Goal: Task Accomplishment & Management: Manage account settings

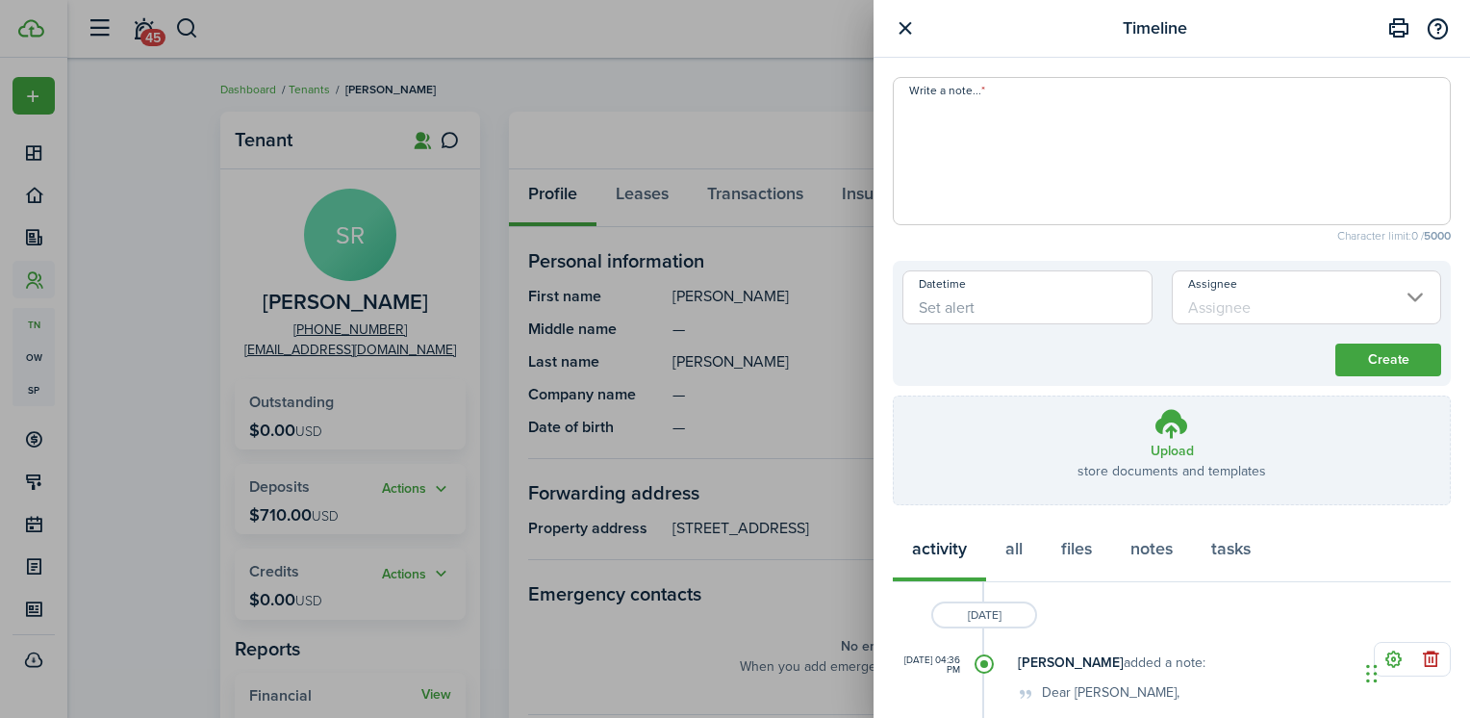
click at [904, 32] on button "button" at bounding box center [905, 28] width 24 height 24
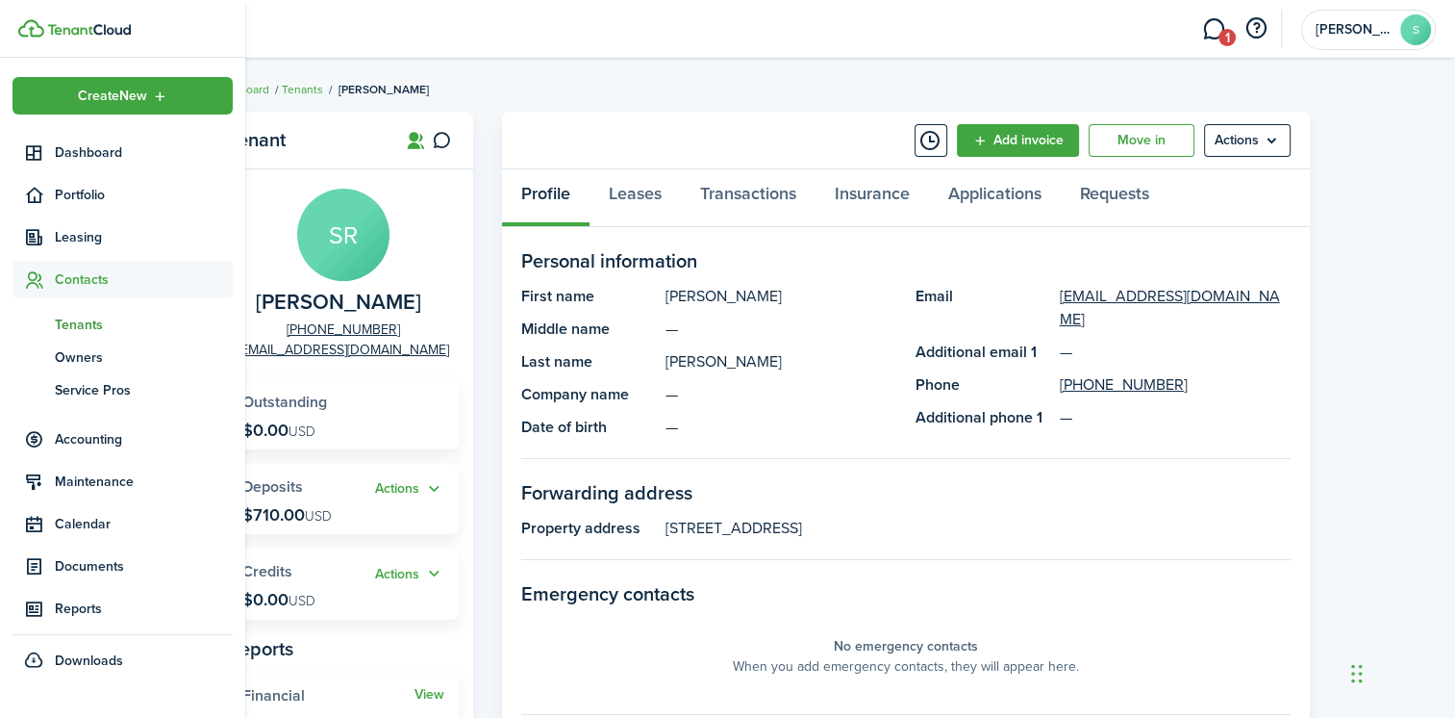
click at [59, 321] on span "Tenants" at bounding box center [144, 325] width 178 height 20
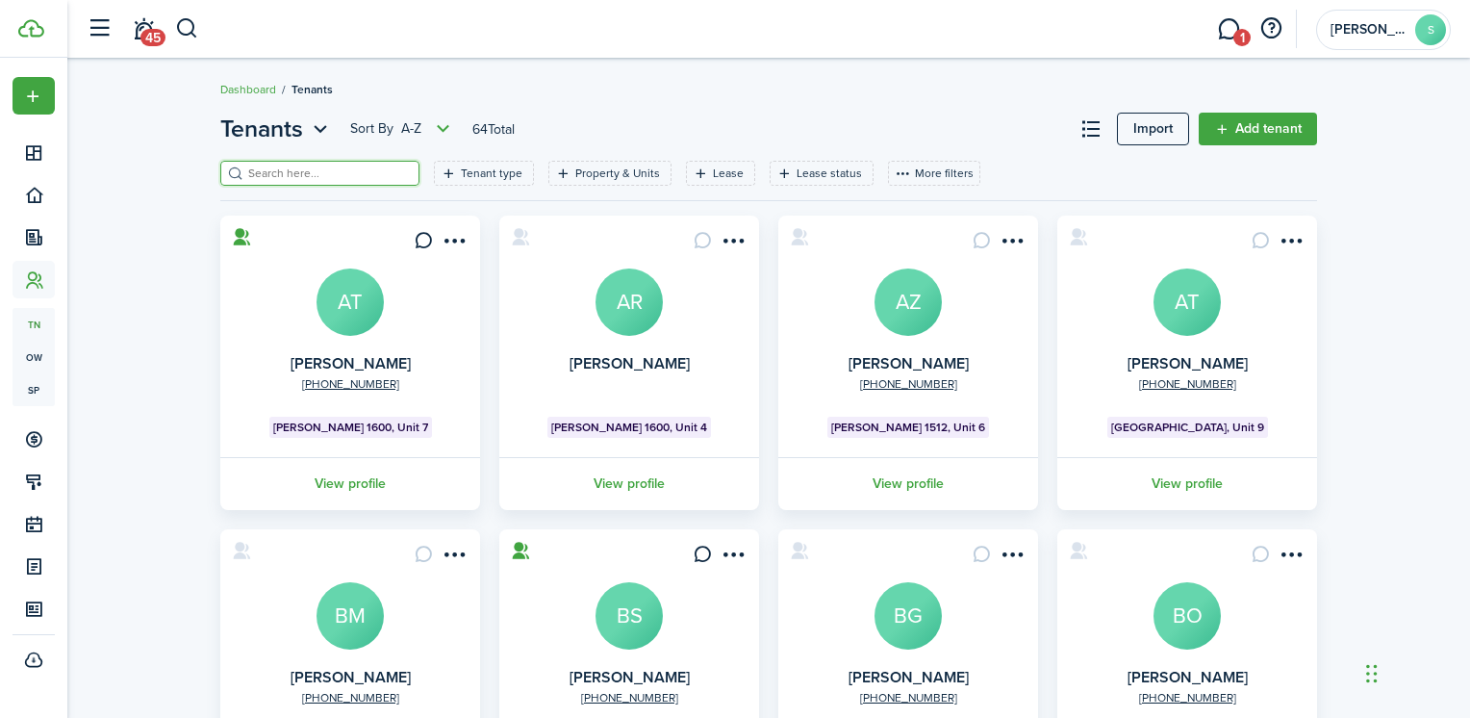
click at [281, 176] on input "search" at bounding box center [327, 173] width 169 height 18
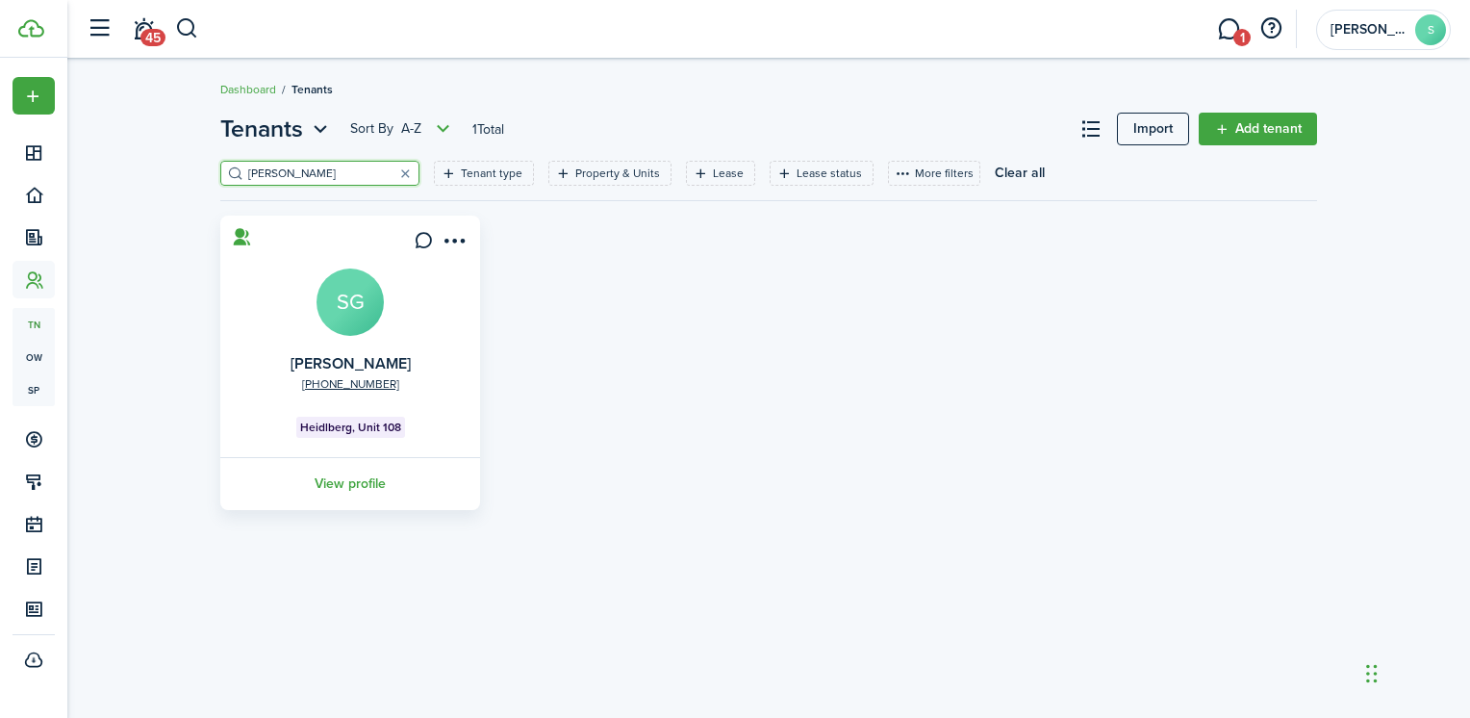
type input "[PERSON_NAME]"
click at [344, 301] on avatar-text "SG" at bounding box center [349, 301] width 67 height 67
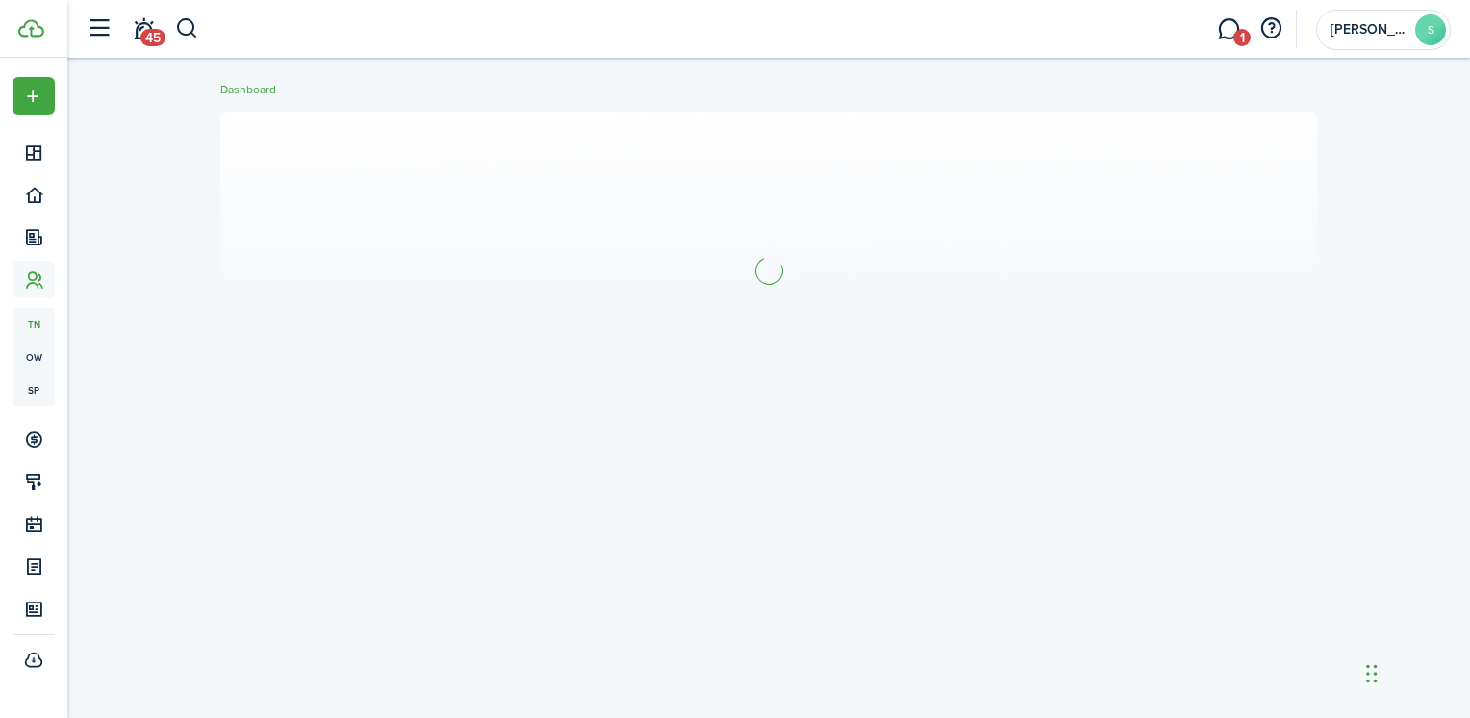
click at [344, 300] on section at bounding box center [768, 270] width 1097 height 317
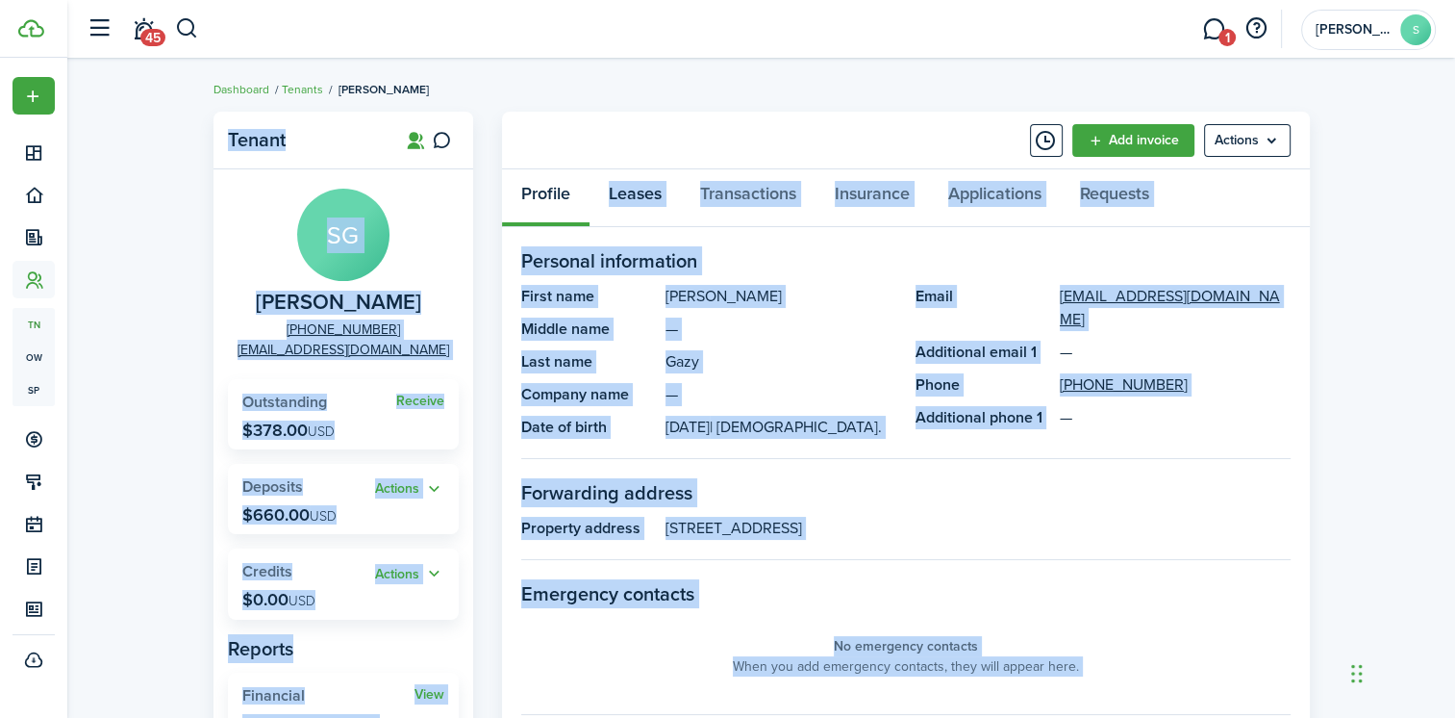
click at [628, 190] on link "Leases" at bounding box center [635, 198] width 91 height 58
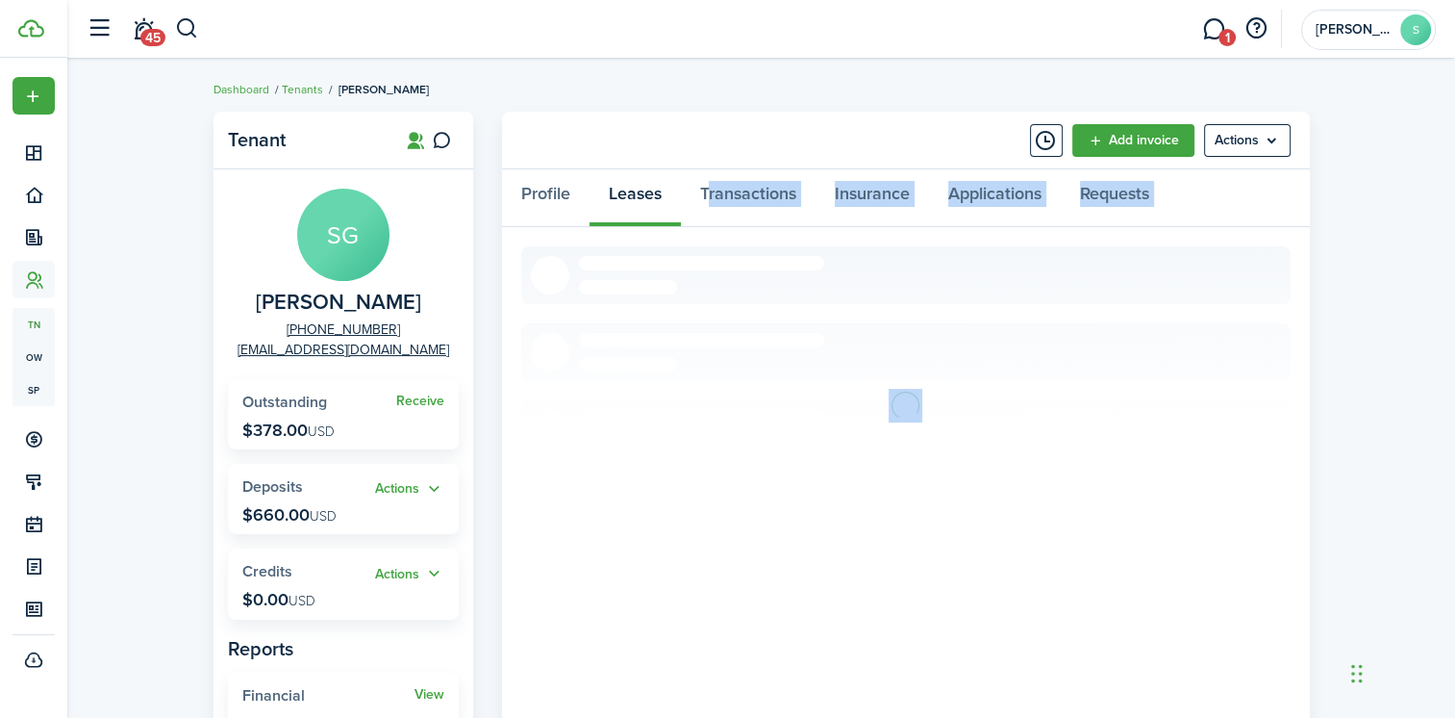
click at [628, 189] on div "Profile Leases Transactions Insurance Applications Requests" at bounding box center [906, 198] width 808 height 58
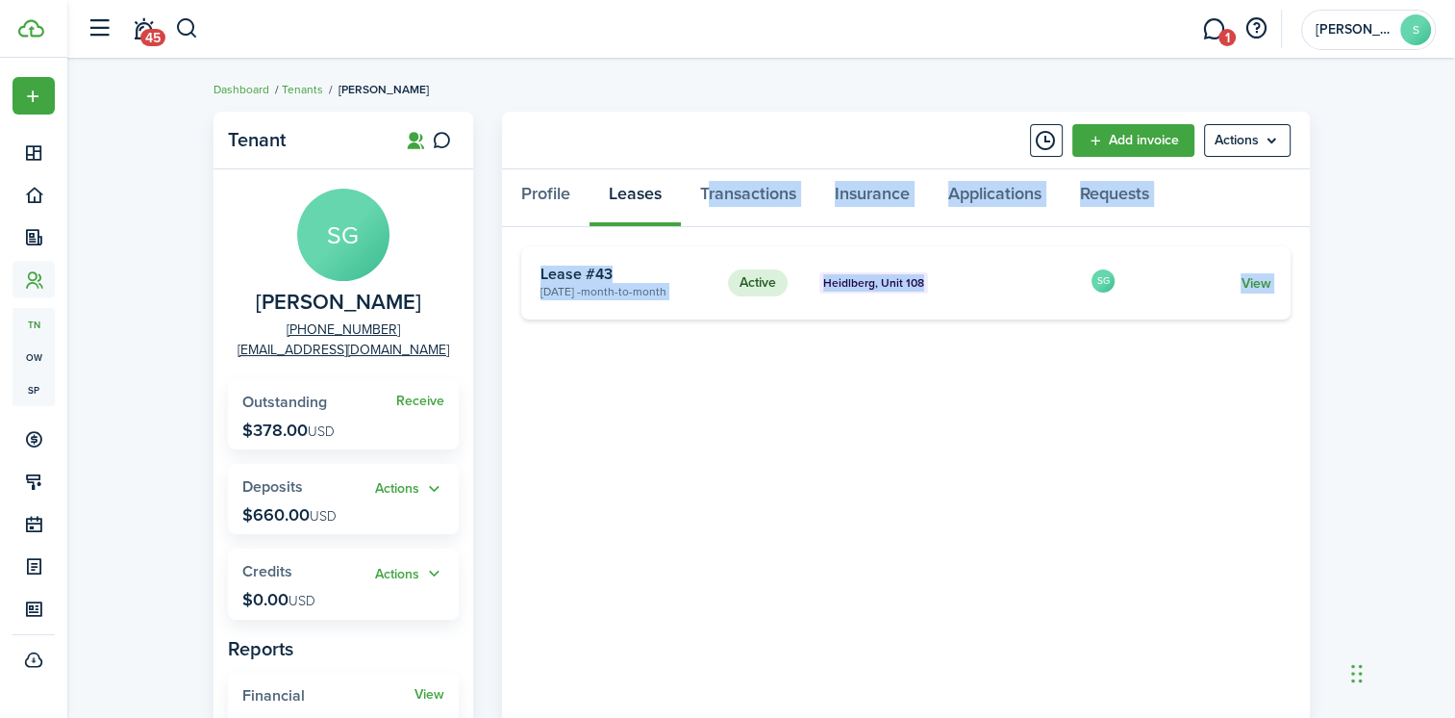
click at [1258, 277] on link "View" at bounding box center [1256, 283] width 30 height 20
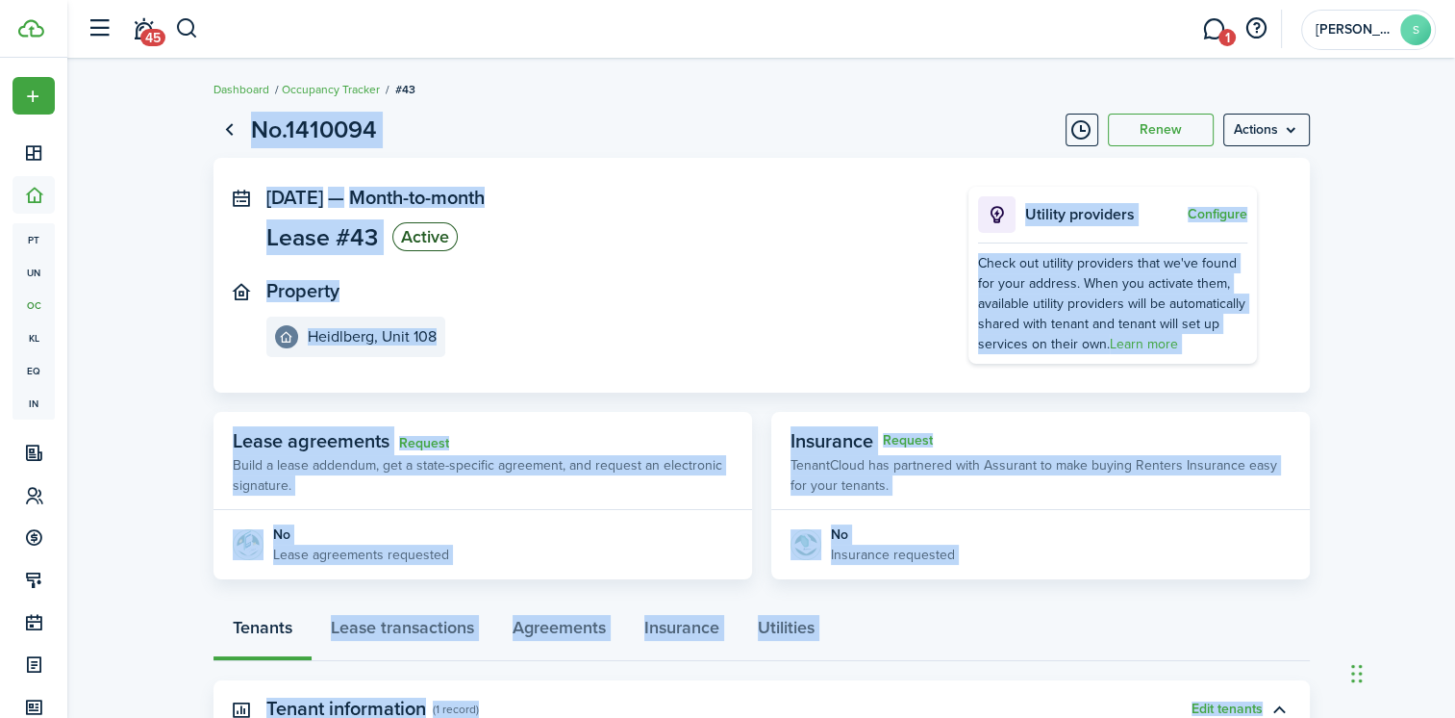
click at [542, 360] on panel-main-wrapper "[DATE] — Month-to-month Lease #43 Active Property Heidlberg, Unit 108 Utility p…" at bounding box center [761, 275] width 991 height 177
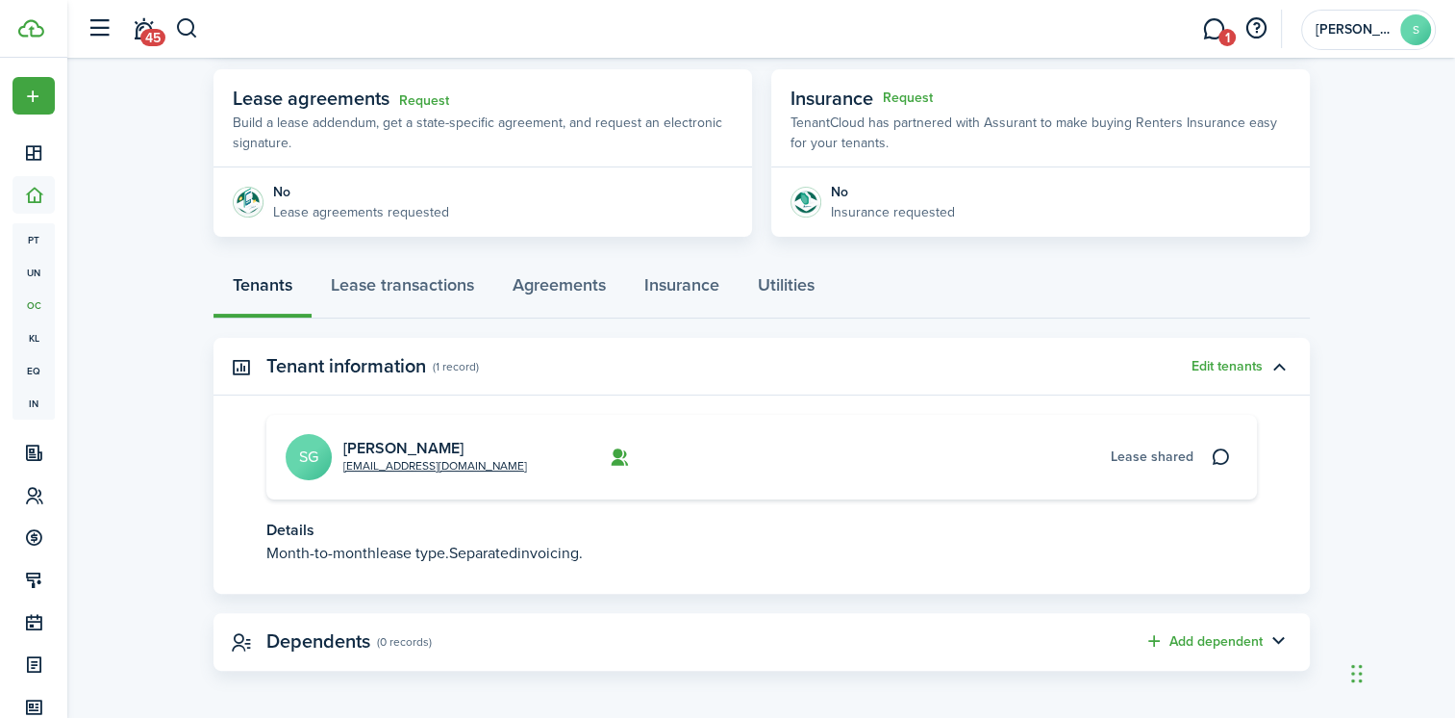
scroll to position [346, 0]
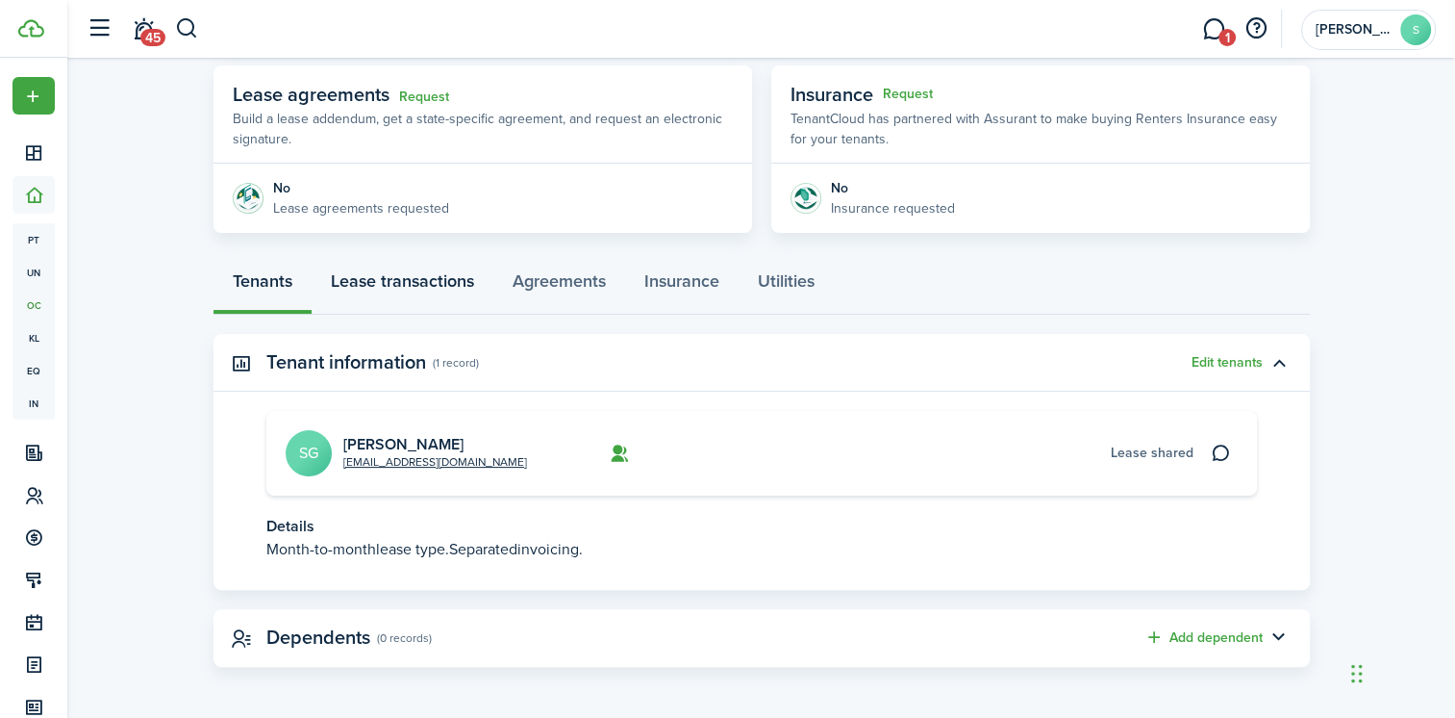
click at [441, 284] on link "Lease transactions" at bounding box center [403, 286] width 182 height 58
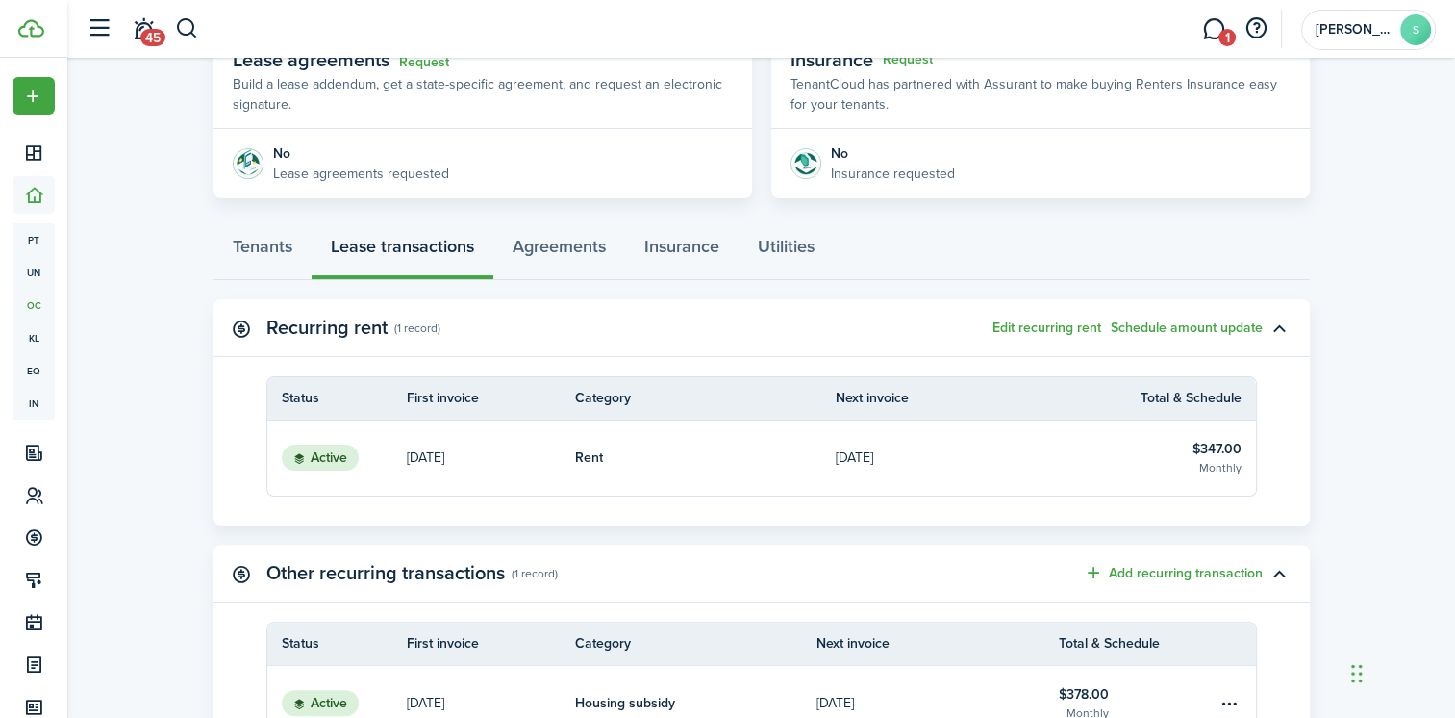
scroll to position [385, 0]
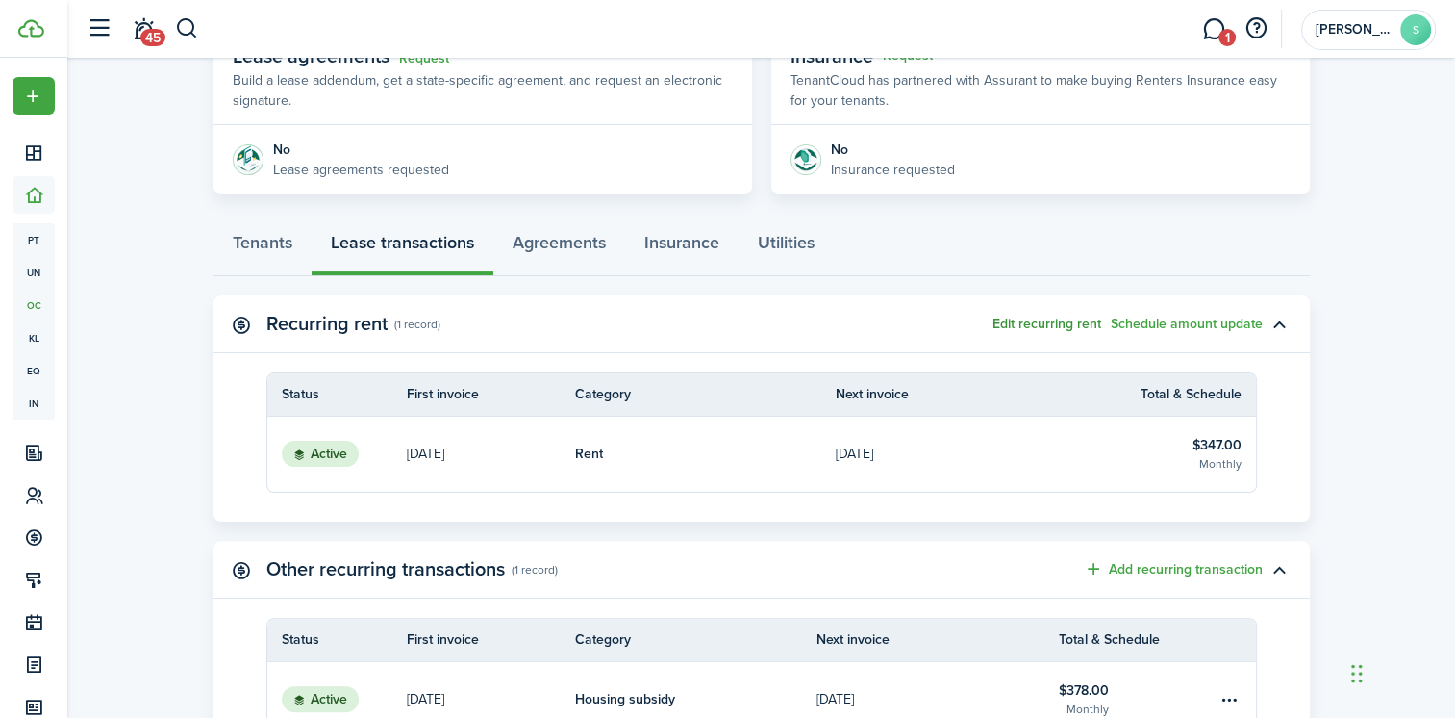
click at [1054, 321] on button "Edit recurring rent" at bounding box center [1047, 323] width 109 height 15
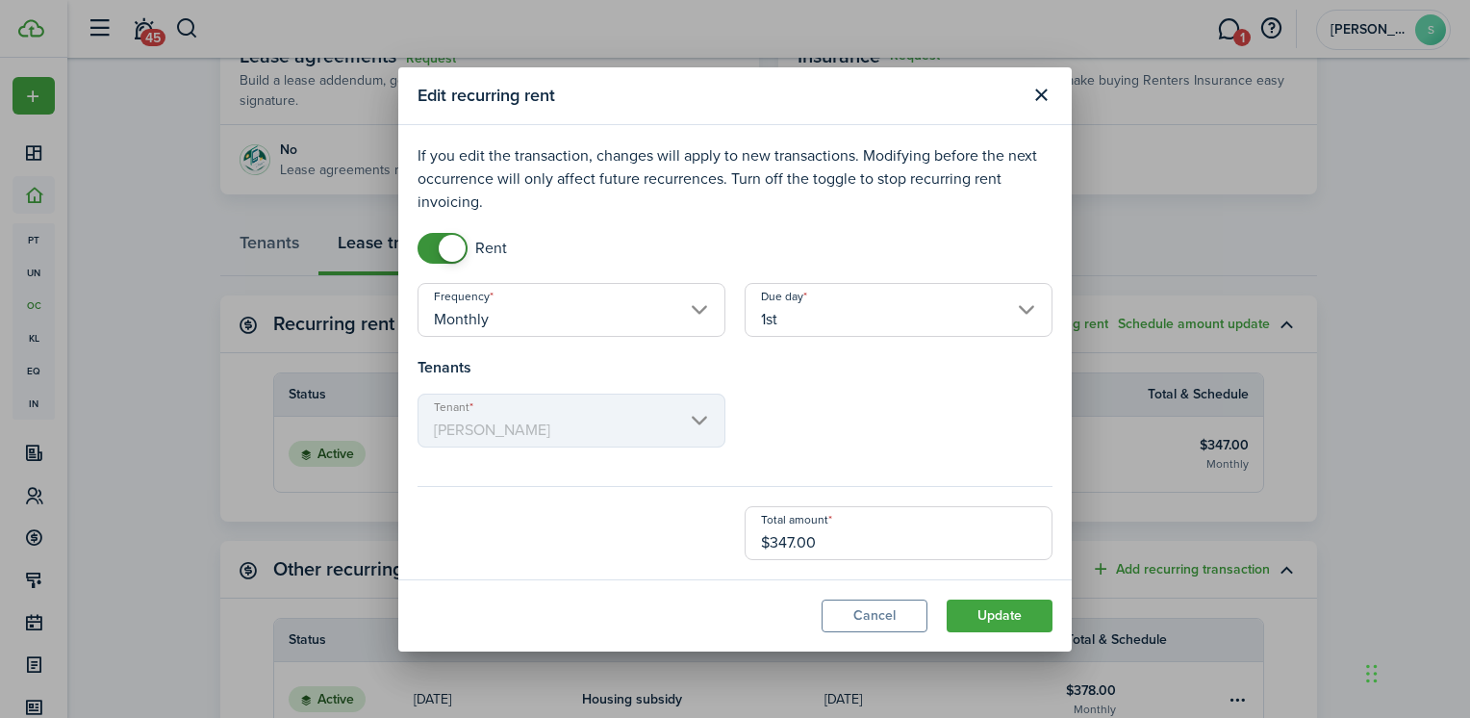
click at [1033, 314] on input "1st" at bounding box center [898, 310] width 308 height 54
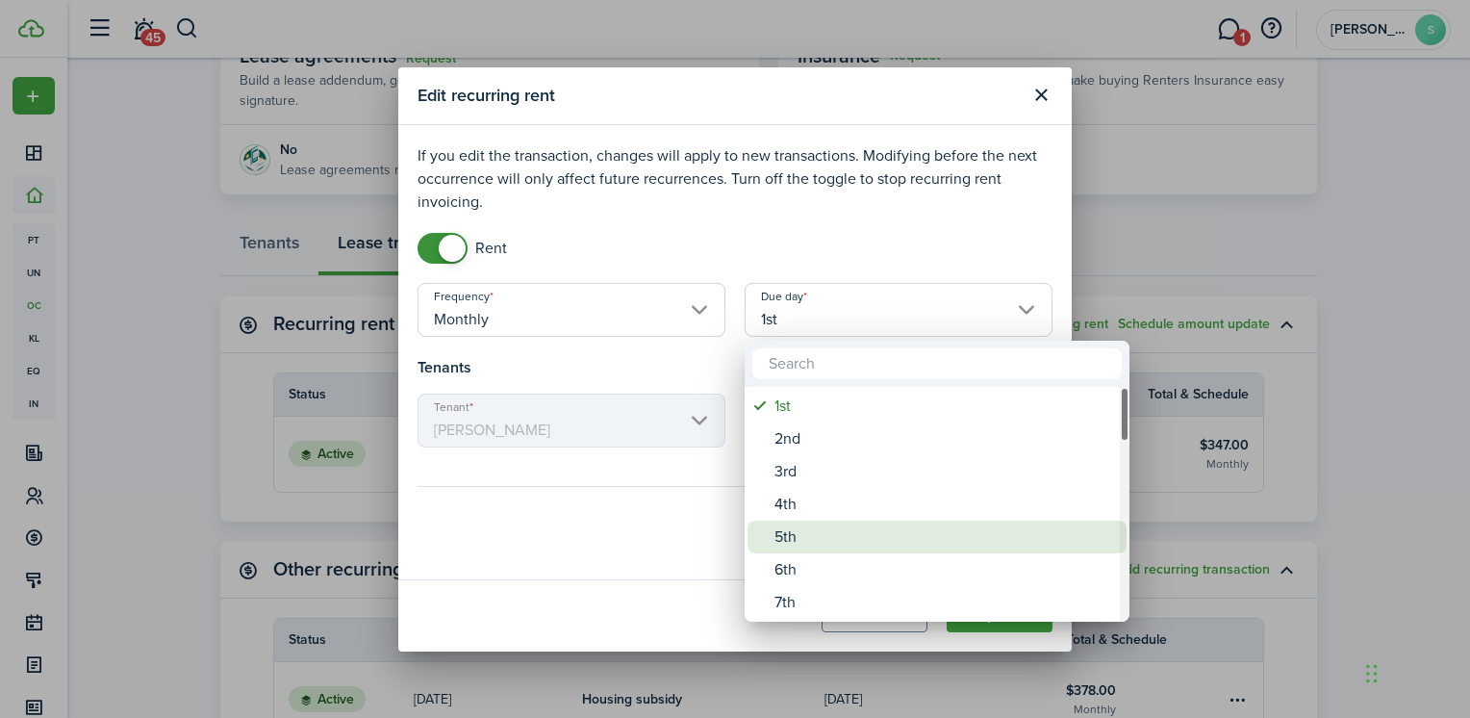
click at [774, 537] on div "5th" at bounding box center [944, 536] width 341 height 33
type input "5th"
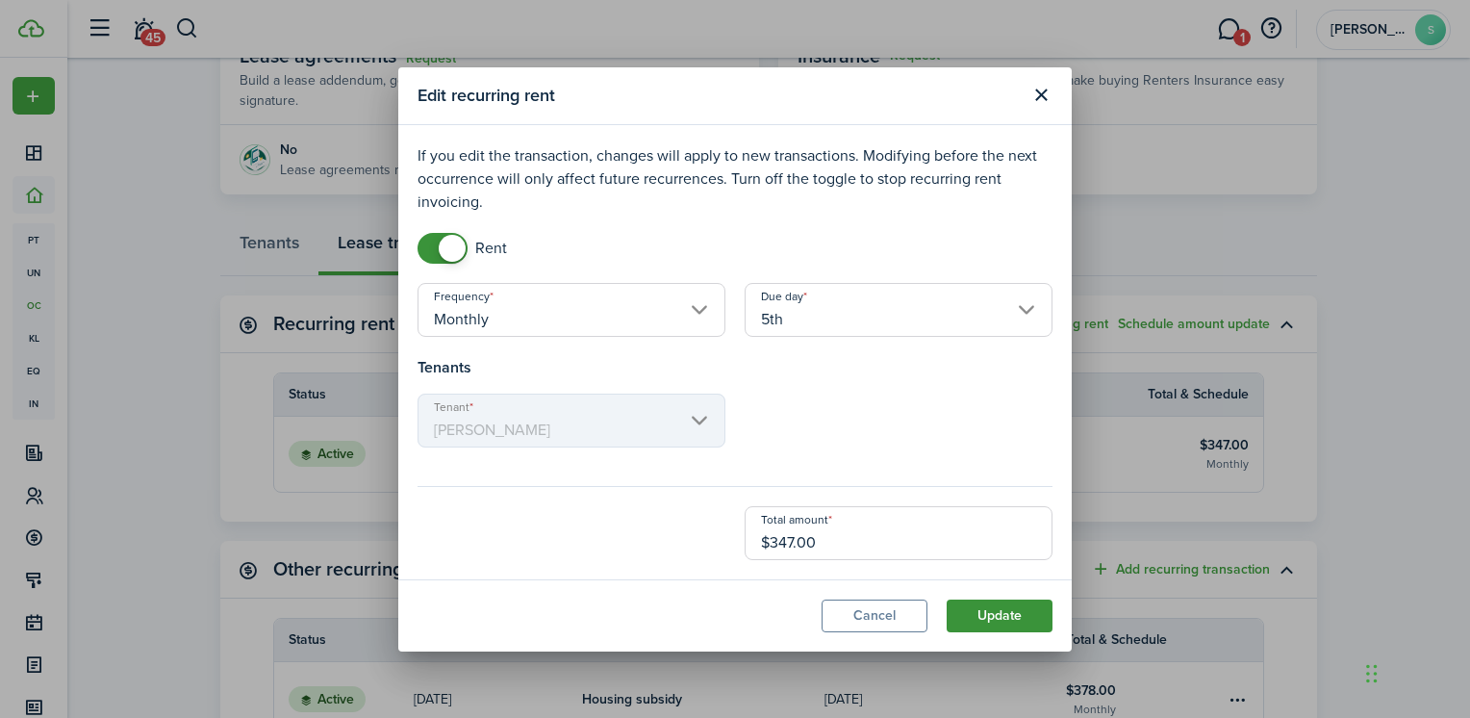
click at [1020, 612] on button "Update" at bounding box center [999, 615] width 106 height 33
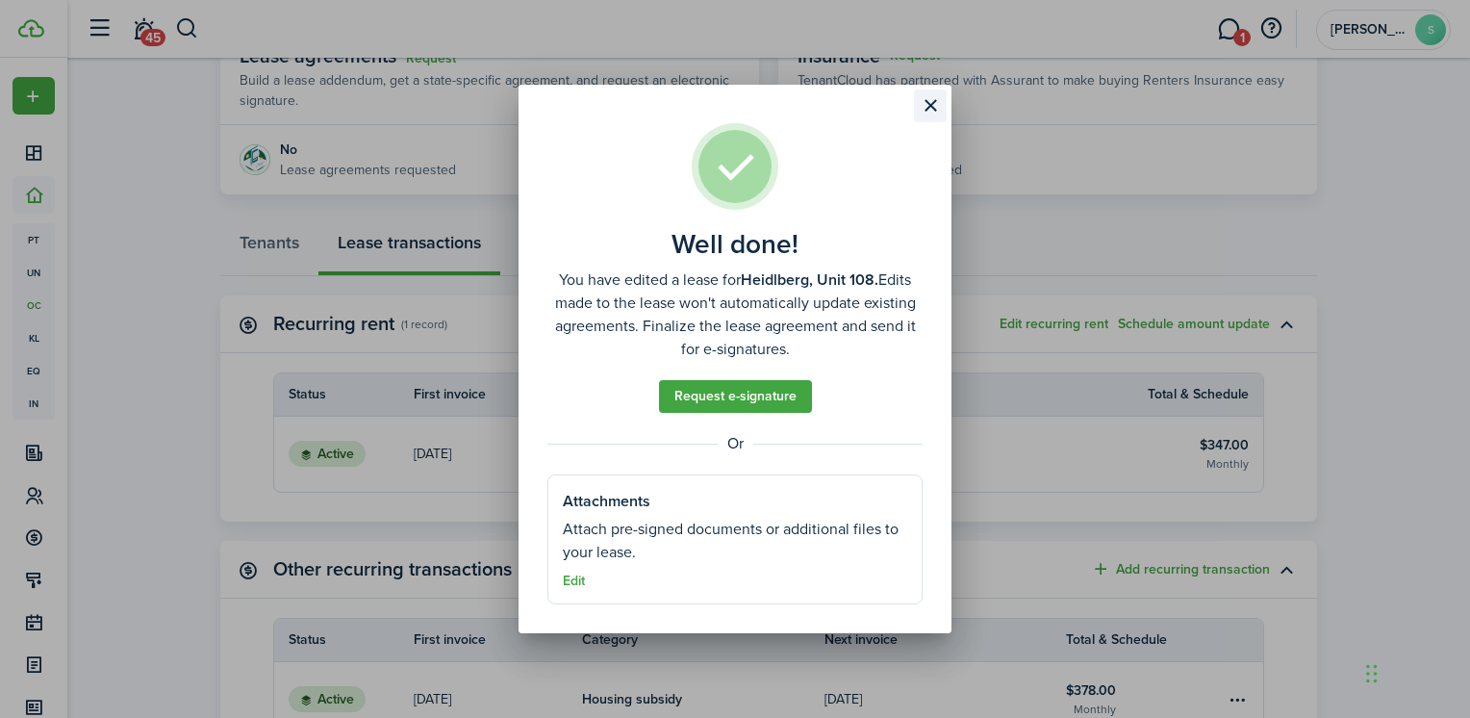
click at [932, 100] on button "Close modal" at bounding box center [930, 105] width 33 height 33
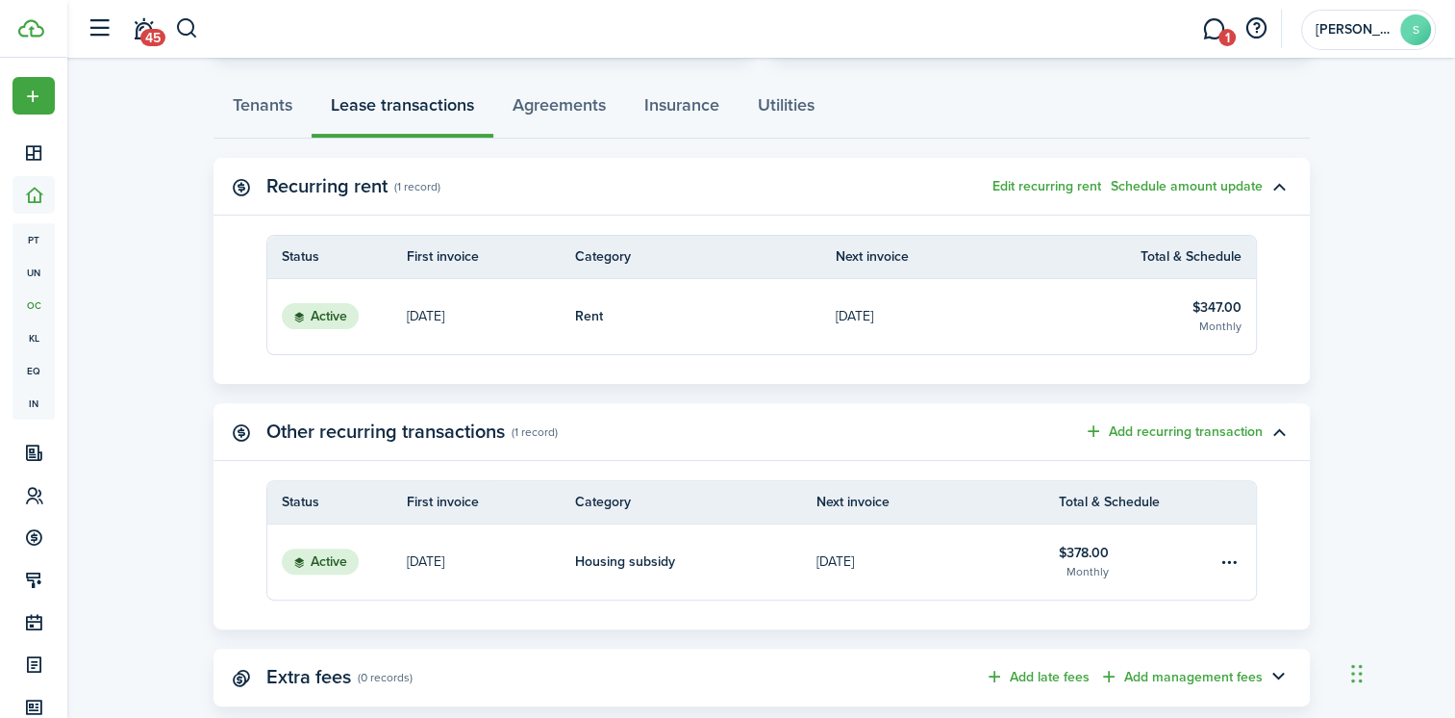
scroll to position [562, 0]
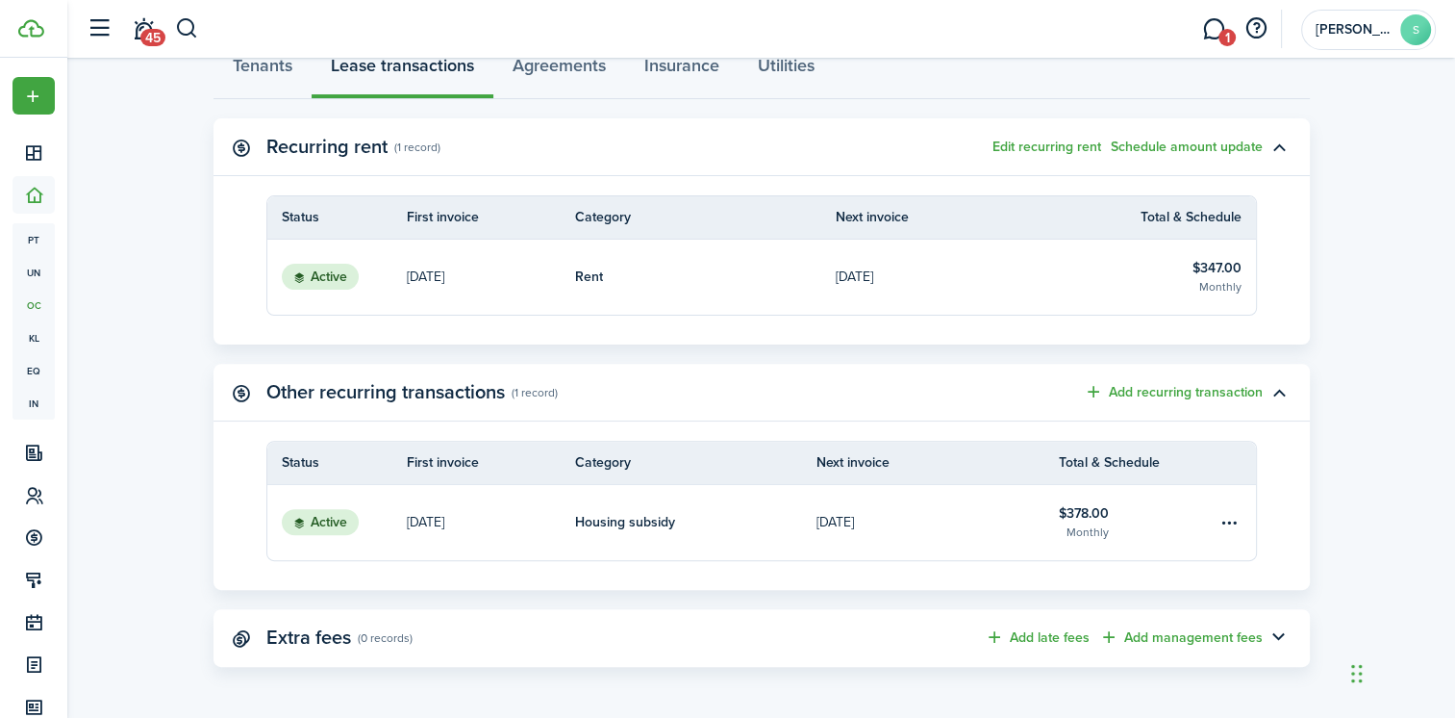
click at [1074, 515] on table-info-title "$378.00" at bounding box center [1084, 513] width 50 height 20
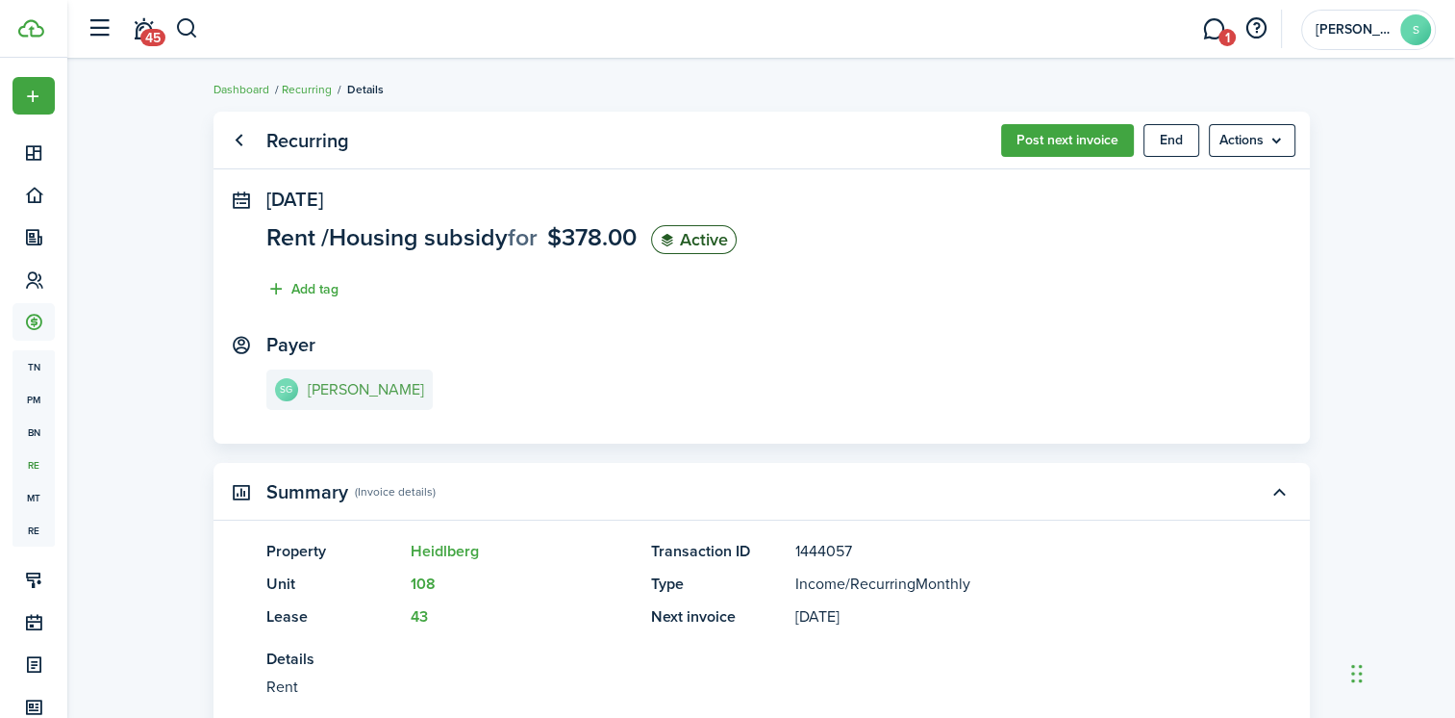
click at [315, 391] on e-details-info-title "[PERSON_NAME]" at bounding box center [366, 389] width 116 height 17
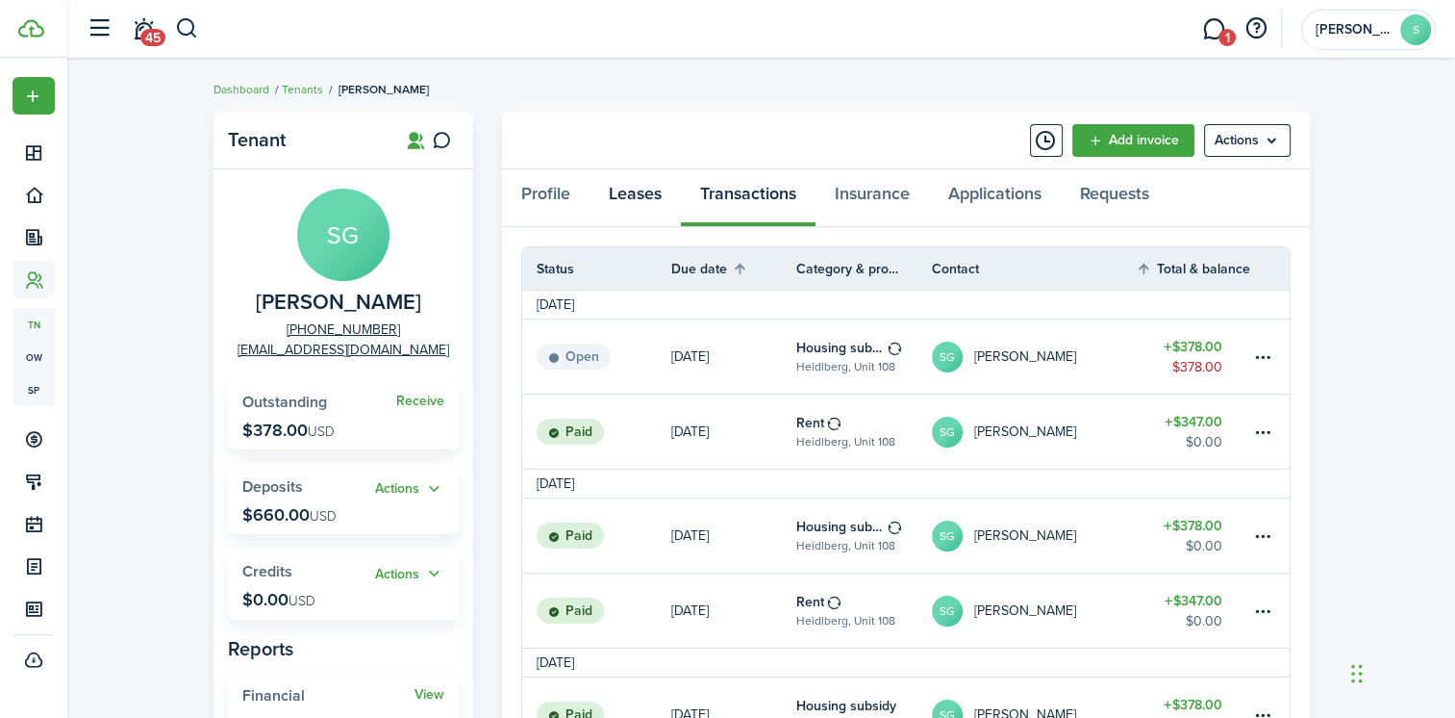
click at [624, 190] on link "Leases" at bounding box center [635, 198] width 91 height 58
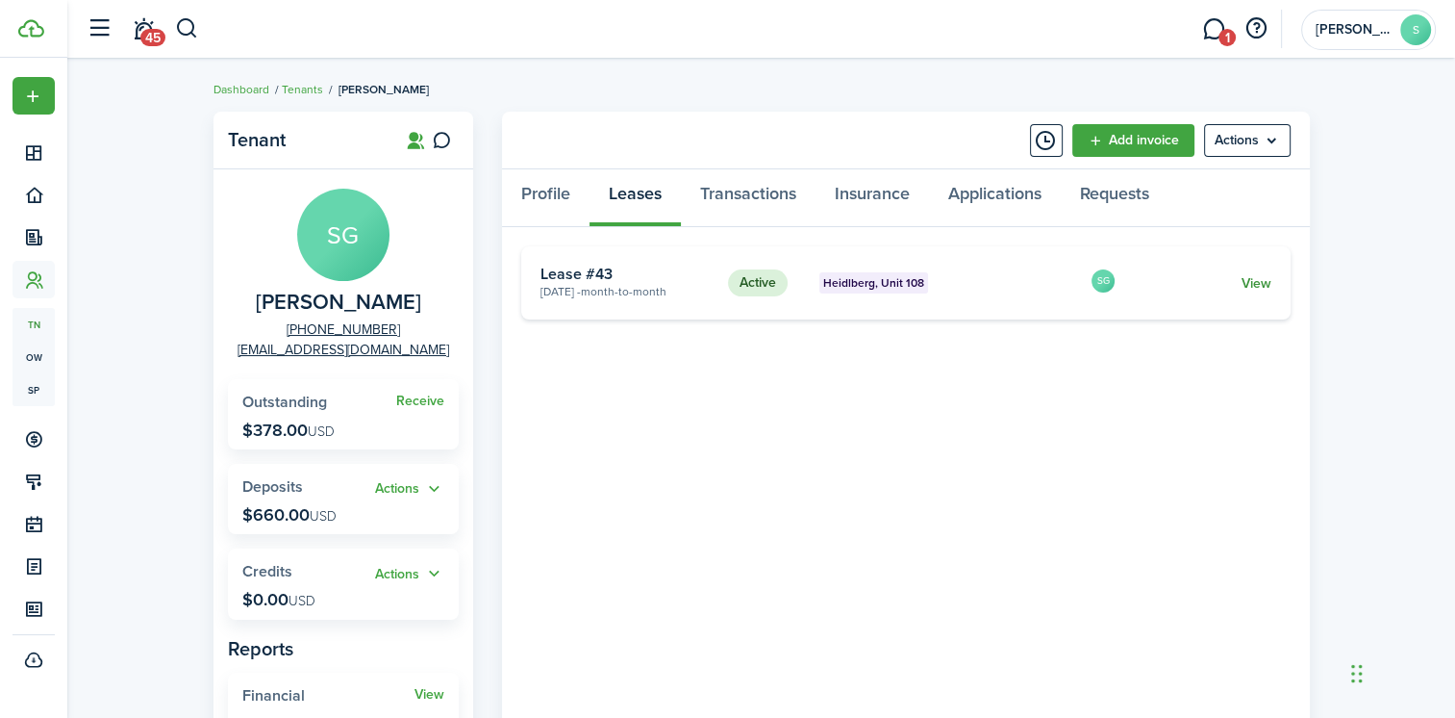
click at [1250, 287] on link "View" at bounding box center [1256, 283] width 30 height 20
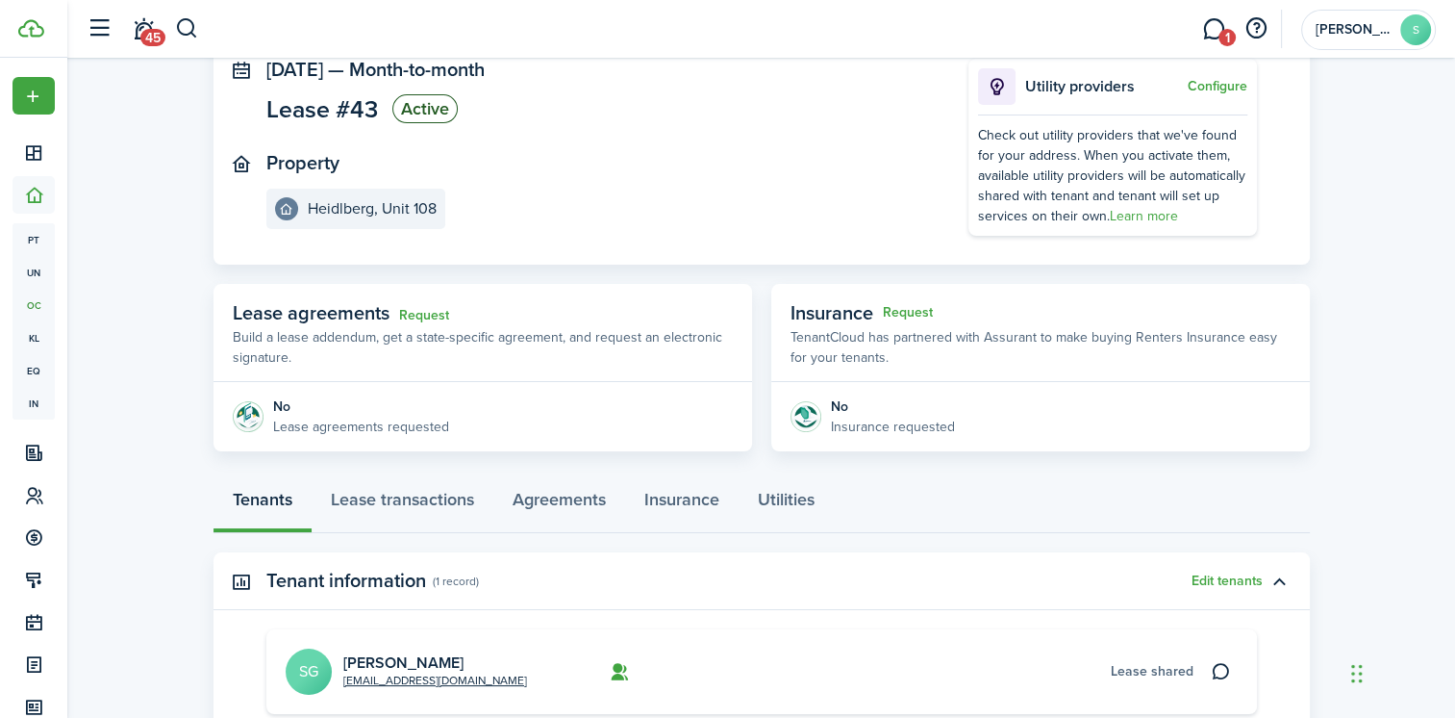
scroll to position [192, 0]
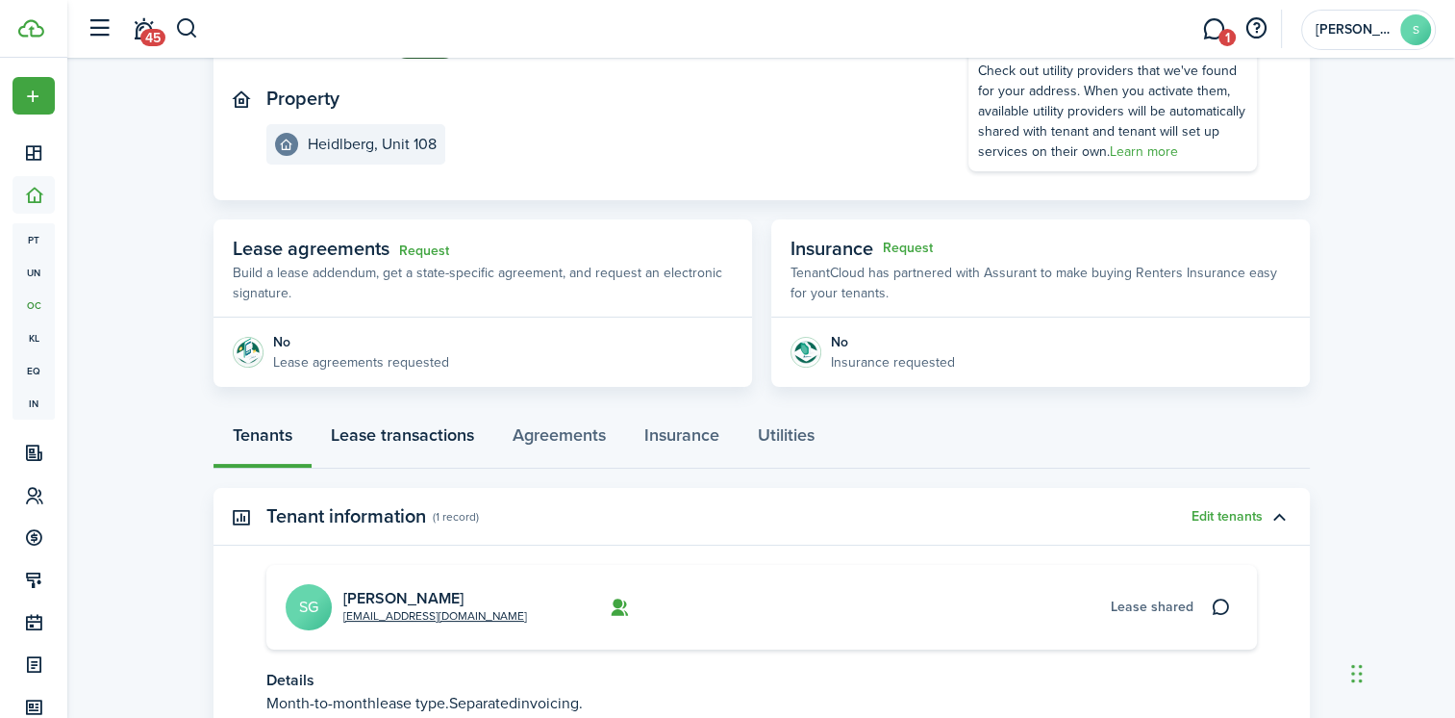
click at [373, 429] on link "Lease transactions" at bounding box center [403, 440] width 182 height 58
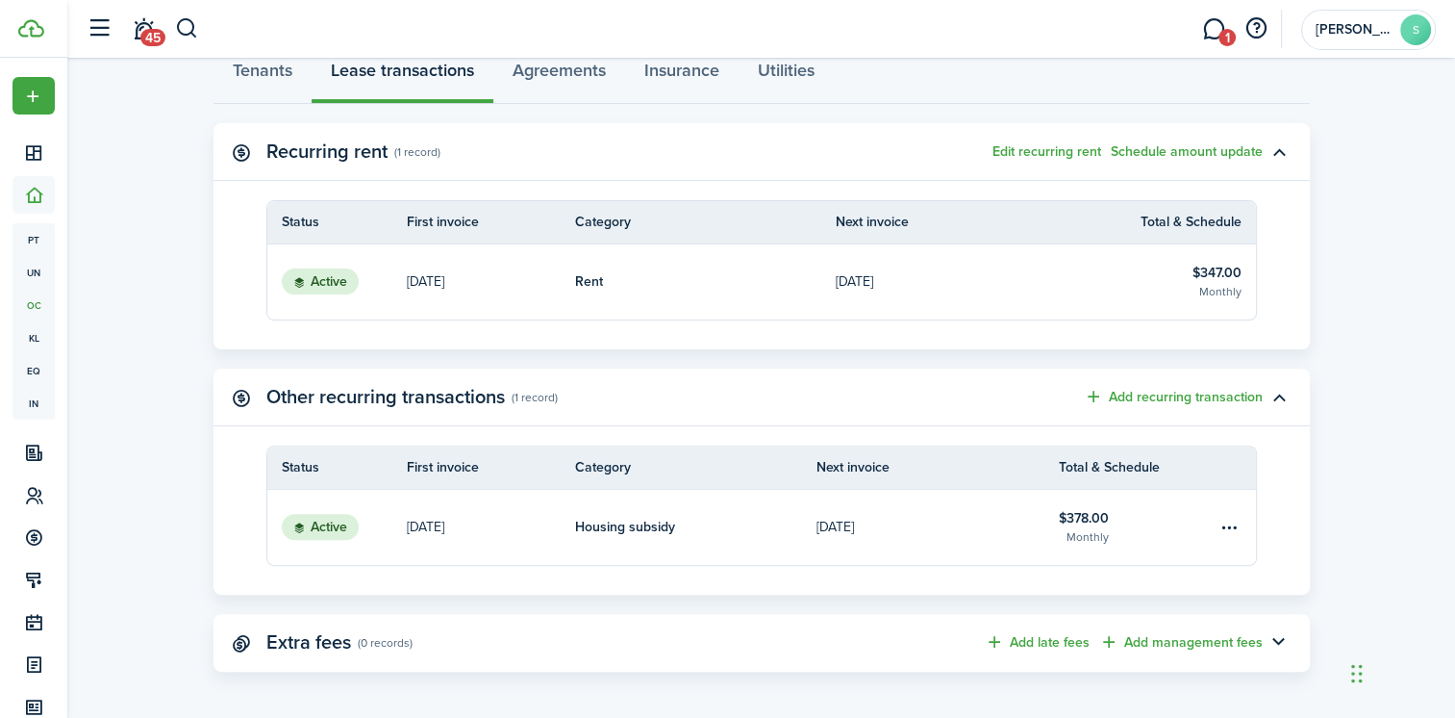
scroll to position [562, 0]
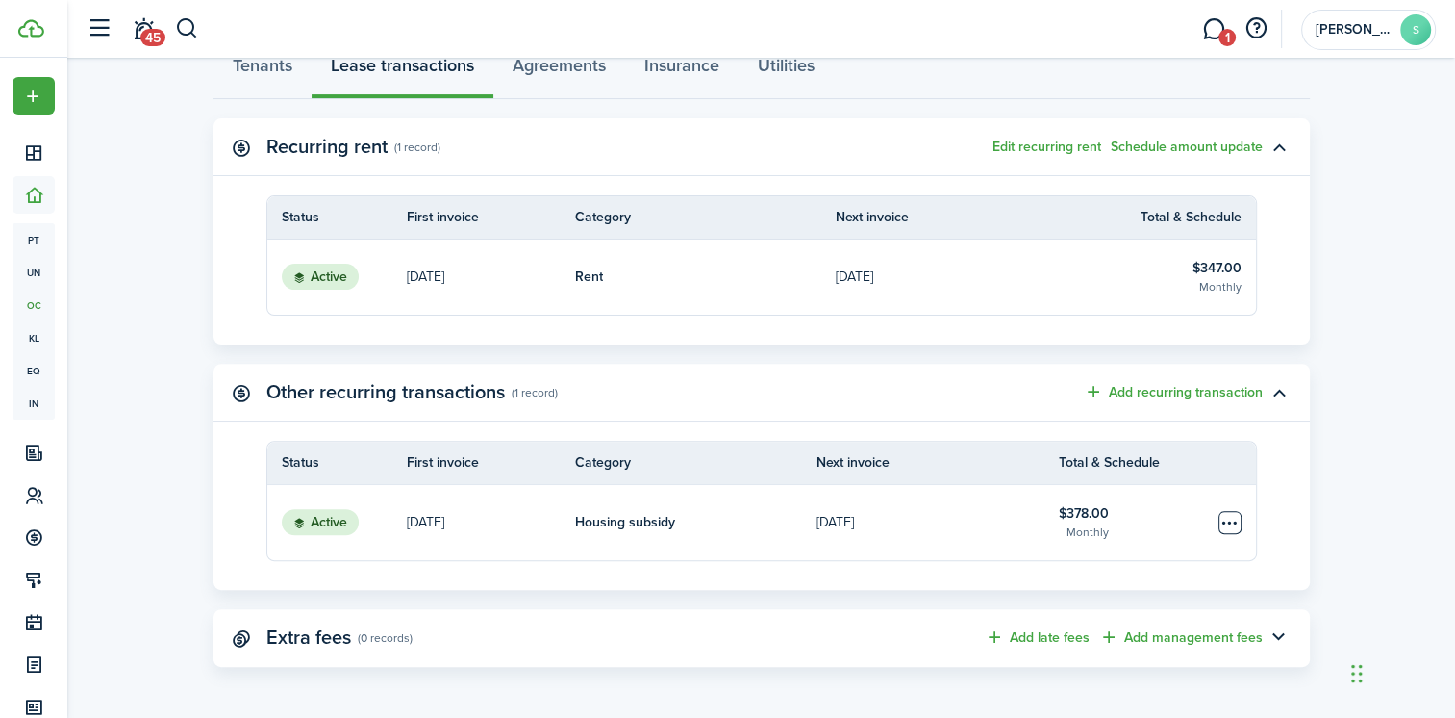
click at [1234, 521] on table-menu-btn-icon "Open menu" at bounding box center [1230, 522] width 23 height 23
click at [1097, 556] on button "Edit" at bounding box center [1157, 558] width 168 height 33
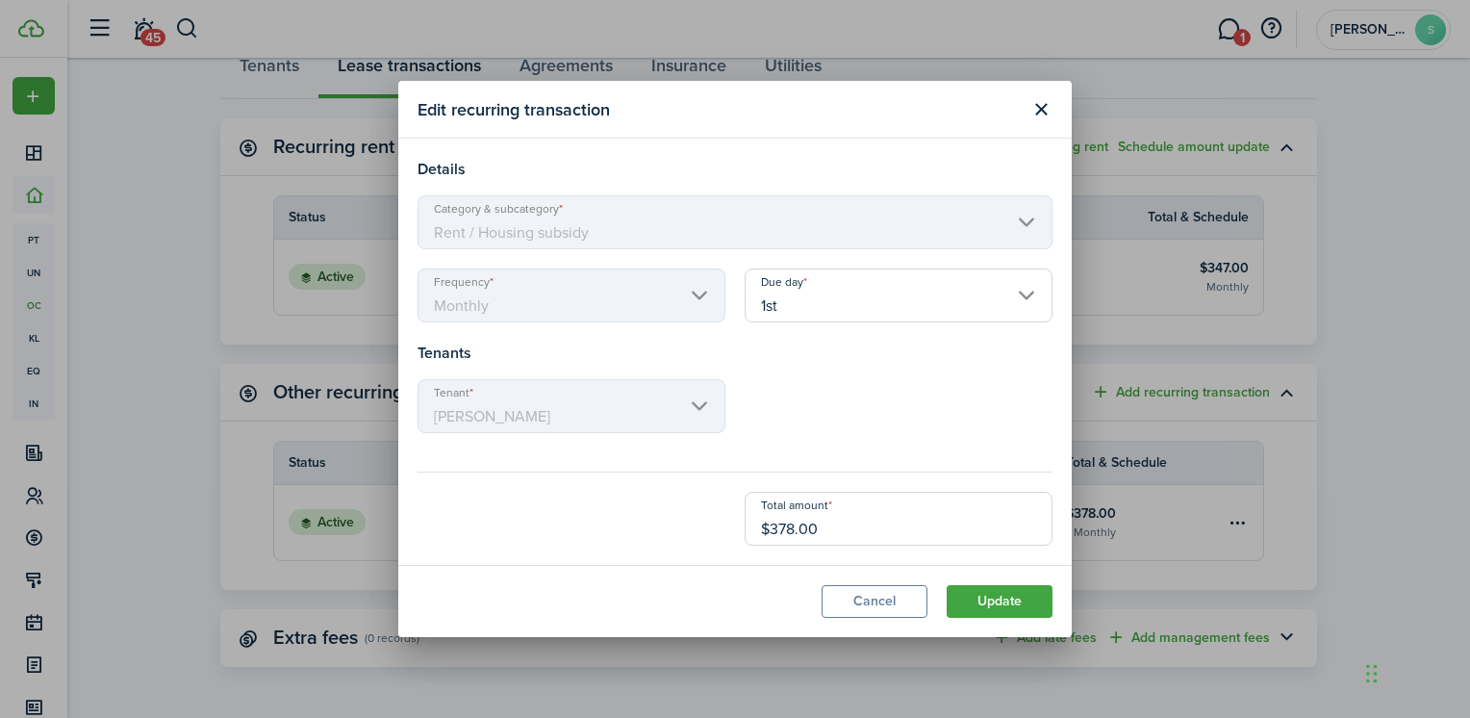
click at [929, 304] on input "1st" at bounding box center [898, 295] width 308 height 54
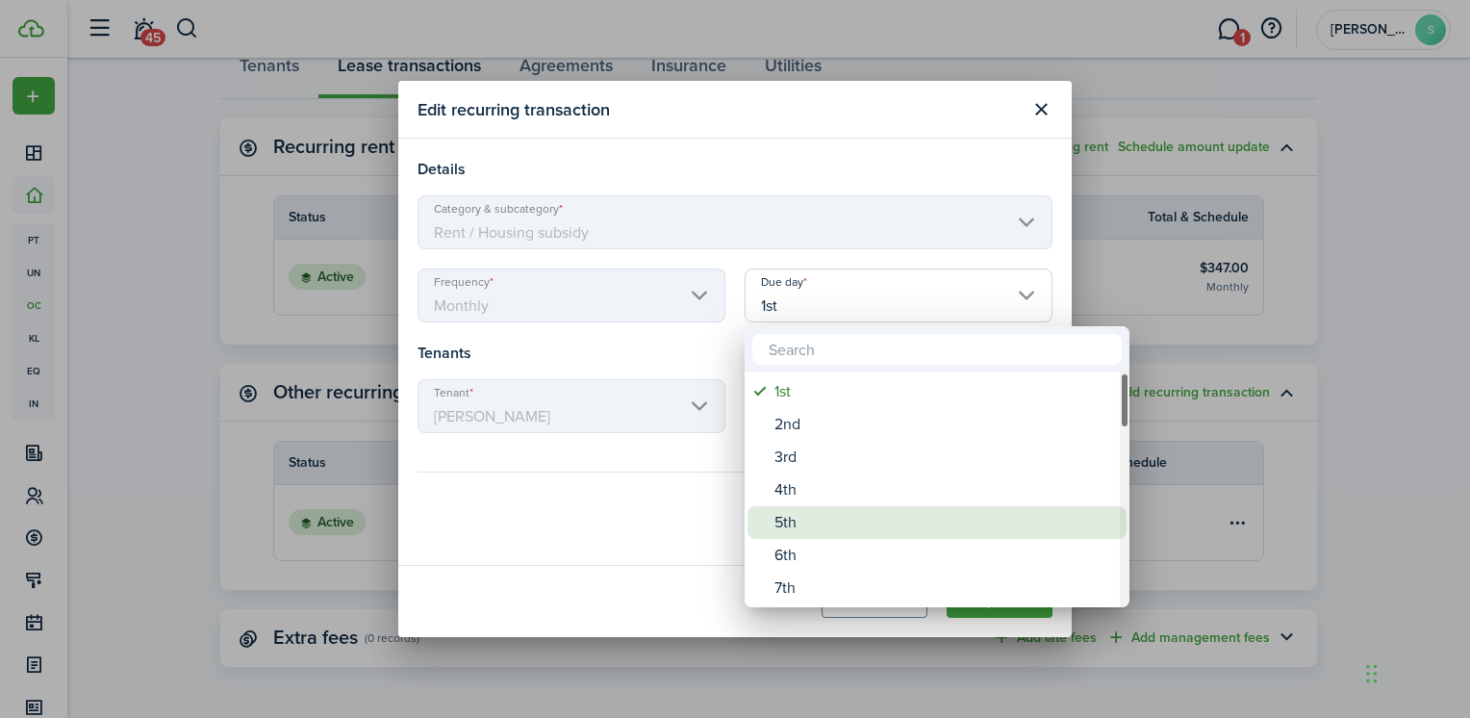
click at [786, 527] on div "5th" at bounding box center [944, 522] width 341 height 33
type input "5th"
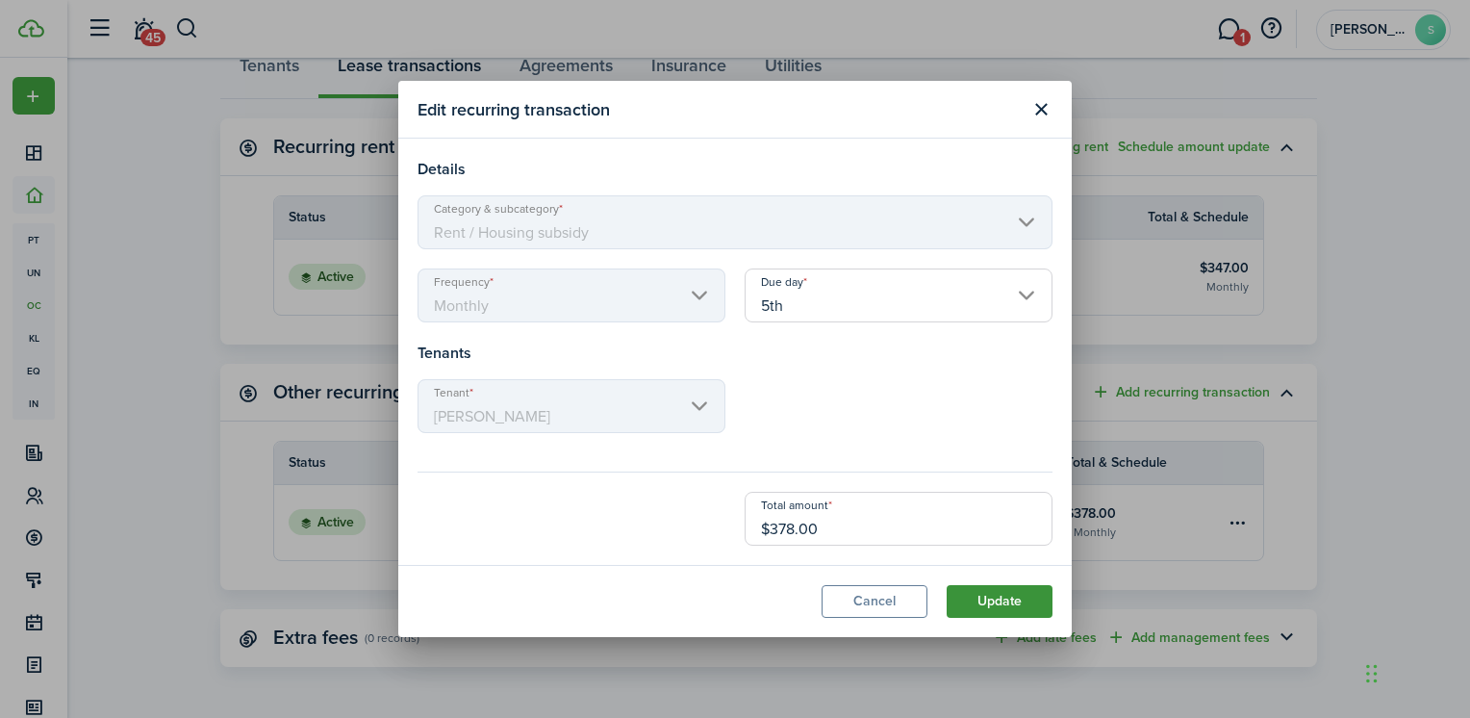
click at [1012, 602] on button "Update" at bounding box center [999, 601] width 106 height 33
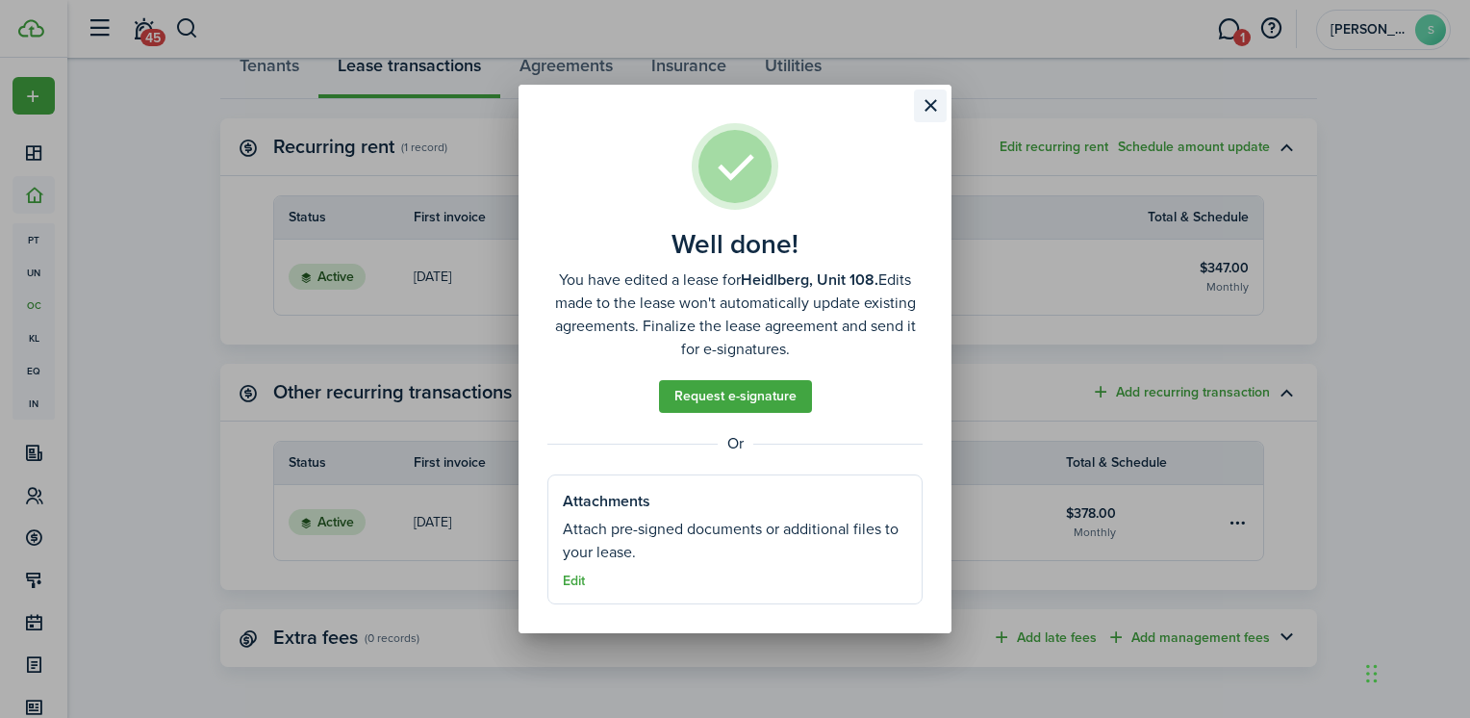
click at [931, 105] on button "Close modal" at bounding box center [930, 105] width 33 height 33
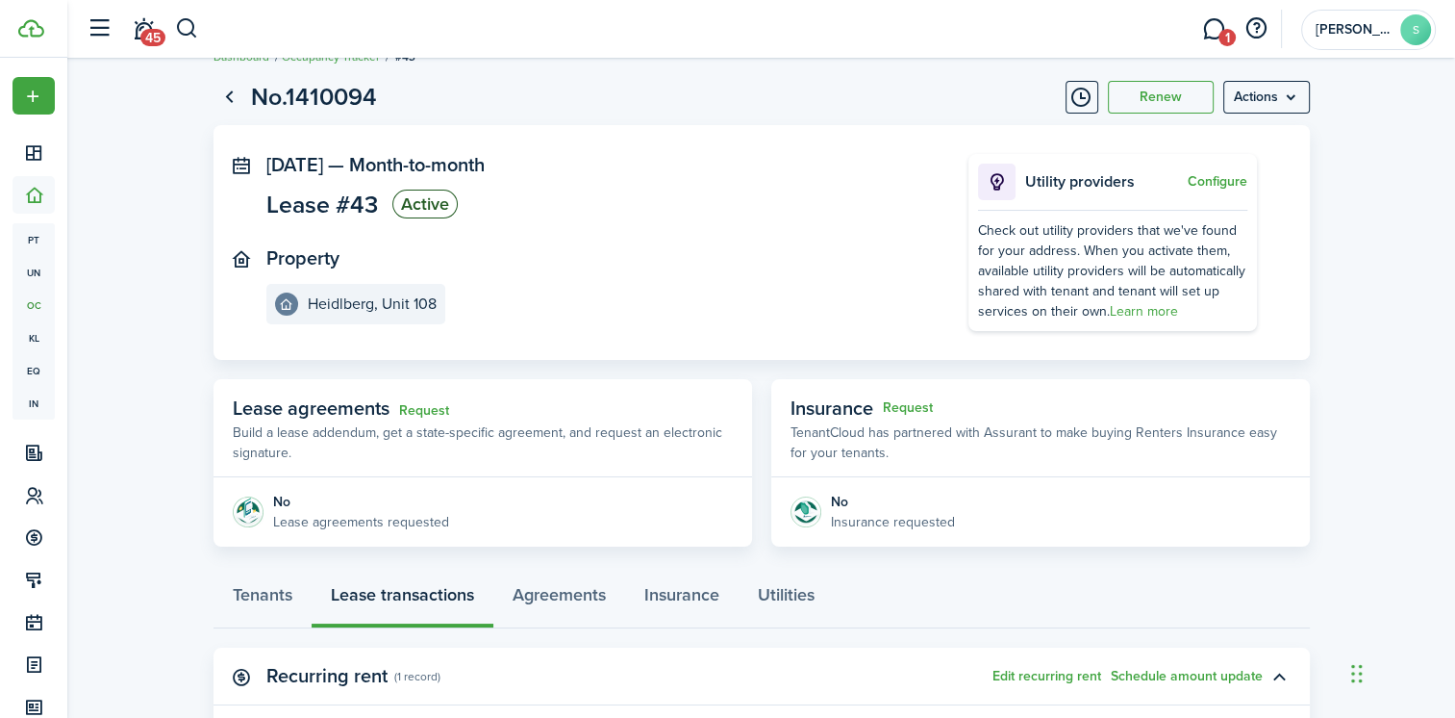
scroll to position [0, 0]
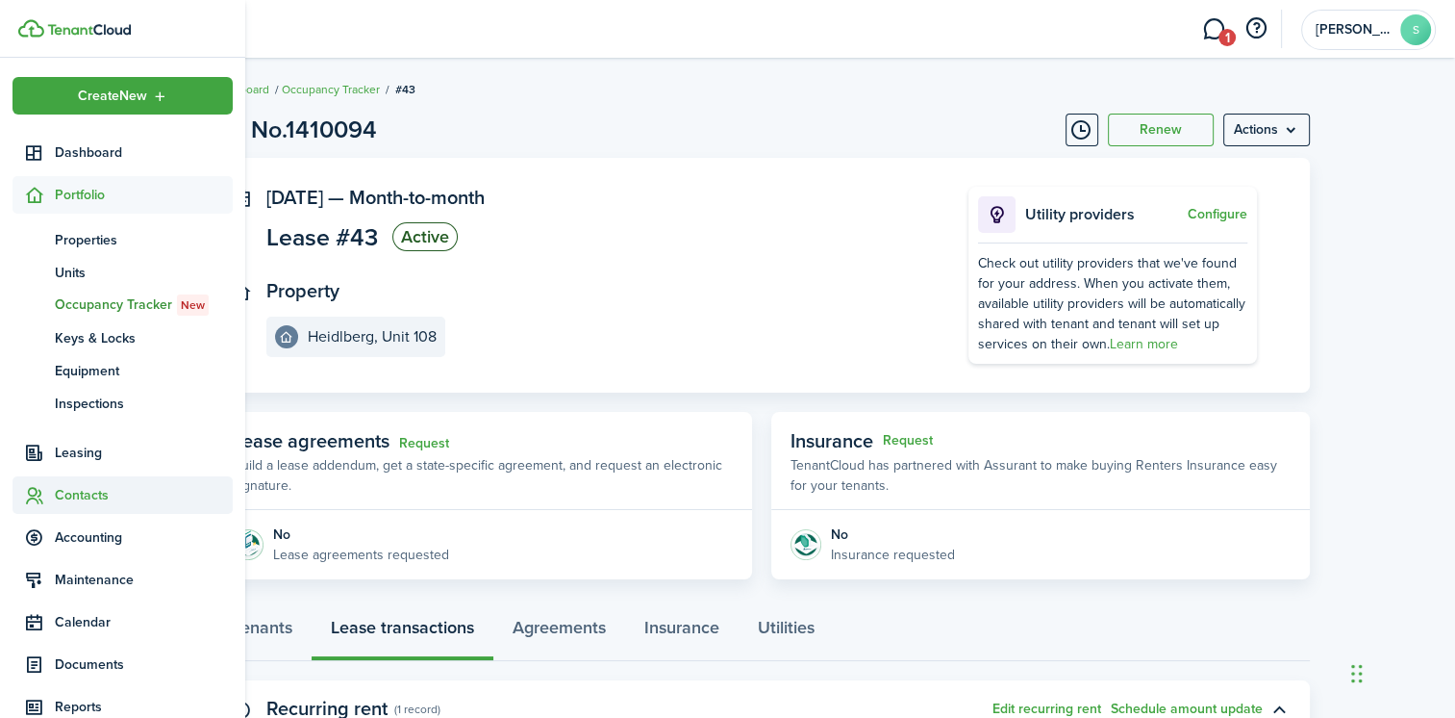
click at [73, 495] on span "Contacts" at bounding box center [144, 495] width 178 height 20
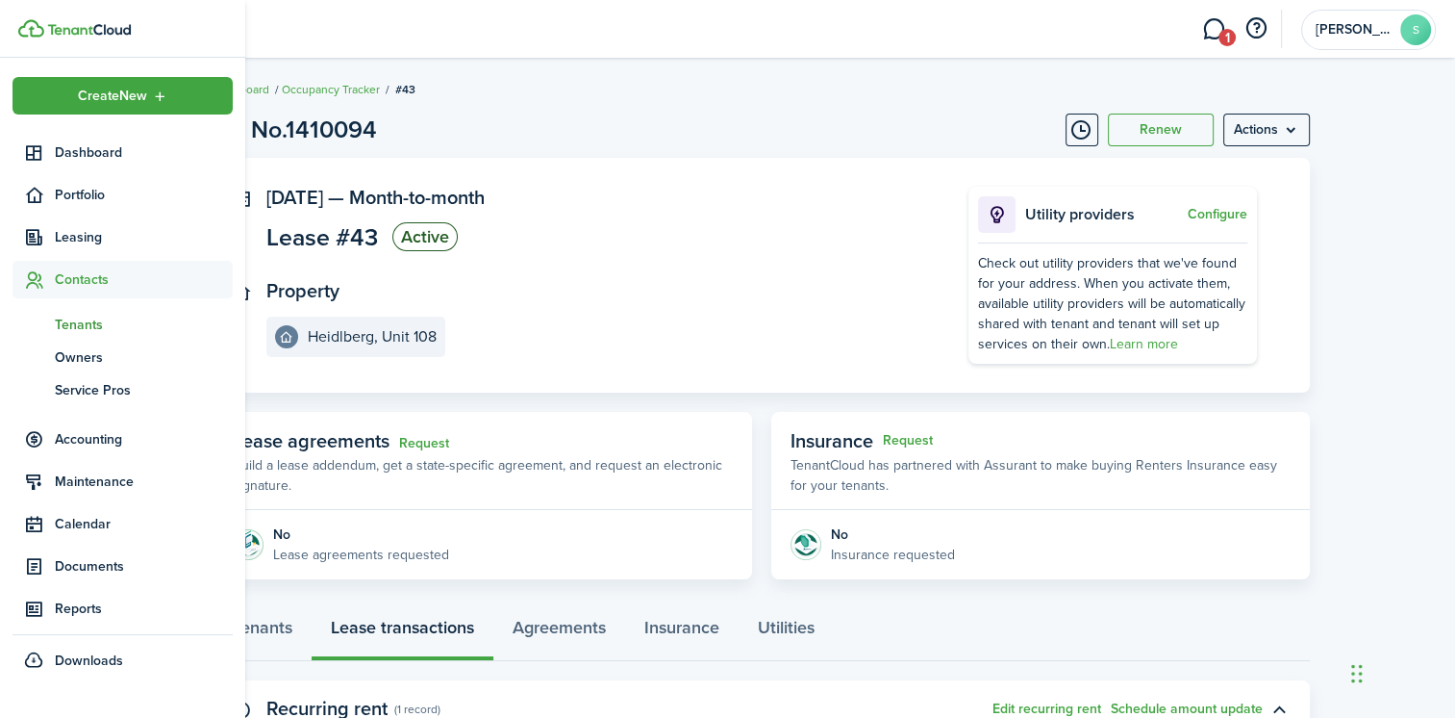
click at [110, 324] on span "Tenants" at bounding box center [144, 325] width 178 height 20
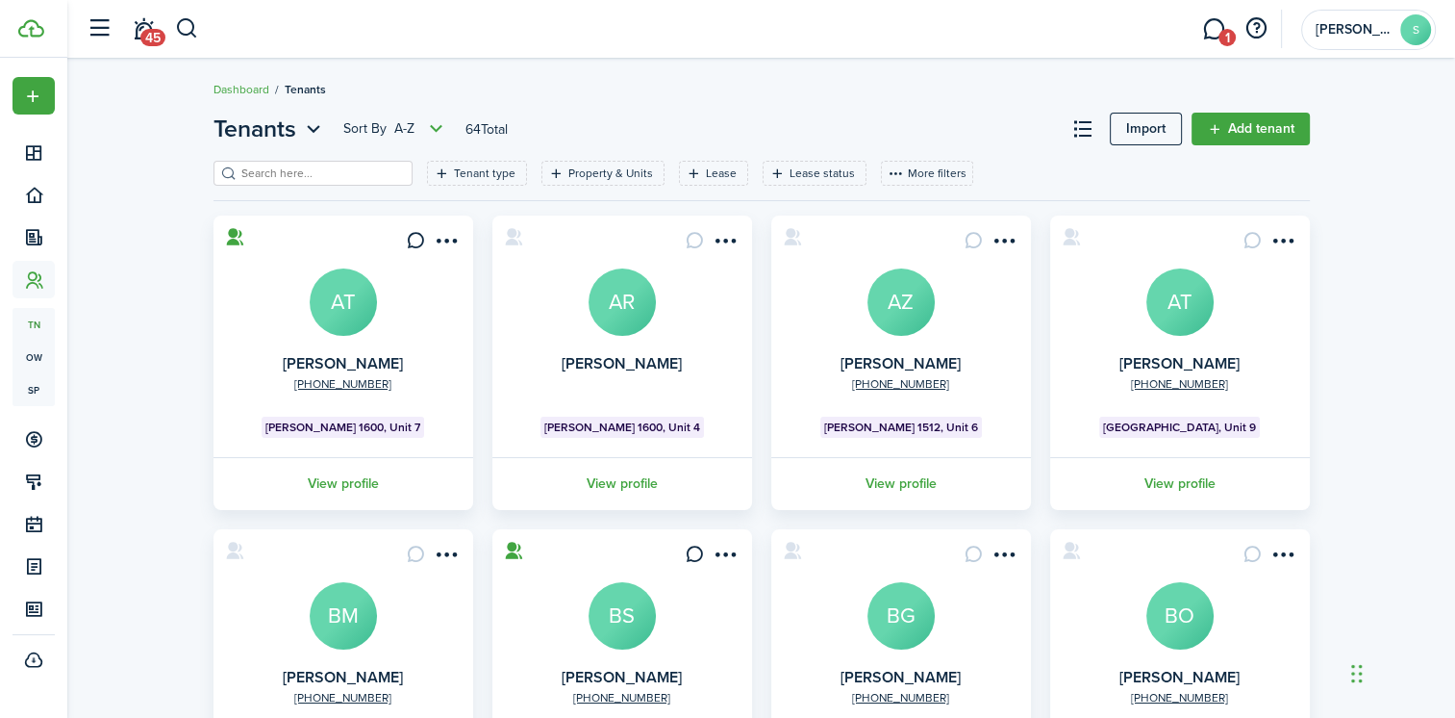
click at [285, 179] on input "search" at bounding box center [321, 173] width 169 height 18
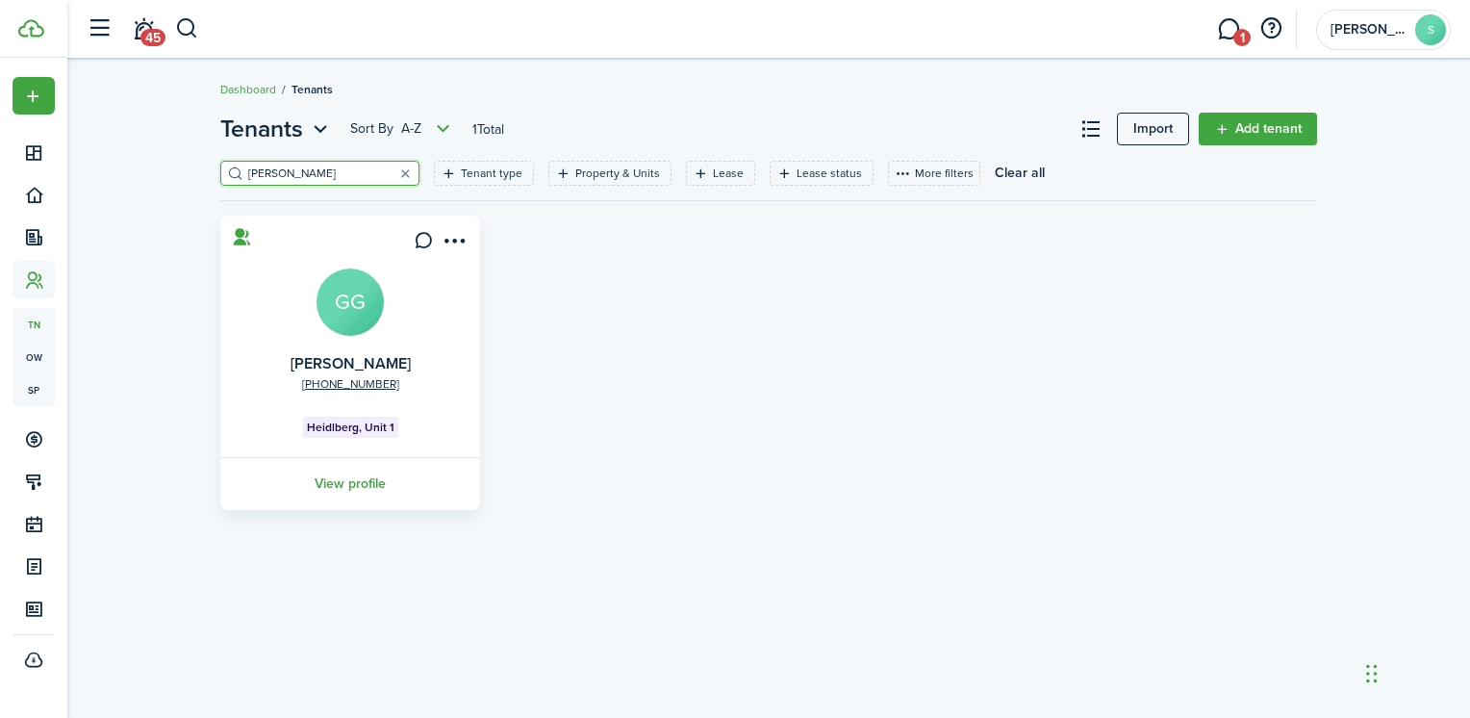
type input "[PERSON_NAME]"
click at [349, 317] on avatar-text "GG" at bounding box center [349, 301] width 67 height 67
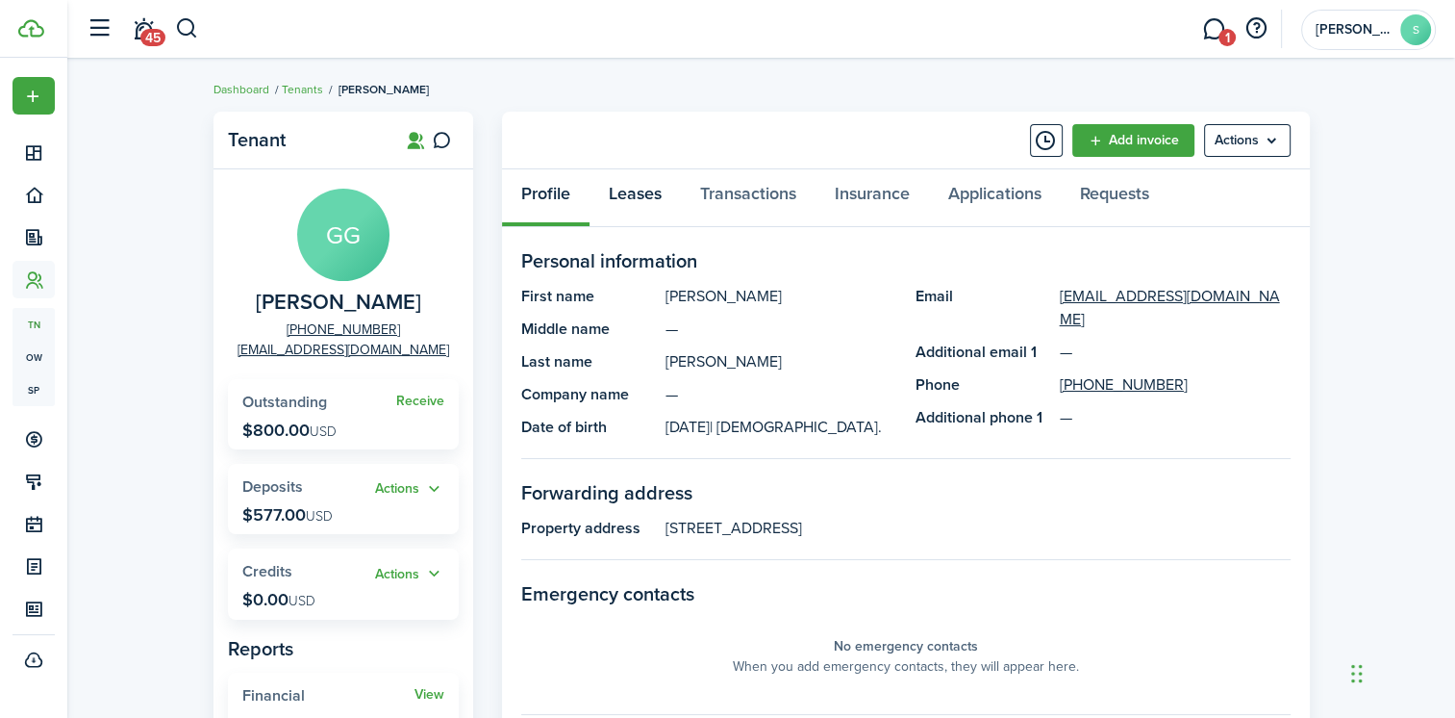
click at [643, 189] on link "Leases" at bounding box center [635, 198] width 91 height 58
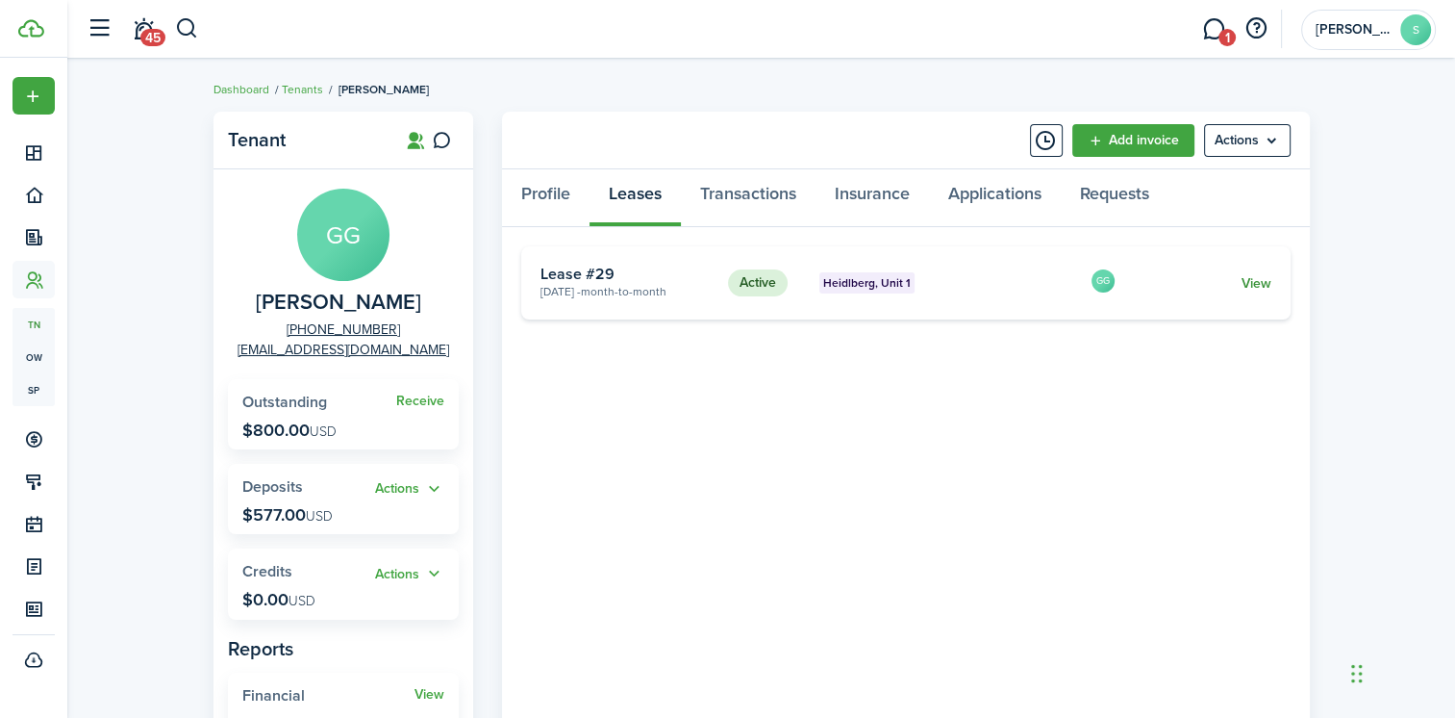
click at [1243, 279] on link "View" at bounding box center [1256, 283] width 30 height 20
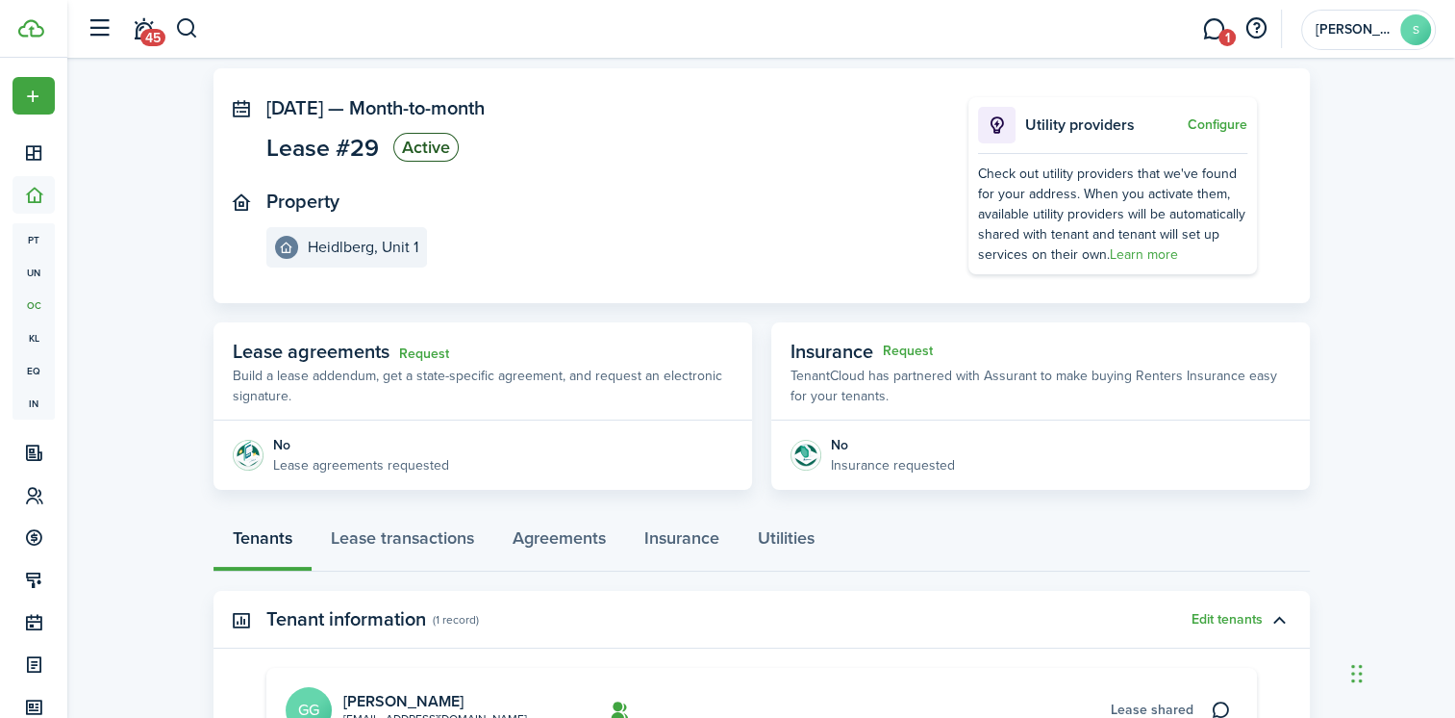
scroll to position [346, 0]
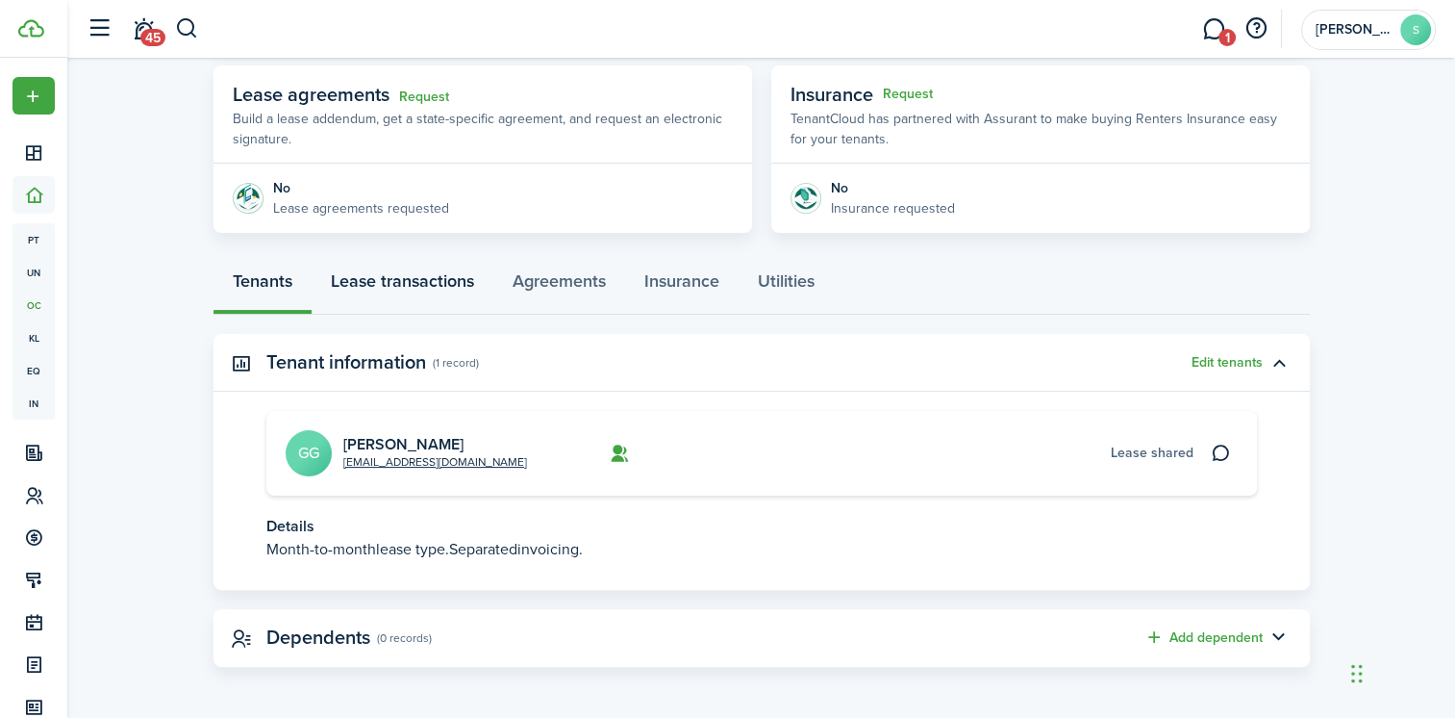
click at [426, 279] on link "Lease transactions" at bounding box center [403, 286] width 182 height 58
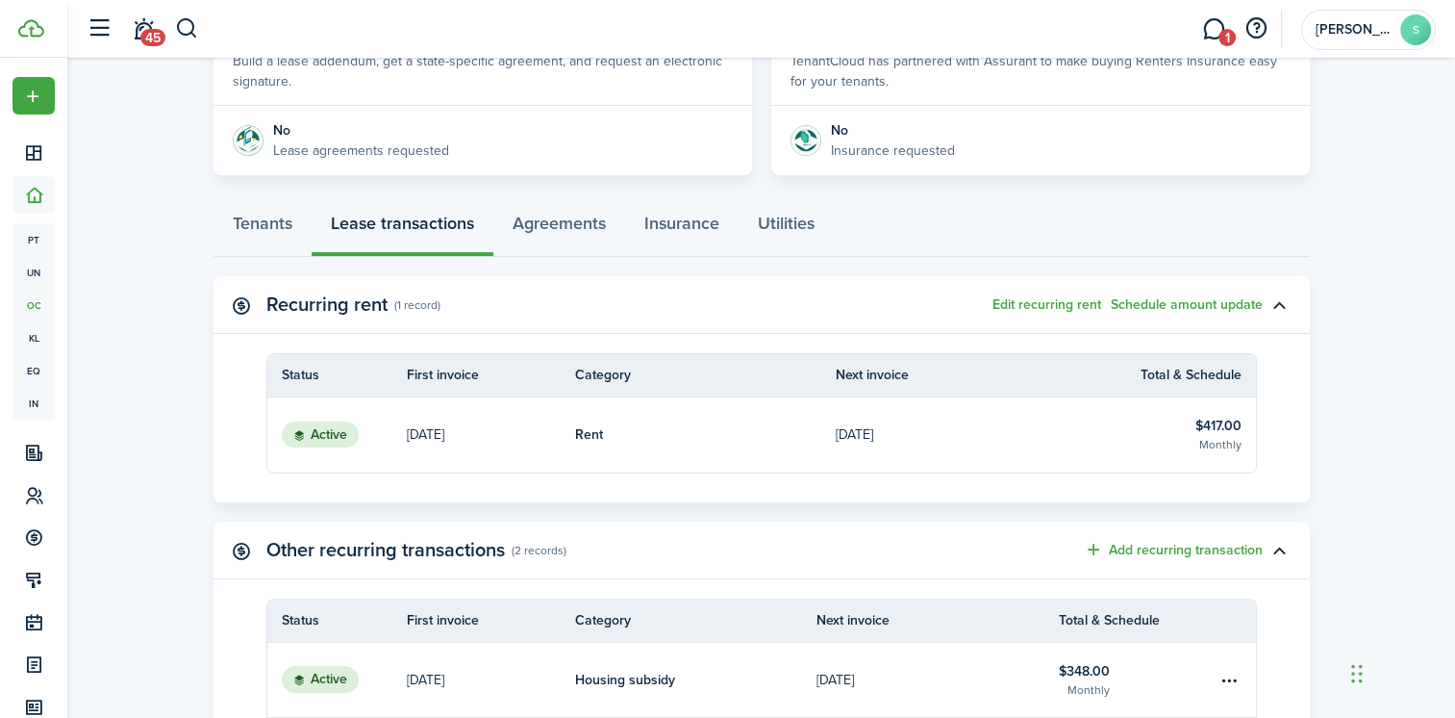
scroll to position [481, 0]
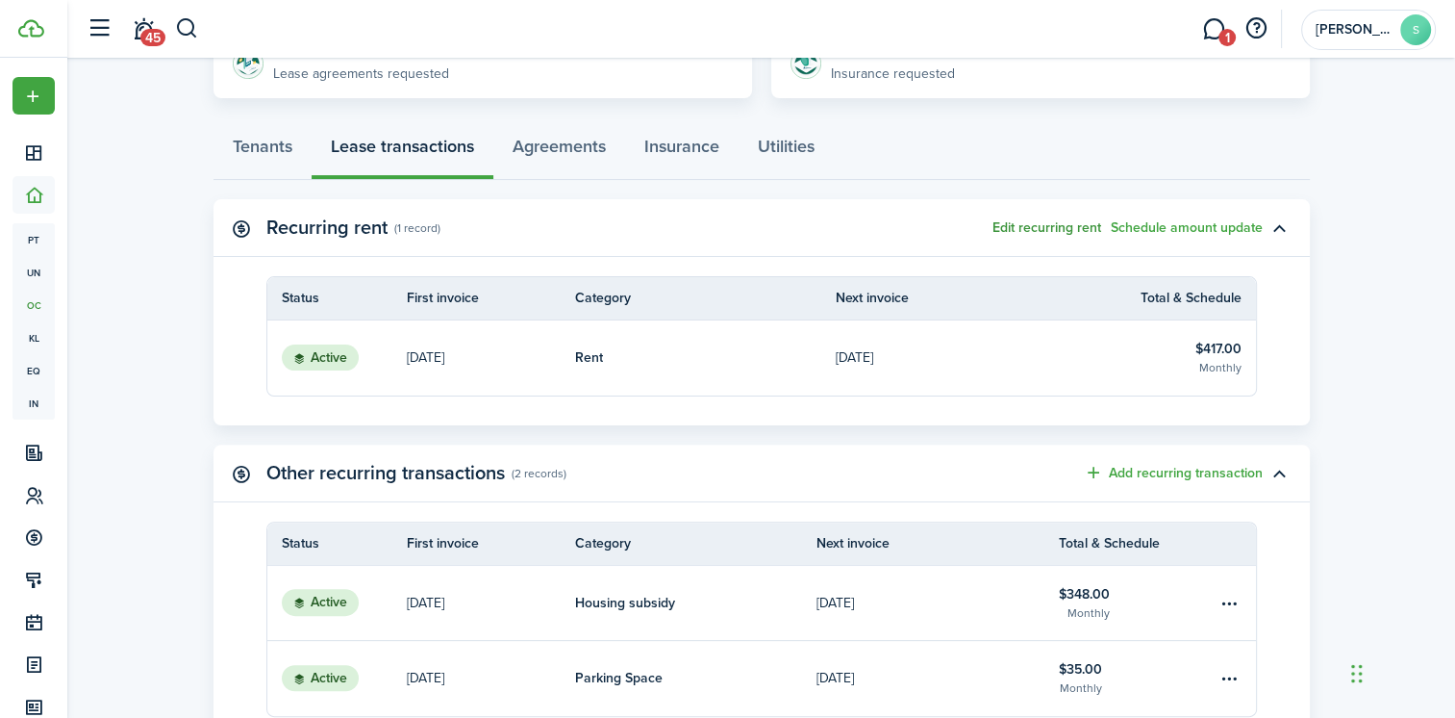
click at [1018, 228] on button "Edit recurring rent" at bounding box center [1047, 227] width 109 height 15
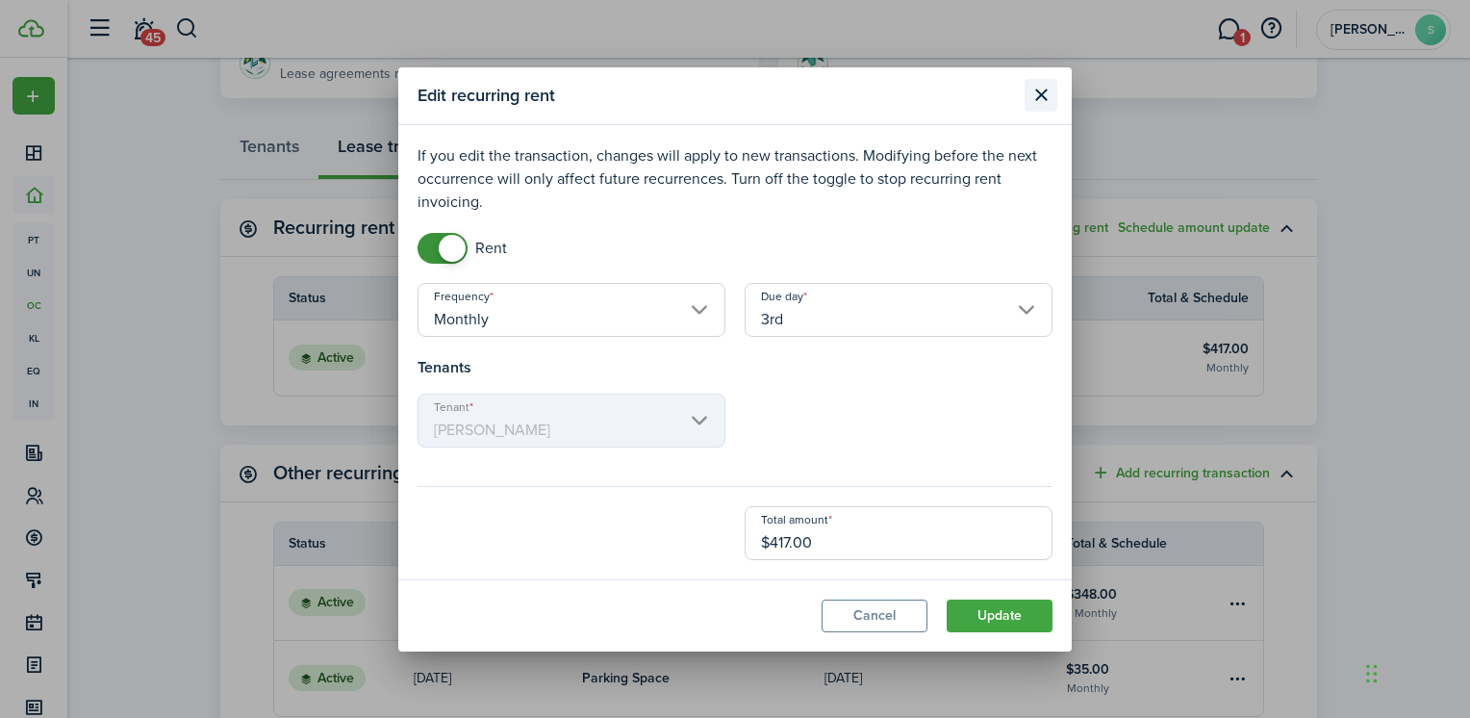
click at [1039, 88] on button "Close modal" at bounding box center [1040, 95] width 33 height 33
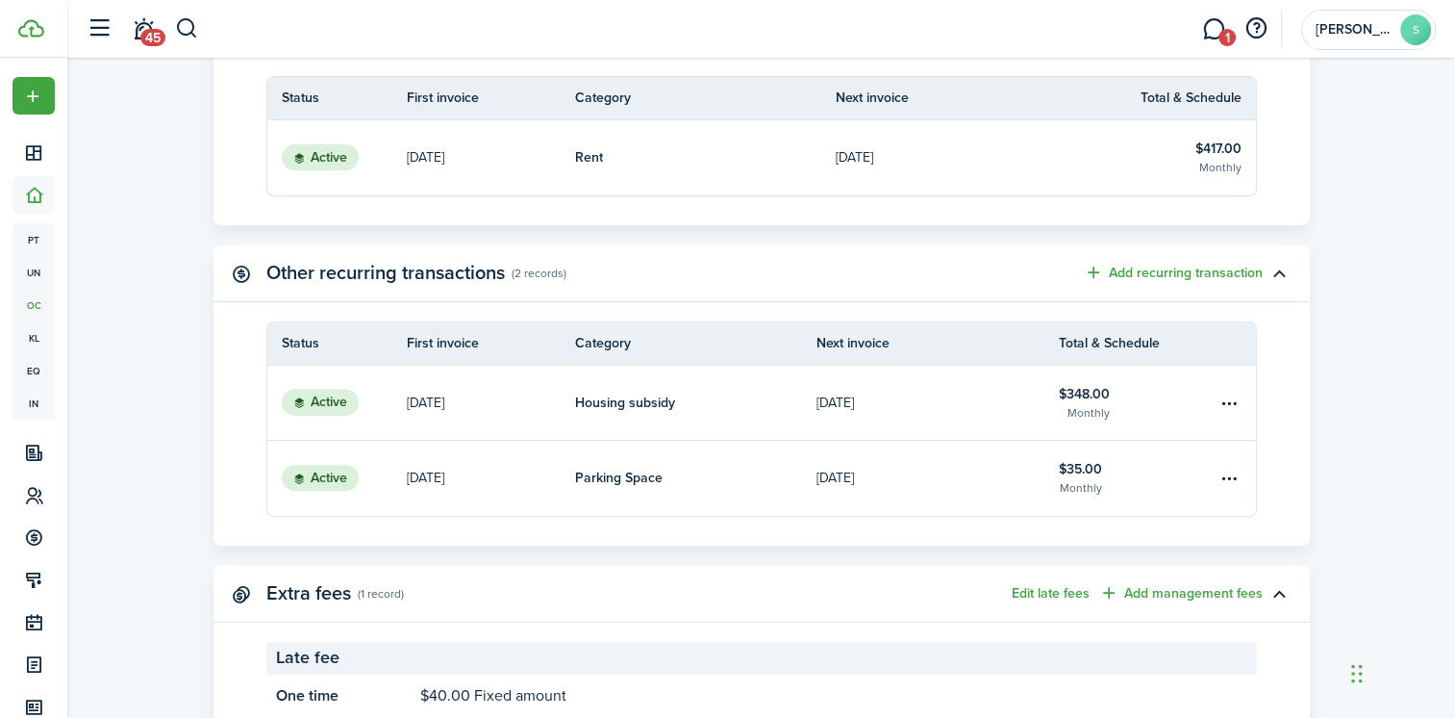
scroll to position [750, 0]
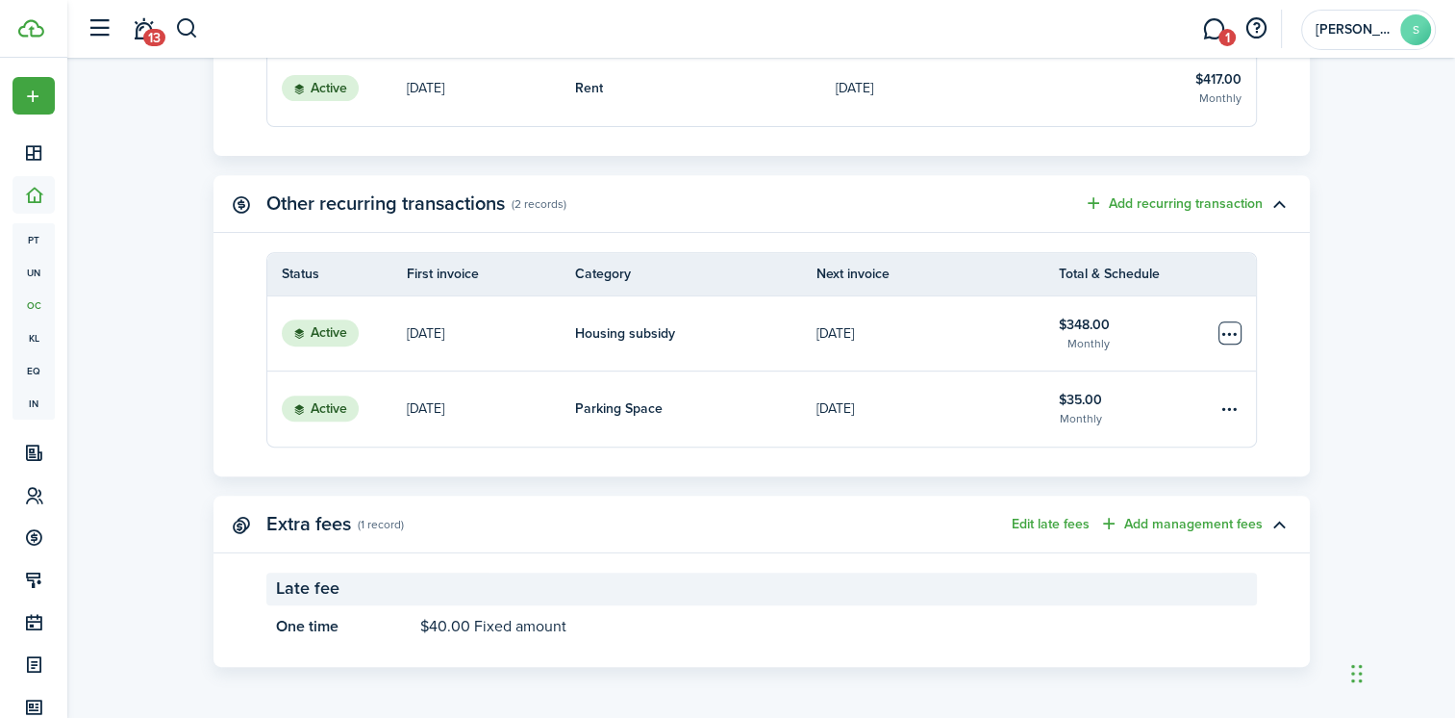
click at [1227, 326] on table-menu-btn-icon "Open menu" at bounding box center [1230, 332] width 23 height 23
click at [1100, 372] on button "Edit" at bounding box center [1157, 369] width 168 height 33
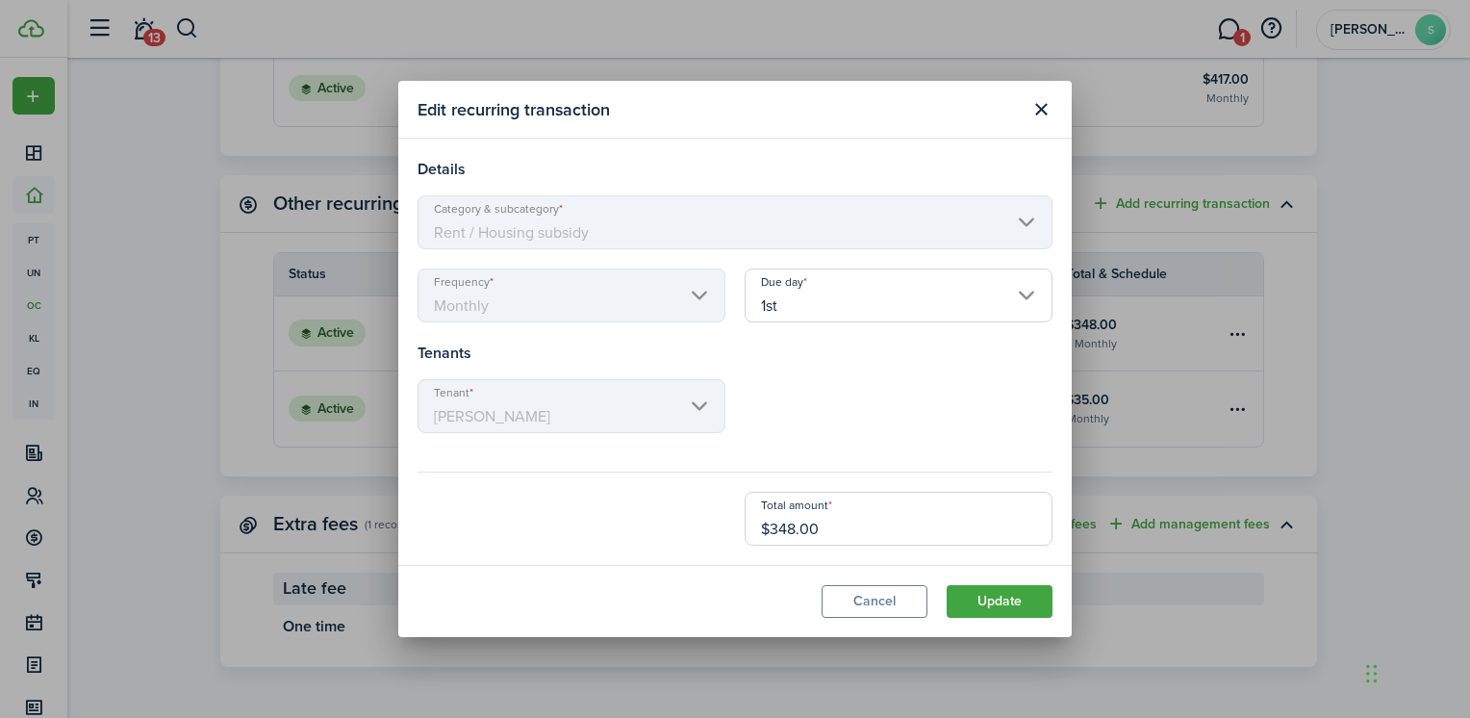
click at [1025, 302] on input "1st" at bounding box center [898, 295] width 308 height 54
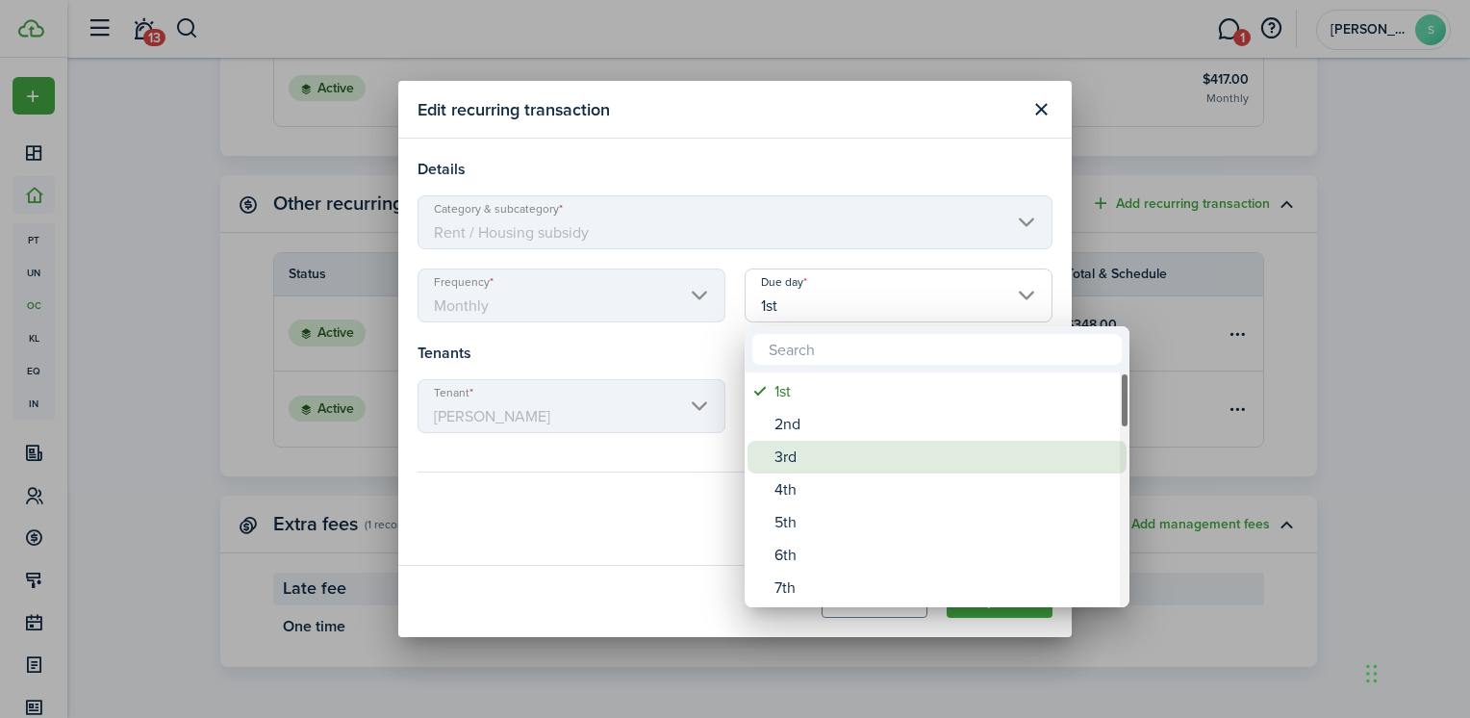
click at [784, 449] on div "3rd" at bounding box center [944, 457] width 341 height 33
type input "3rd"
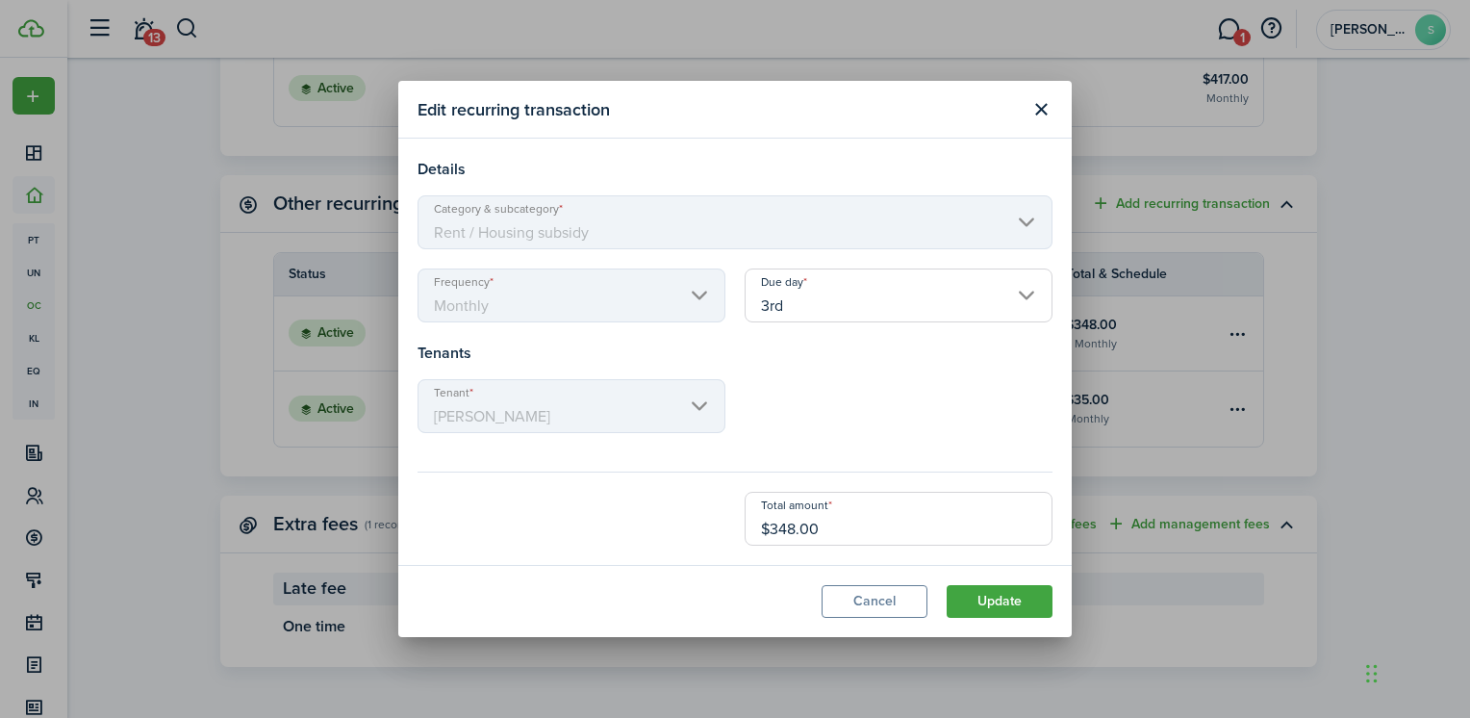
click at [700, 405] on mbsc-scroller "Tenant [PERSON_NAME]" at bounding box center [571, 406] width 308 height 54
click at [700, 406] on mbsc-scroller "Tenant [PERSON_NAME]" at bounding box center [571, 406] width 308 height 54
click at [972, 596] on button "Update" at bounding box center [999, 601] width 106 height 33
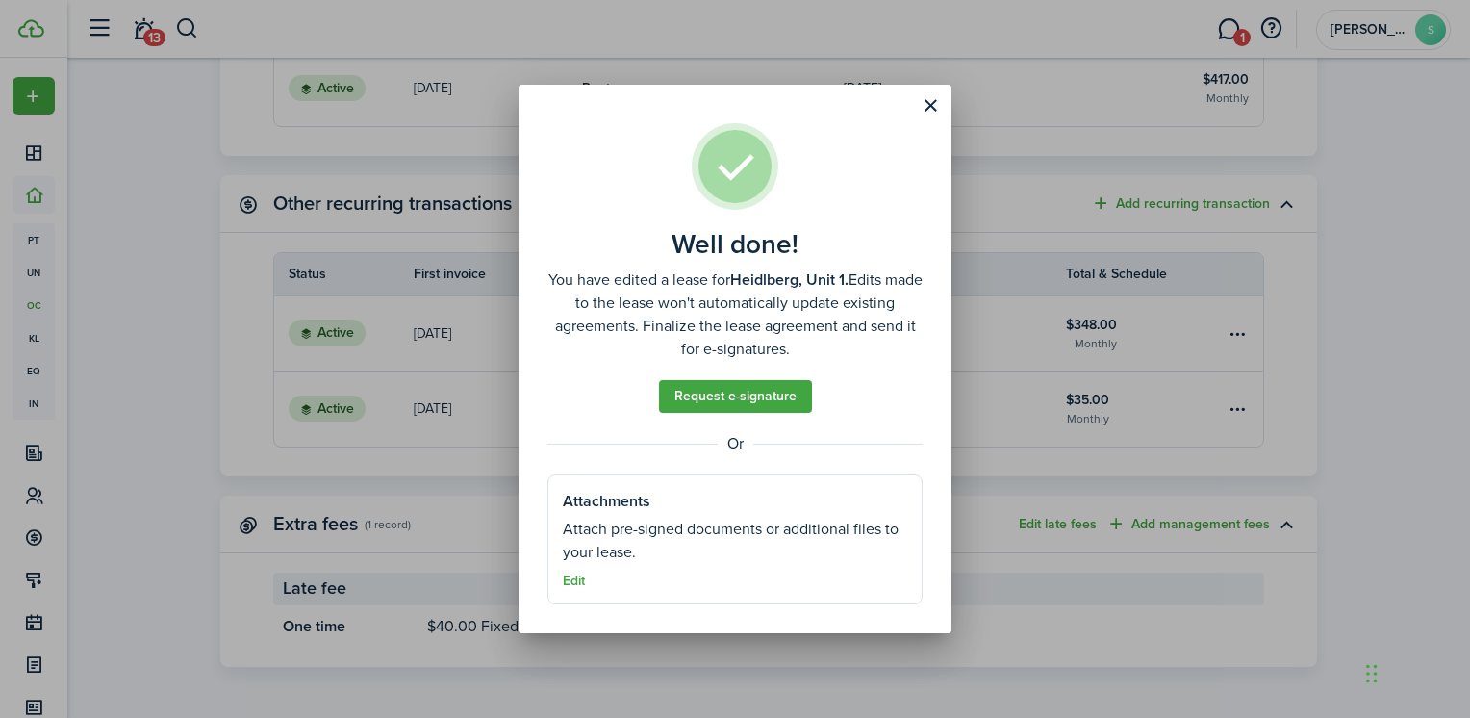
drag, startPoint x: 934, startPoint y: 101, endPoint x: 933, endPoint y: 120, distance: 19.3
click at [934, 101] on button "Close modal" at bounding box center [930, 105] width 33 height 33
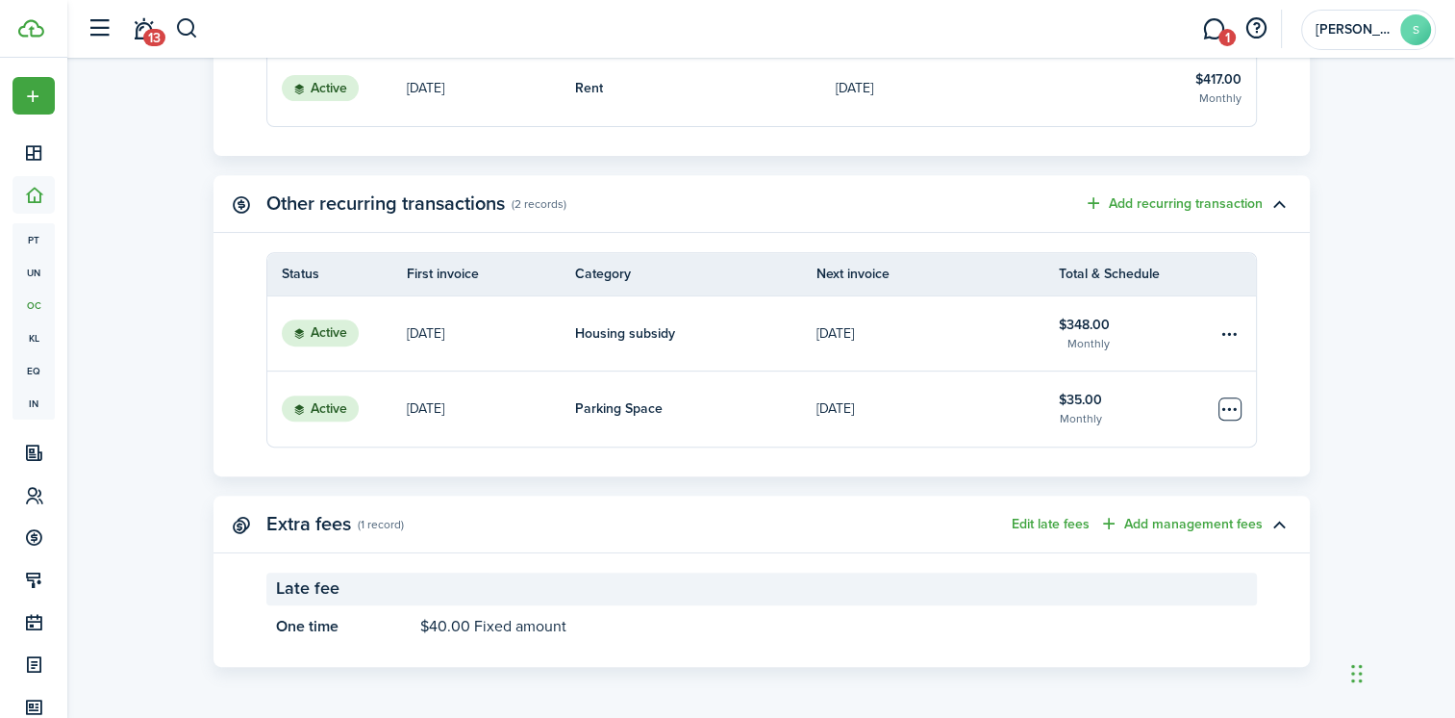
click at [1227, 408] on table-menu-btn-icon "Open menu" at bounding box center [1230, 408] width 23 height 23
click at [1089, 446] on button "Edit" at bounding box center [1157, 445] width 168 height 33
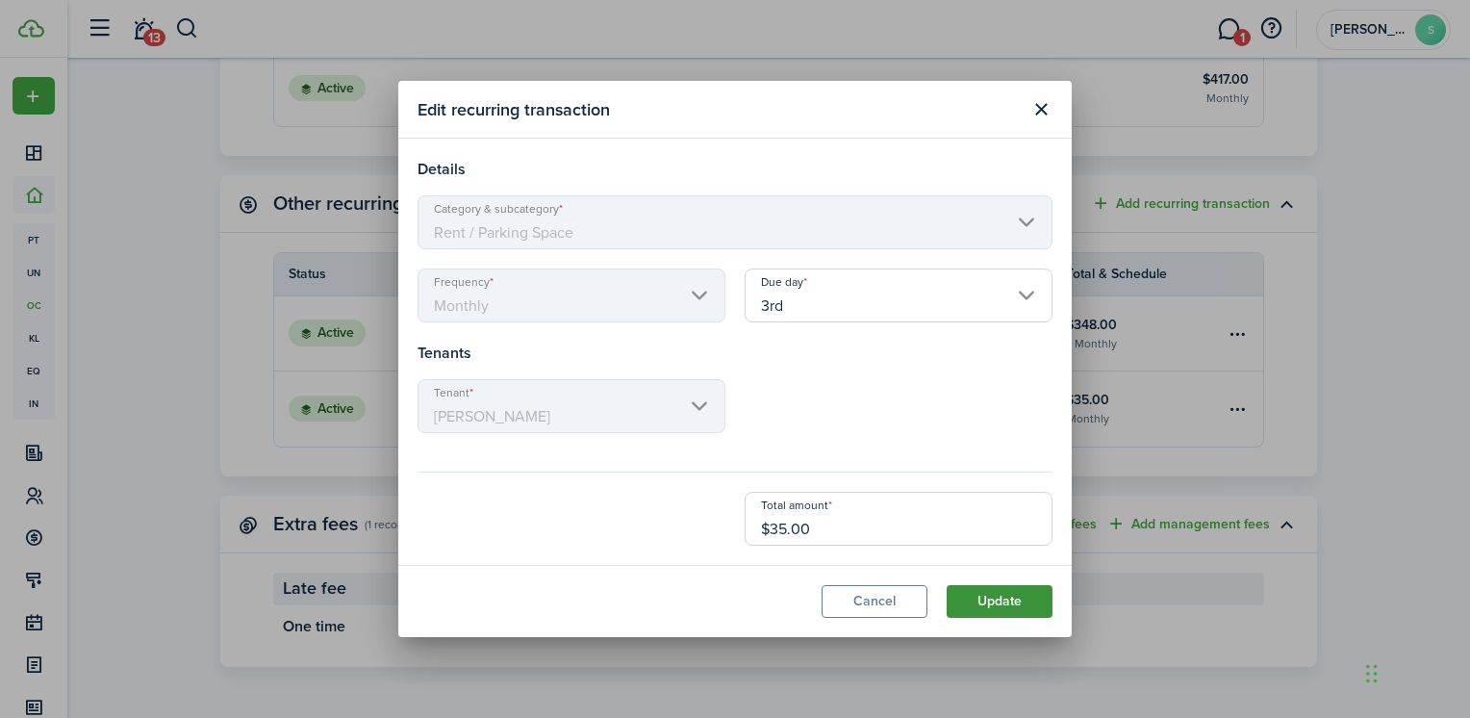
click at [996, 608] on button "Update" at bounding box center [999, 601] width 106 height 33
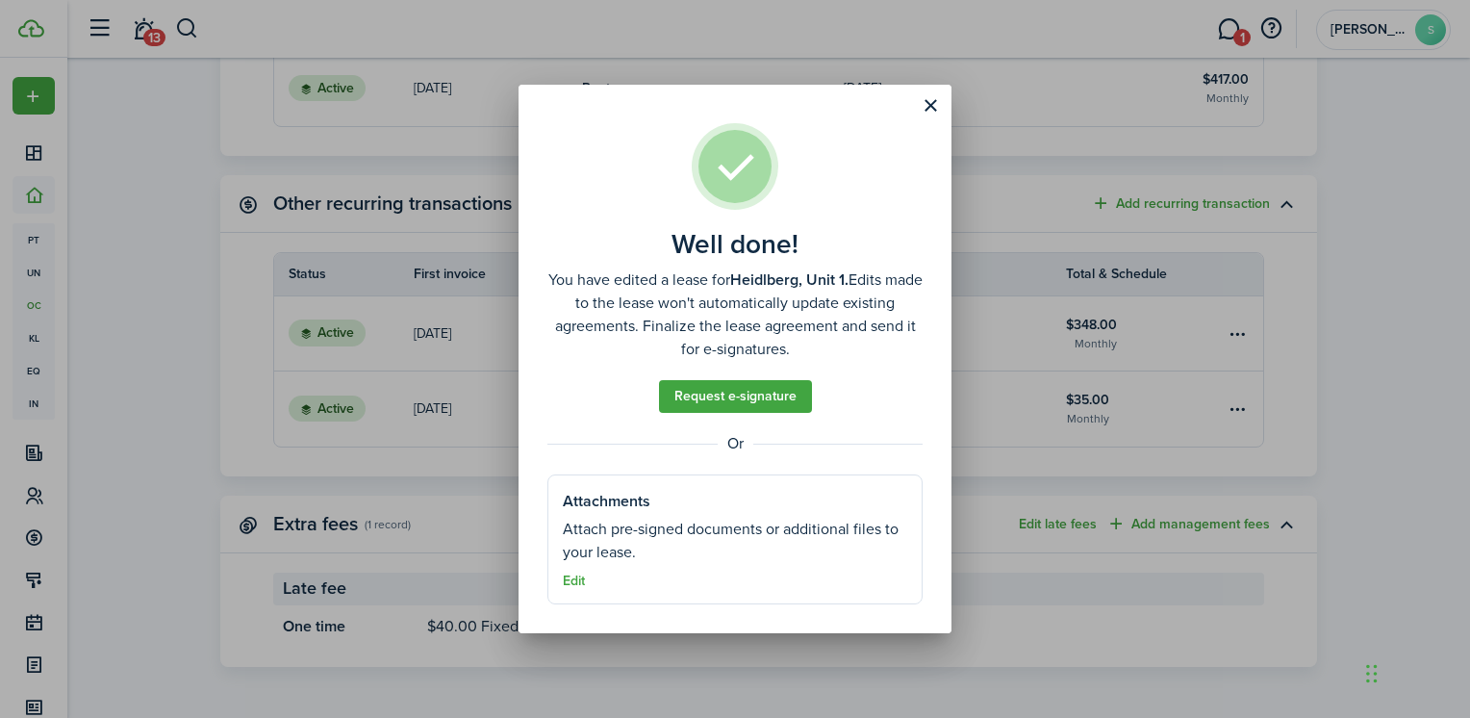
drag, startPoint x: 931, startPoint y: 105, endPoint x: 885, endPoint y: 112, distance: 46.7
click at [931, 105] on button "Close modal" at bounding box center [930, 105] width 33 height 33
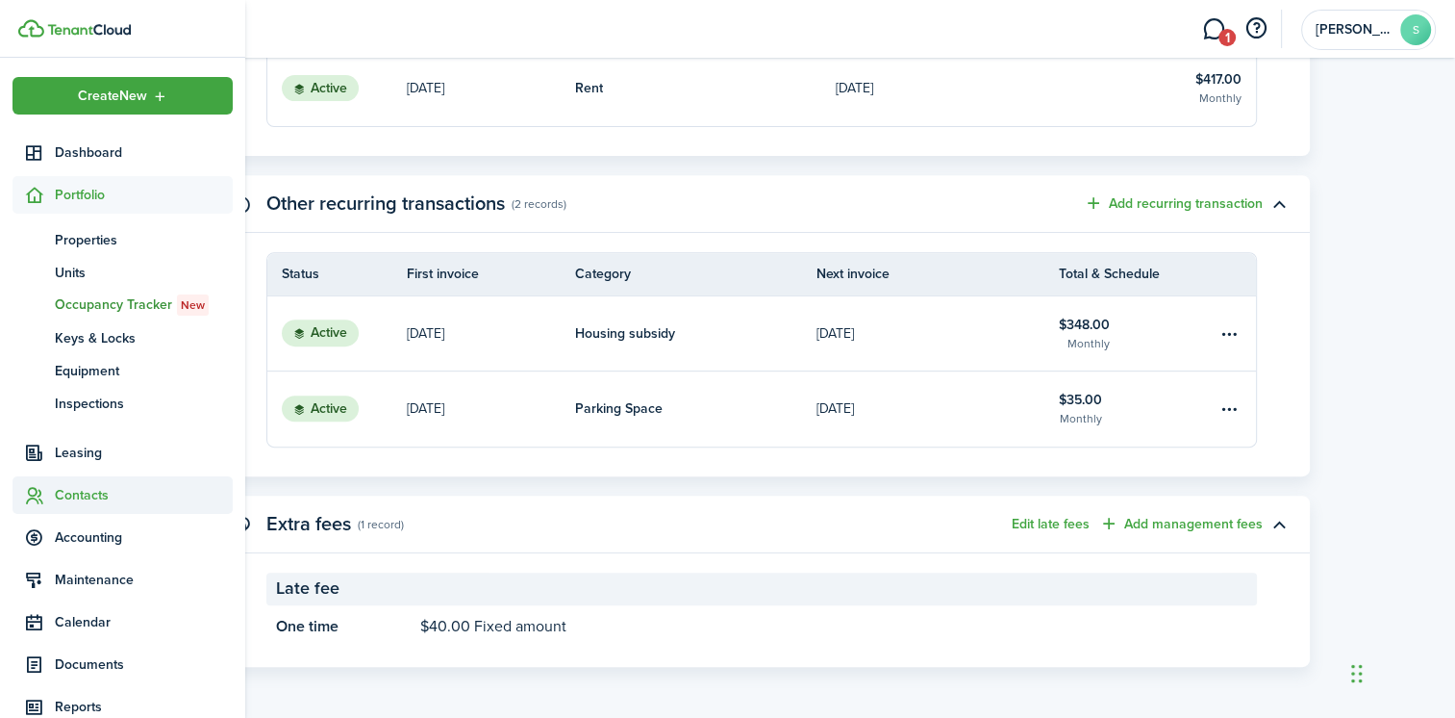
click at [74, 493] on span "Contacts" at bounding box center [144, 495] width 178 height 20
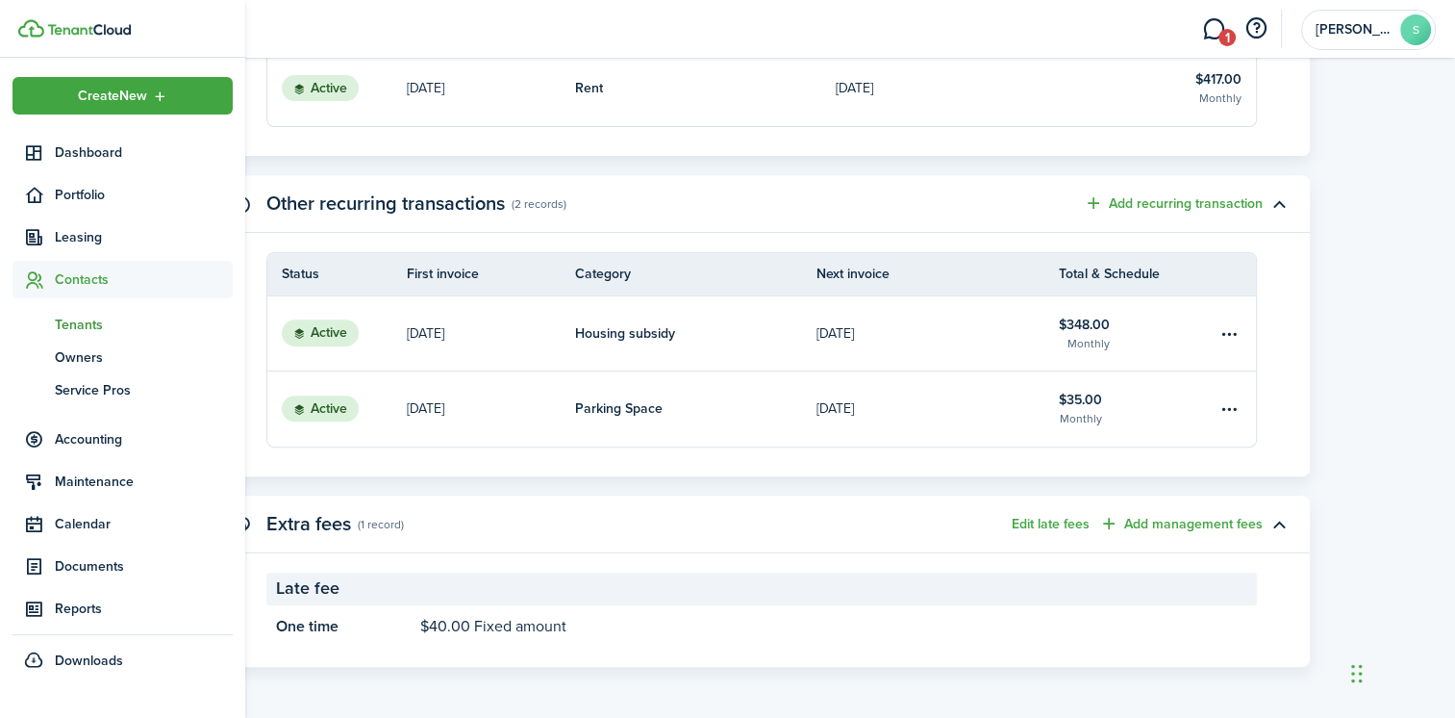
click at [92, 318] on span "Tenants" at bounding box center [144, 325] width 178 height 20
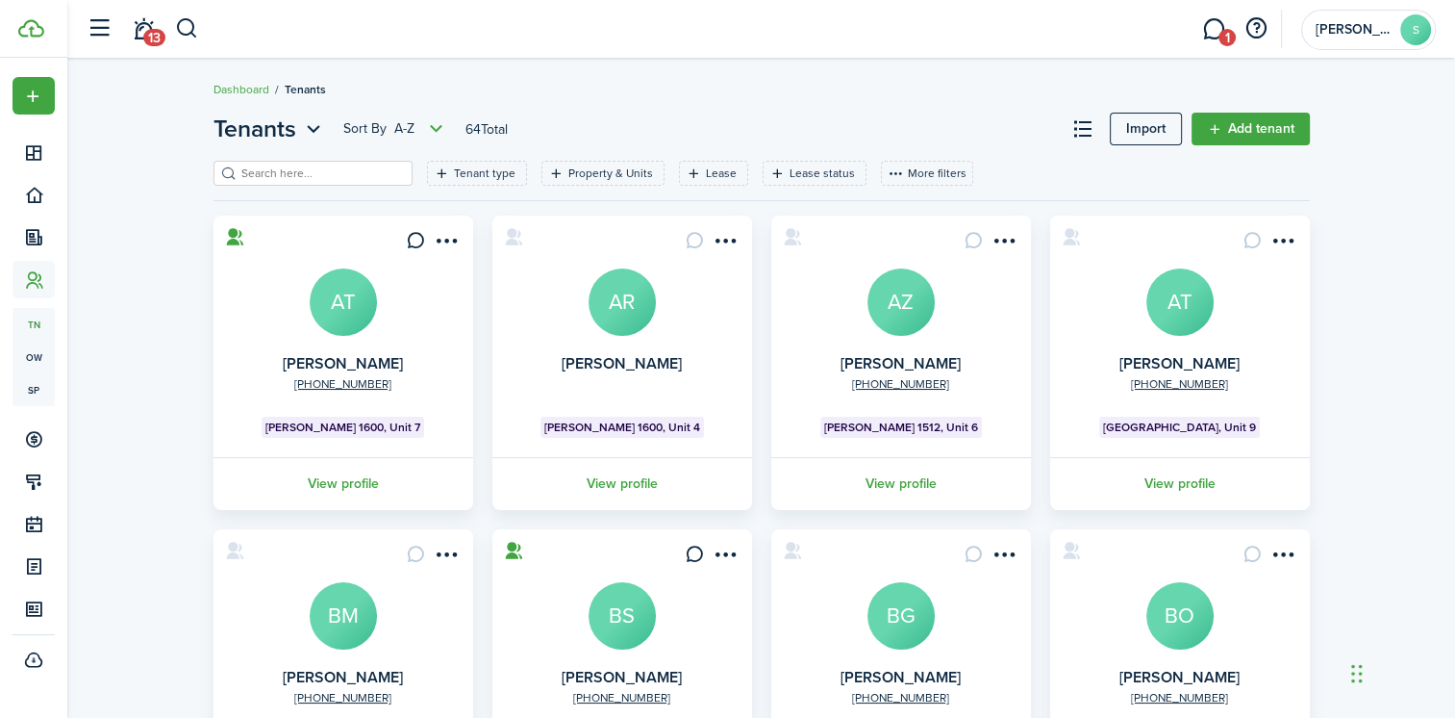
click at [287, 175] on input "search" at bounding box center [321, 173] width 169 height 18
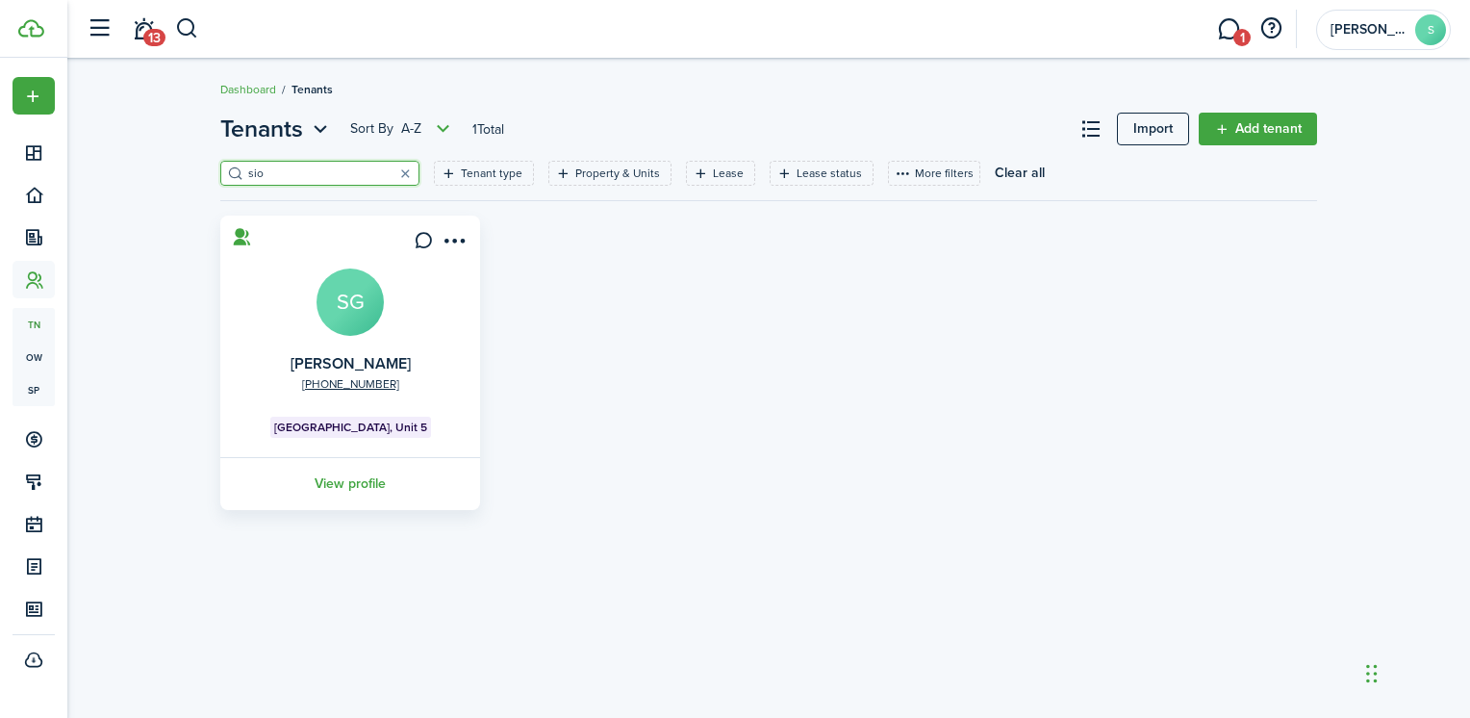
type input "sio"
click at [341, 293] on avatar-text "SG" at bounding box center [349, 301] width 67 height 67
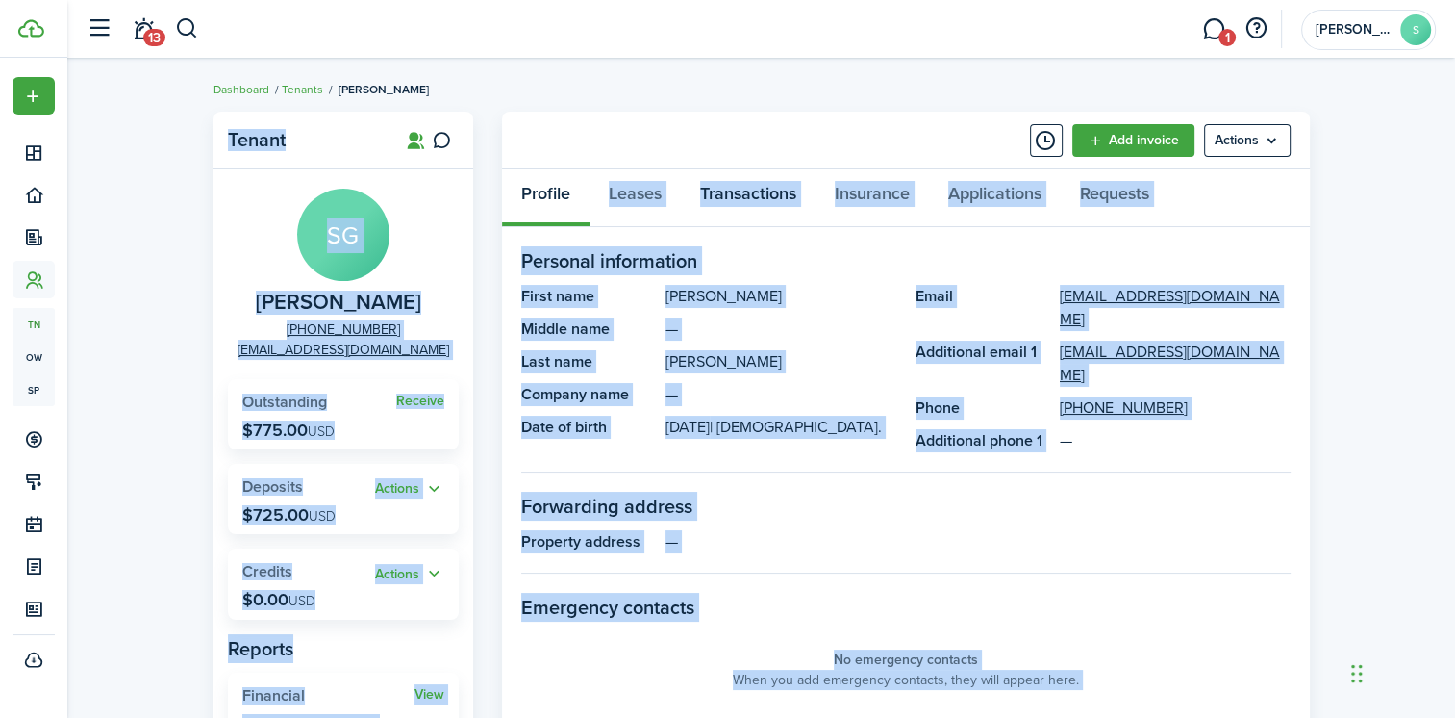
click at [726, 190] on link "Transactions" at bounding box center [748, 198] width 135 height 58
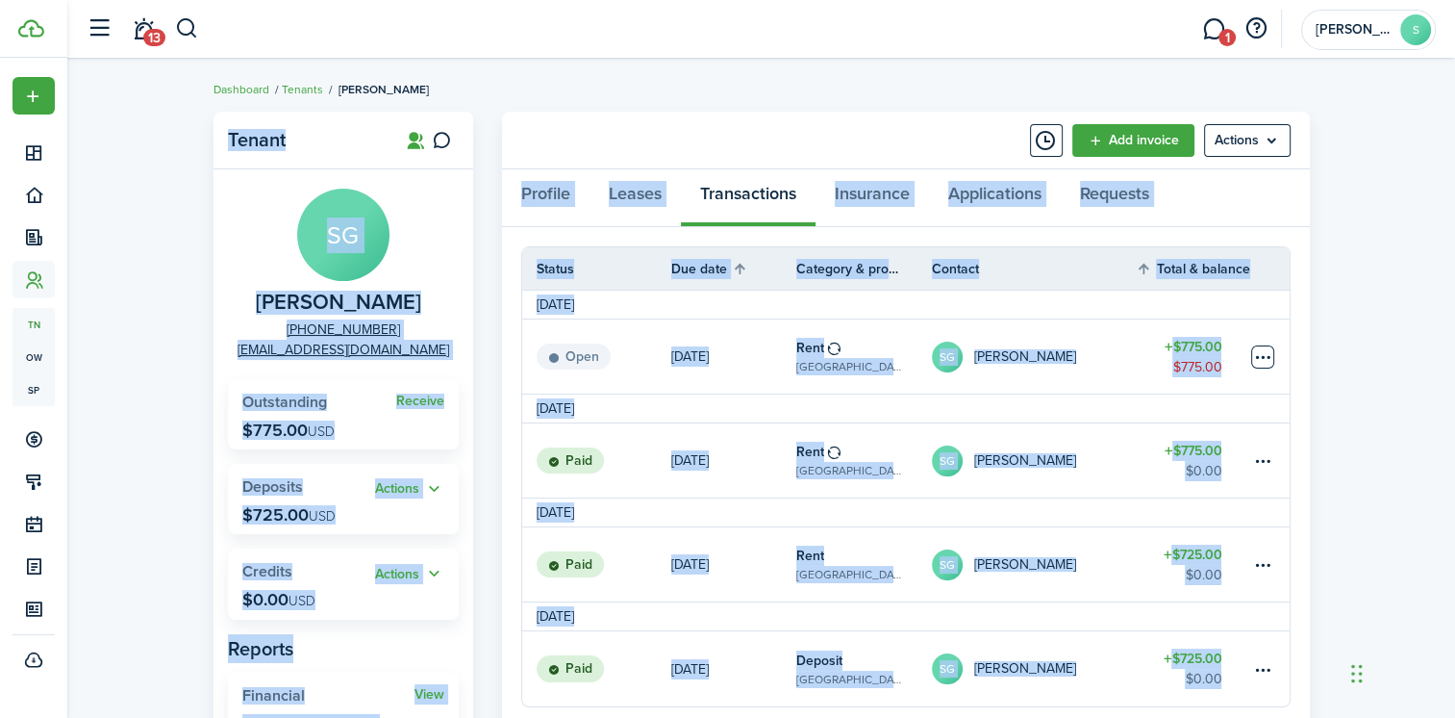
click at [1254, 356] on table-menu-btn-icon at bounding box center [1262, 356] width 23 height 23
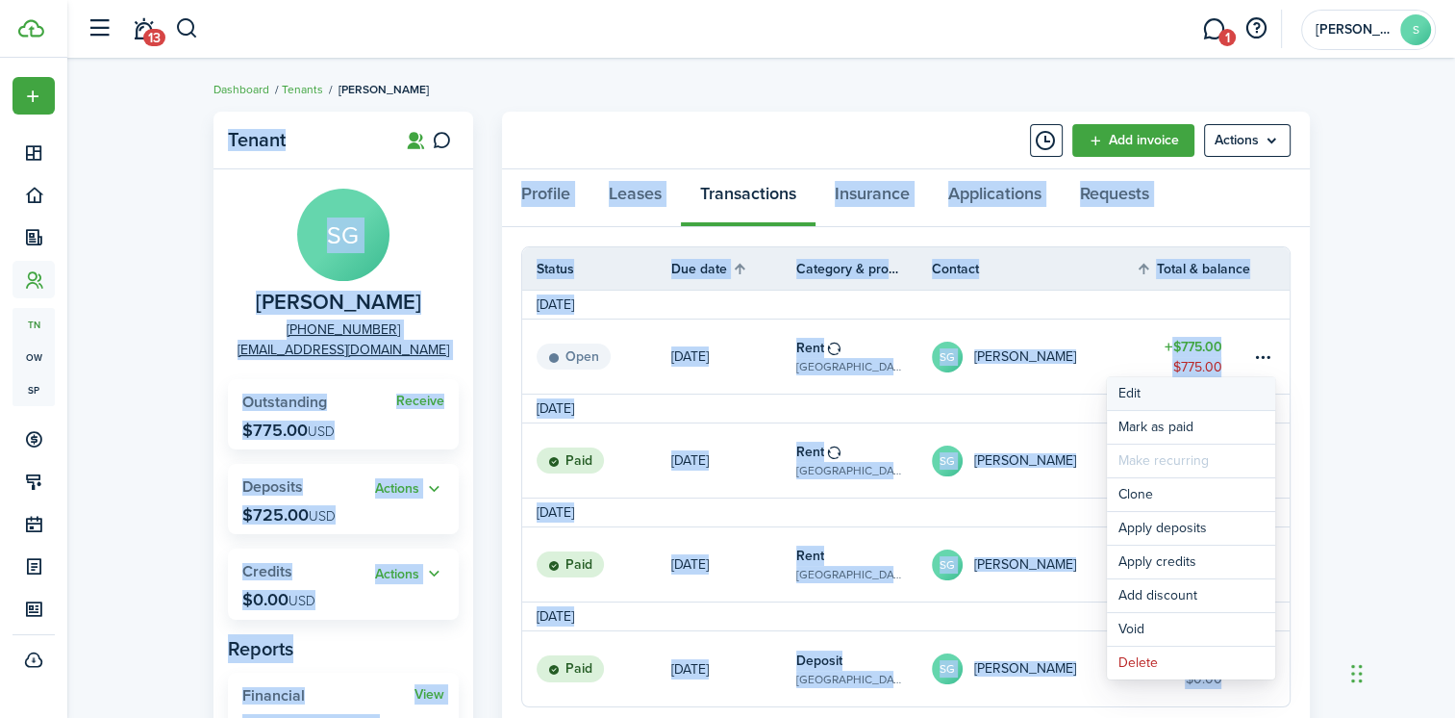
click at [1137, 394] on button "Edit" at bounding box center [1191, 393] width 168 height 33
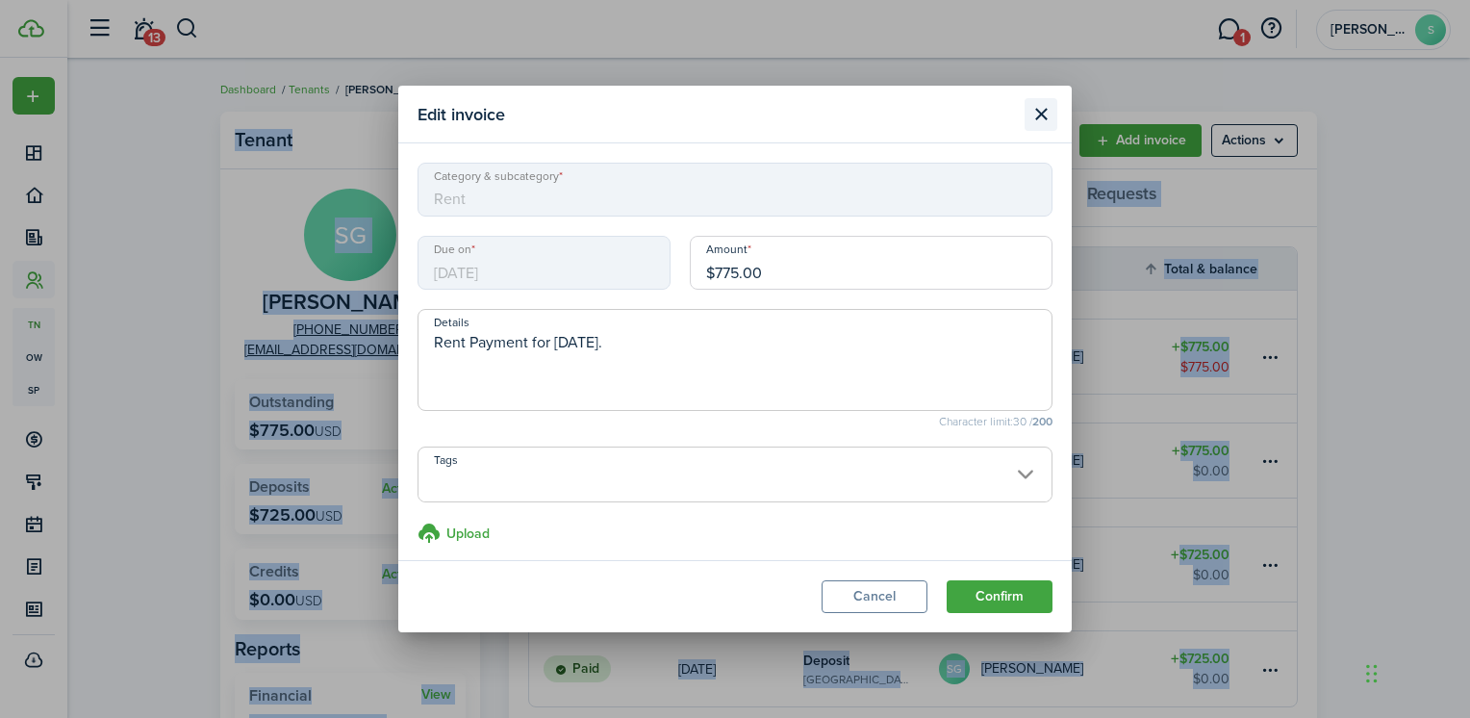
click at [1037, 108] on button "Close modal" at bounding box center [1040, 114] width 33 height 33
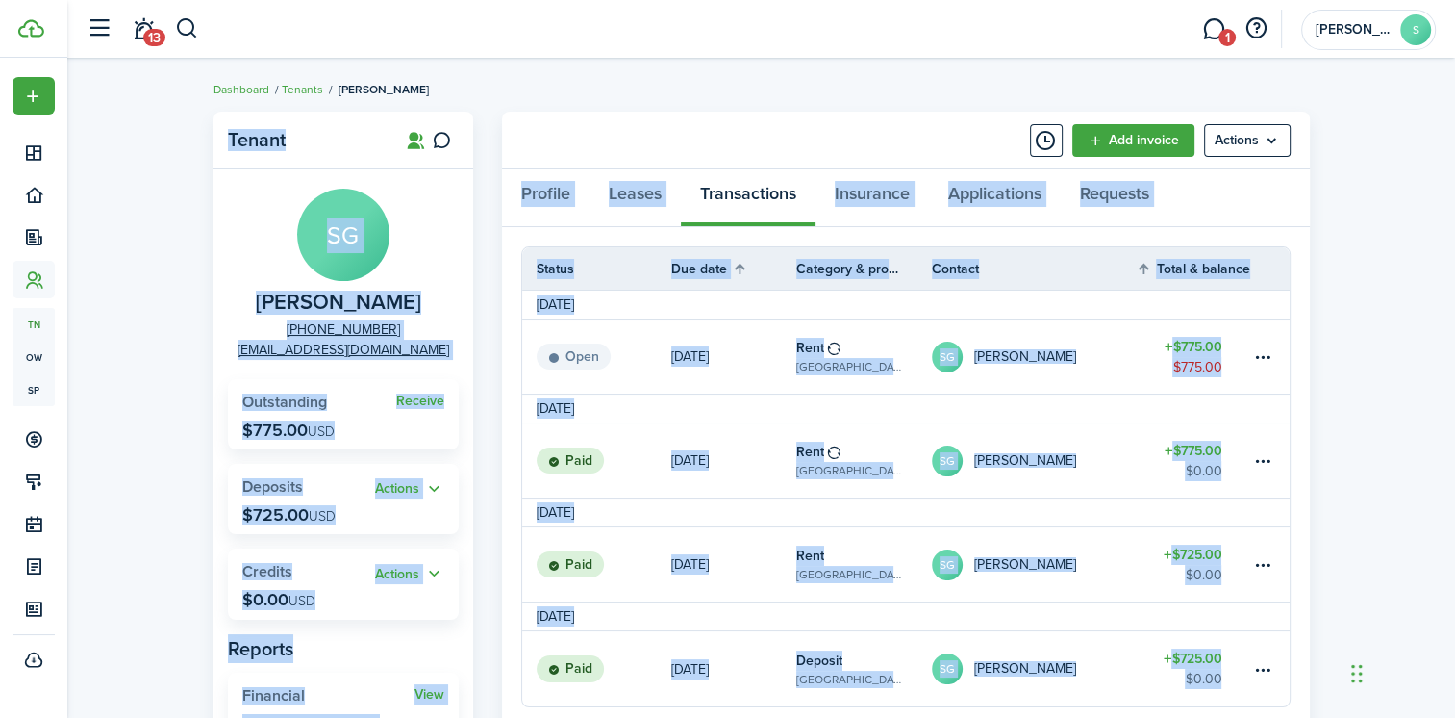
click at [1018, 357] on table-profile-info-text "[PERSON_NAME]" at bounding box center [1025, 356] width 102 height 15
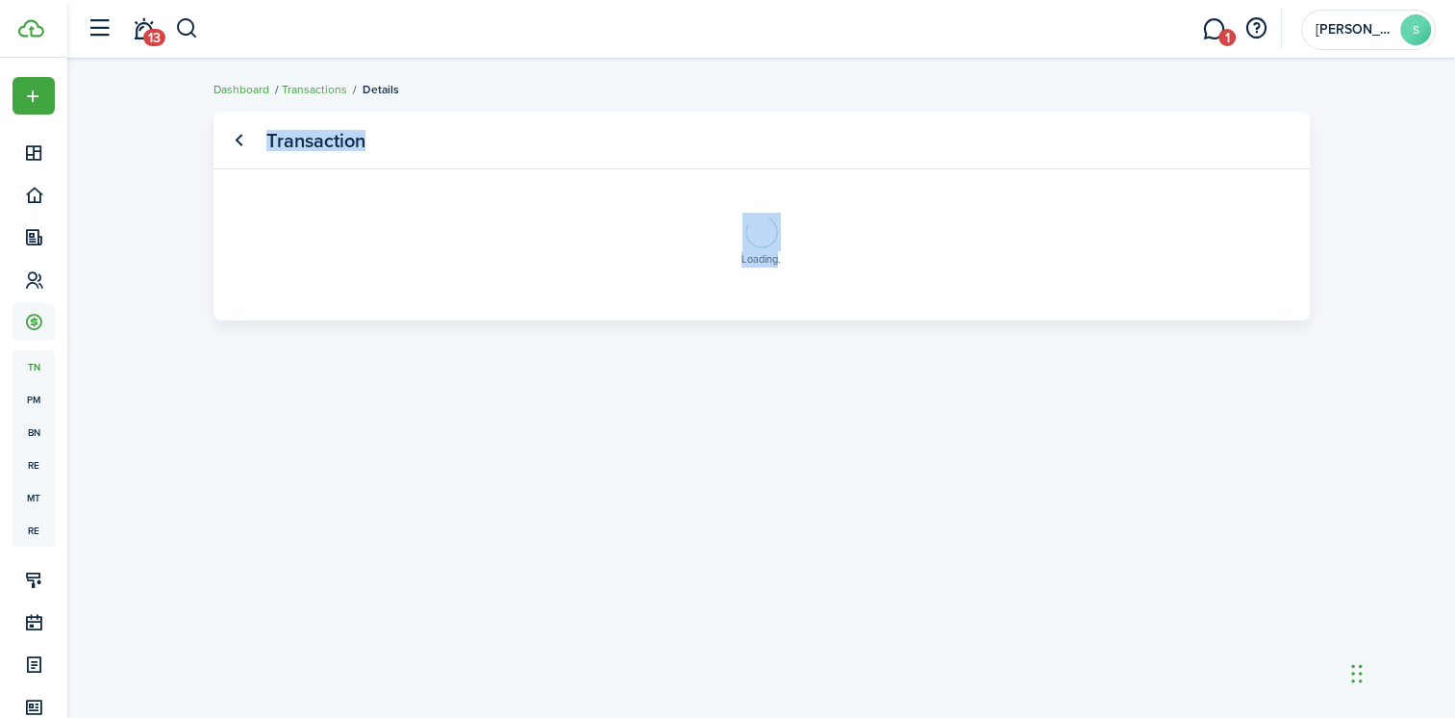
click at [1018, 357] on transaction-view-wrapper "Transaction Loading" at bounding box center [762, 388] width 1116 height 572
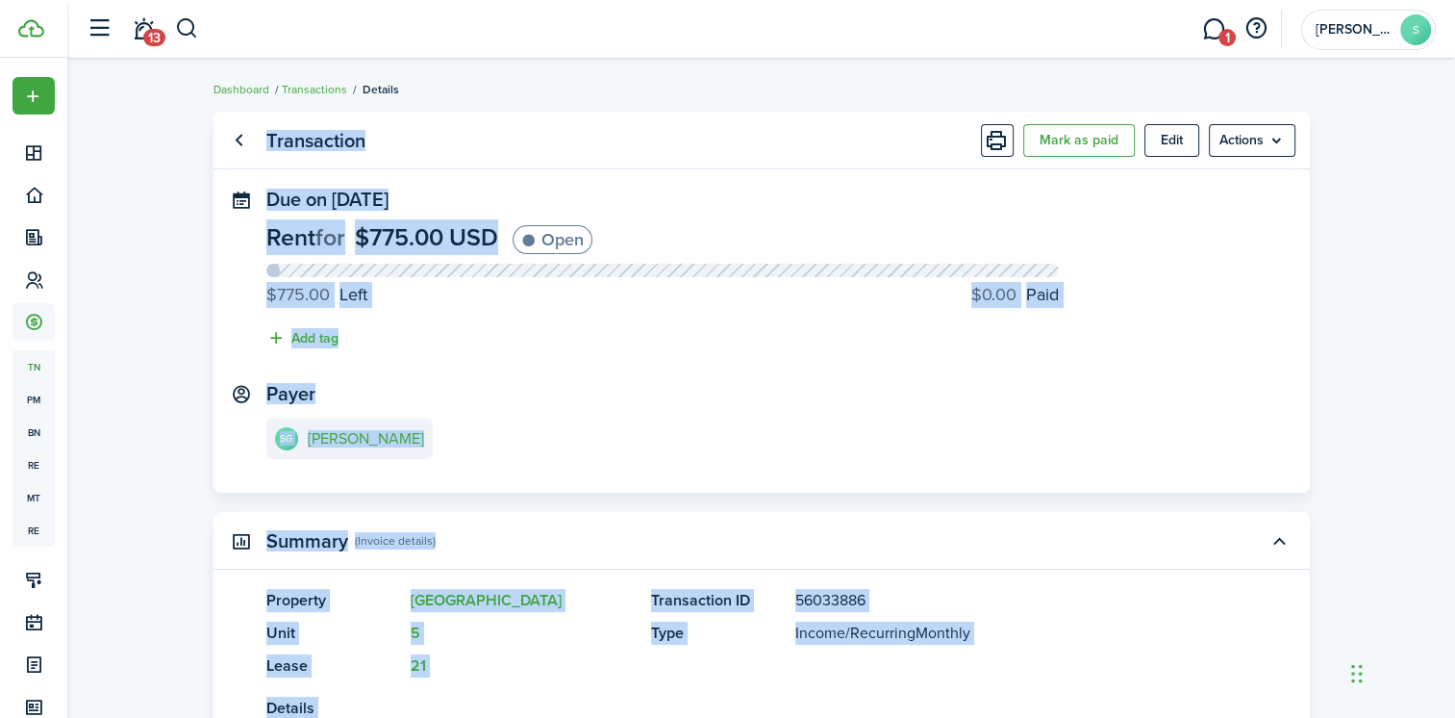
click at [788, 321] on panel-main-content "Rent for $775.00 USD Open $775.00 Left $0.00 Paid Add tag" at bounding box center [761, 292] width 991 height 134
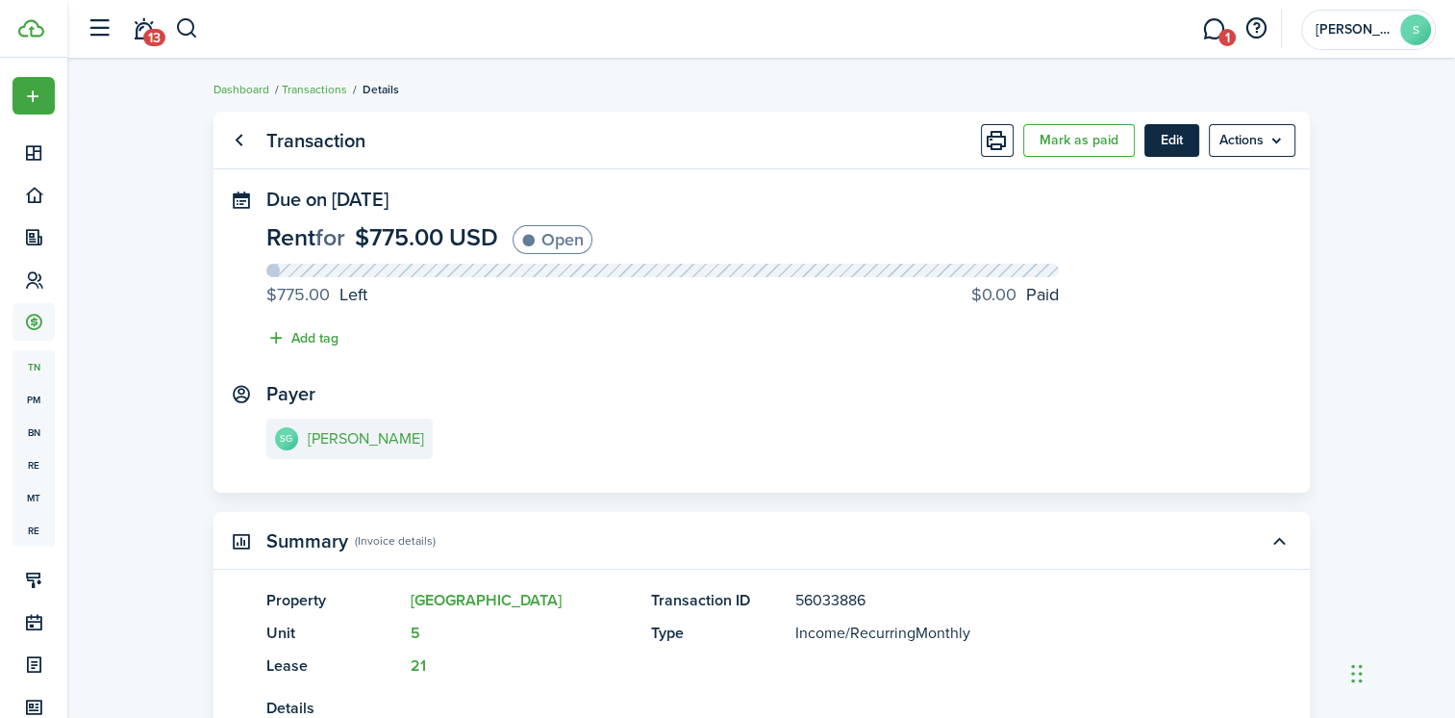
click at [1175, 141] on button "Edit" at bounding box center [1172, 140] width 55 height 33
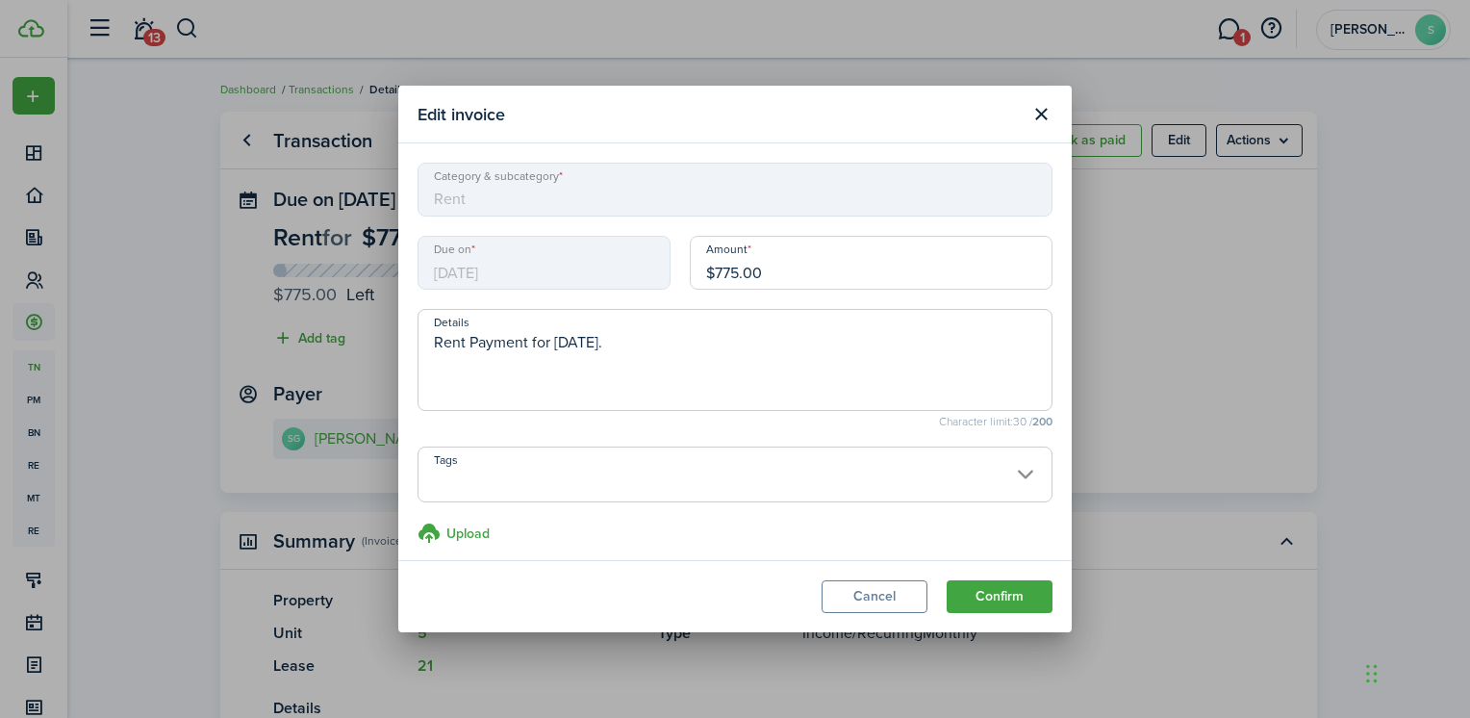
click at [537, 267] on span "[DATE]" at bounding box center [543, 263] width 253 height 54
click at [1034, 109] on button "Close modal" at bounding box center [1040, 114] width 33 height 33
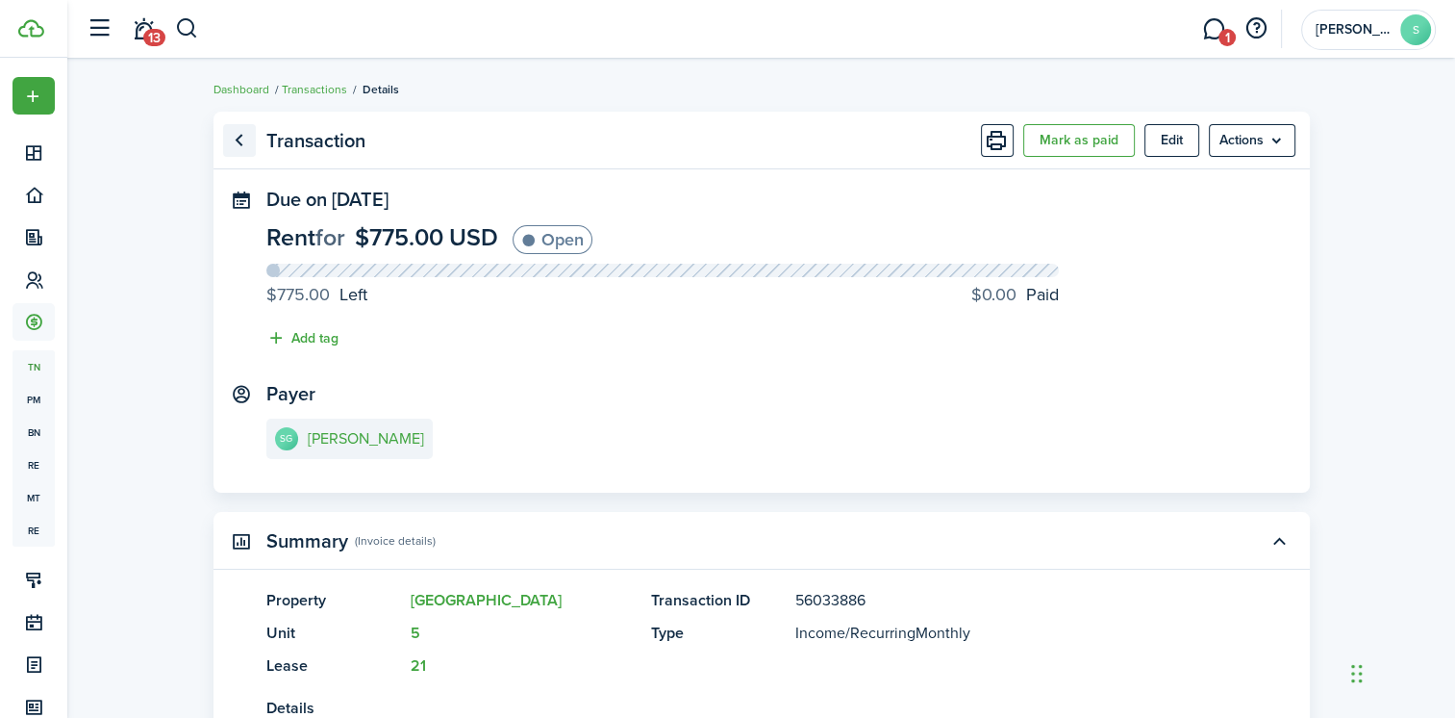
click at [235, 139] on link "Go back" at bounding box center [239, 140] width 33 height 33
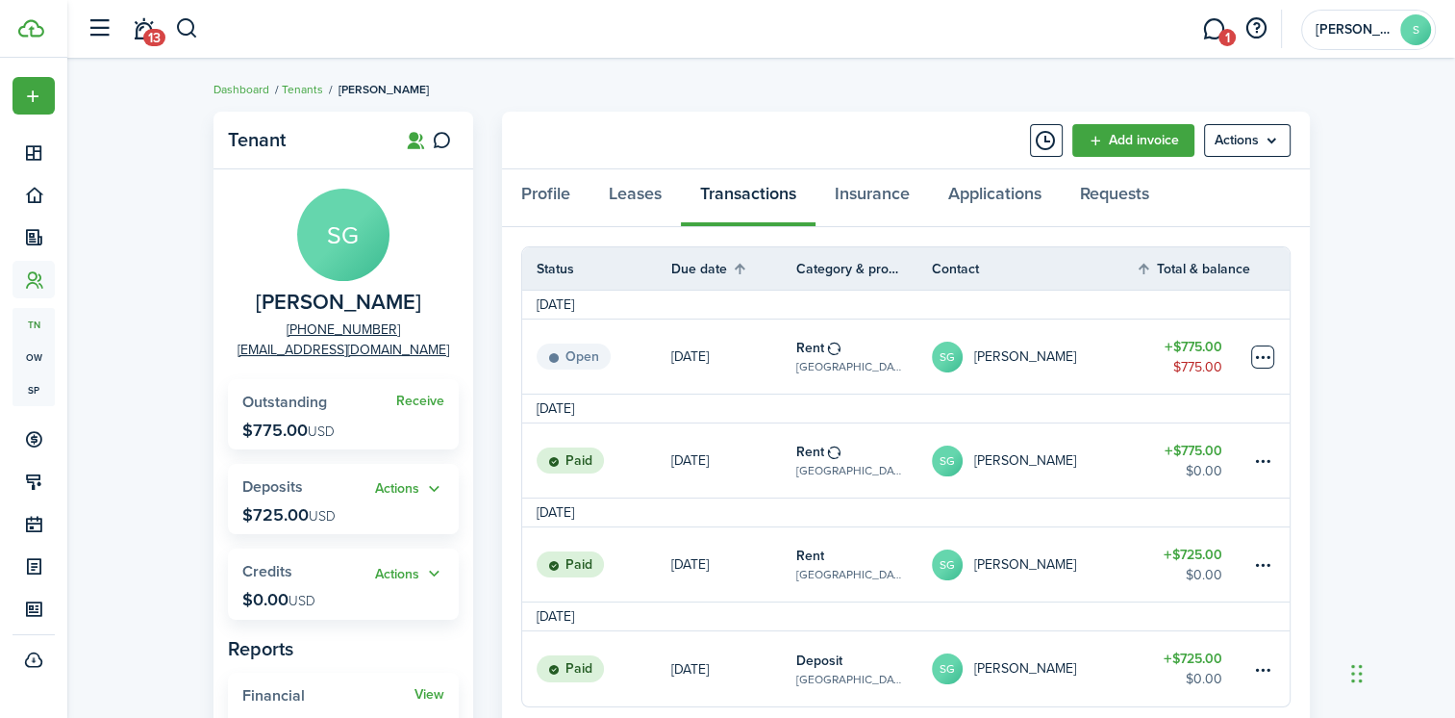
click at [1262, 360] on table-menu-btn-icon at bounding box center [1262, 356] width 23 height 23
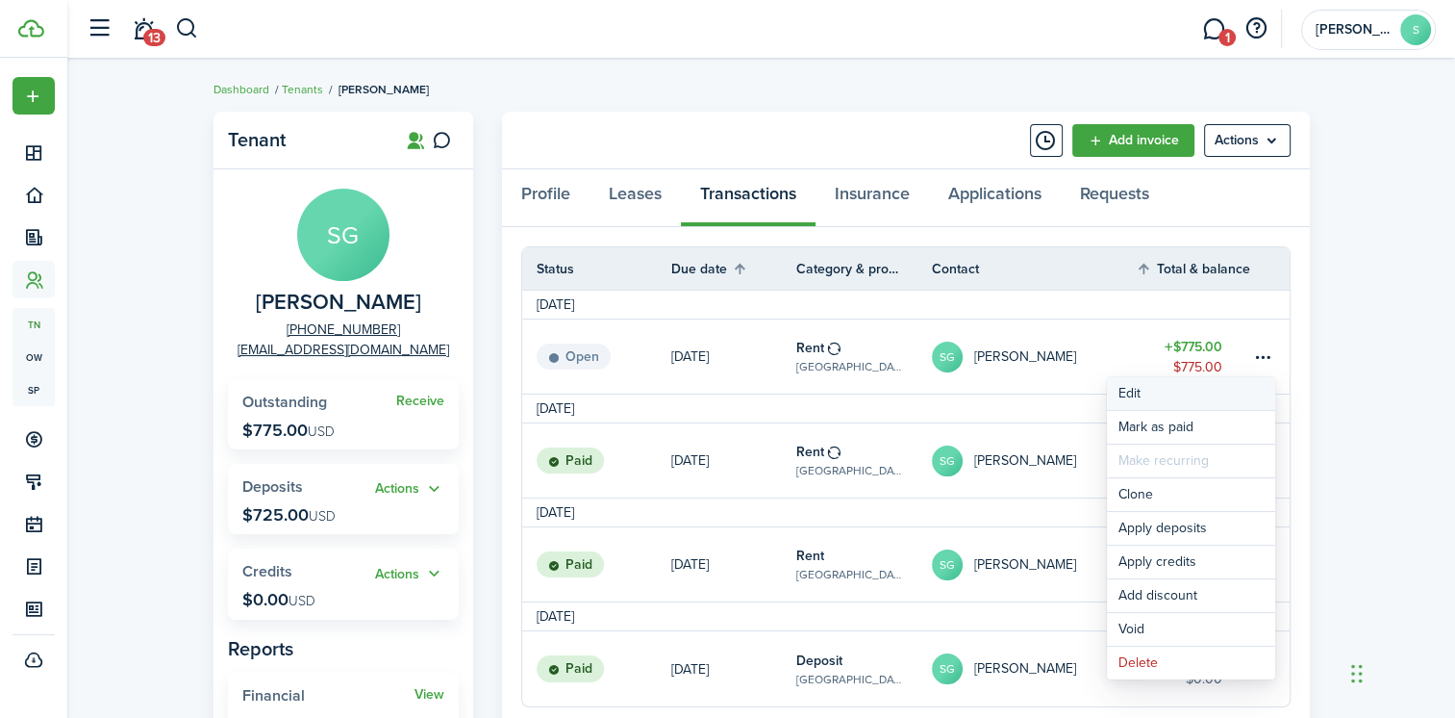
click at [1131, 389] on button "Edit" at bounding box center [1191, 393] width 168 height 33
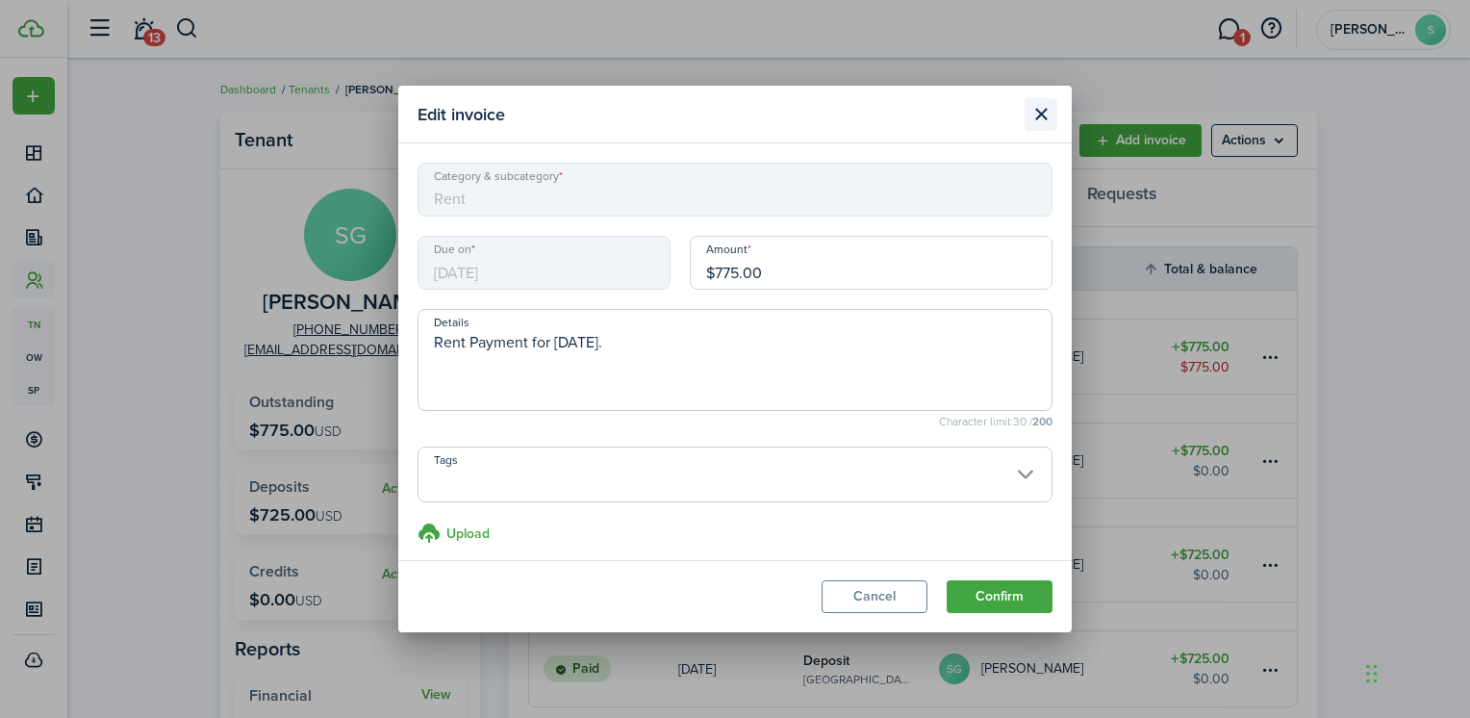
click at [1038, 113] on button "Close modal" at bounding box center [1040, 114] width 33 height 33
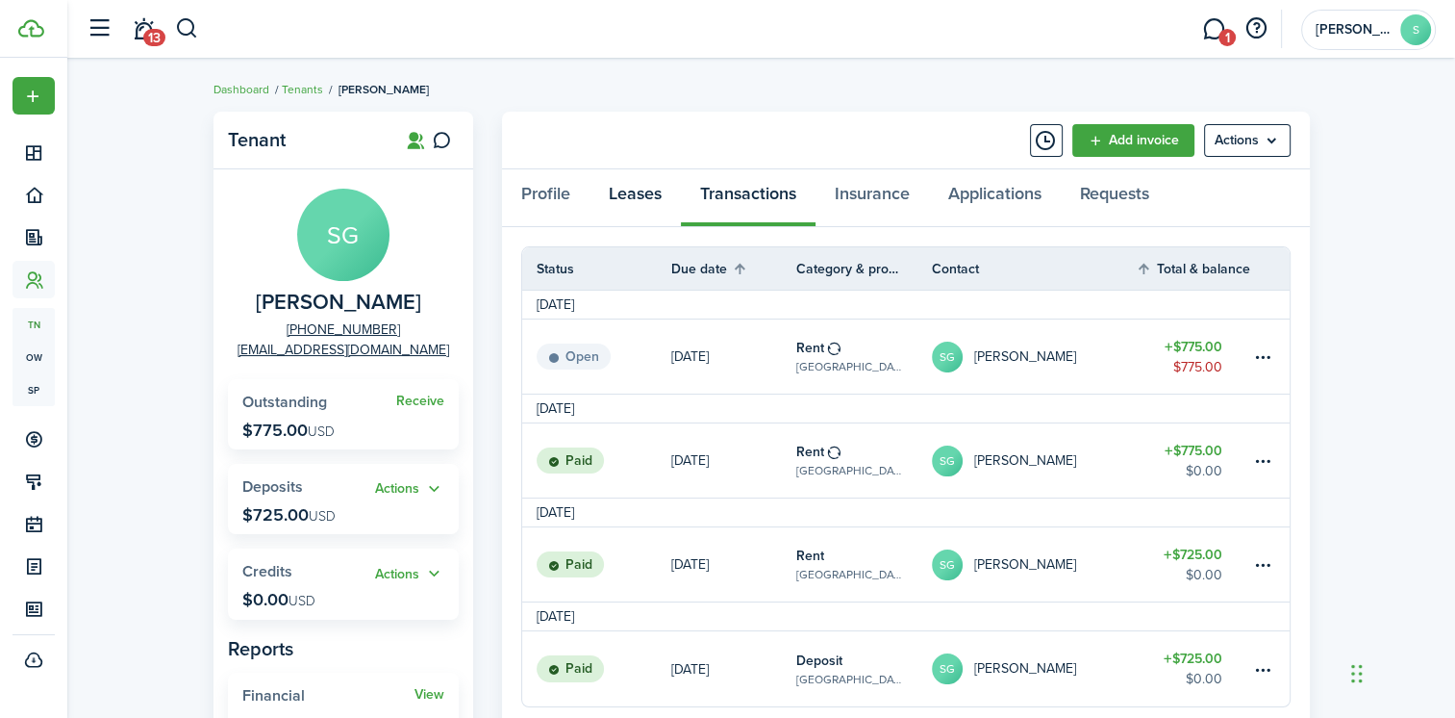
click at [650, 190] on link "Leases" at bounding box center [635, 198] width 91 height 58
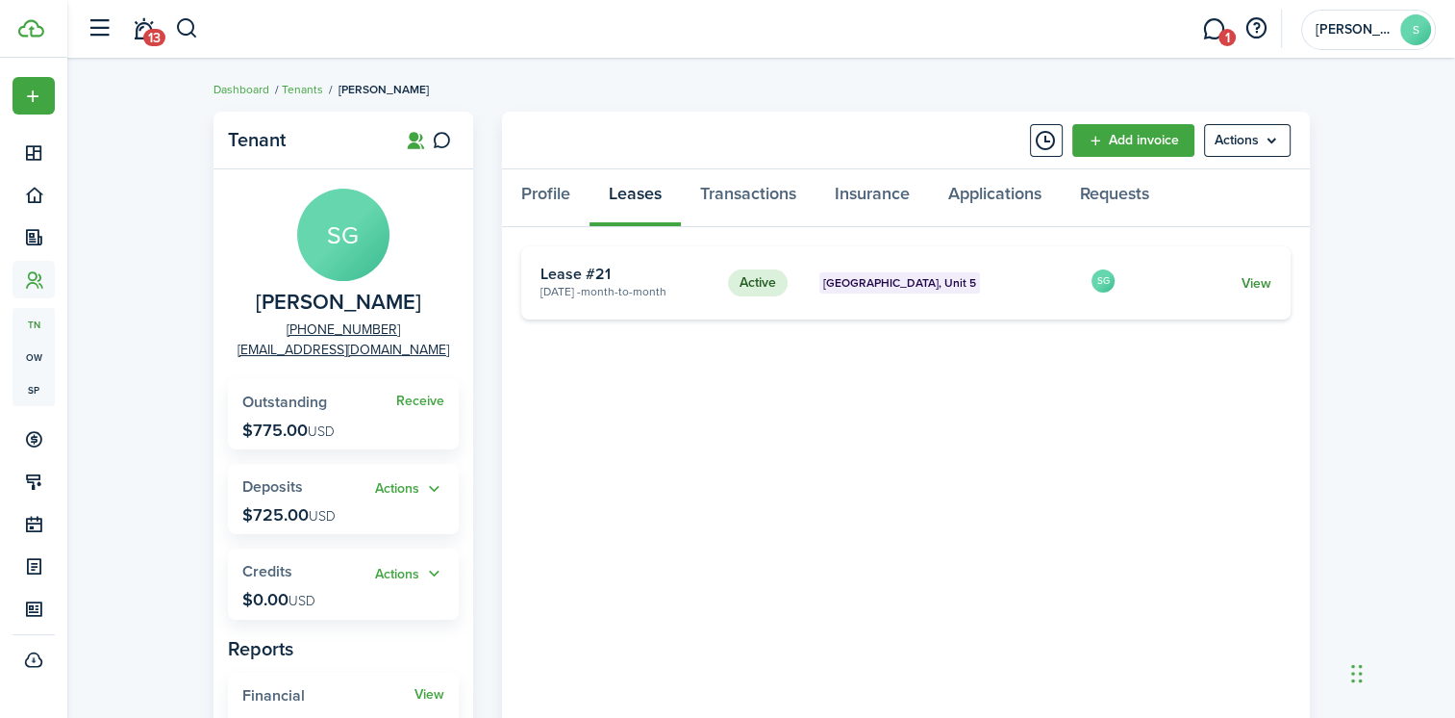
click at [1266, 282] on link "View" at bounding box center [1256, 283] width 30 height 20
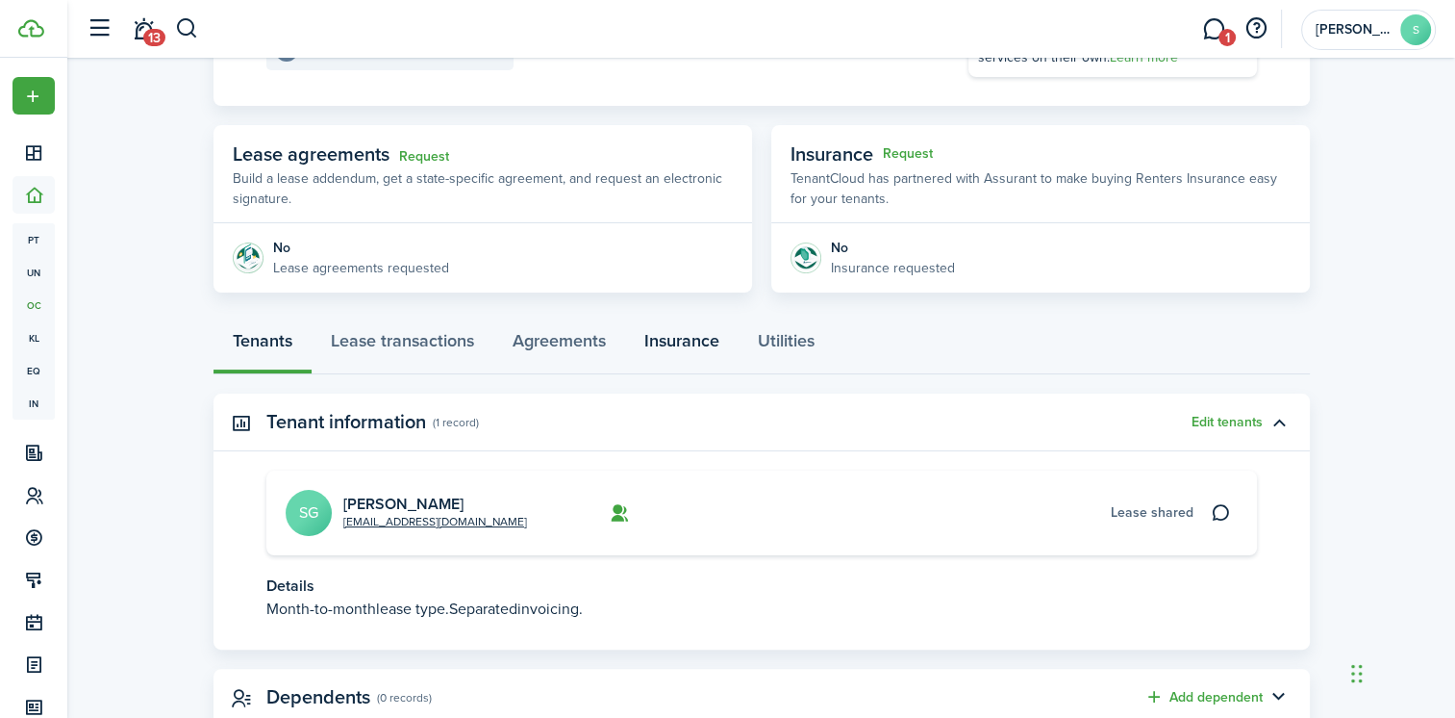
scroll to position [346, 0]
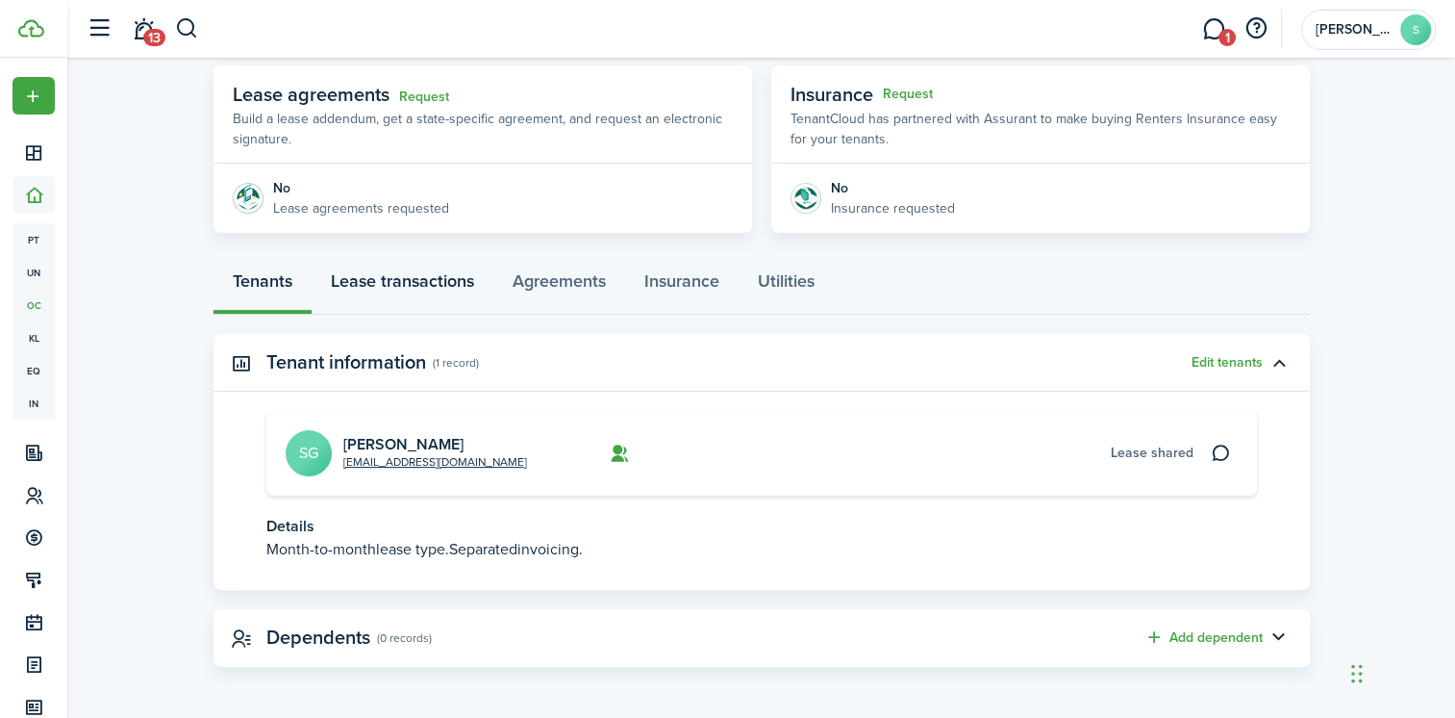
click at [407, 283] on link "Lease transactions" at bounding box center [403, 286] width 182 height 58
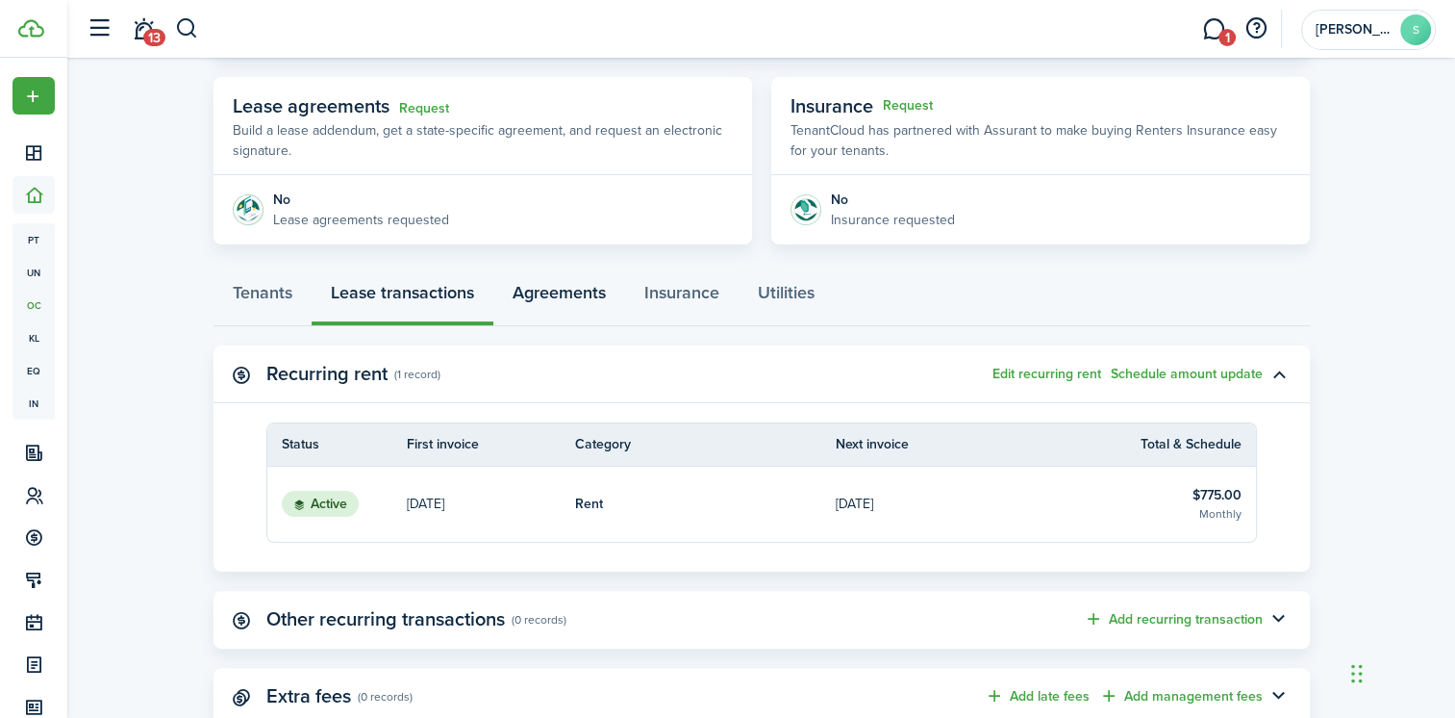
scroll to position [393, 0]
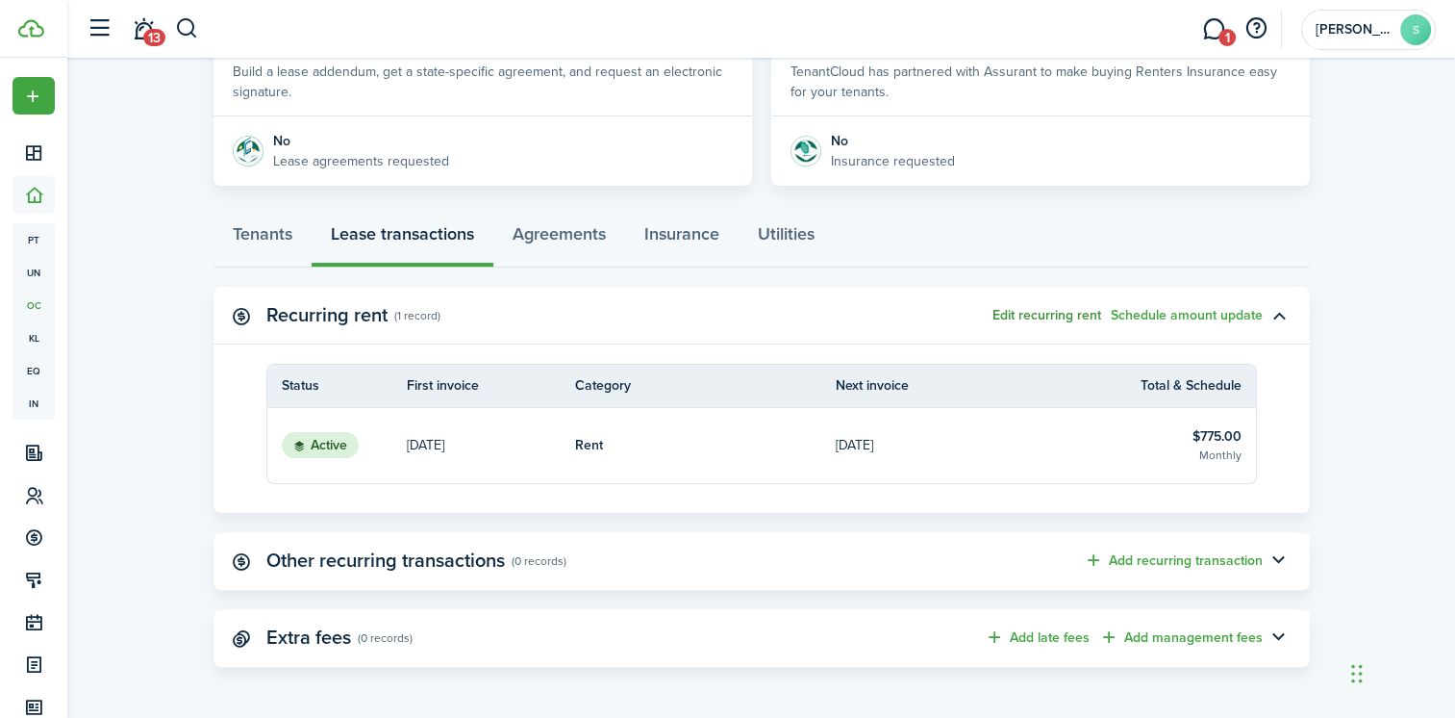
click at [1047, 312] on button "Edit recurring rent" at bounding box center [1047, 315] width 109 height 15
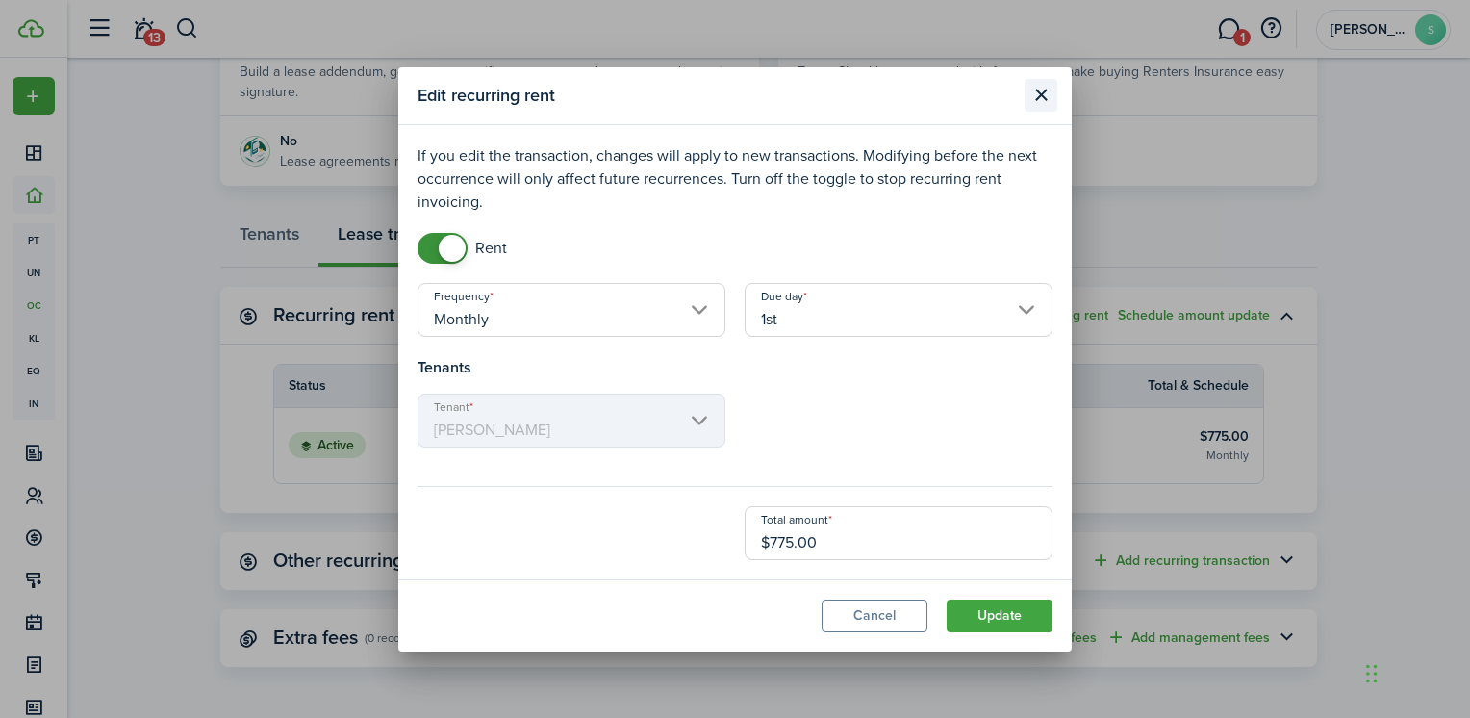
click at [1039, 93] on button "Close modal" at bounding box center [1040, 95] width 33 height 33
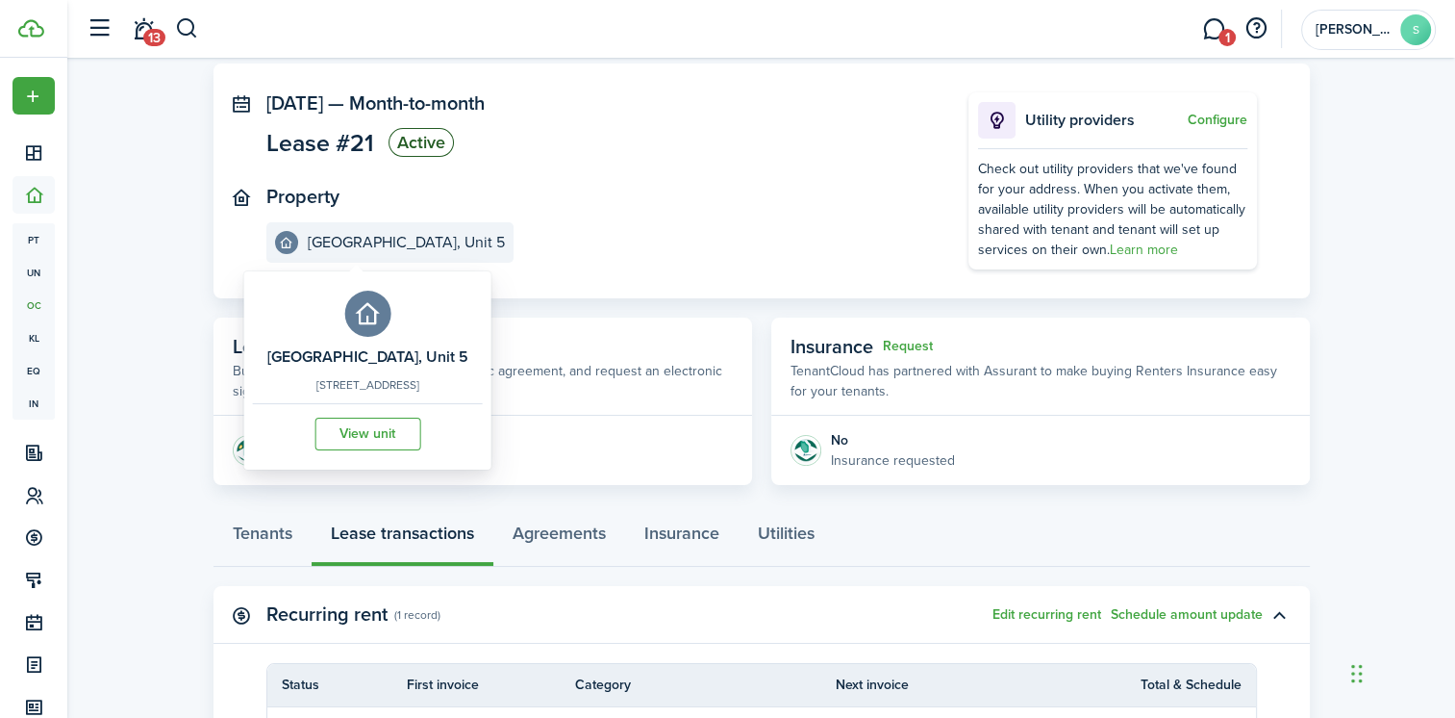
scroll to position [0, 0]
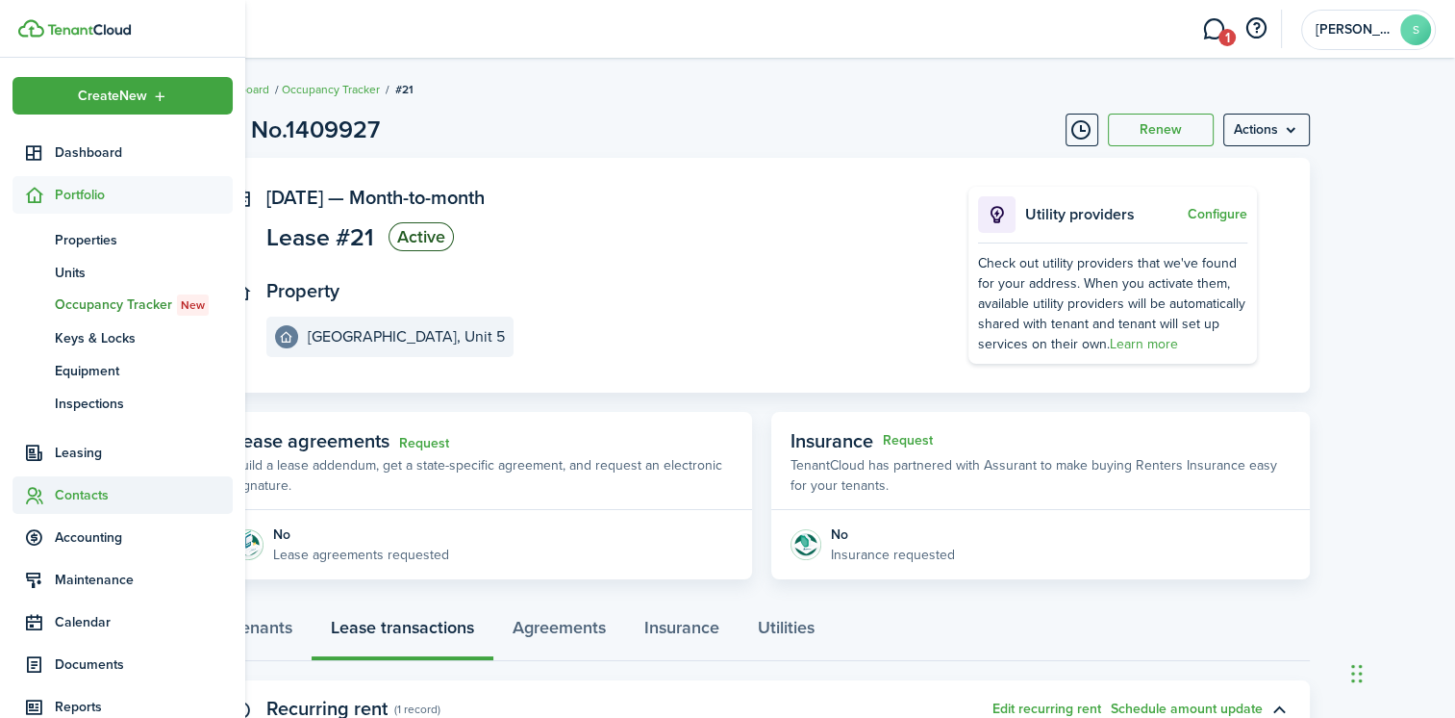
click at [82, 508] on span "Contacts" at bounding box center [123, 495] width 220 height 38
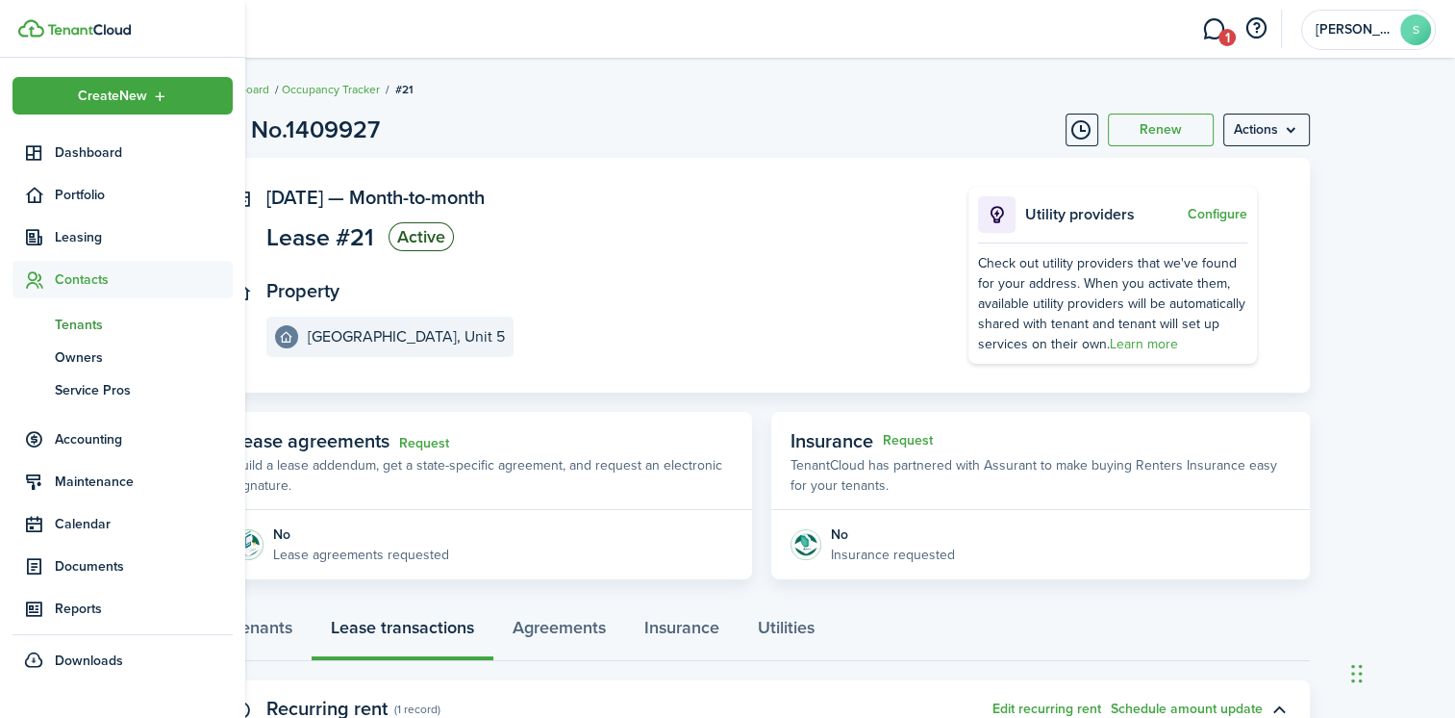
click at [86, 333] on span "Tenants" at bounding box center [144, 325] width 178 height 20
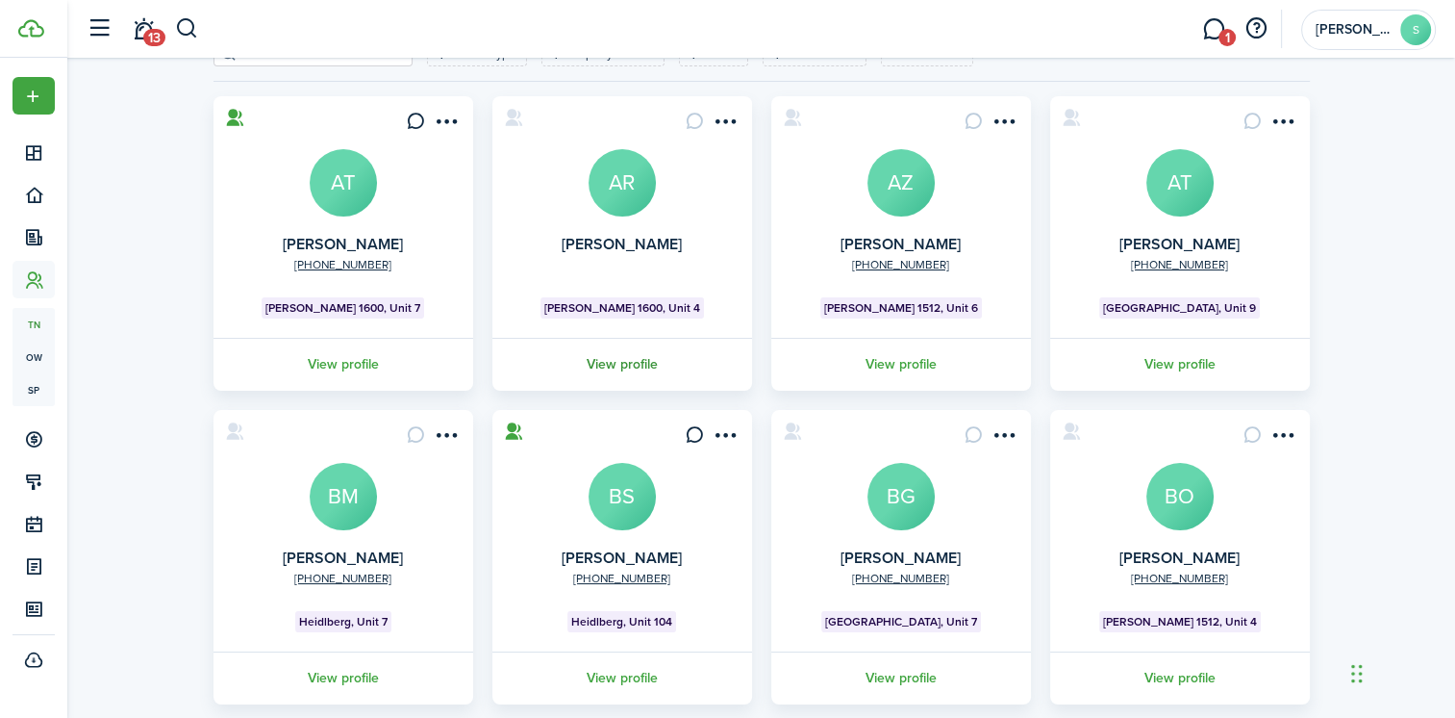
scroll to position [481, 0]
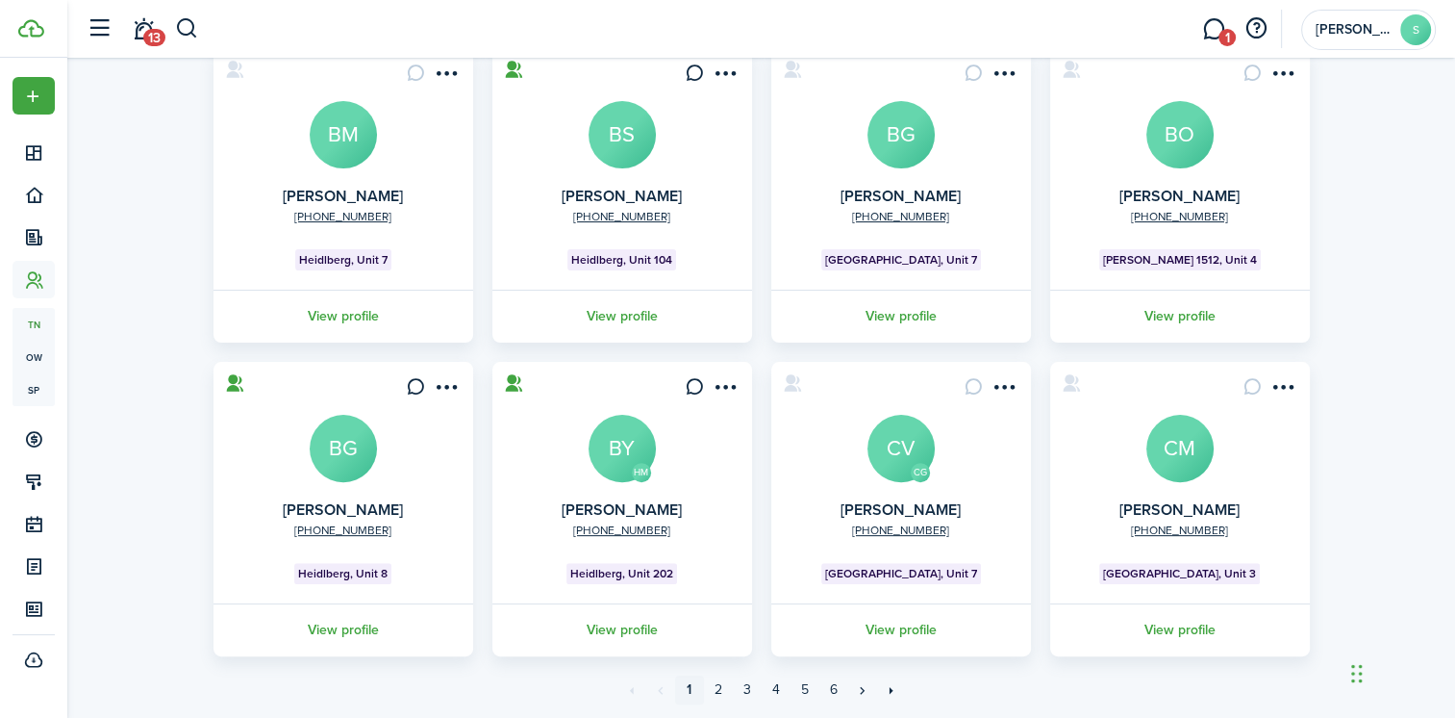
click at [353, 436] on avatar-text "BG" at bounding box center [343, 448] width 67 height 67
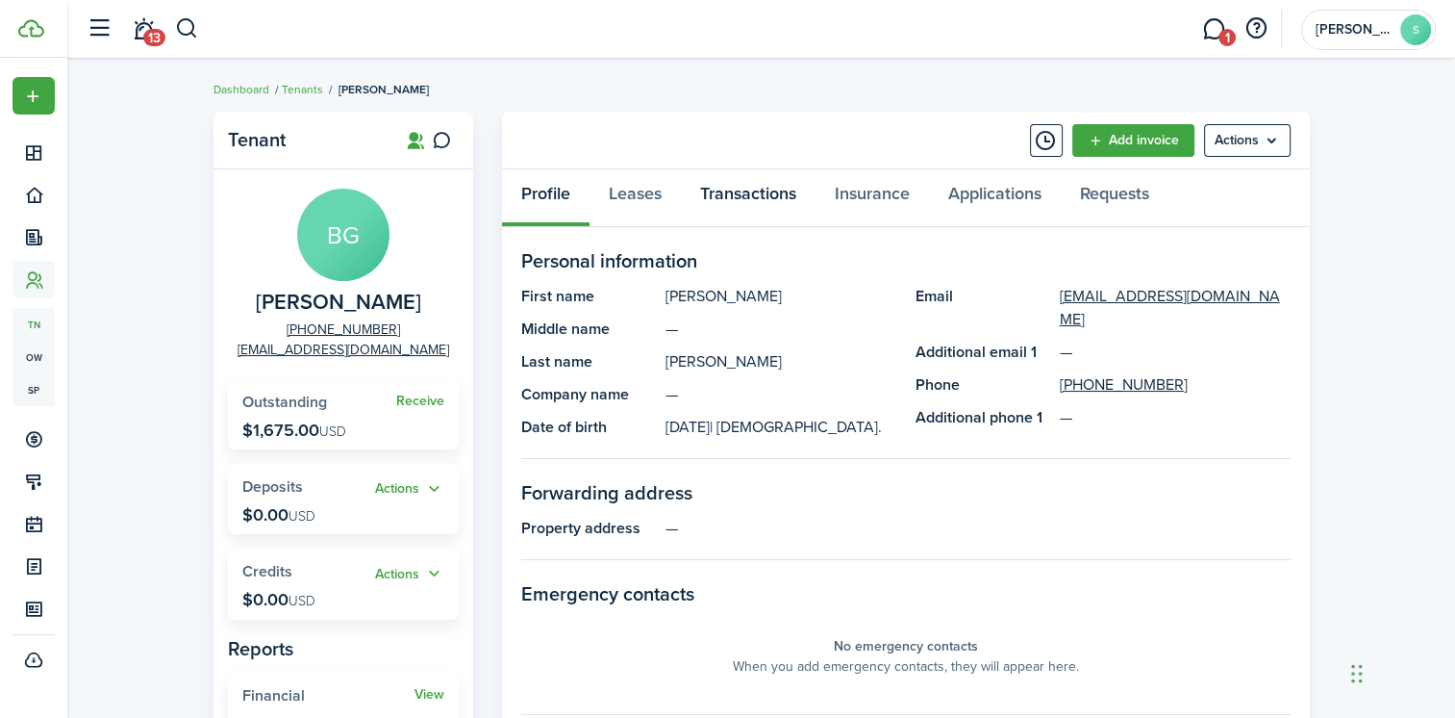
click at [768, 198] on link "Transactions" at bounding box center [748, 198] width 135 height 58
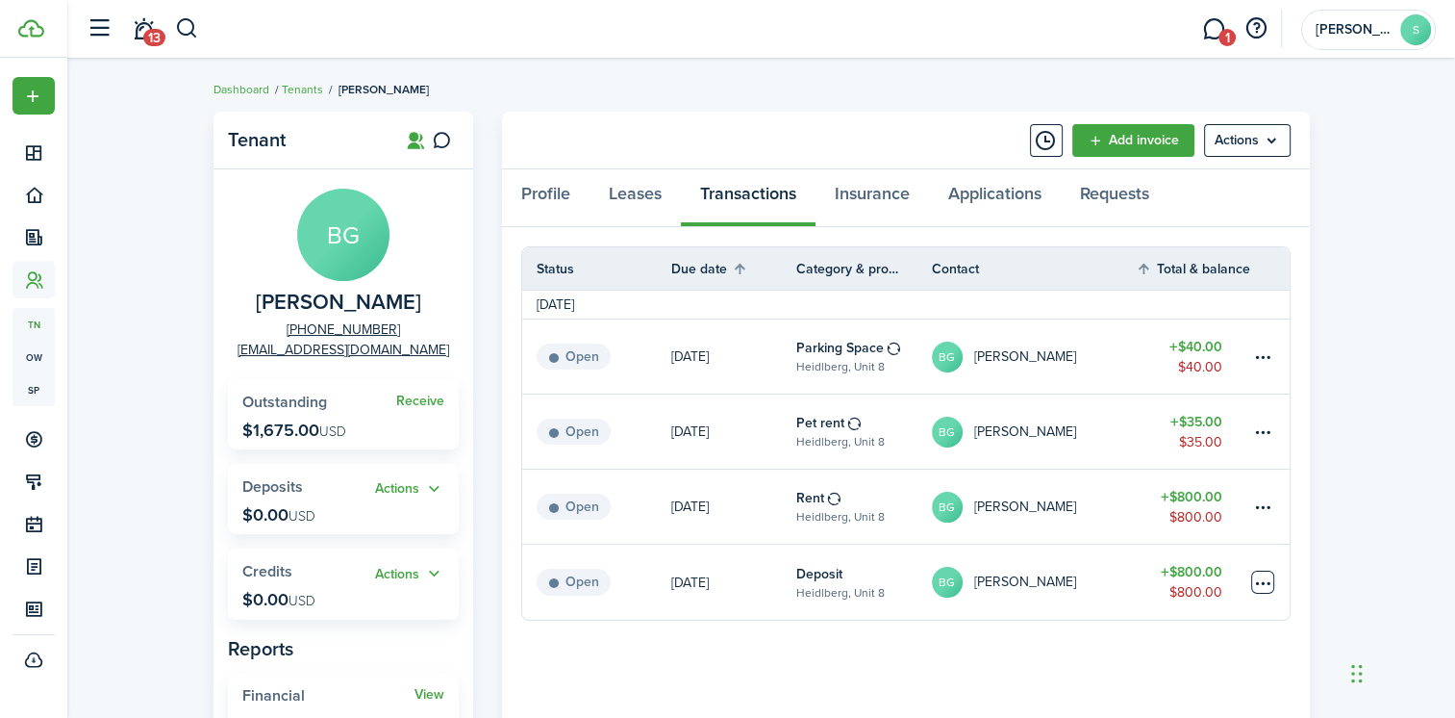
click at [1258, 580] on table-menu-btn-icon at bounding box center [1262, 581] width 23 height 23
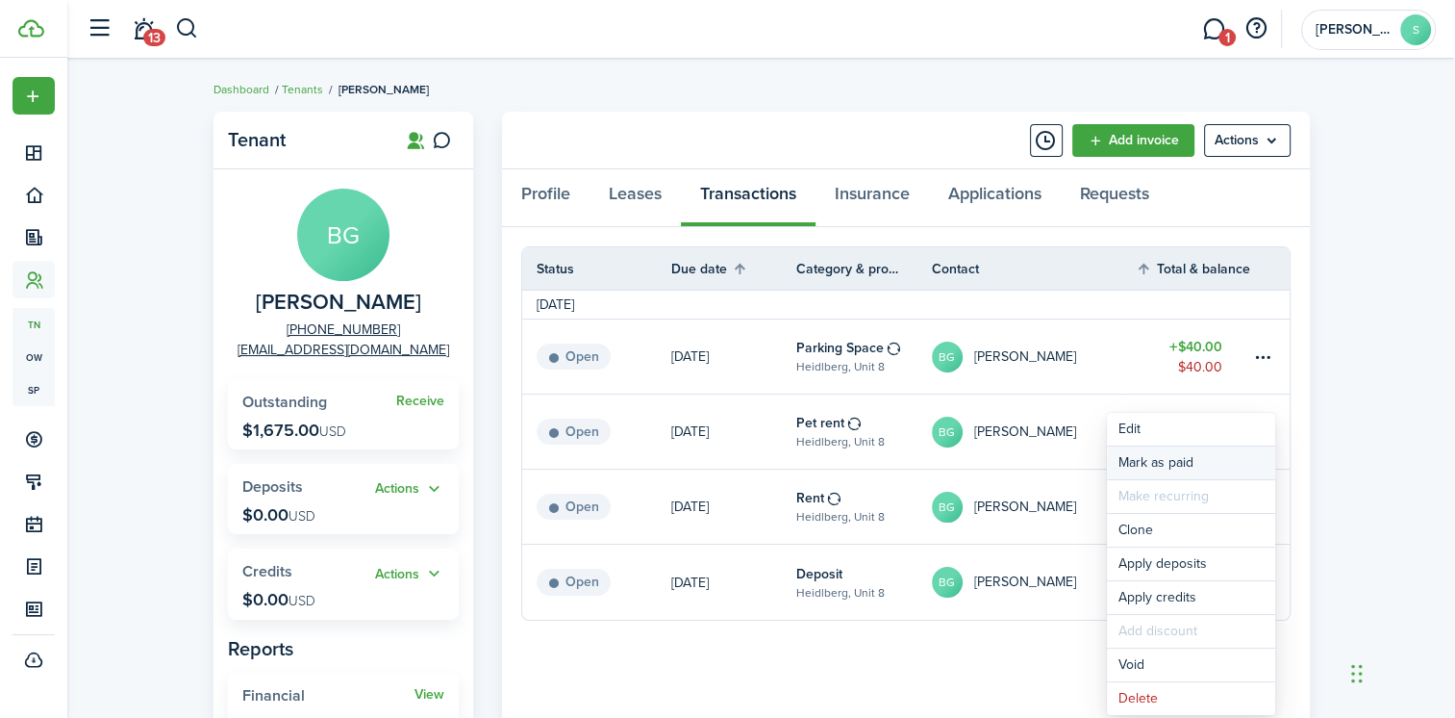
click at [1145, 457] on link "Mark as paid" at bounding box center [1191, 462] width 168 height 33
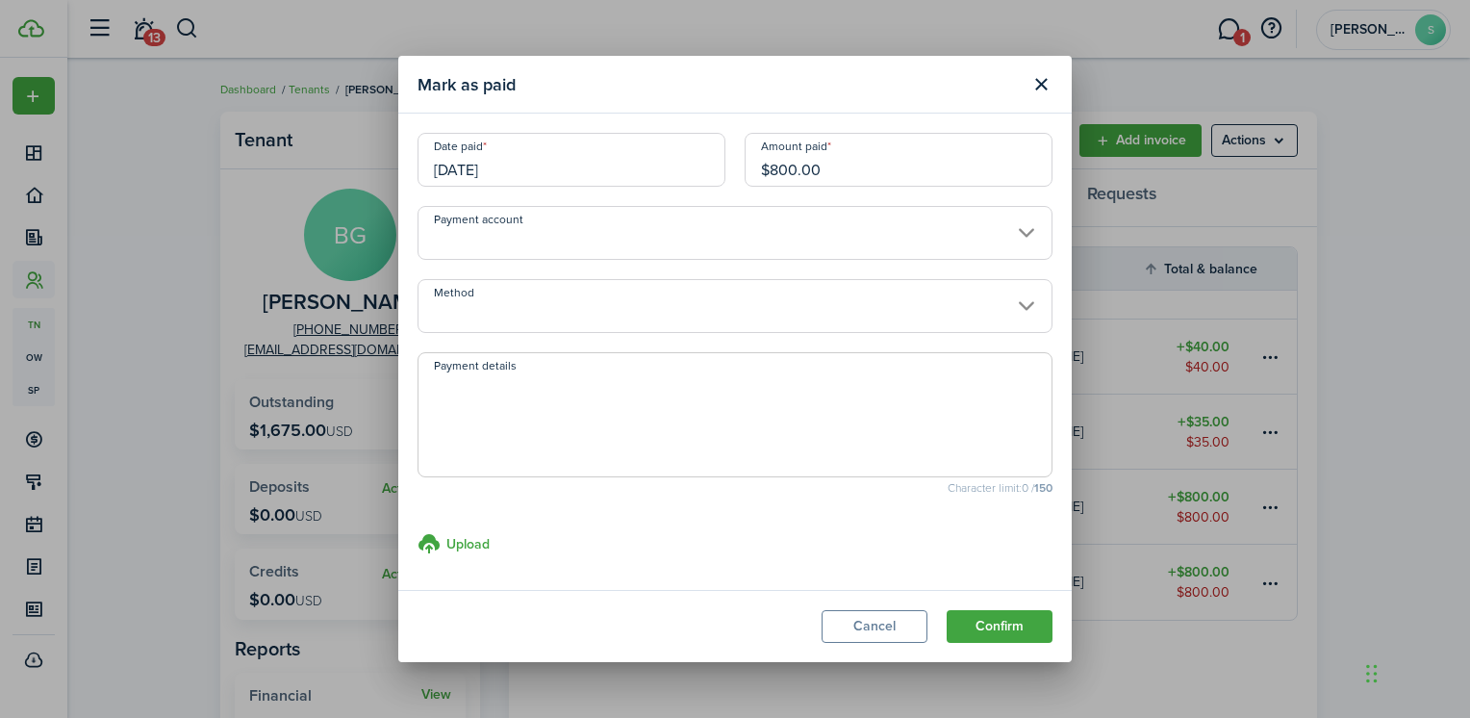
click at [693, 260] on reconciliation-bank-account-select "Payment account" at bounding box center [734, 242] width 635 height 73
click at [694, 250] on input "Payment account" at bounding box center [734, 233] width 635 height 54
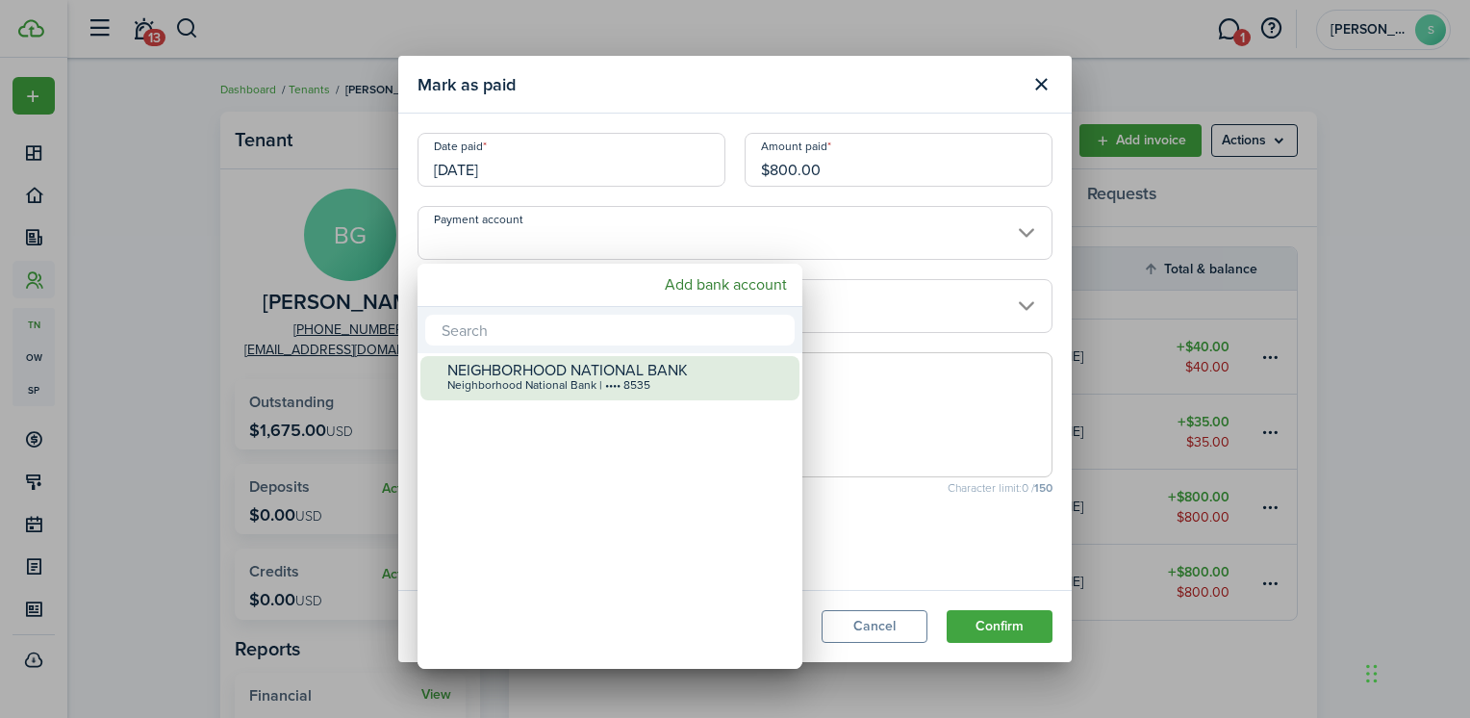
drag, startPoint x: 579, startPoint y: 367, endPoint x: 628, endPoint y: 393, distance: 55.5
click at [579, 367] on div "NEIGHBORHOOD NATIONAL BANK" at bounding box center [617, 370] width 341 height 17
type input "•••• •••• •••• 8535"
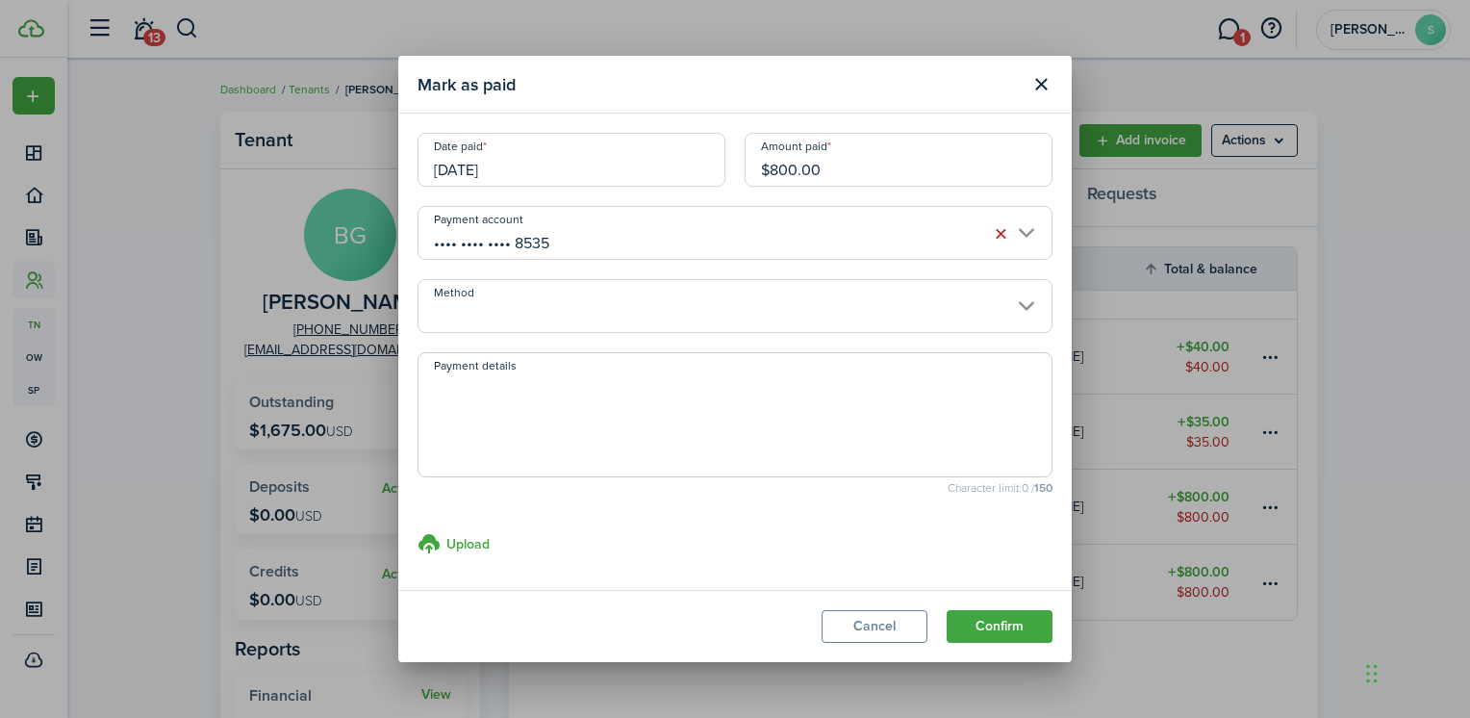
click at [594, 315] on input "Method" at bounding box center [734, 306] width 635 height 54
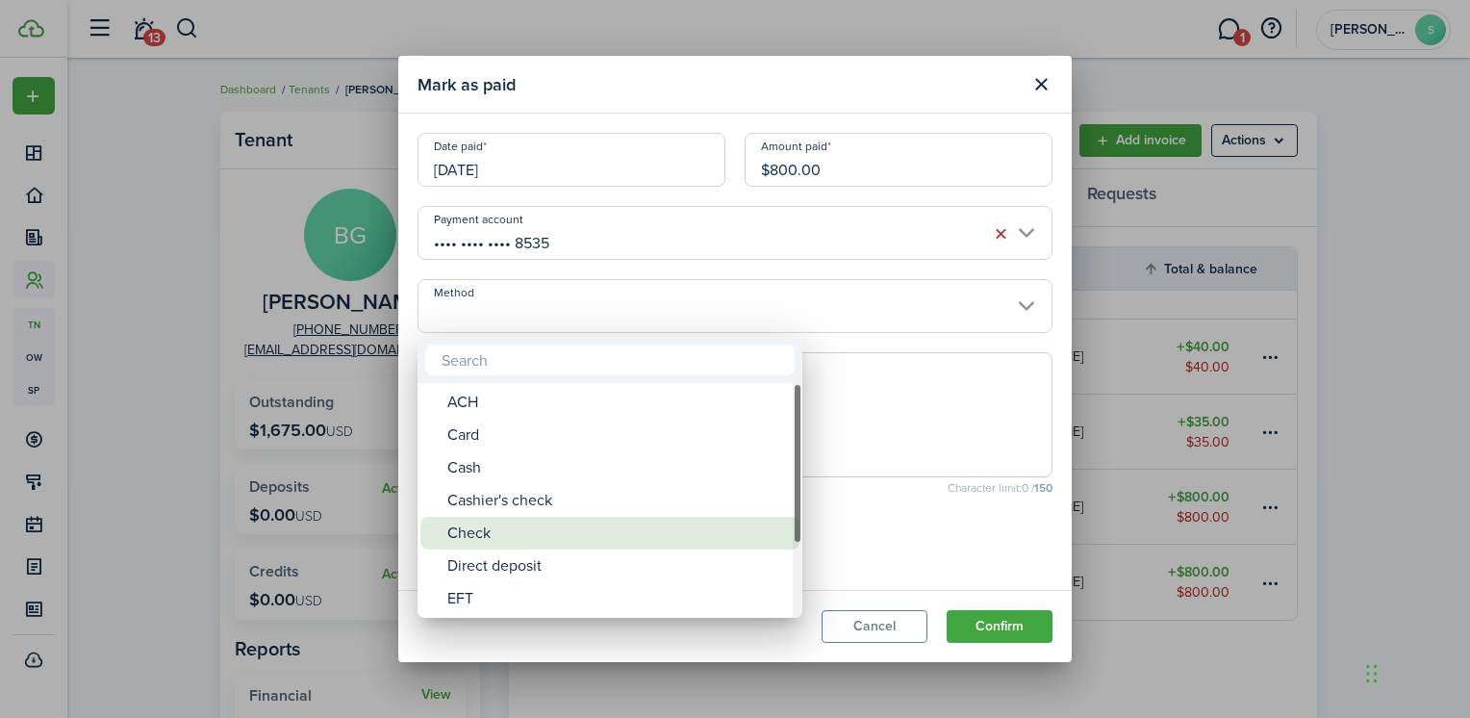
click at [481, 530] on div "Check" at bounding box center [617, 533] width 341 height 33
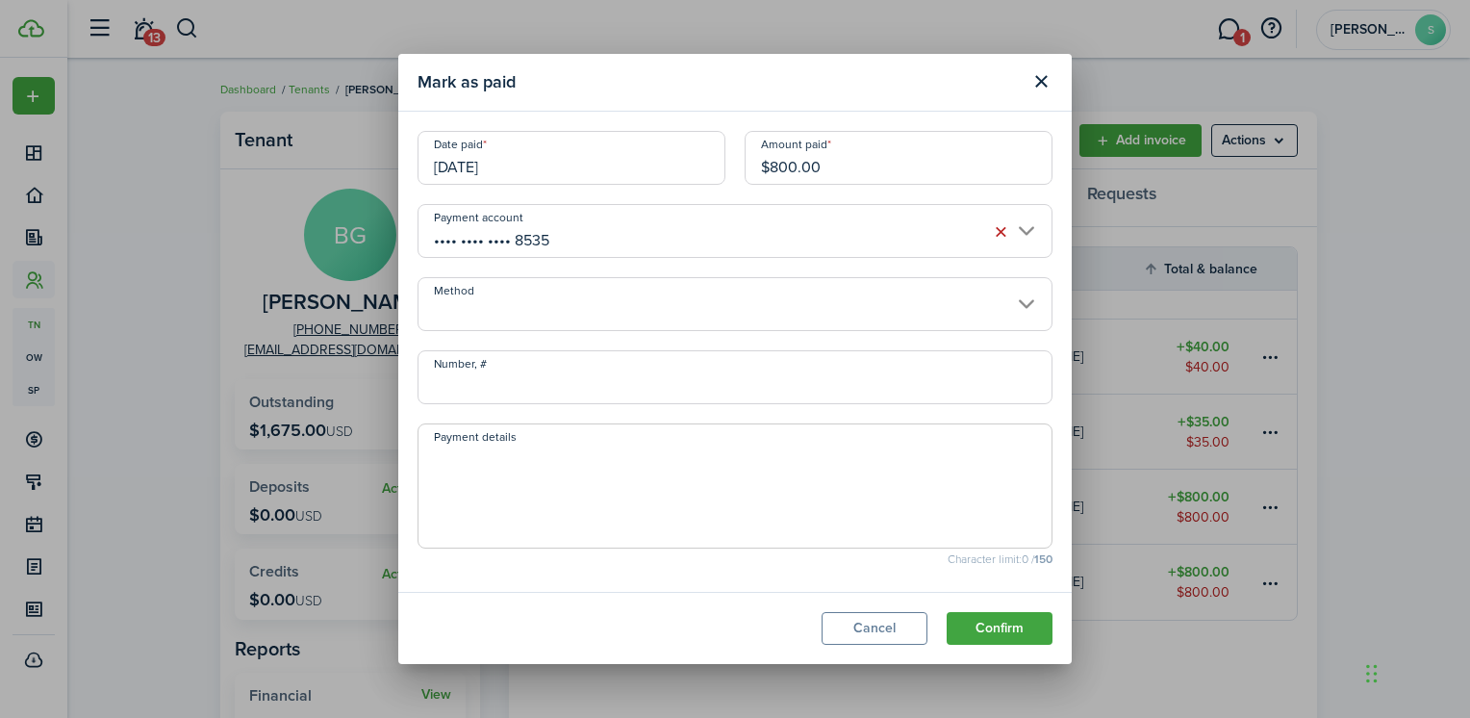
type input "Check"
click at [478, 391] on input "Number, #" at bounding box center [734, 377] width 635 height 54
type input "5230"
click at [488, 452] on textarea "Payment details" at bounding box center [734, 491] width 633 height 92
type textarea "Total of $1975. move in, parking, pet and deposit"
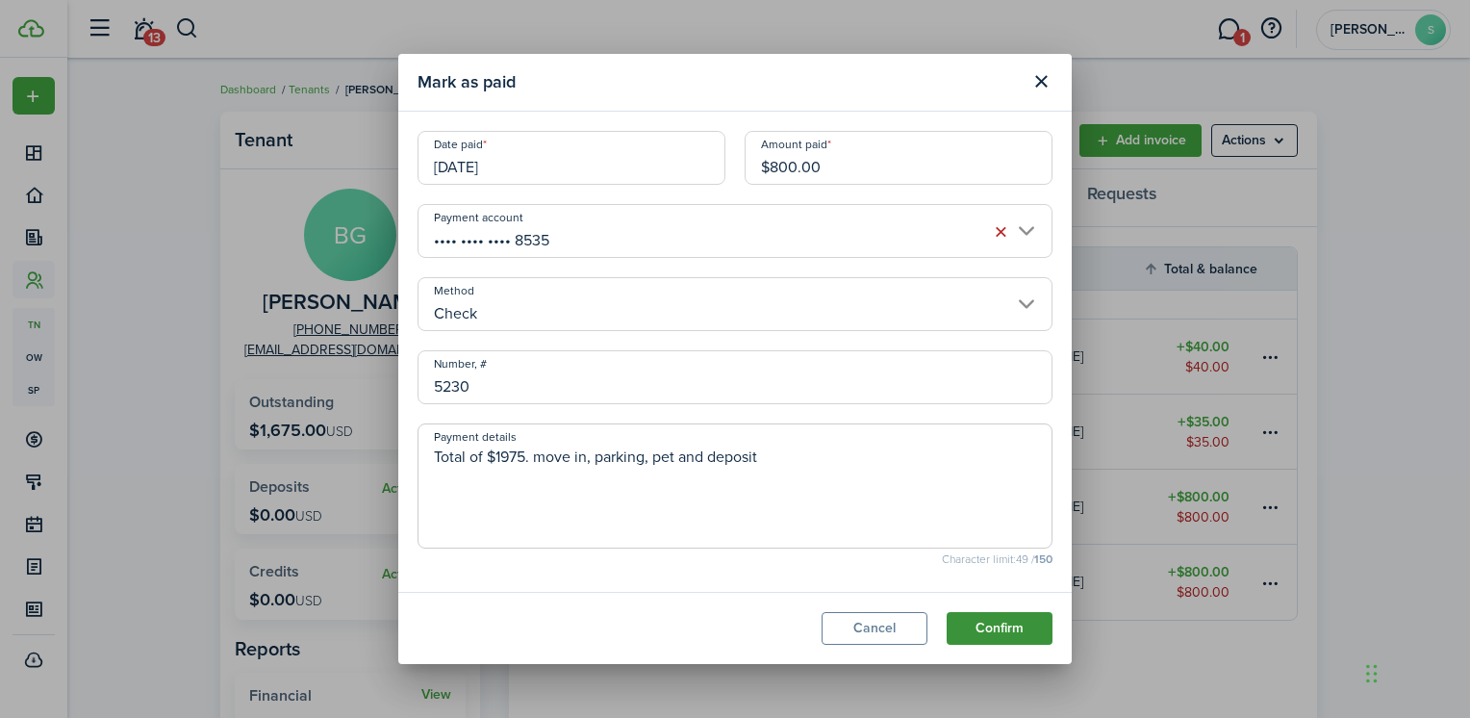
click at [1007, 621] on button "Confirm" at bounding box center [999, 628] width 106 height 33
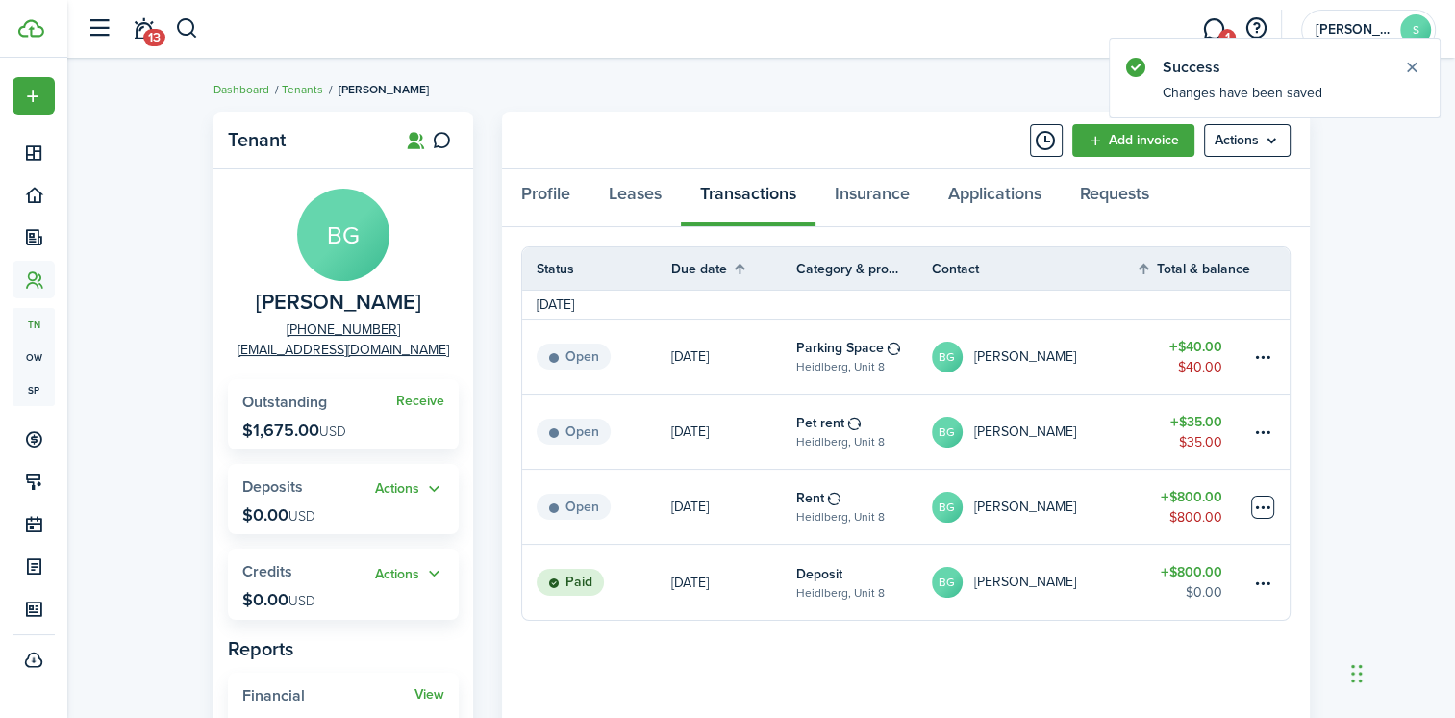
click at [1264, 509] on table-menu-btn-icon at bounding box center [1262, 506] width 23 height 23
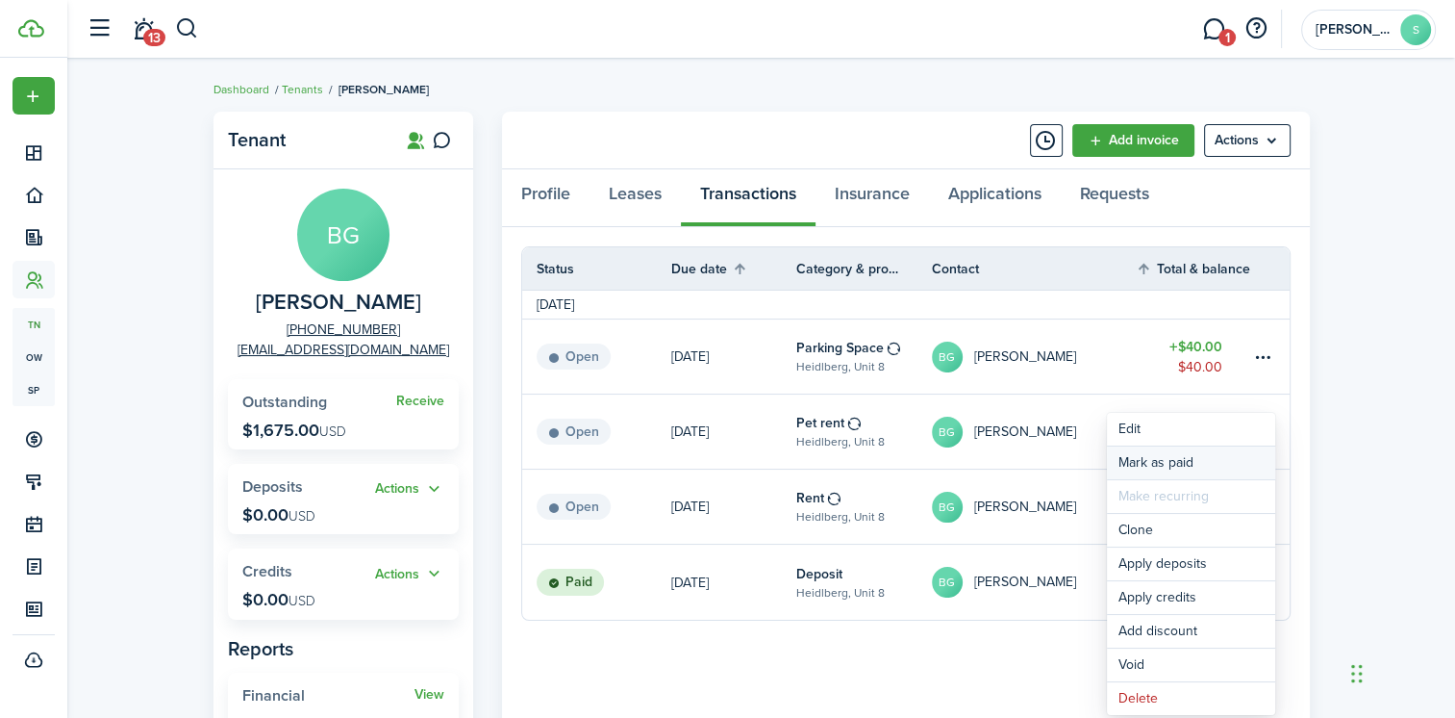
click at [1133, 466] on link "Mark as paid" at bounding box center [1191, 462] width 168 height 33
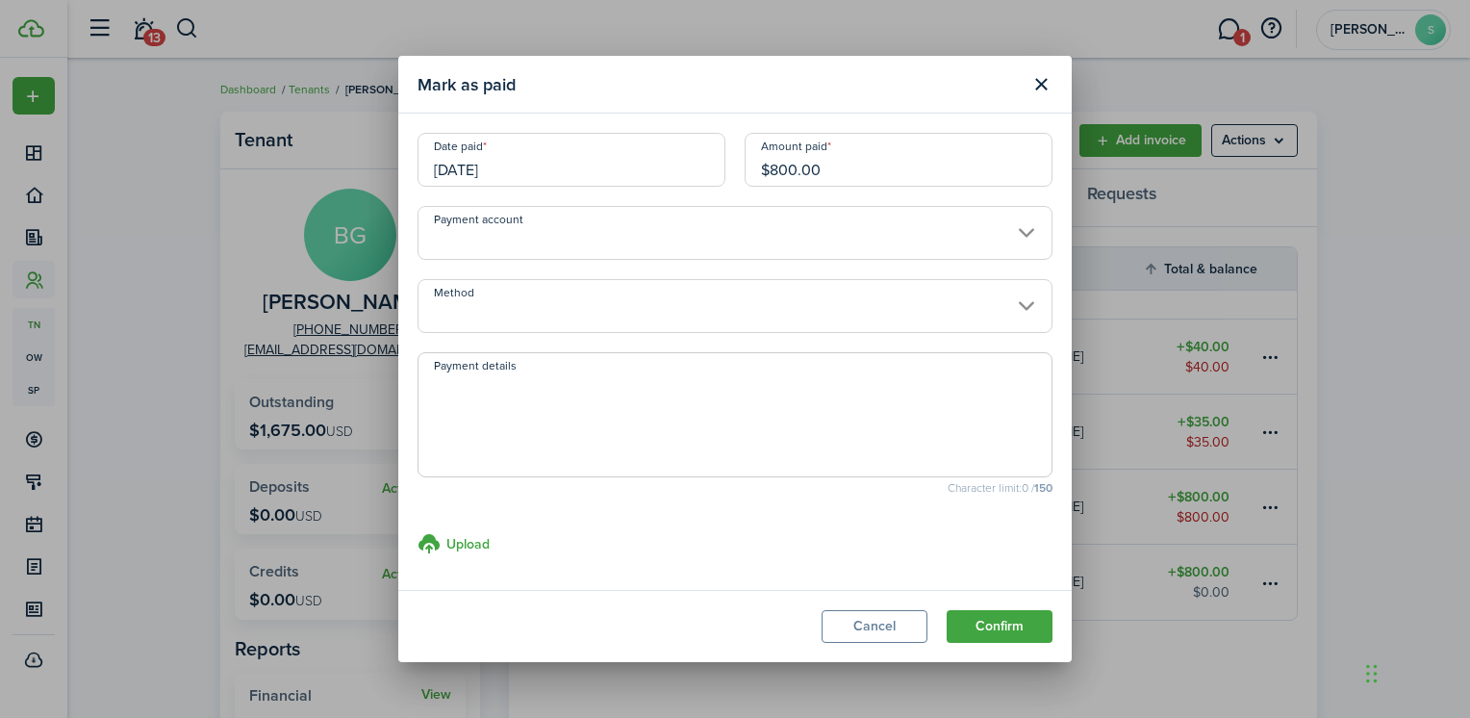
click at [525, 239] on input "Payment account" at bounding box center [734, 233] width 635 height 54
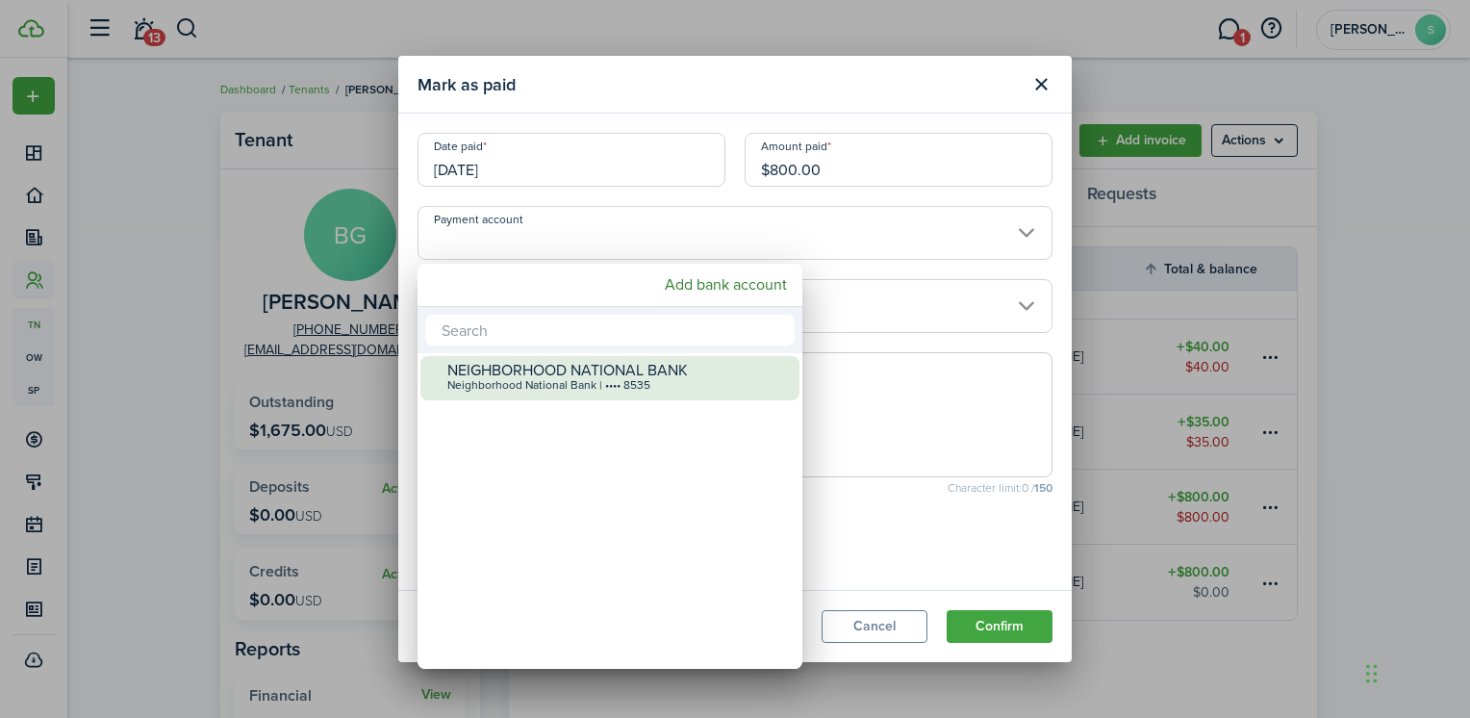
click at [496, 370] on div "NEIGHBORHOOD NATIONAL BANK" at bounding box center [617, 370] width 341 height 17
type input "•••• •••• •••• 8535"
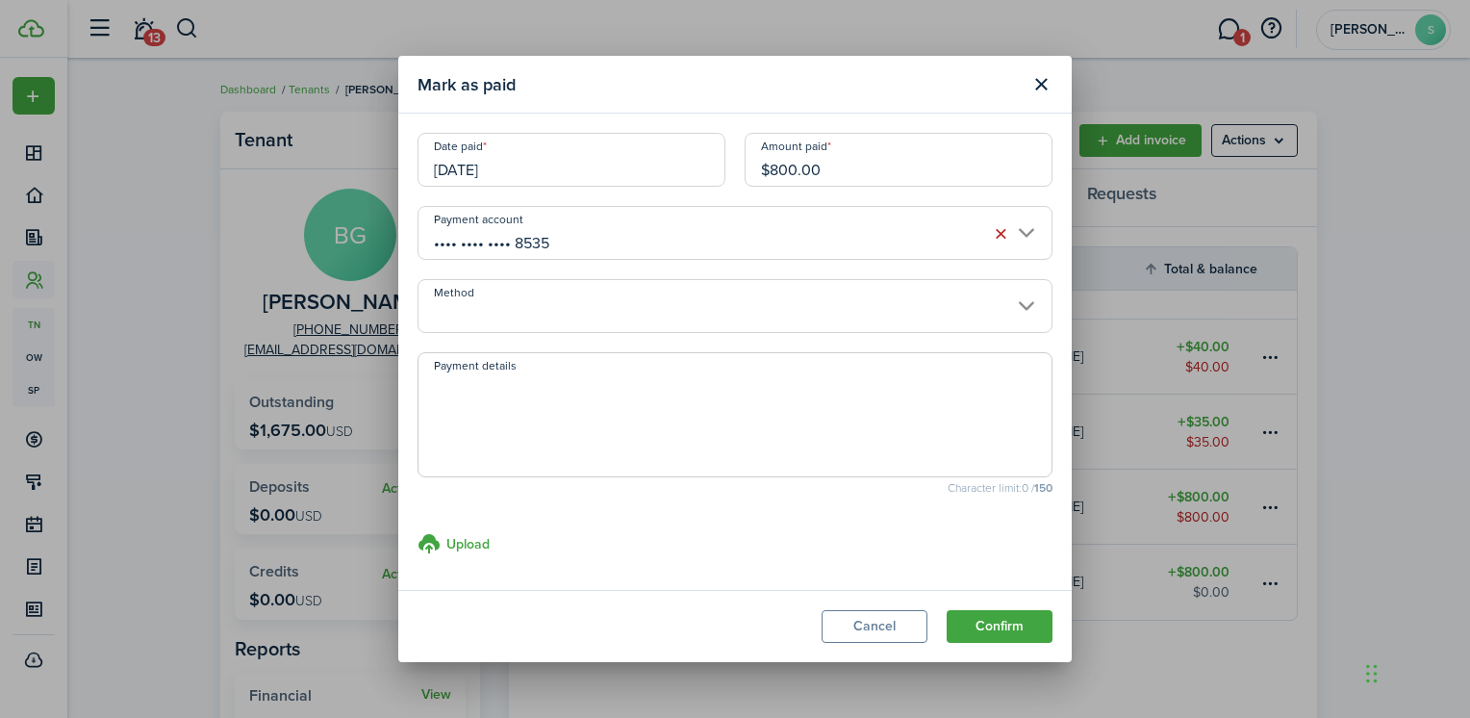
click at [523, 315] on input "Method" at bounding box center [734, 306] width 635 height 54
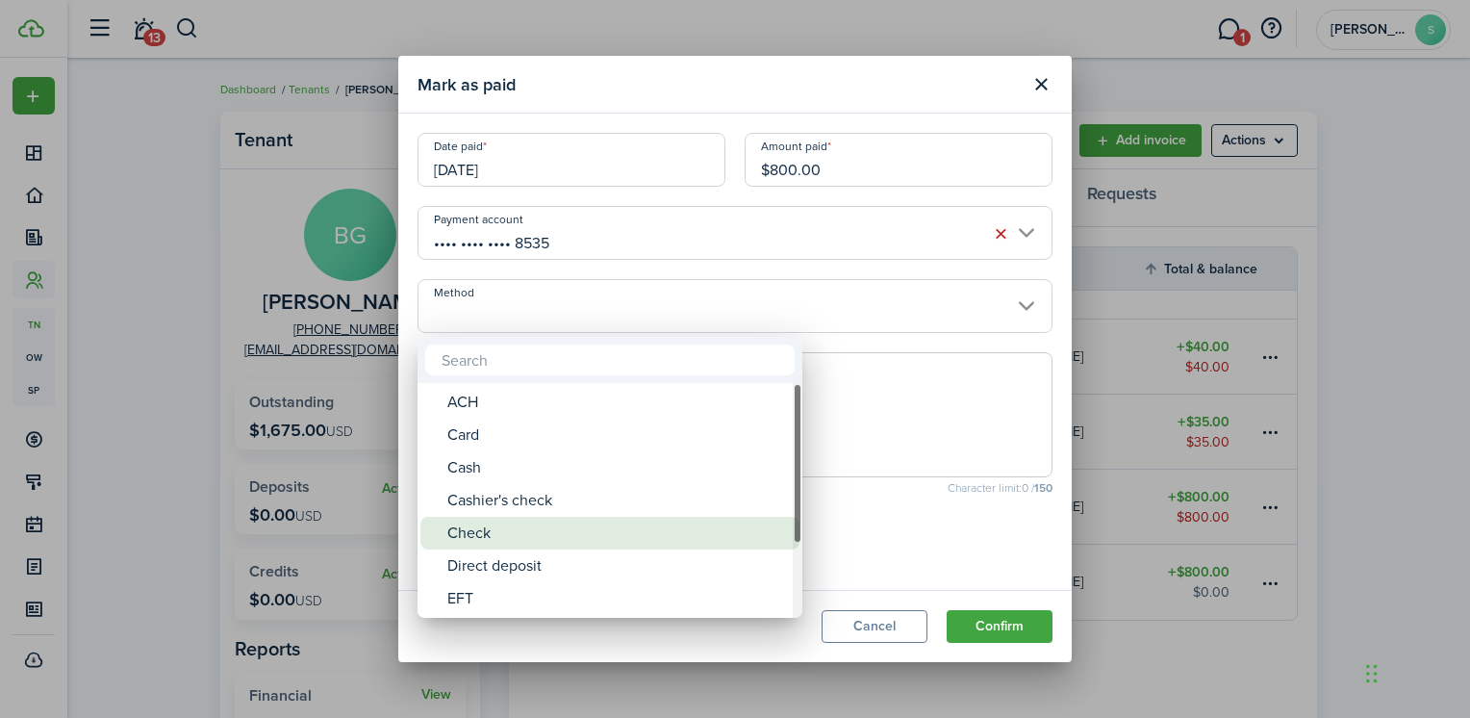
click at [483, 531] on div "Check" at bounding box center [617, 533] width 341 height 33
type input "Check"
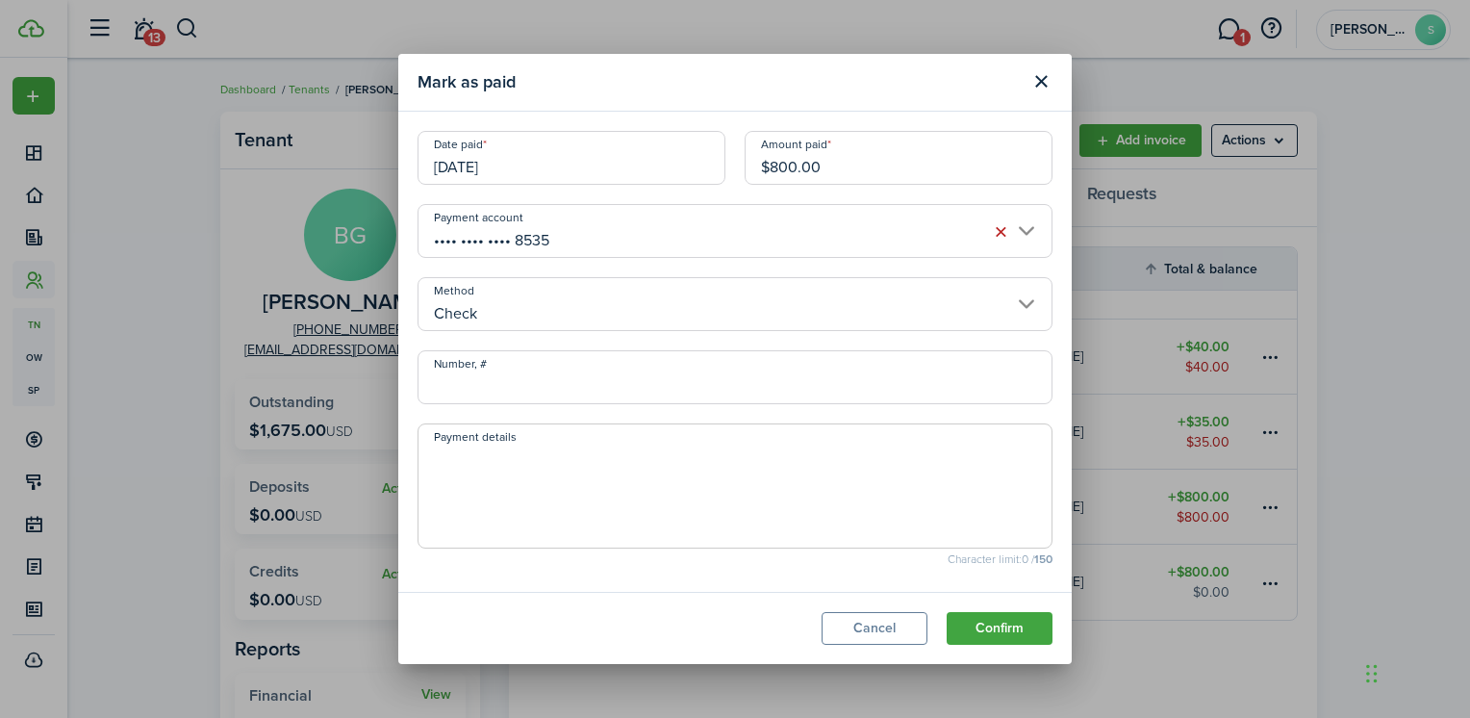
click at [505, 385] on input "Number, #" at bounding box center [734, 377] width 635 height 54
type input "5230"
drag, startPoint x: 454, startPoint y: 454, endPoint x: 477, endPoint y: 471, distance: 28.9
click at [454, 455] on textarea "Payment details" at bounding box center [734, 491] width 633 height 92
click at [1008, 621] on button "Confirm" at bounding box center [999, 628] width 106 height 33
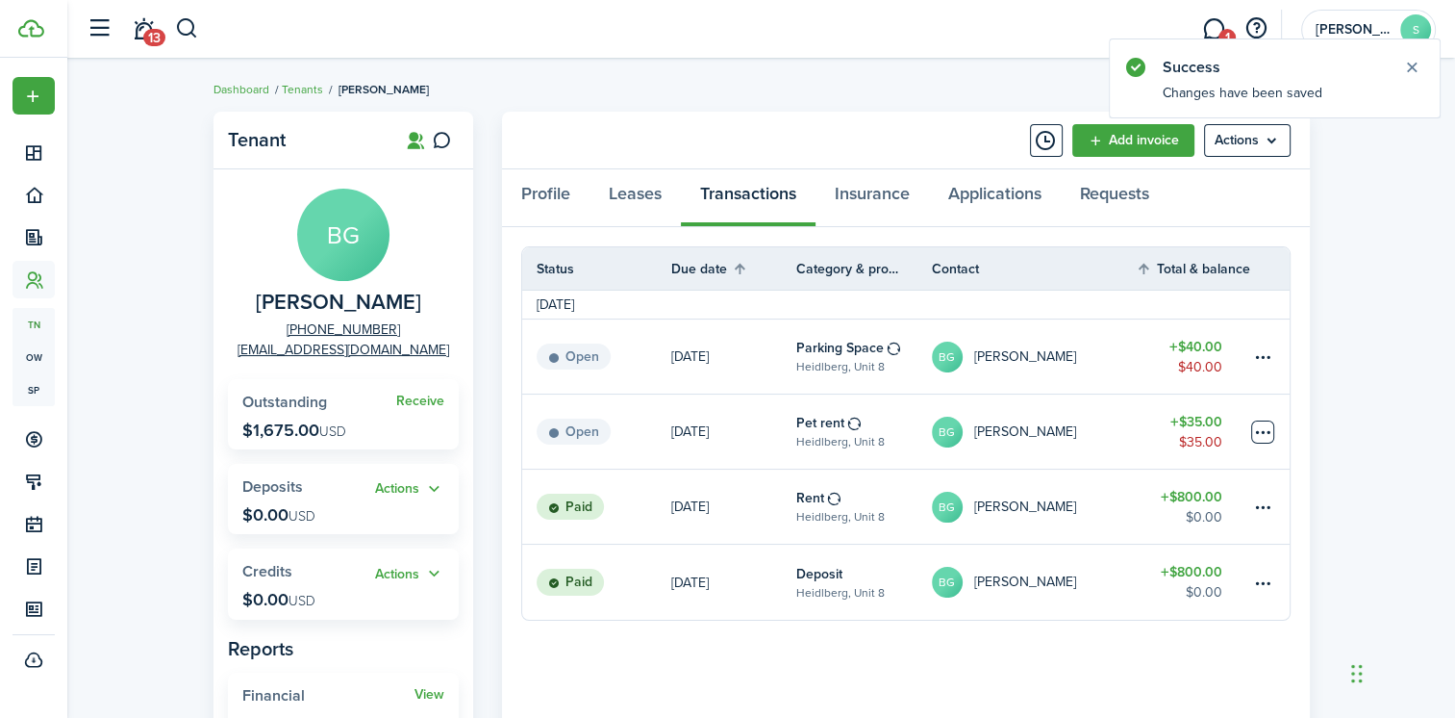
click at [1263, 433] on table-menu-btn-icon at bounding box center [1262, 431] width 23 height 23
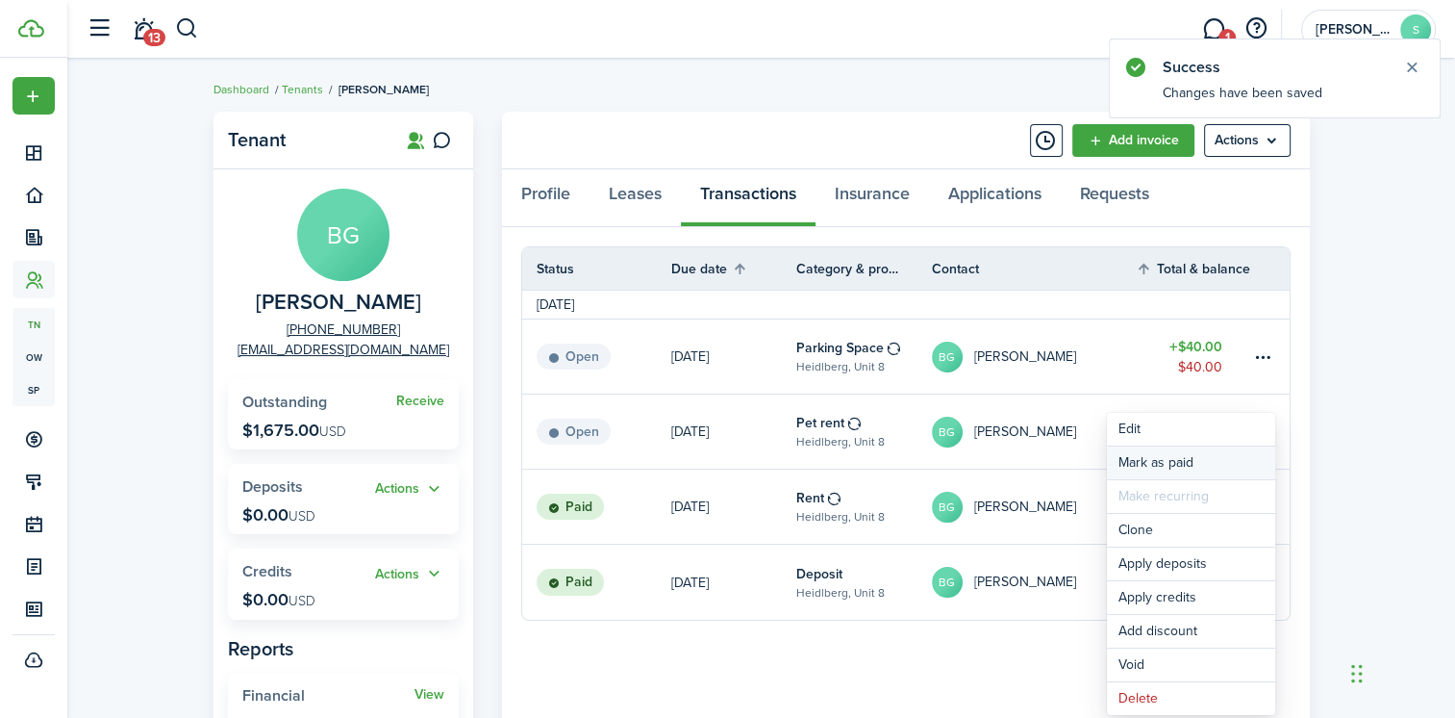
click at [1133, 455] on link "Mark as paid" at bounding box center [1191, 462] width 168 height 33
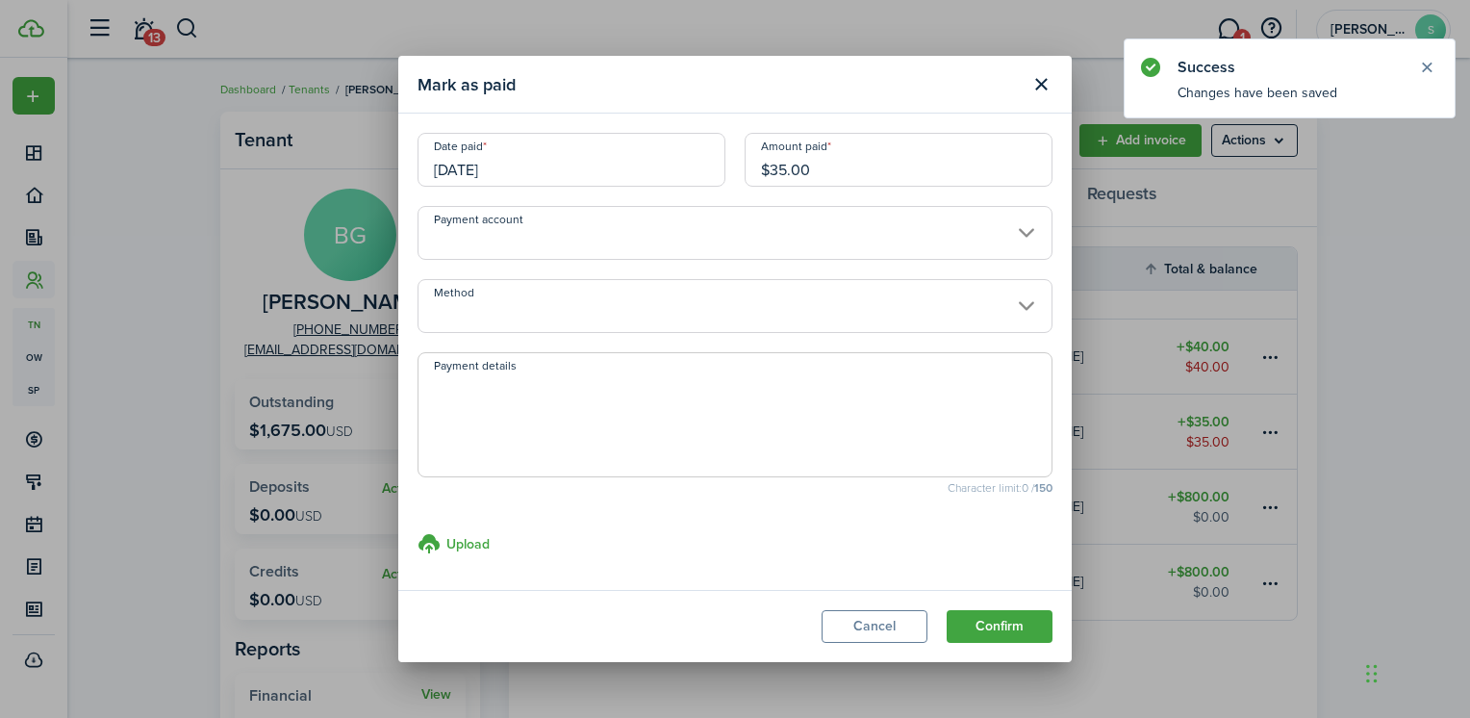
click at [611, 248] on input "Payment account" at bounding box center [734, 233] width 635 height 54
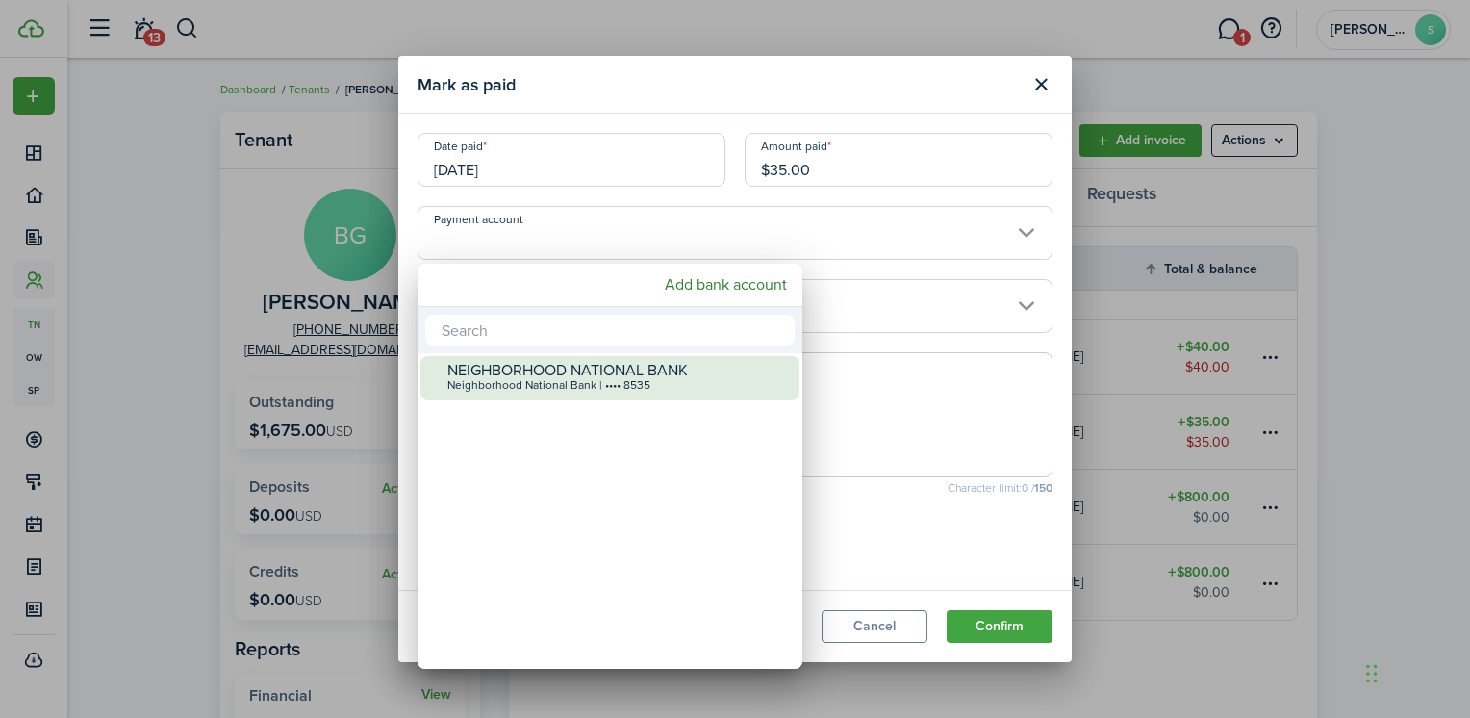
click at [518, 391] on div "Neighborhood National Bank | •••• 8535" at bounding box center [617, 385] width 341 height 13
type input "•••• •••• •••• 8535"
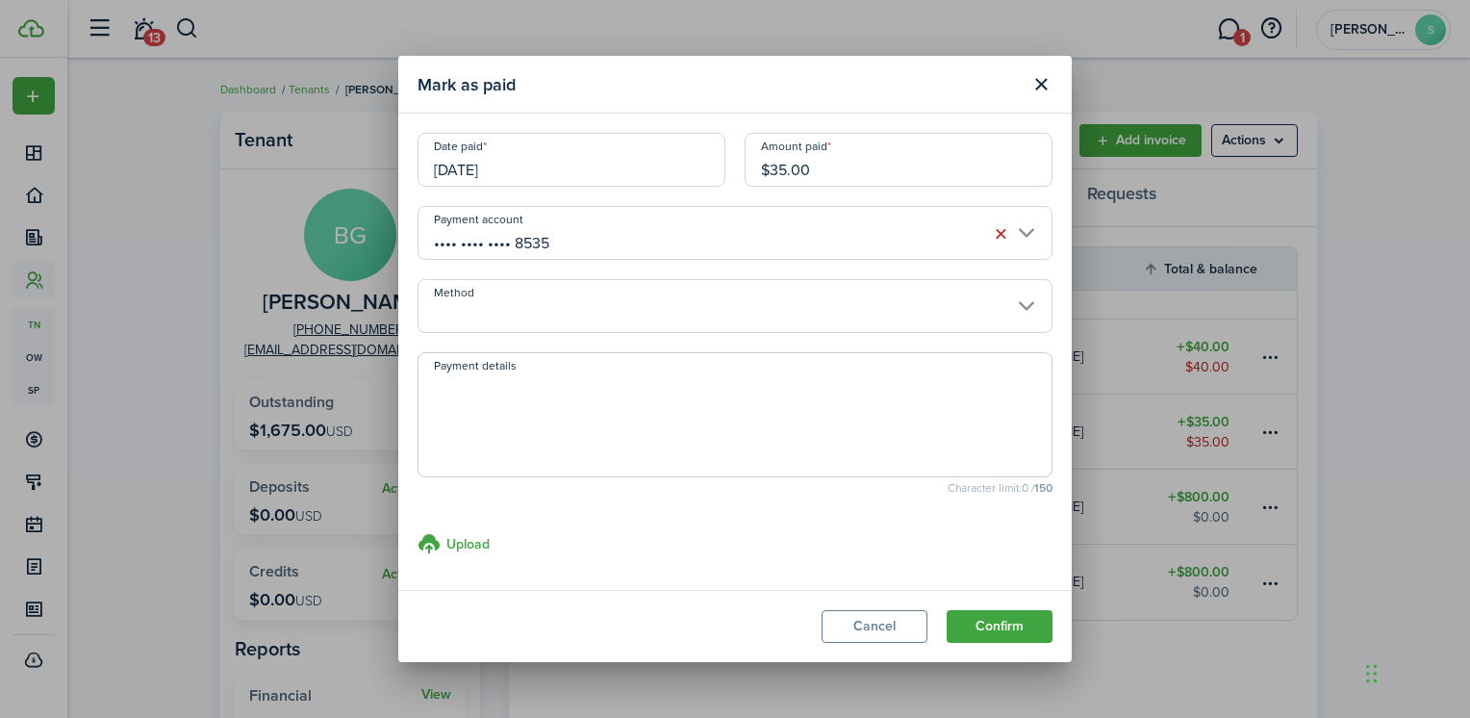
click at [492, 315] on input "Method" at bounding box center [734, 306] width 635 height 54
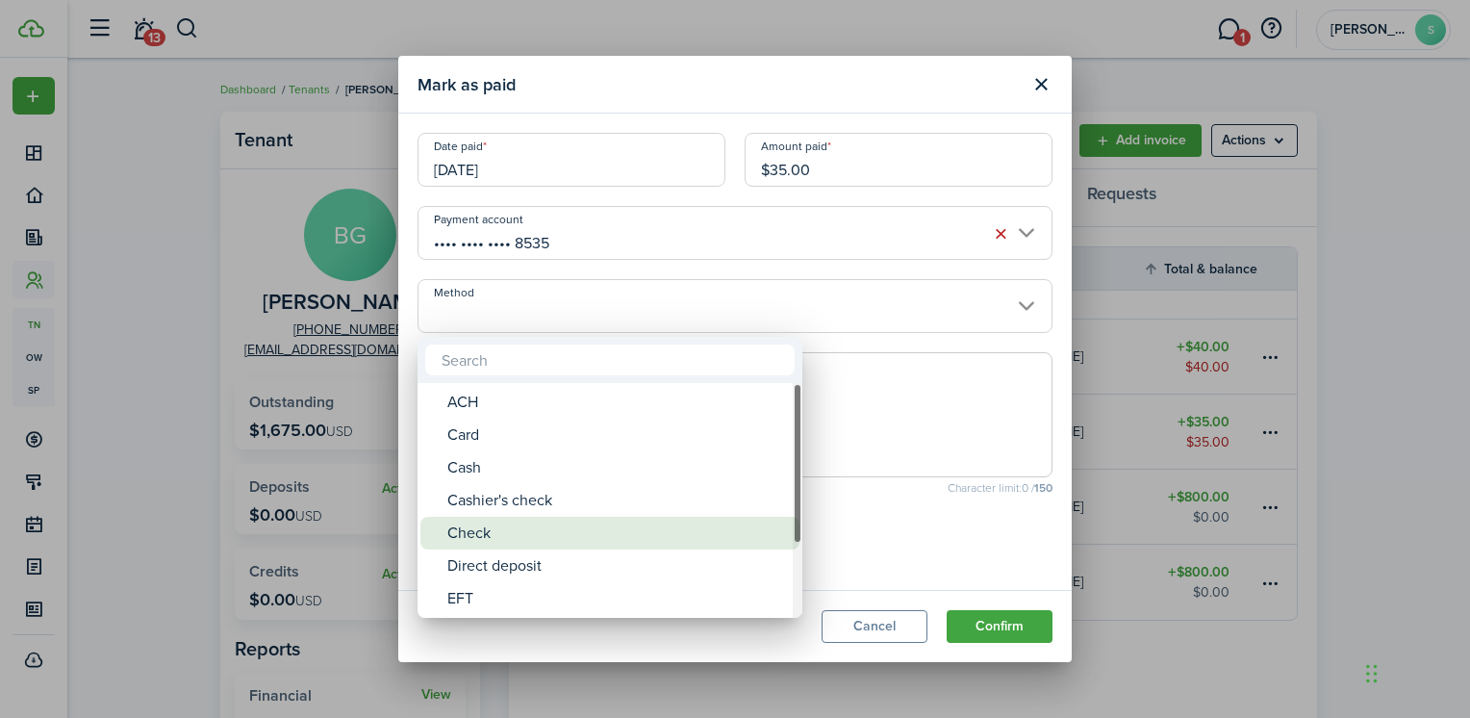
click at [466, 537] on div "Check" at bounding box center [617, 533] width 341 height 33
type input "Check"
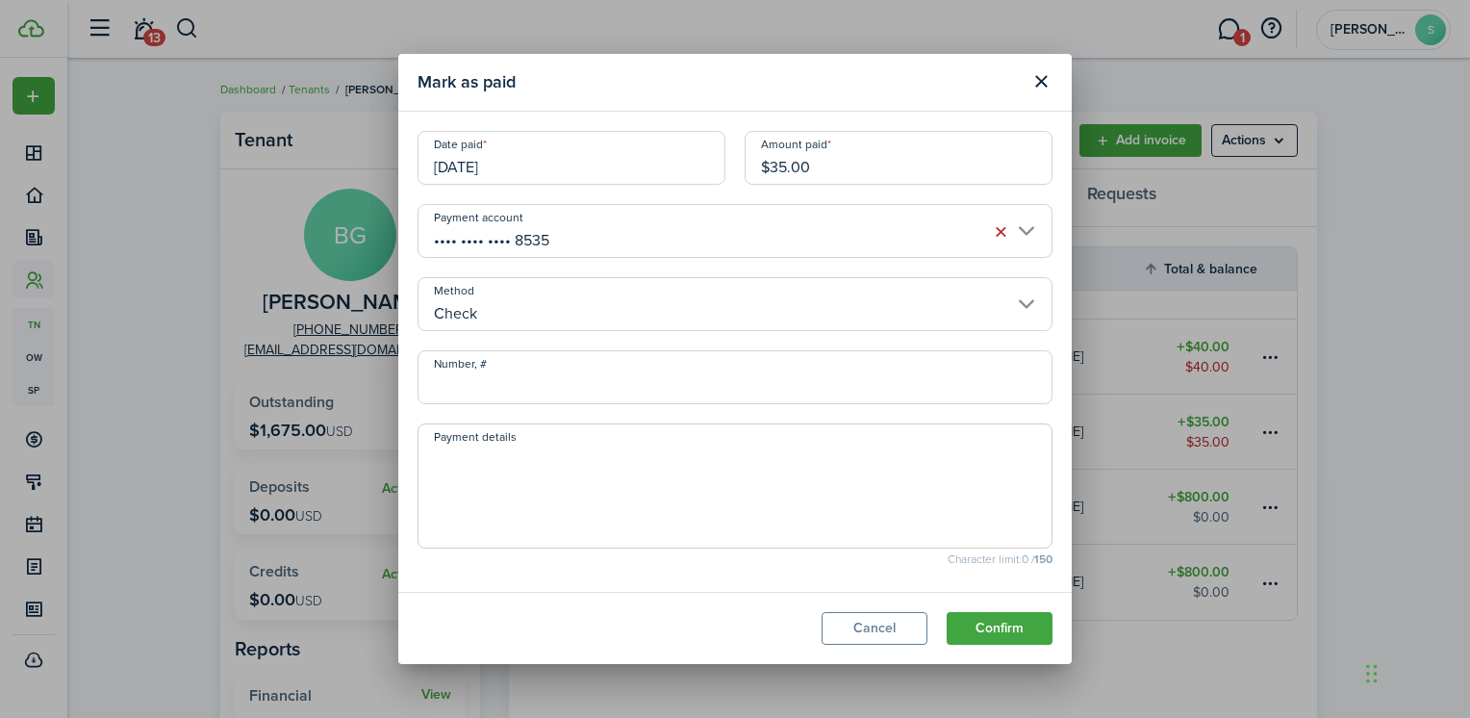
click at [500, 396] on input "Number, #" at bounding box center [734, 377] width 635 height 54
type input "5230"
click at [1008, 625] on button "Confirm" at bounding box center [999, 628] width 106 height 33
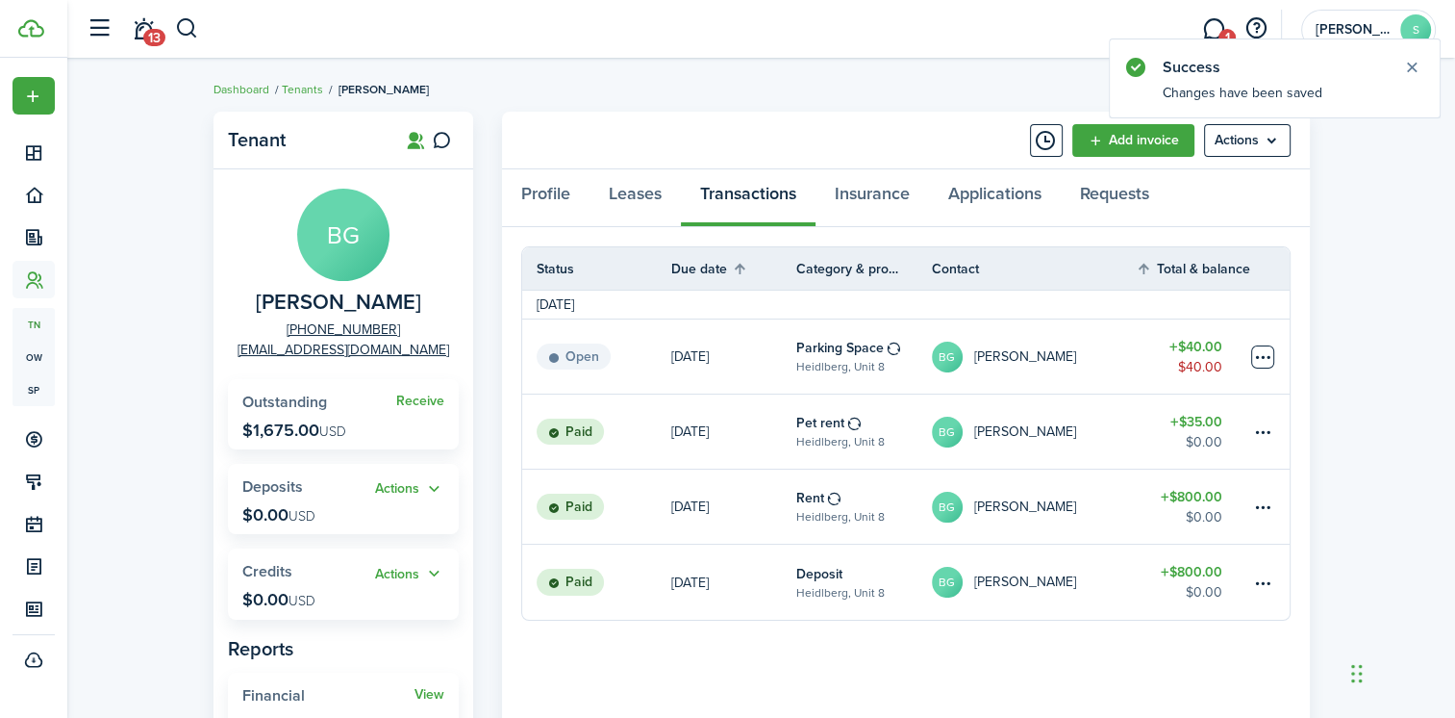
click at [1260, 358] on table-menu-btn-icon at bounding box center [1262, 356] width 23 height 23
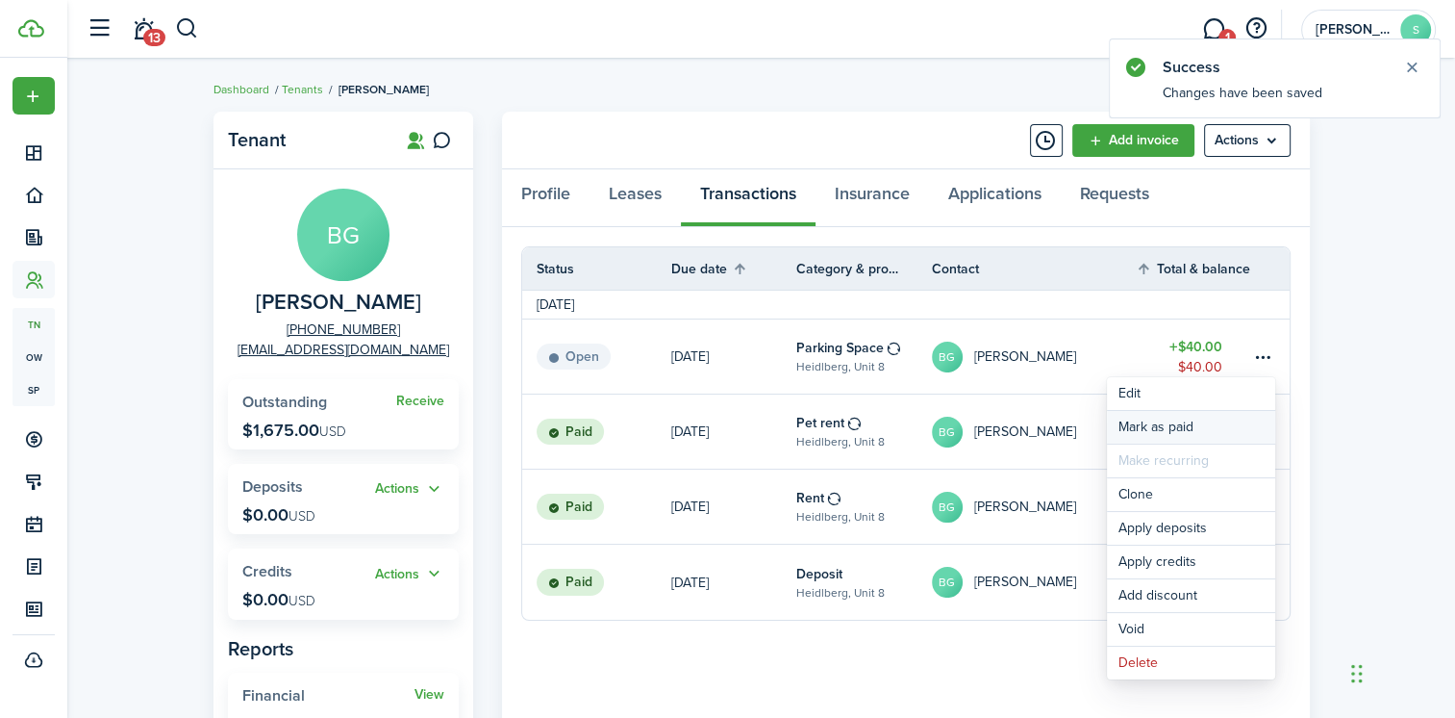
click at [1126, 426] on link "Mark as paid" at bounding box center [1191, 427] width 168 height 33
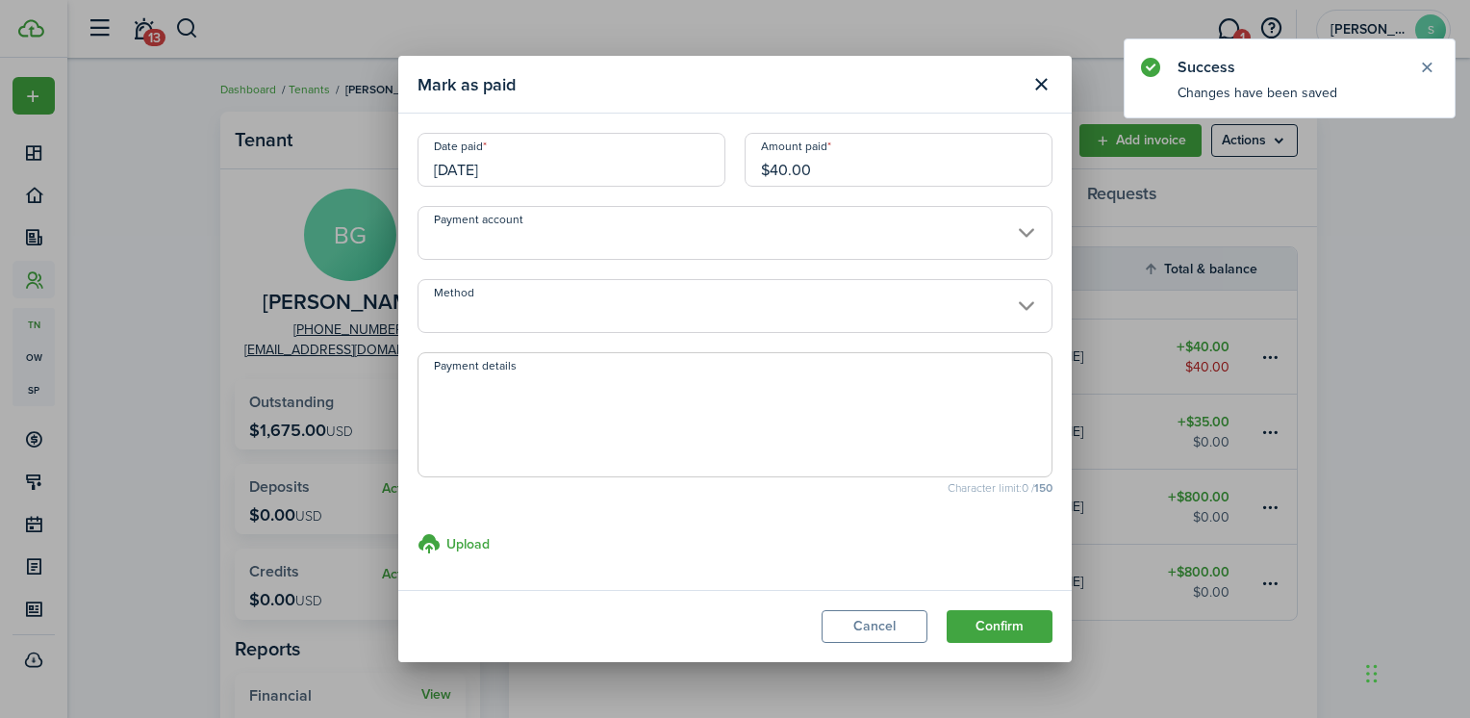
click at [527, 246] on input "Payment account" at bounding box center [734, 233] width 635 height 54
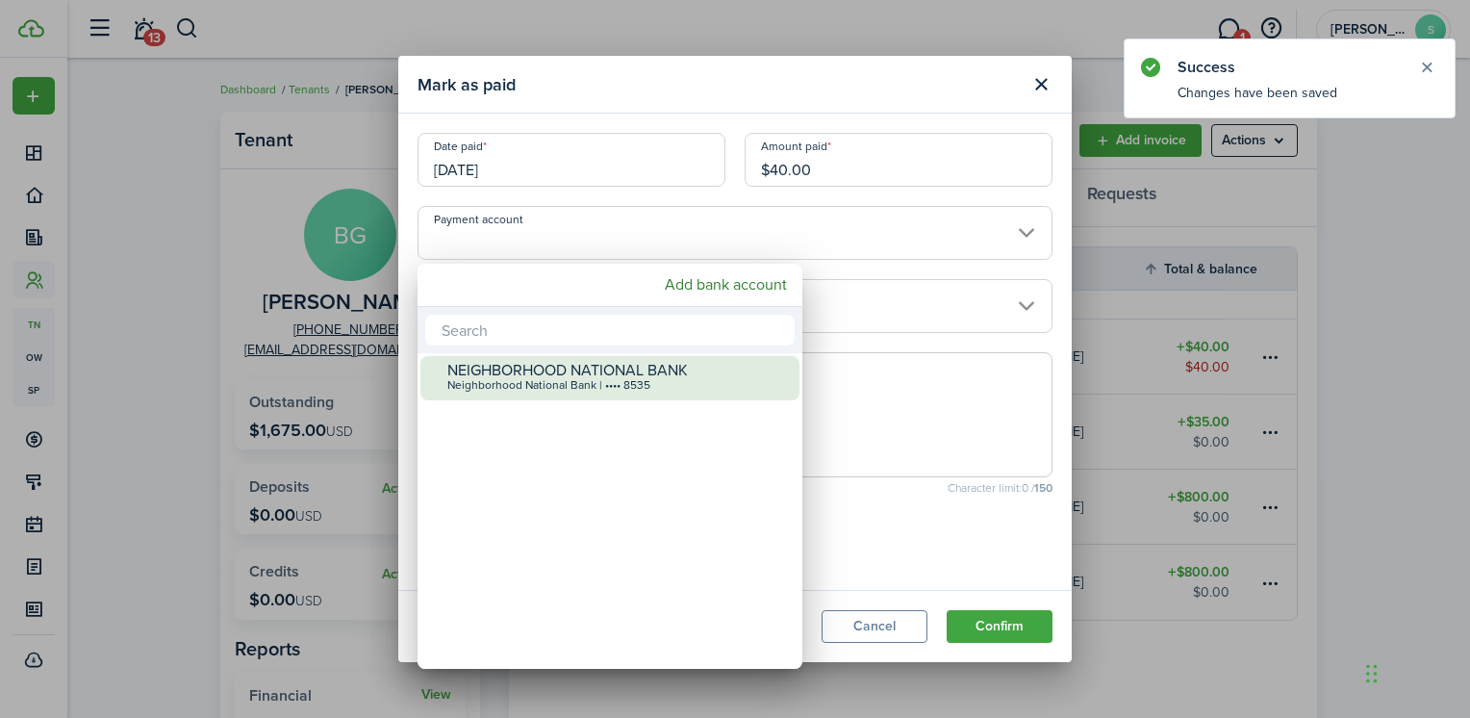
click at [518, 383] on div "Neighborhood National Bank | •••• 8535" at bounding box center [617, 385] width 341 height 13
type input "•••• •••• •••• 8535"
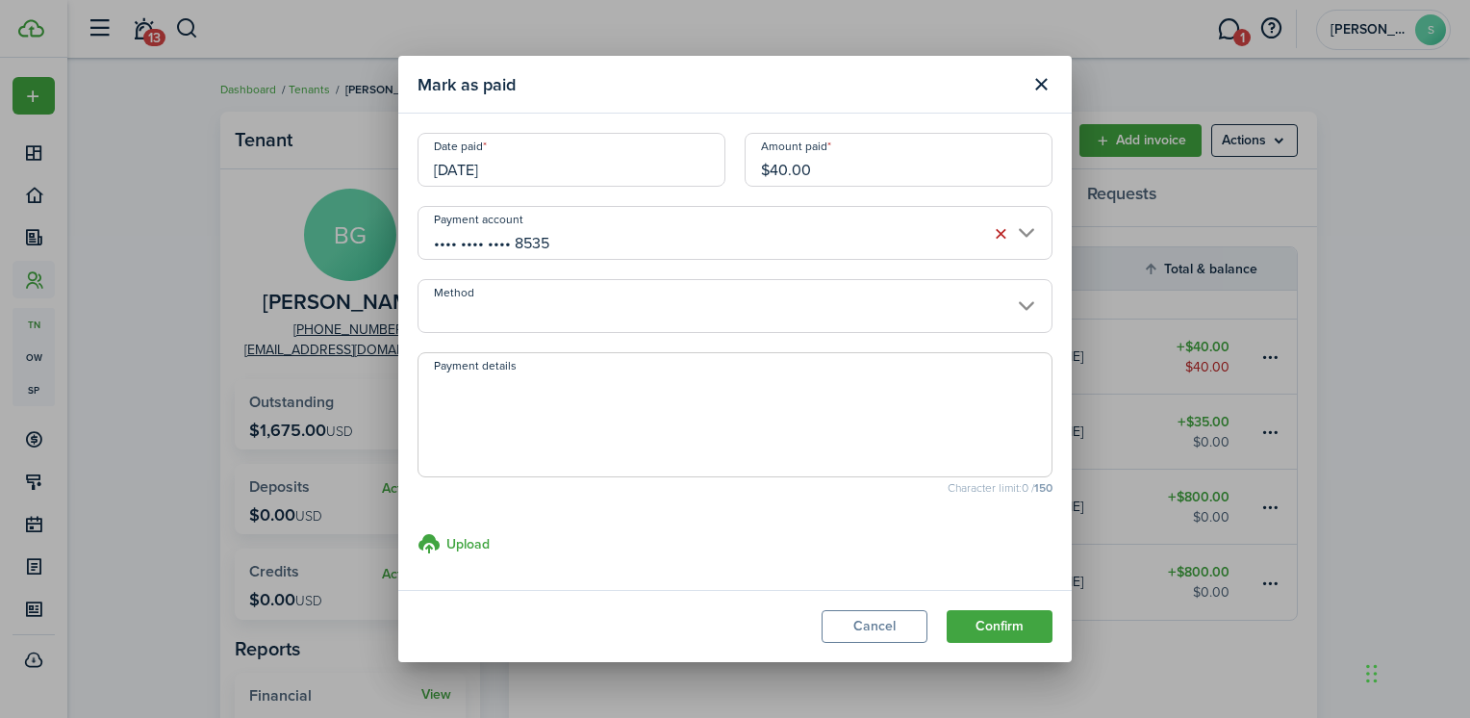
click at [581, 294] on input "Method" at bounding box center [734, 306] width 635 height 54
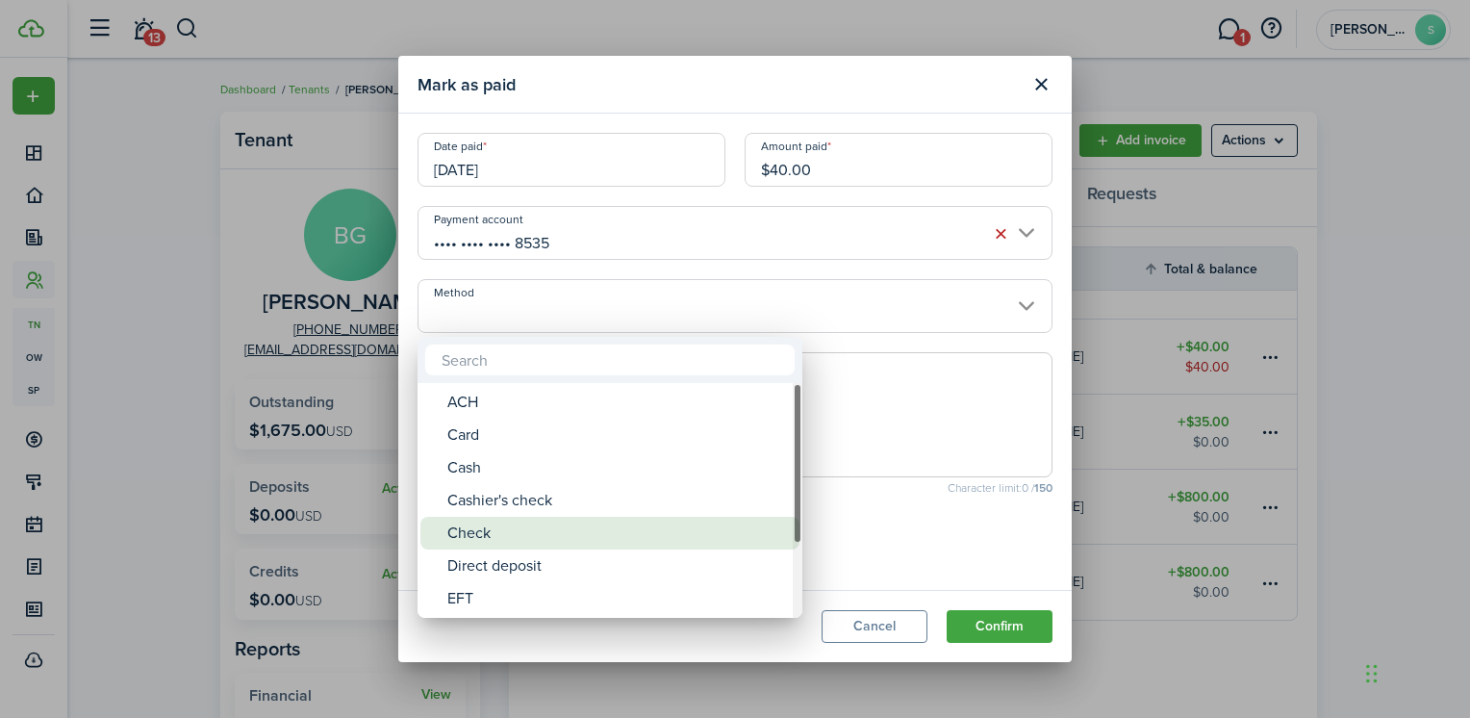
drag, startPoint x: 458, startPoint y: 533, endPoint x: 476, endPoint y: 492, distance: 45.2
click at [458, 533] on div "Check" at bounding box center [617, 533] width 341 height 33
type input "Check"
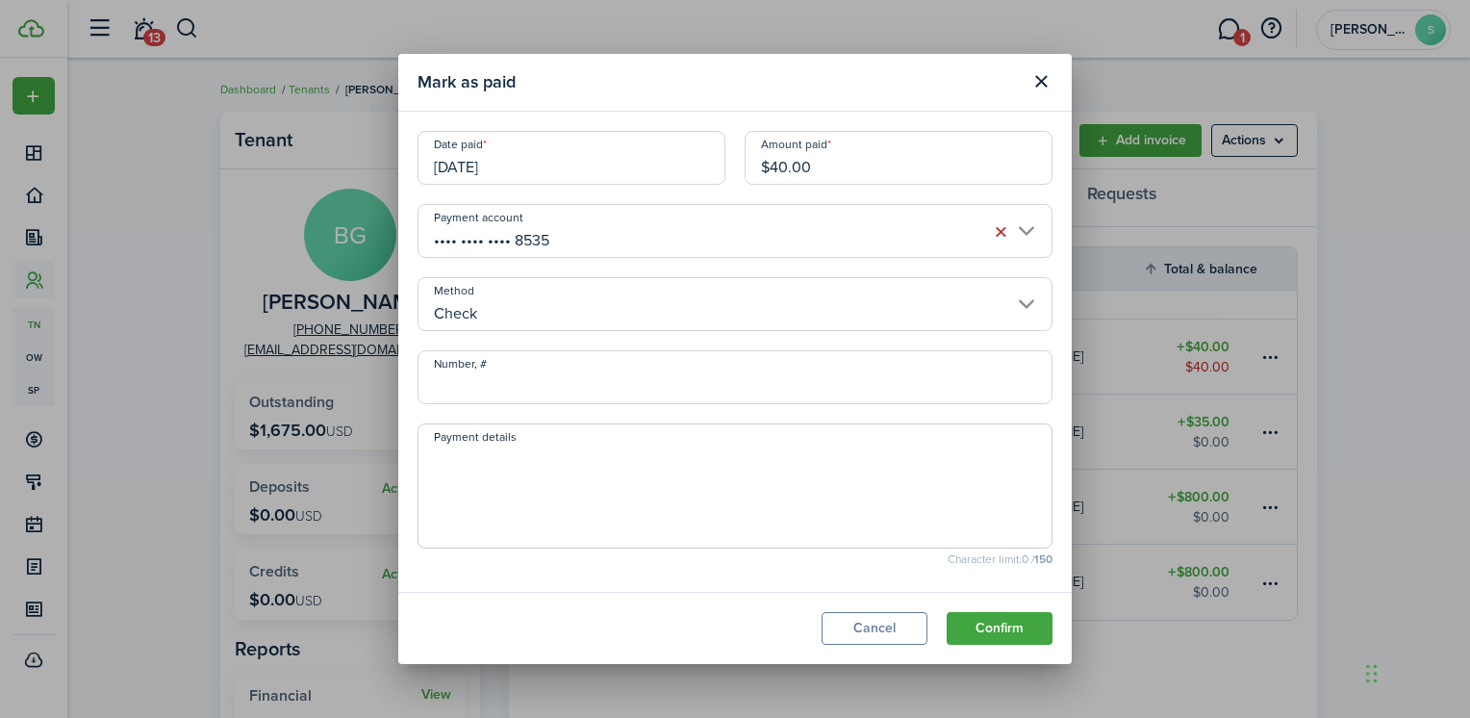
click at [512, 373] on input "Number, #" at bounding box center [734, 377] width 635 height 54
type input "5230"
click at [1002, 618] on button "Confirm" at bounding box center [999, 628] width 106 height 33
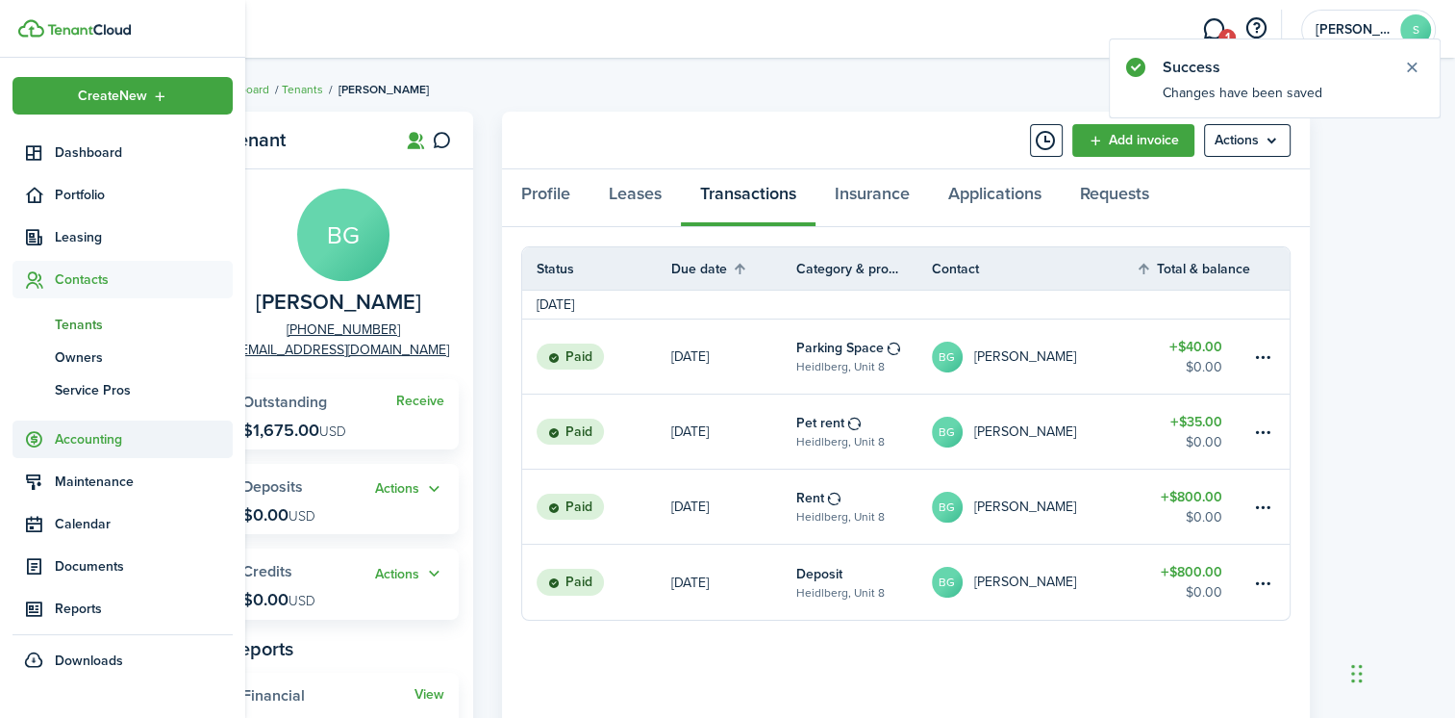
click at [78, 439] on span "Accounting" at bounding box center [144, 439] width 178 height 20
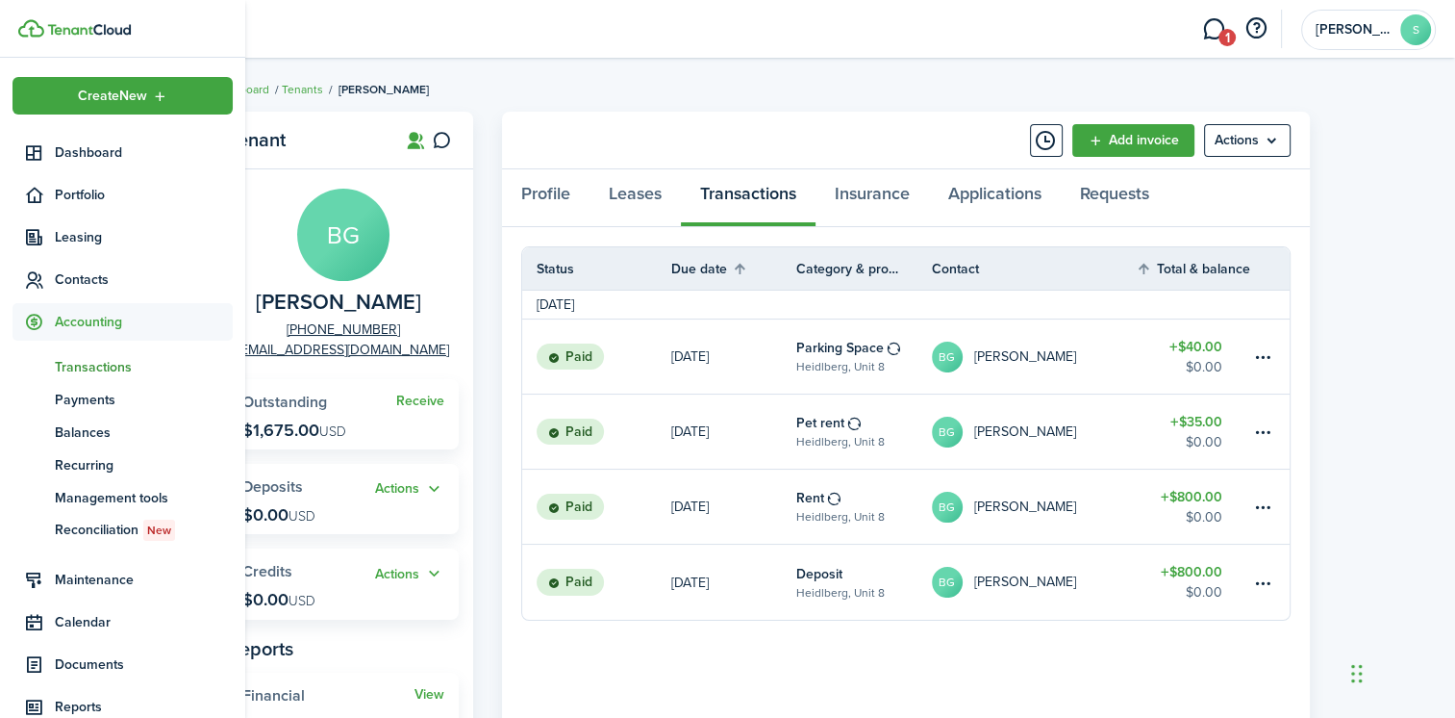
click at [129, 366] on span "Transactions" at bounding box center [144, 367] width 178 height 20
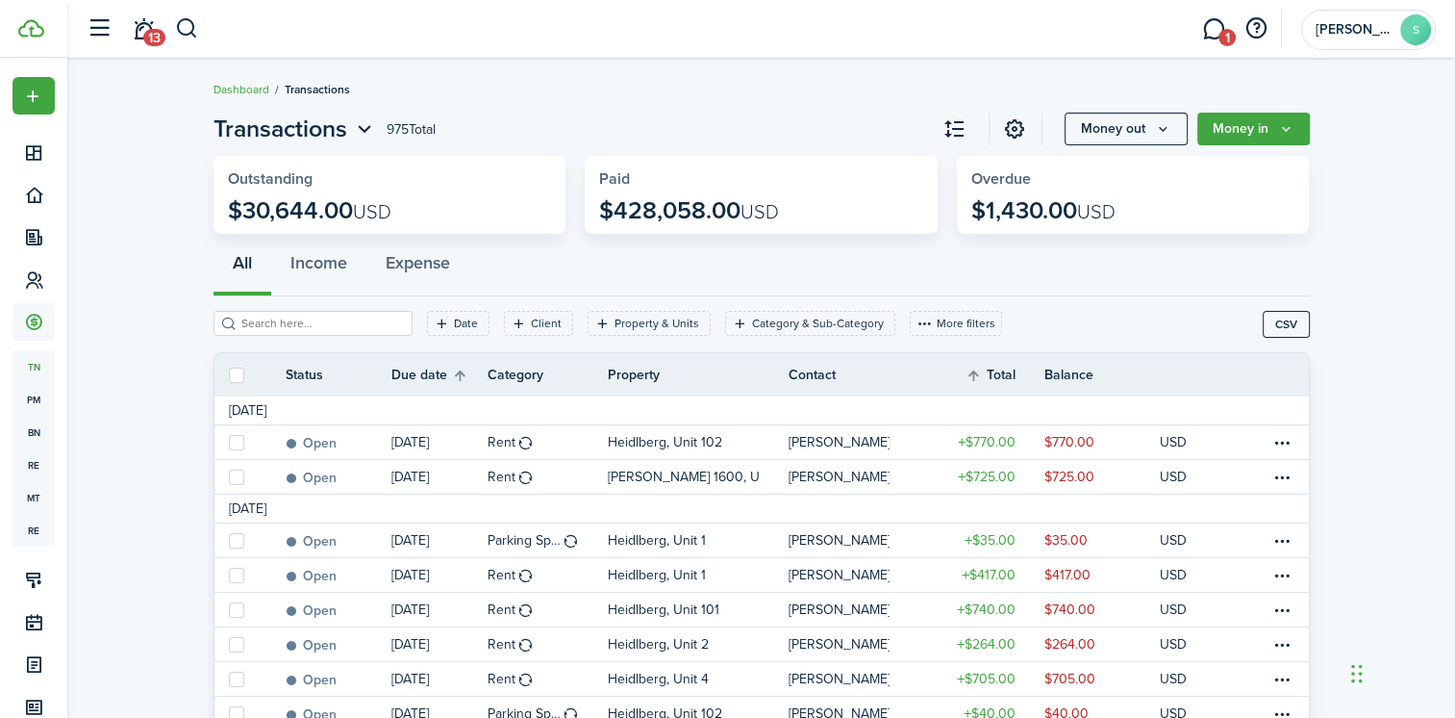
click at [296, 325] on input "search" at bounding box center [321, 324] width 169 height 18
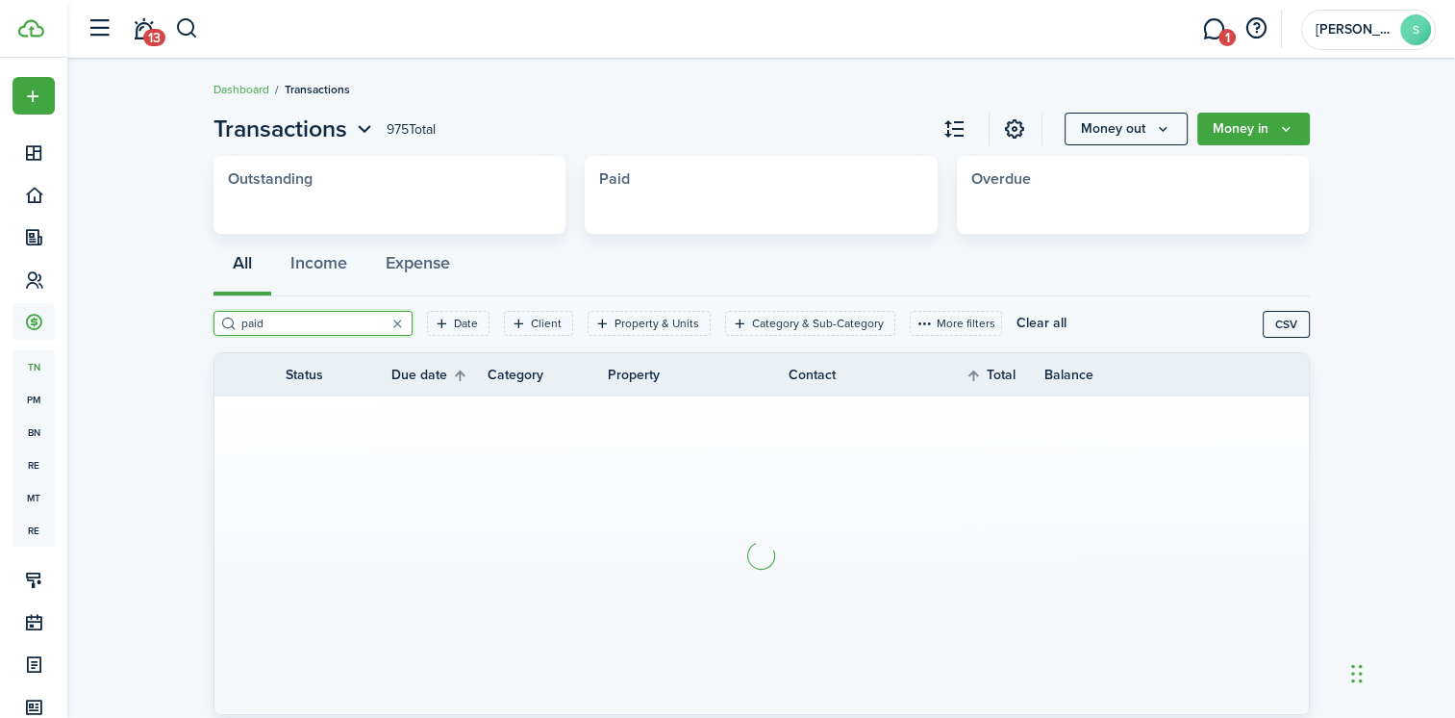
type input "paid"
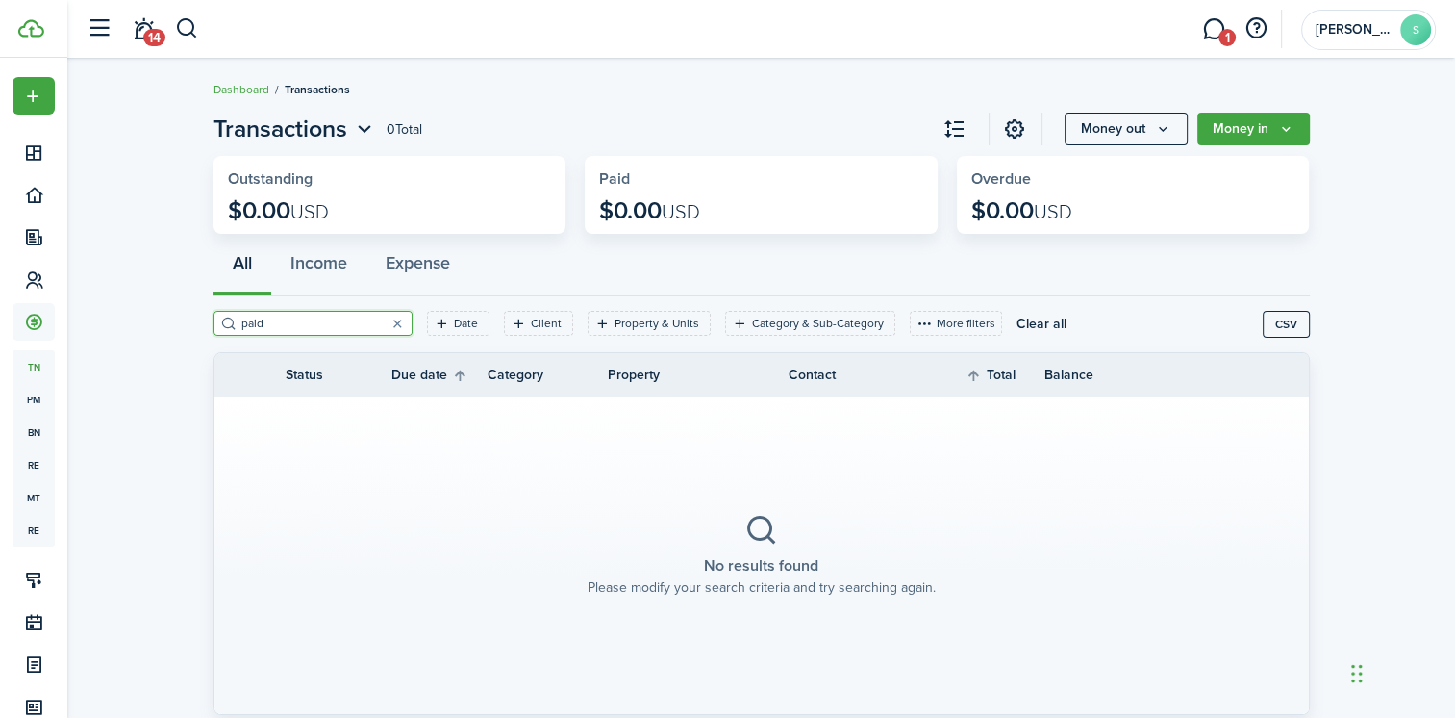
click at [223, 311] on filter-search "paid" at bounding box center [313, 323] width 199 height 25
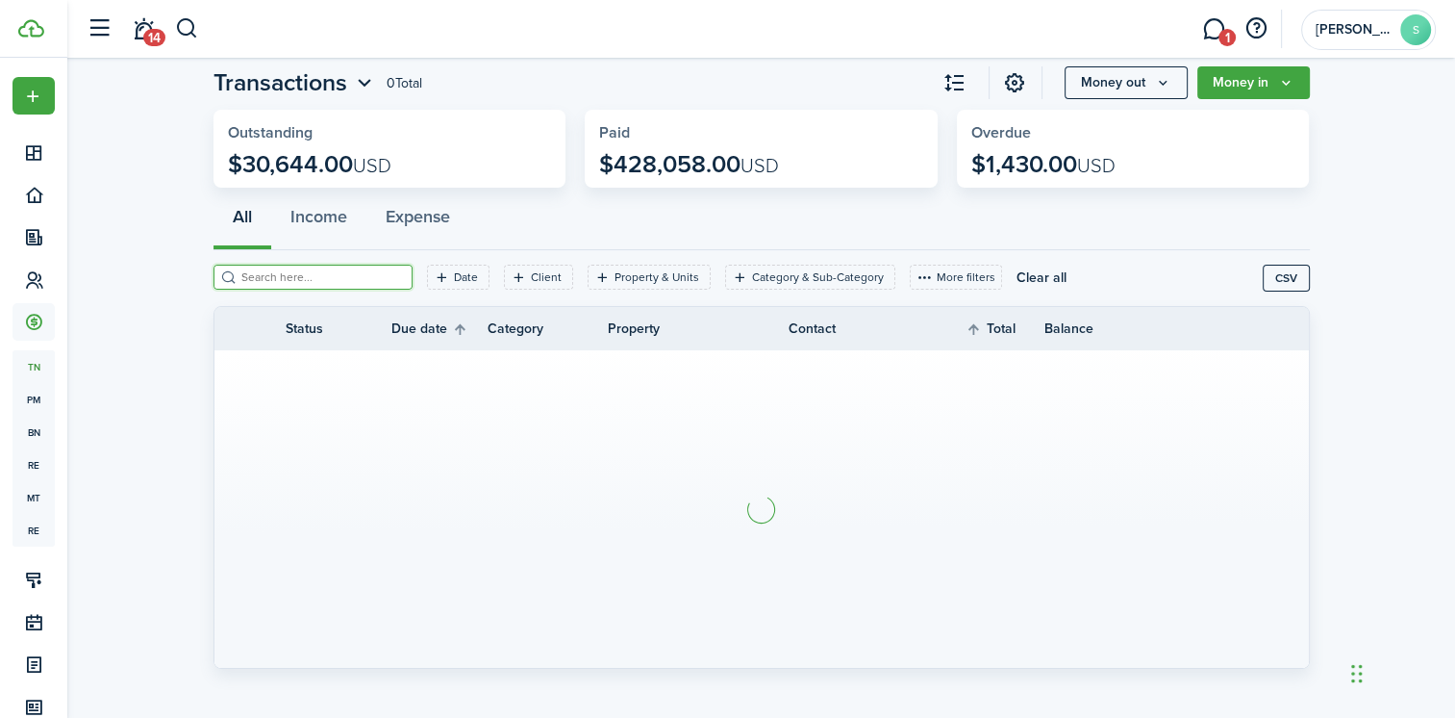
scroll to position [59, 0]
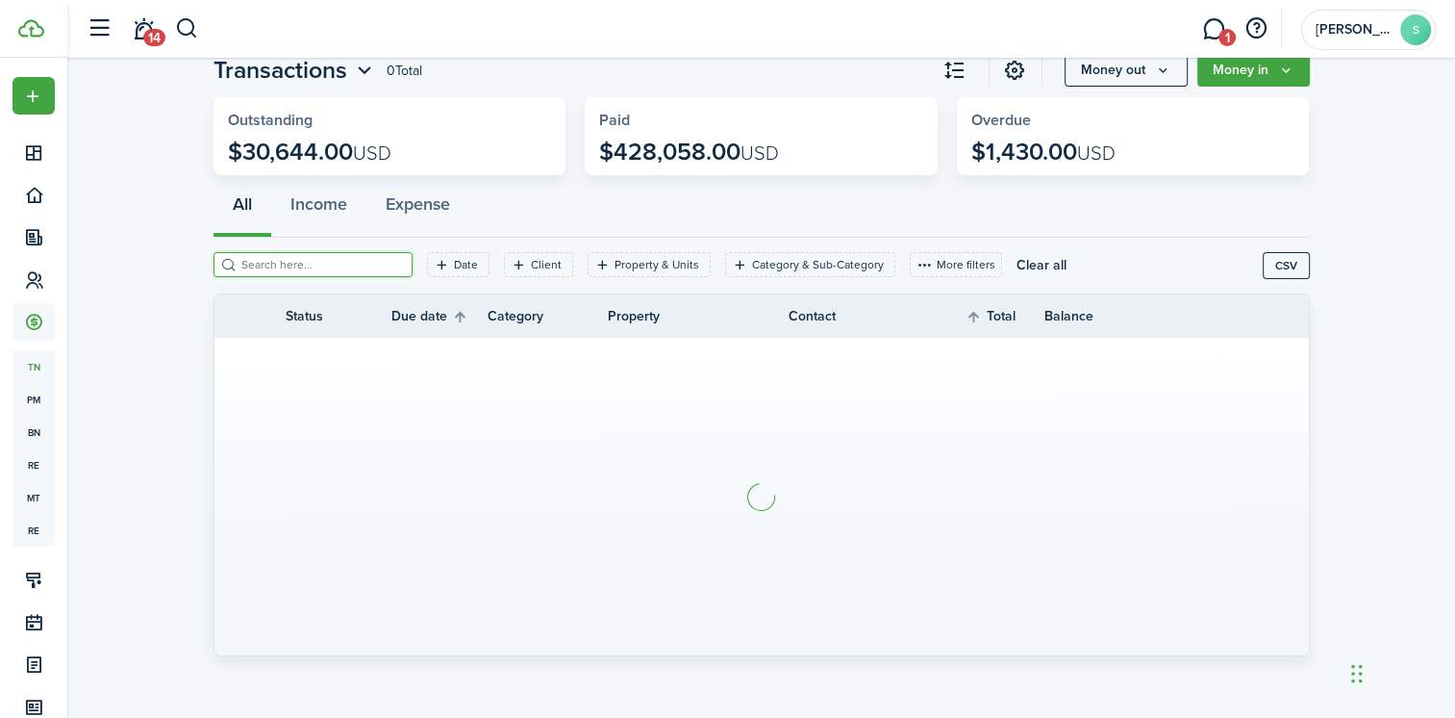
click at [301, 319] on th "Status" at bounding box center [339, 316] width 106 height 20
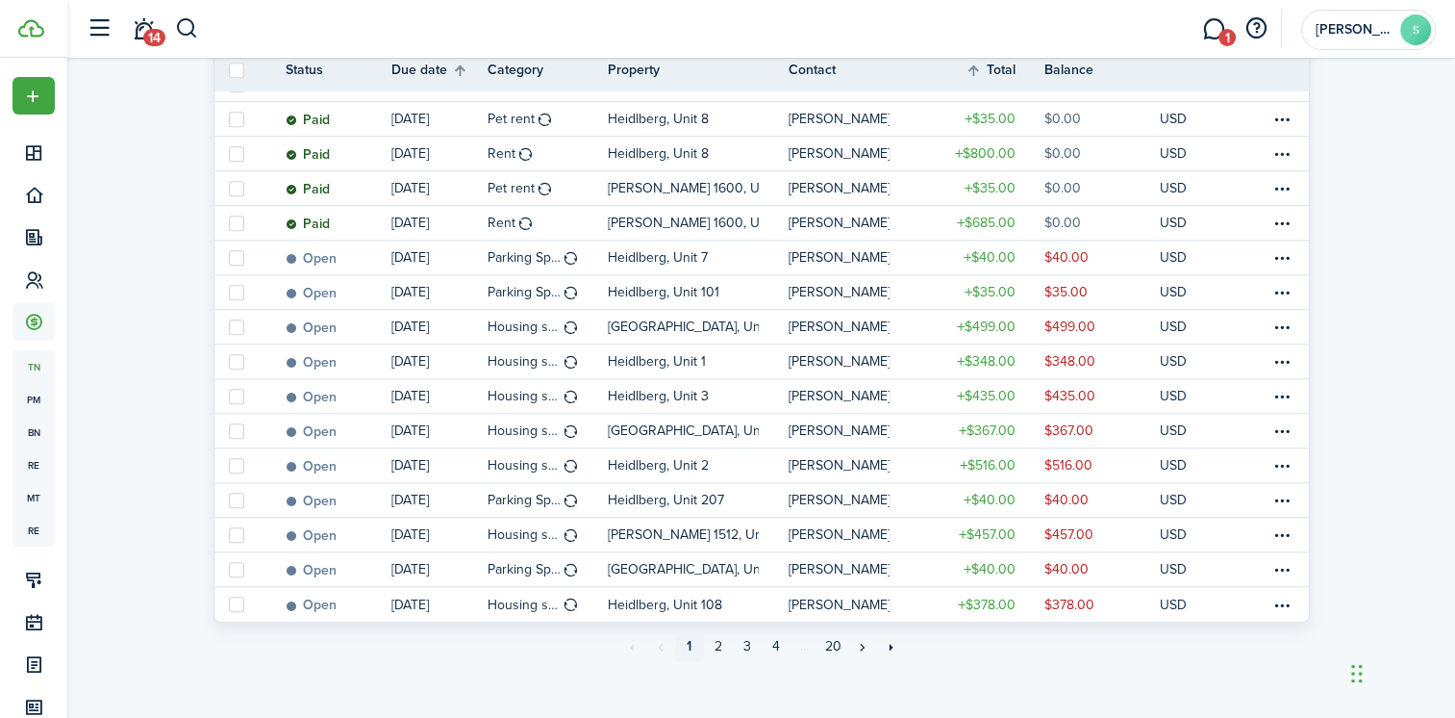
scroll to position [1569, 0]
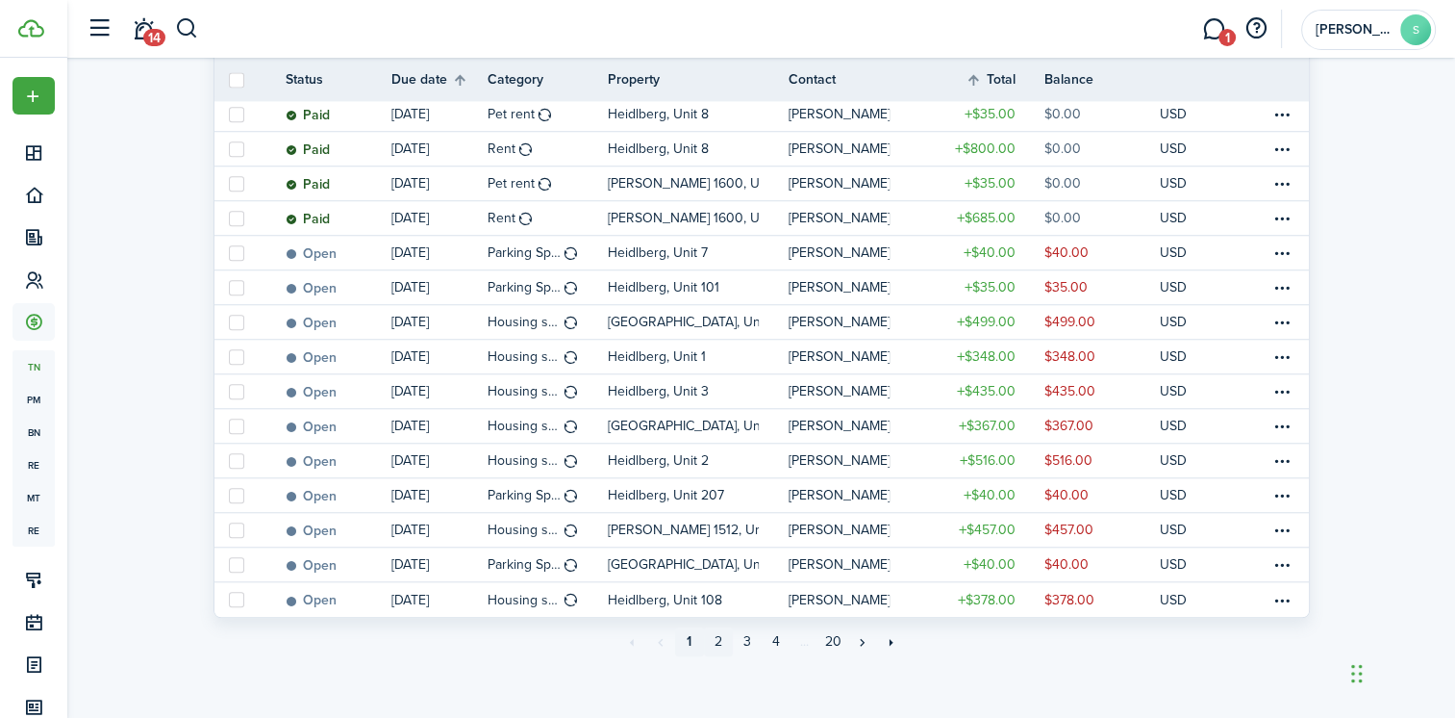
click at [717, 642] on link "2" at bounding box center [718, 641] width 29 height 29
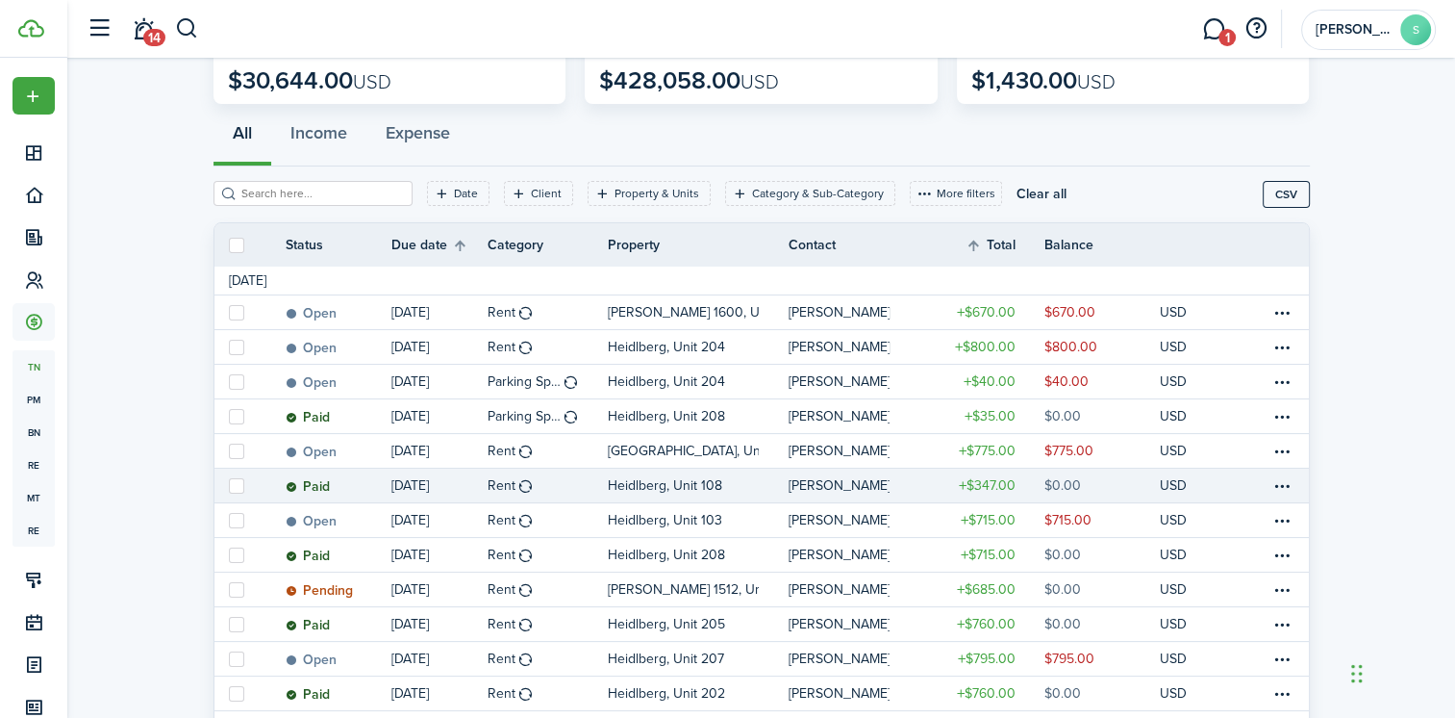
scroll to position [96, 0]
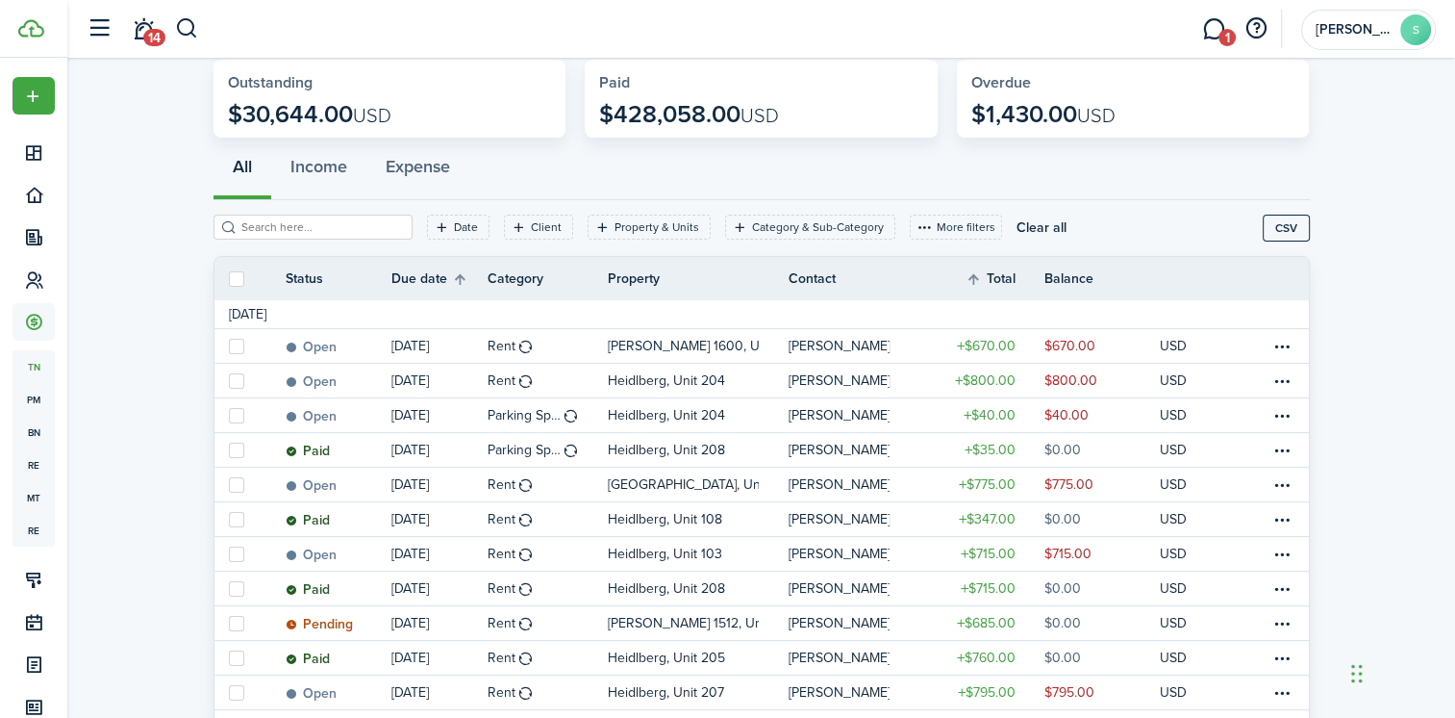
click at [240, 222] on input "search" at bounding box center [321, 227] width 169 height 18
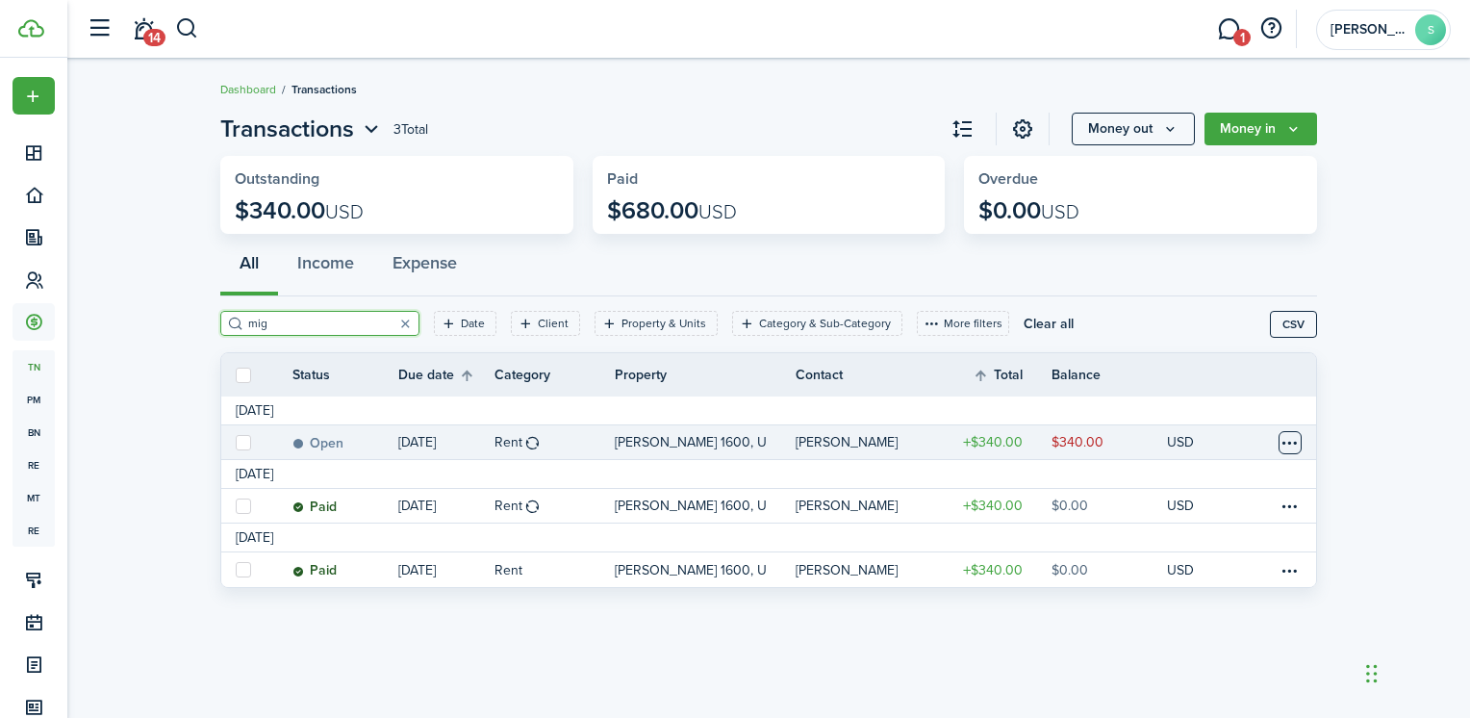
type input "mig"
click at [1289, 443] on table-menu-btn-icon at bounding box center [1289, 442] width 23 height 23
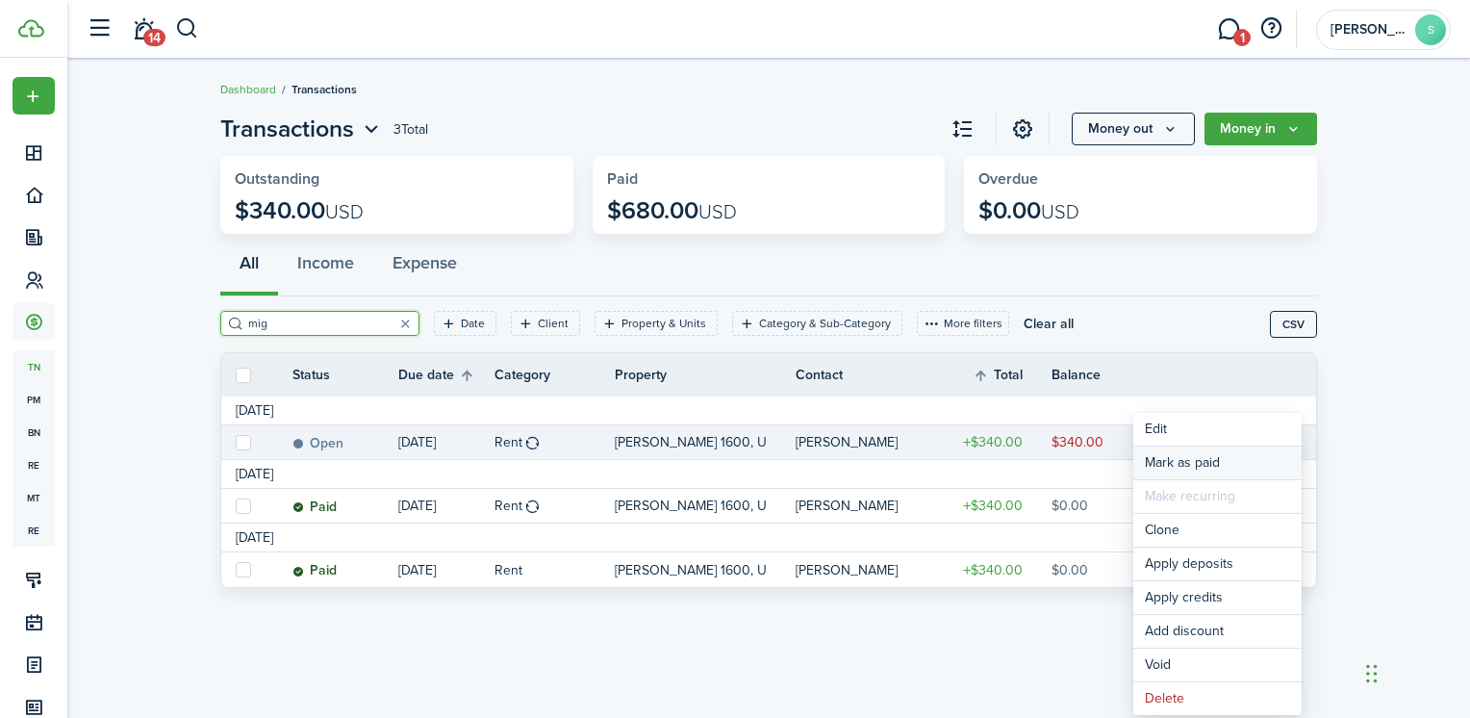
click at [1221, 464] on link "Mark as paid" at bounding box center [1217, 462] width 168 height 33
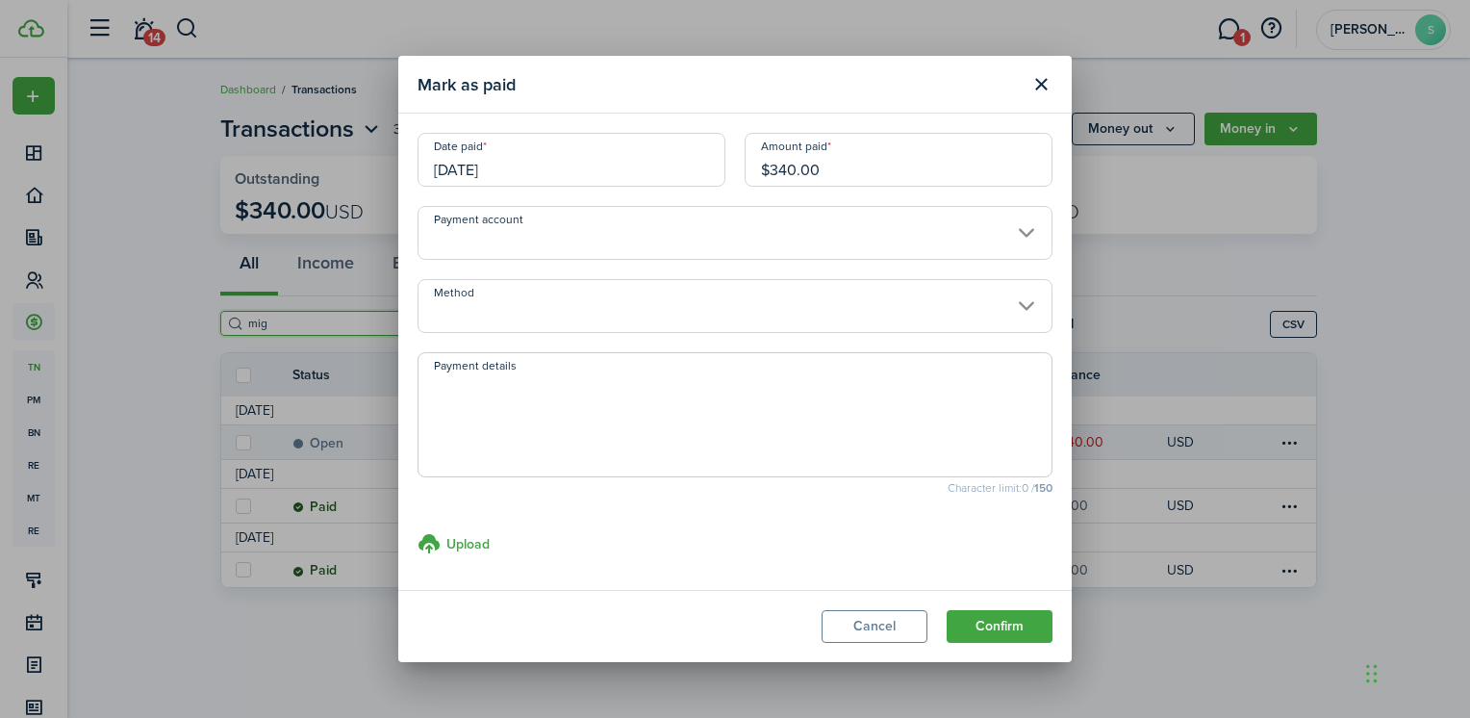
click at [653, 240] on input "Payment account" at bounding box center [734, 233] width 635 height 54
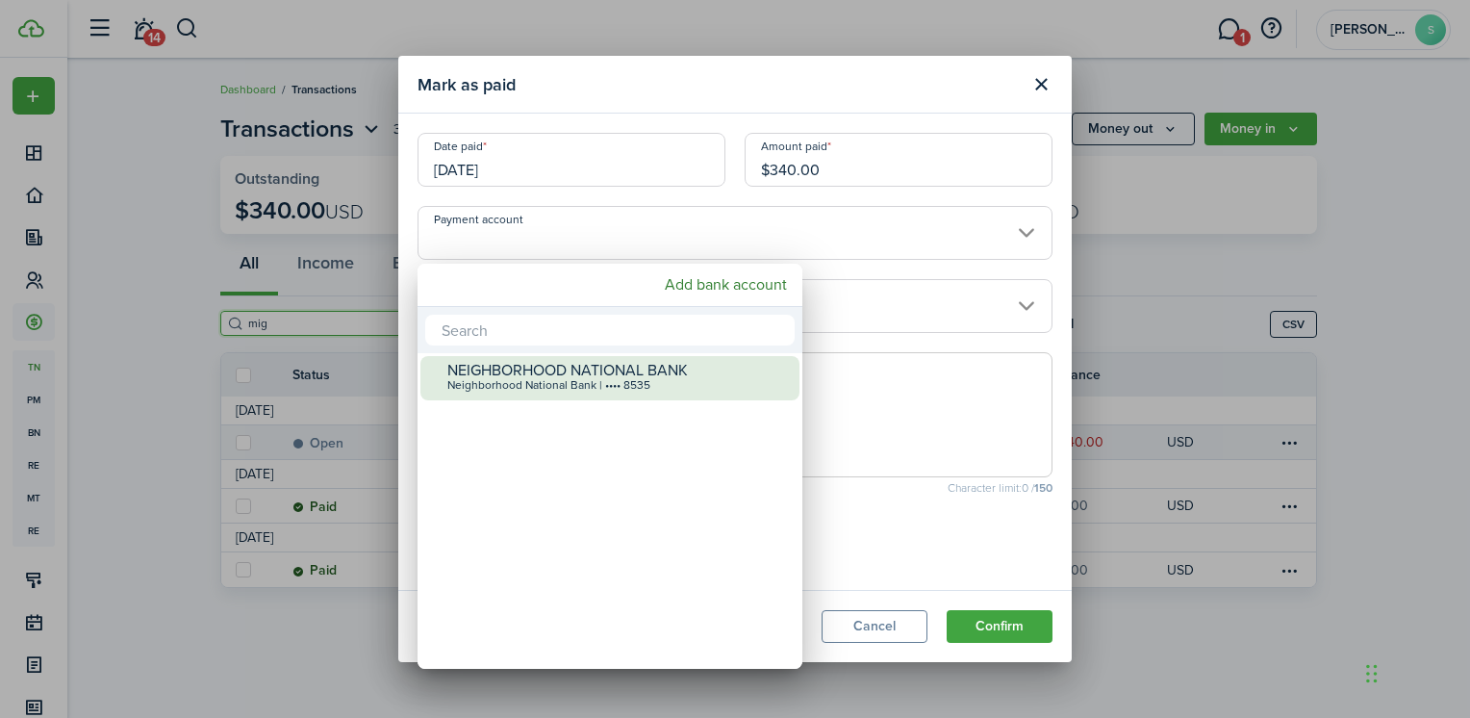
click at [510, 379] on div "Neighborhood National Bank | •••• 8535" at bounding box center [617, 385] width 341 height 13
type input "•••• •••• •••• 8535"
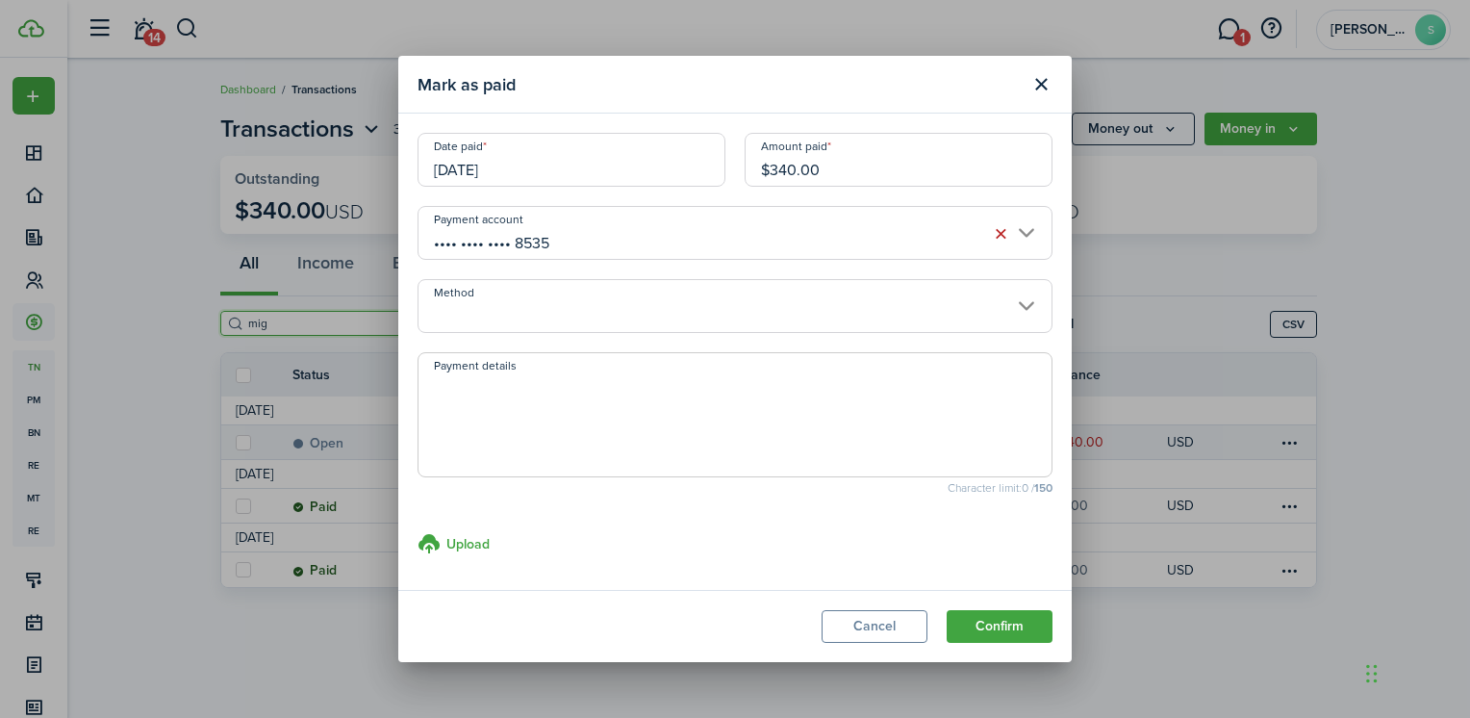
click at [502, 317] on input "Method" at bounding box center [734, 306] width 635 height 54
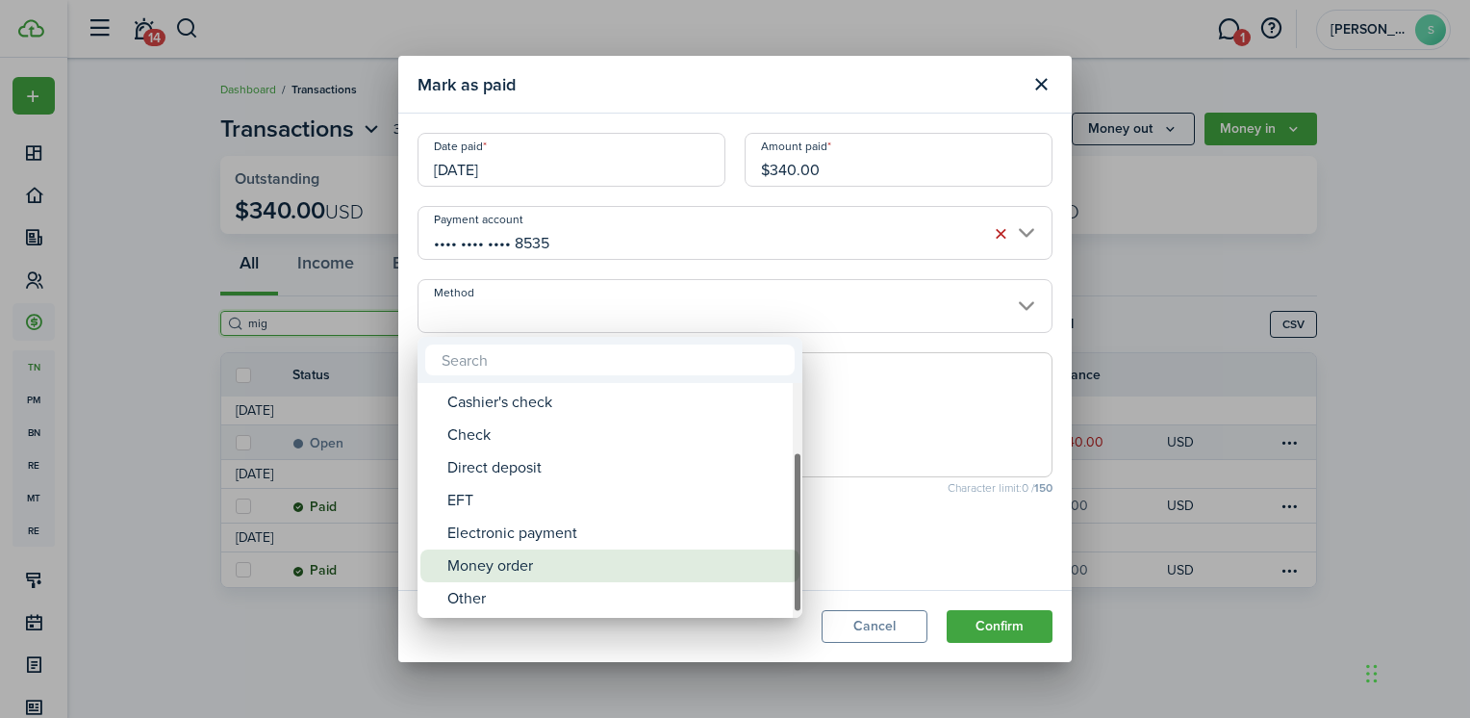
click at [467, 564] on div "Money order" at bounding box center [617, 565] width 341 height 33
type input "Money order"
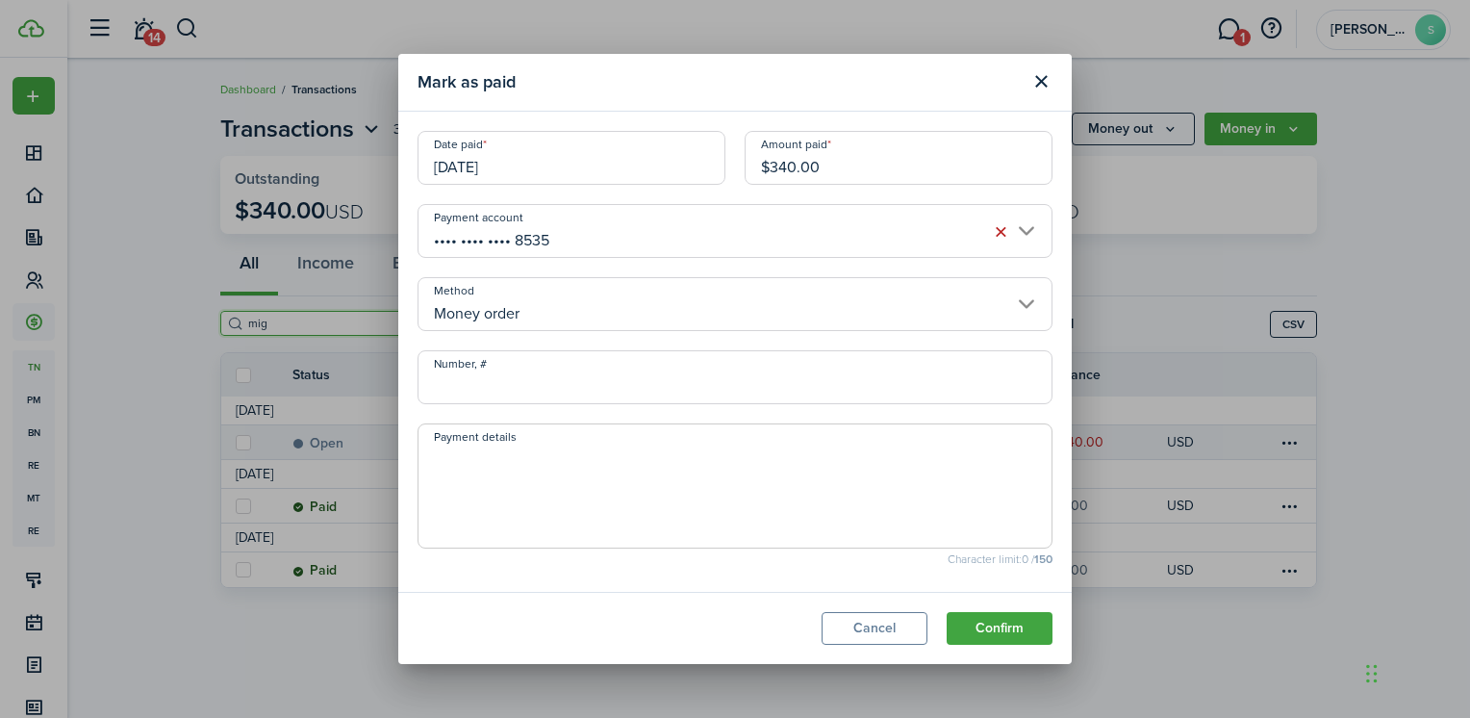
click at [477, 378] on input "Number, #" at bounding box center [734, 377] width 635 height 54
type input "uspostal 29330366051"
click at [1005, 636] on button "Confirm" at bounding box center [999, 628] width 106 height 33
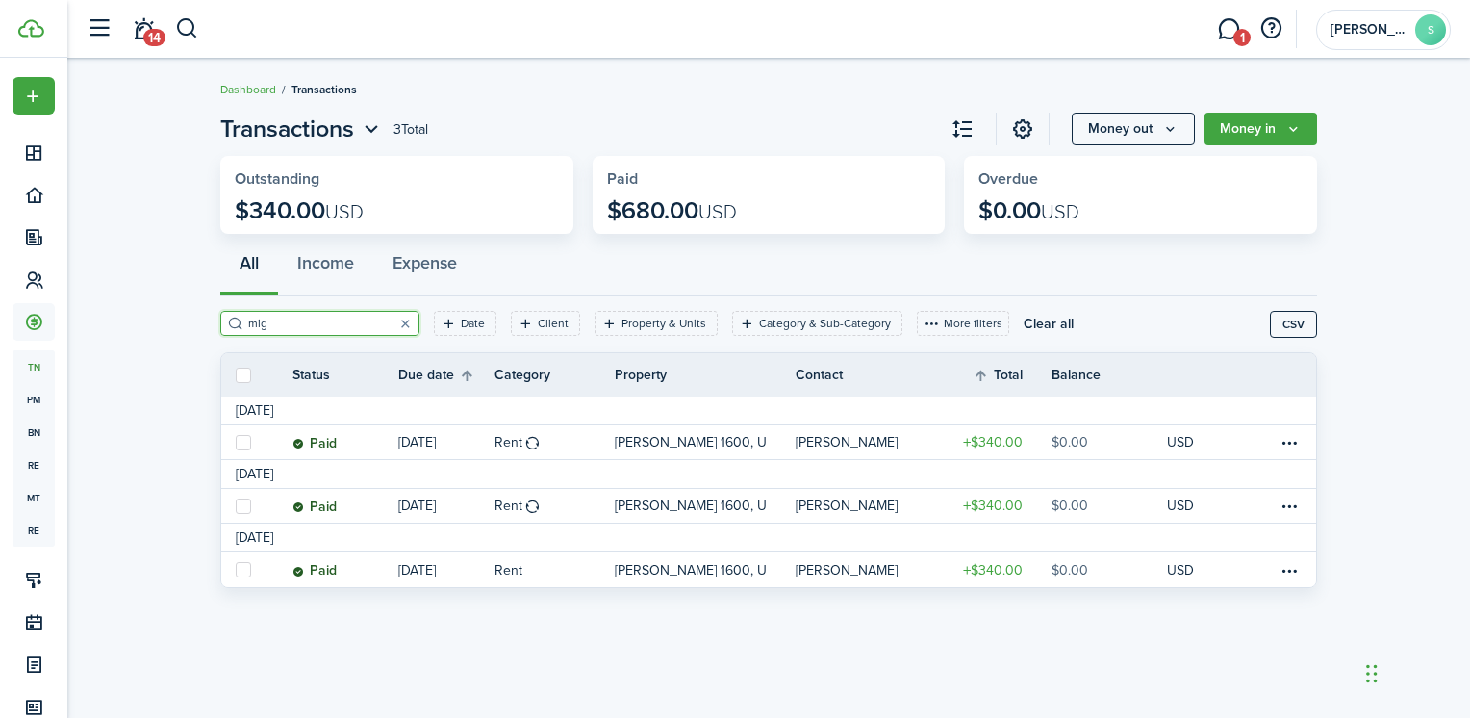
drag, startPoint x: 267, startPoint y: 316, endPoint x: 210, endPoint y: 309, distance: 58.2
click at [211, 309] on page-view-layout "Transactions 3 Total Money out Money in Outstanding $340.00 USD Paid $680.00 US…" at bounding box center [769, 354] width 1116 height 505
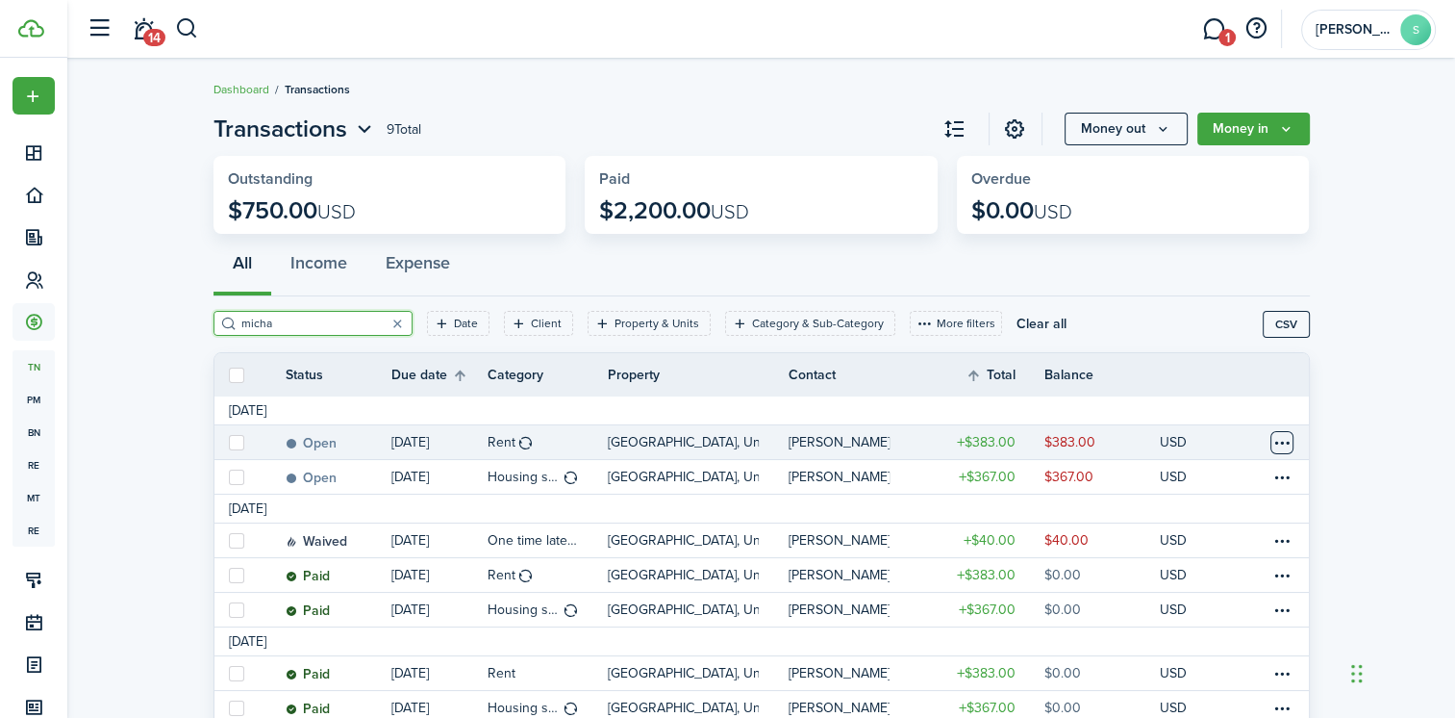
type input "micha"
click at [1283, 443] on table-menu-btn-icon at bounding box center [1282, 442] width 23 height 23
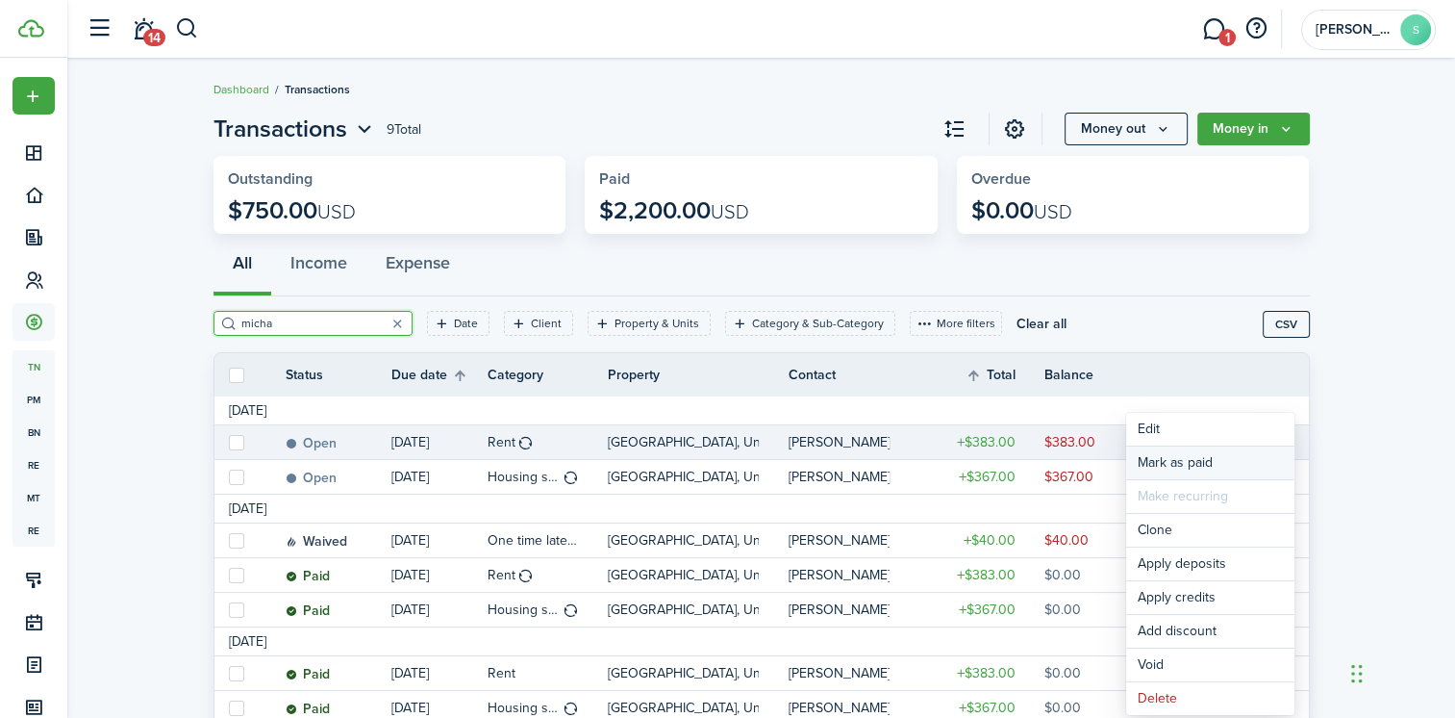
click at [1185, 465] on link "Mark as paid" at bounding box center [1210, 462] width 168 height 33
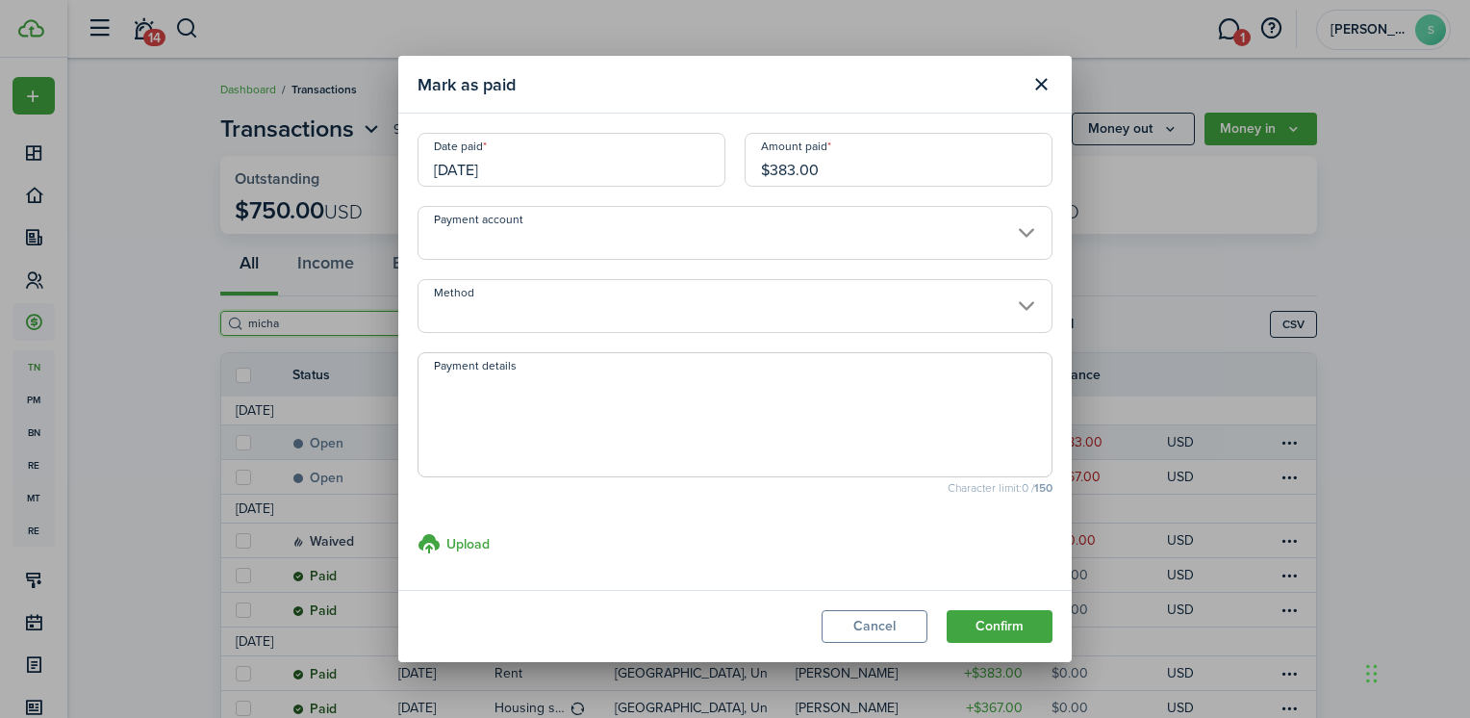
click at [549, 241] on input "Payment account" at bounding box center [734, 233] width 635 height 54
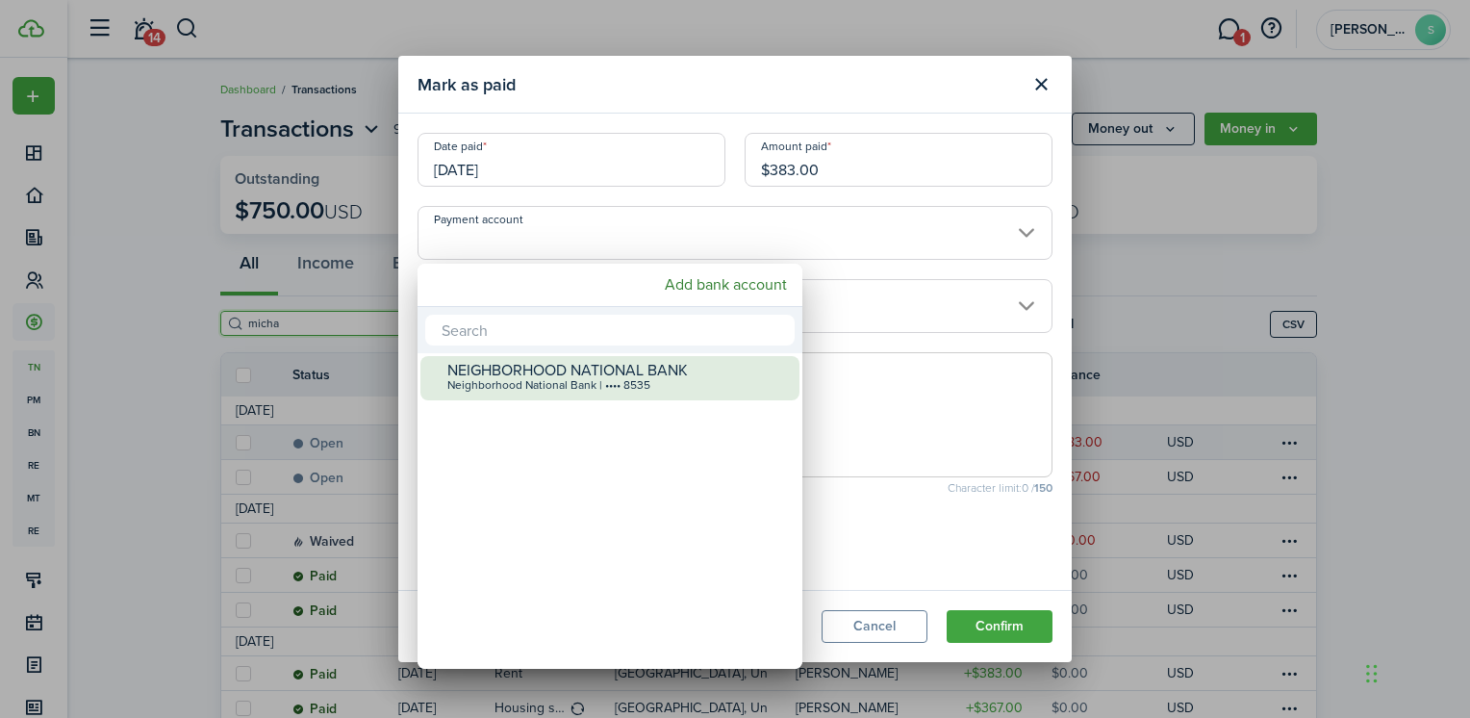
click at [535, 366] on div "NEIGHBORHOOD NATIONAL BANK" at bounding box center [617, 370] width 341 height 17
type input "•••• •••• •••• 8535"
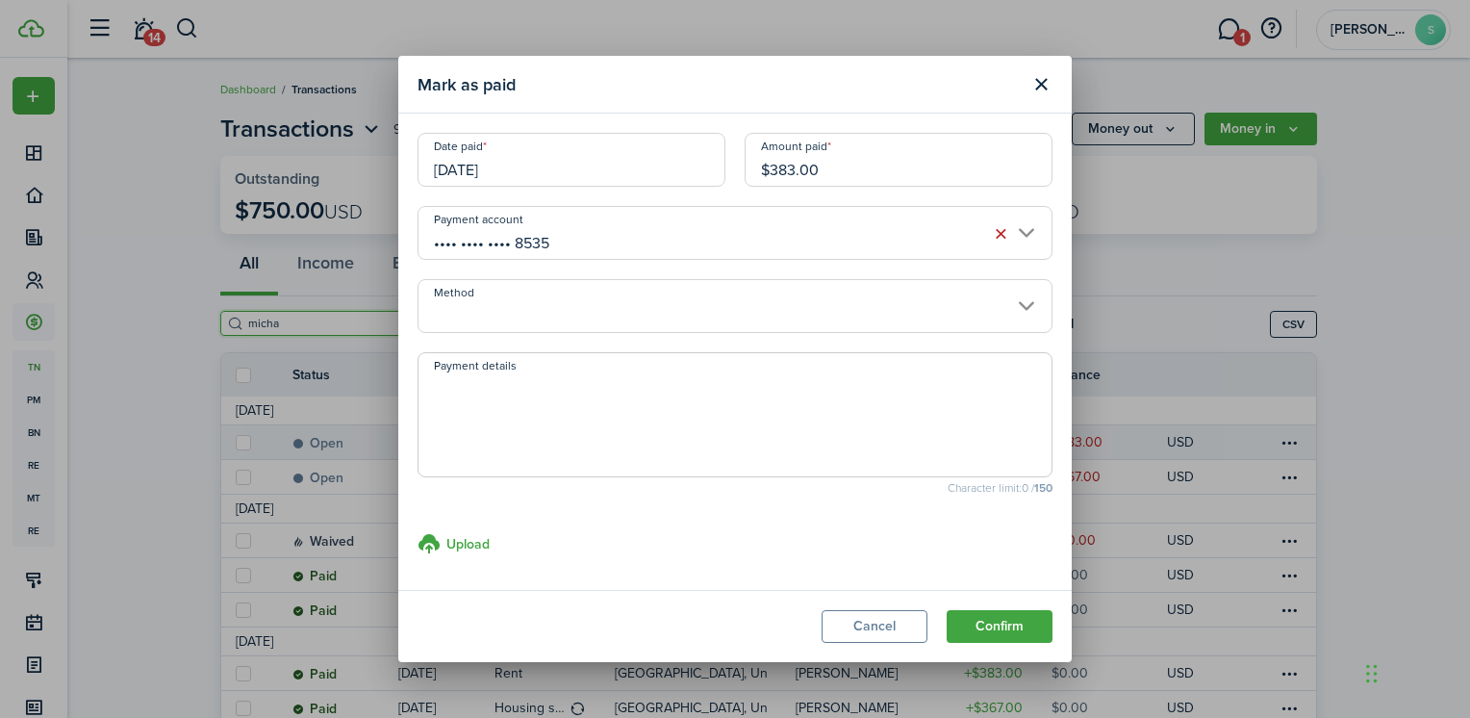
click at [512, 310] on input "Method" at bounding box center [734, 306] width 635 height 54
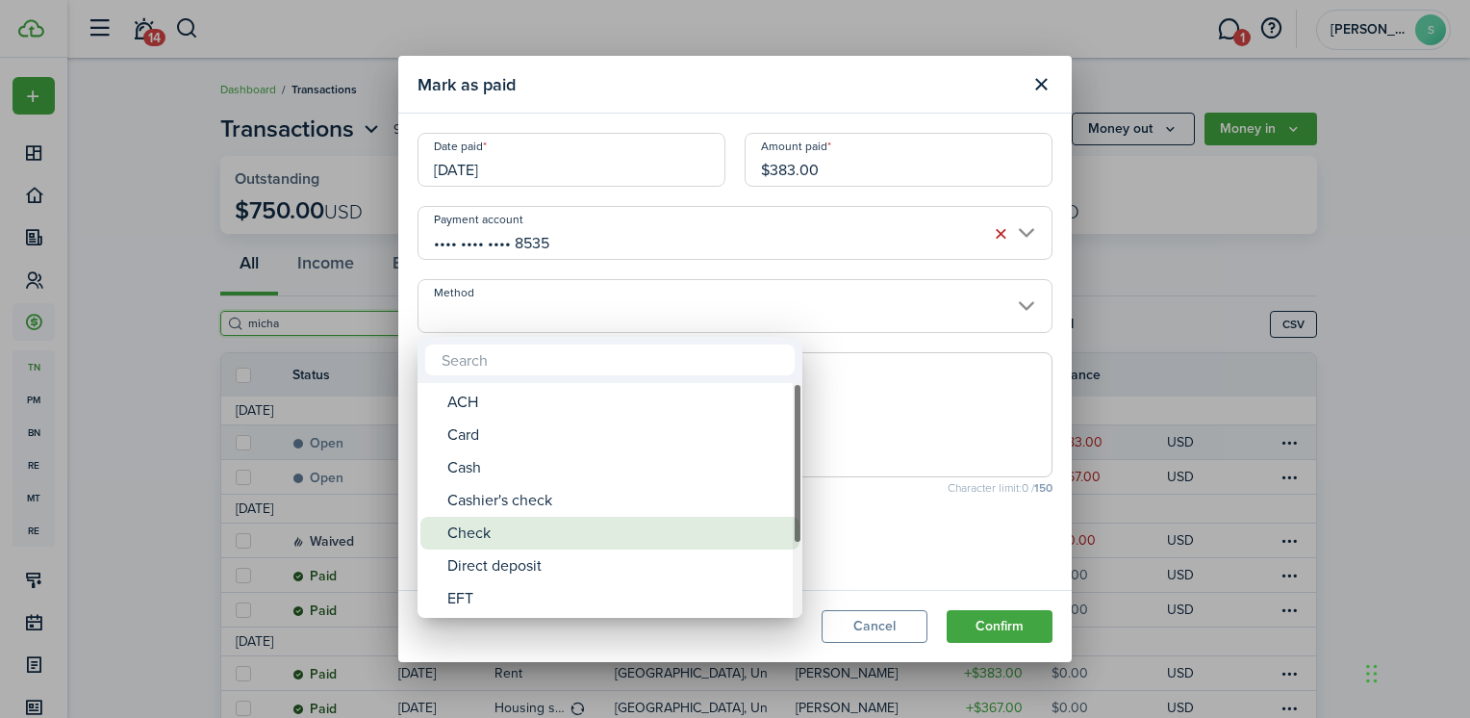
click at [468, 537] on div "Check" at bounding box center [617, 533] width 341 height 33
type input "Check"
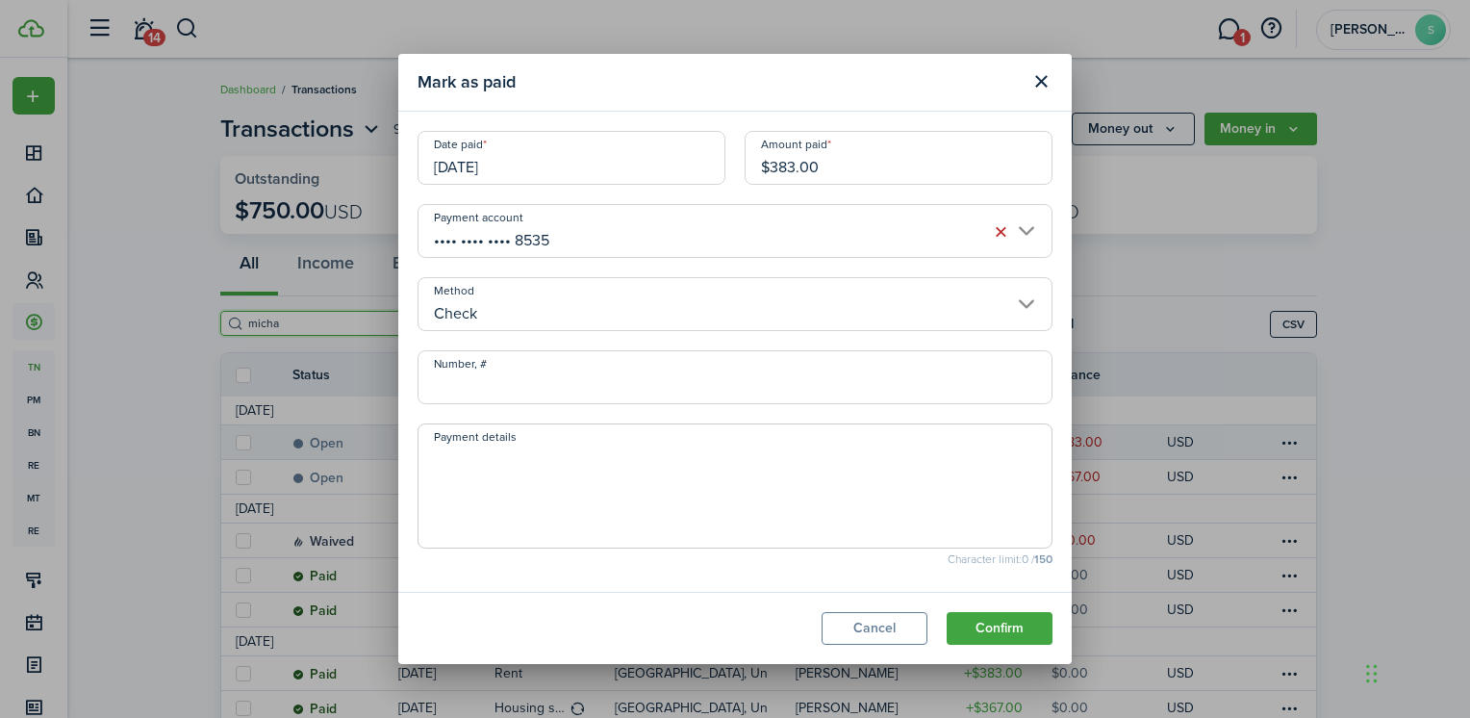
click at [468, 388] on input "Number, #" at bounding box center [734, 377] width 635 height 54
type input "2182"
click at [487, 471] on textarea "Payment details" at bounding box center [734, 491] width 633 height 92
click at [1012, 635] on button "Confirm" at bounding box center [999, 628] width 106 height 33
